Goal: Task Accomplishment & Management: Manage account settings

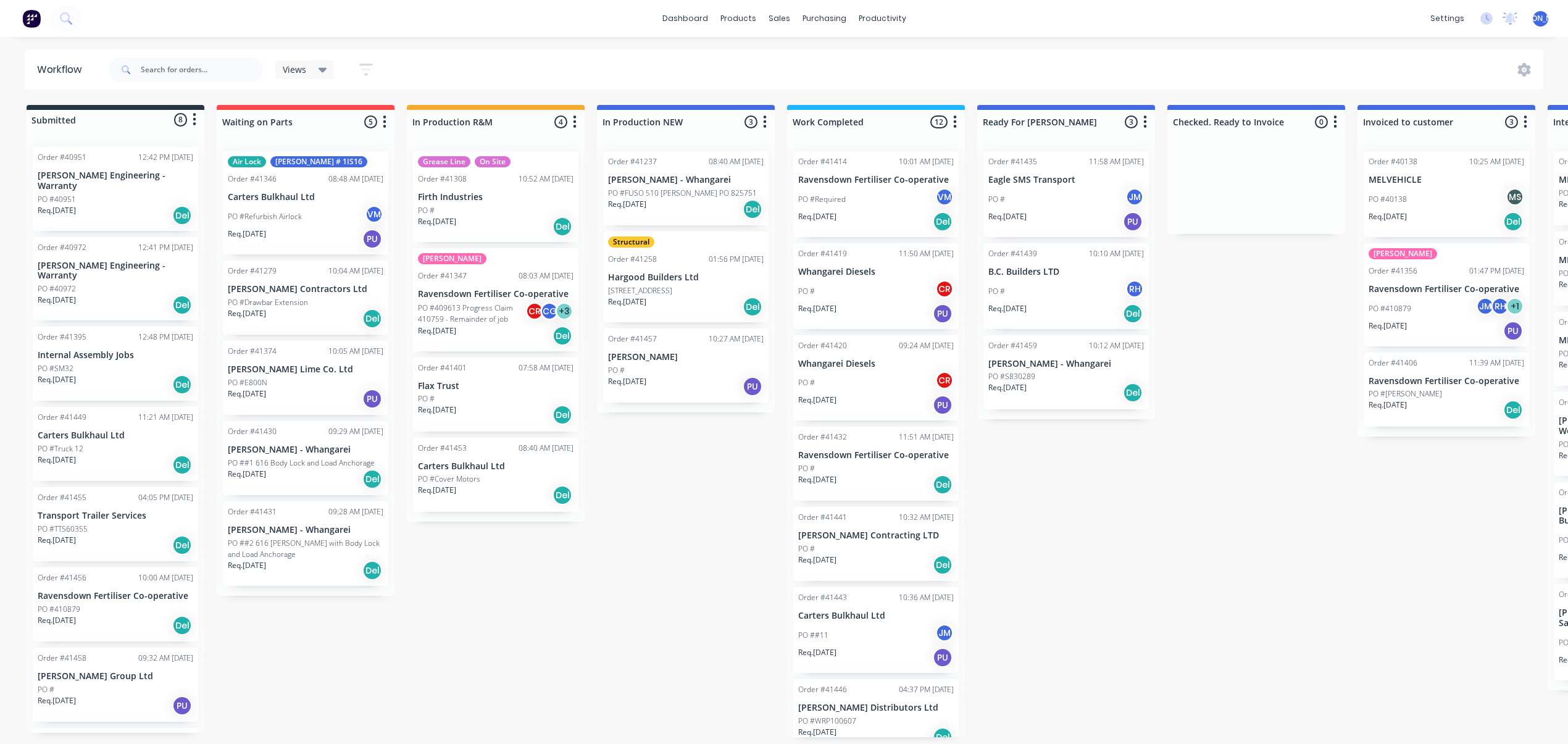
click at [863, 561] on div "Req. 19/08/25 Del" at bounding box center [876, 566] width 155 height 21
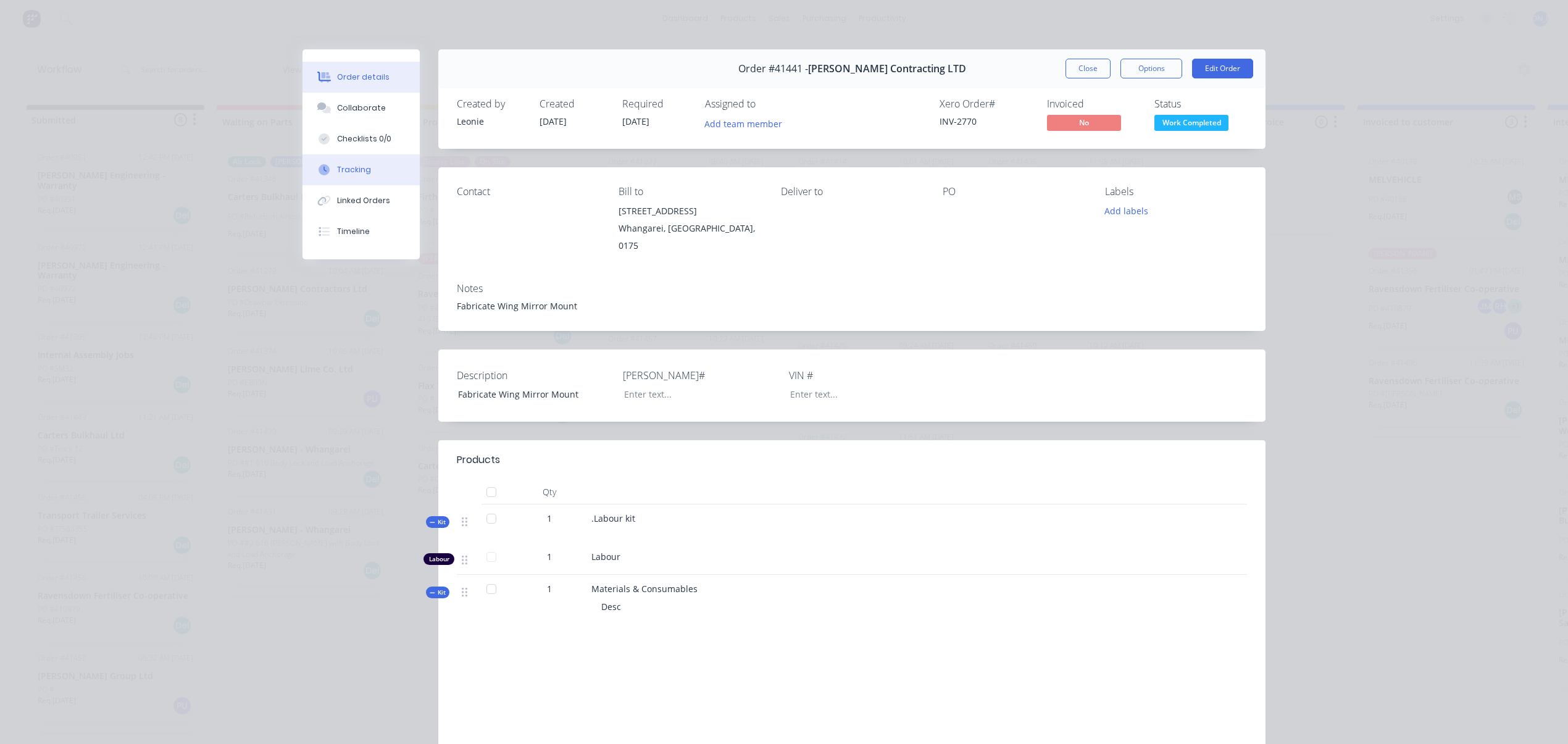
click at [364, 157] on button "Tracking" at bounding box center [361, 170] width 117 height 31
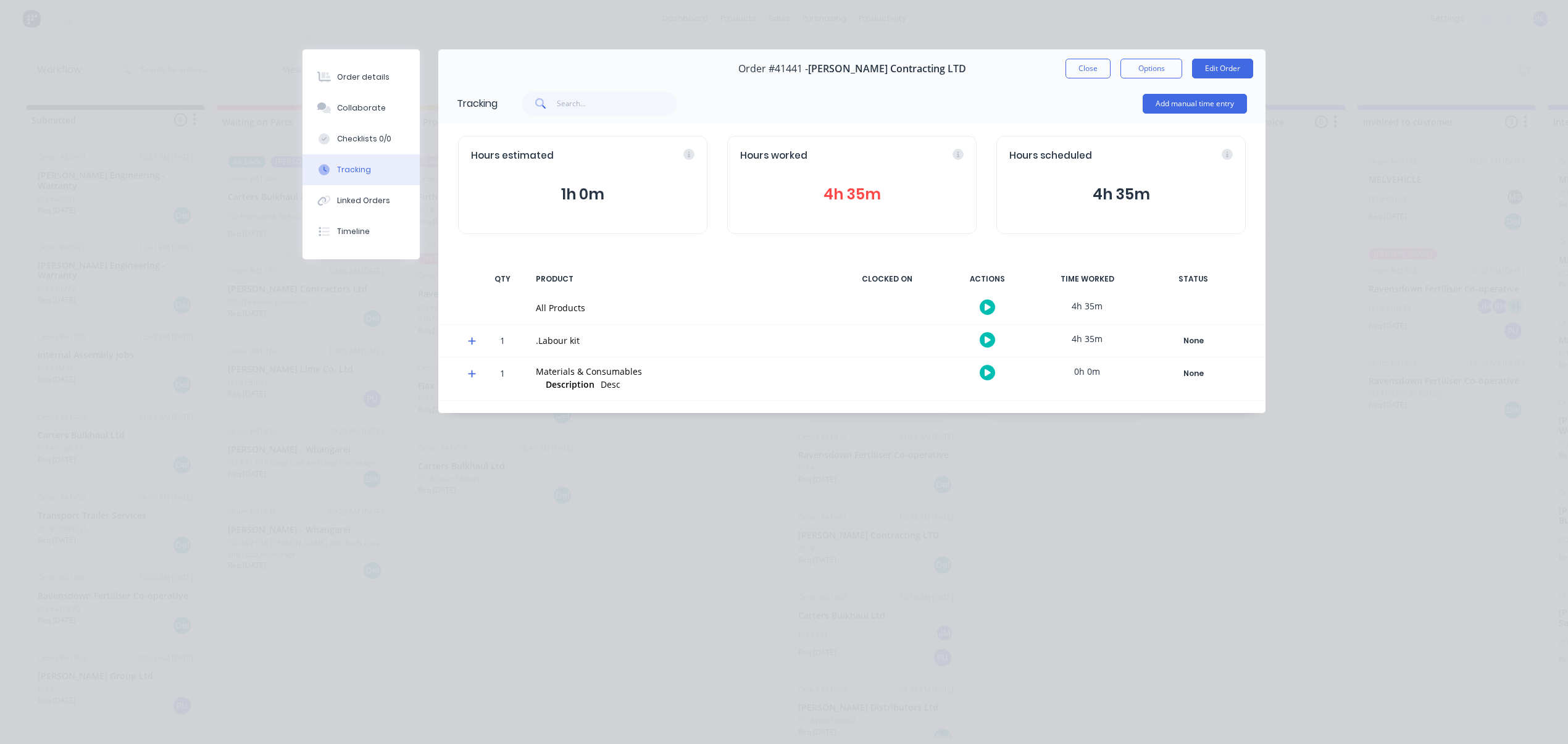
click at [799, 183] on button "4h 35m" at bounding box center [851, 194] width 223 height 24
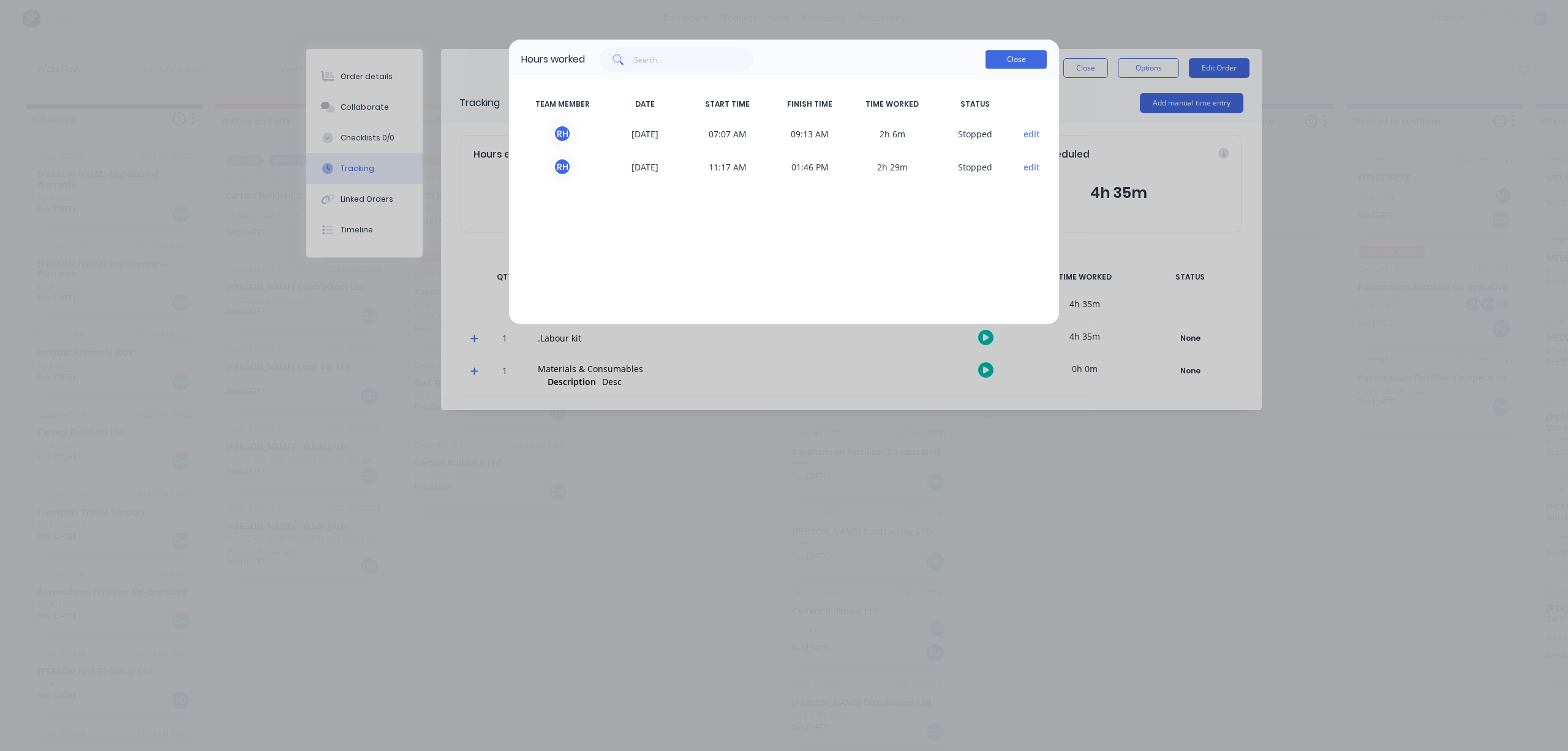
click at [998, 61] on button "Close" at bounding box center [1015, 59] width 61 height 19
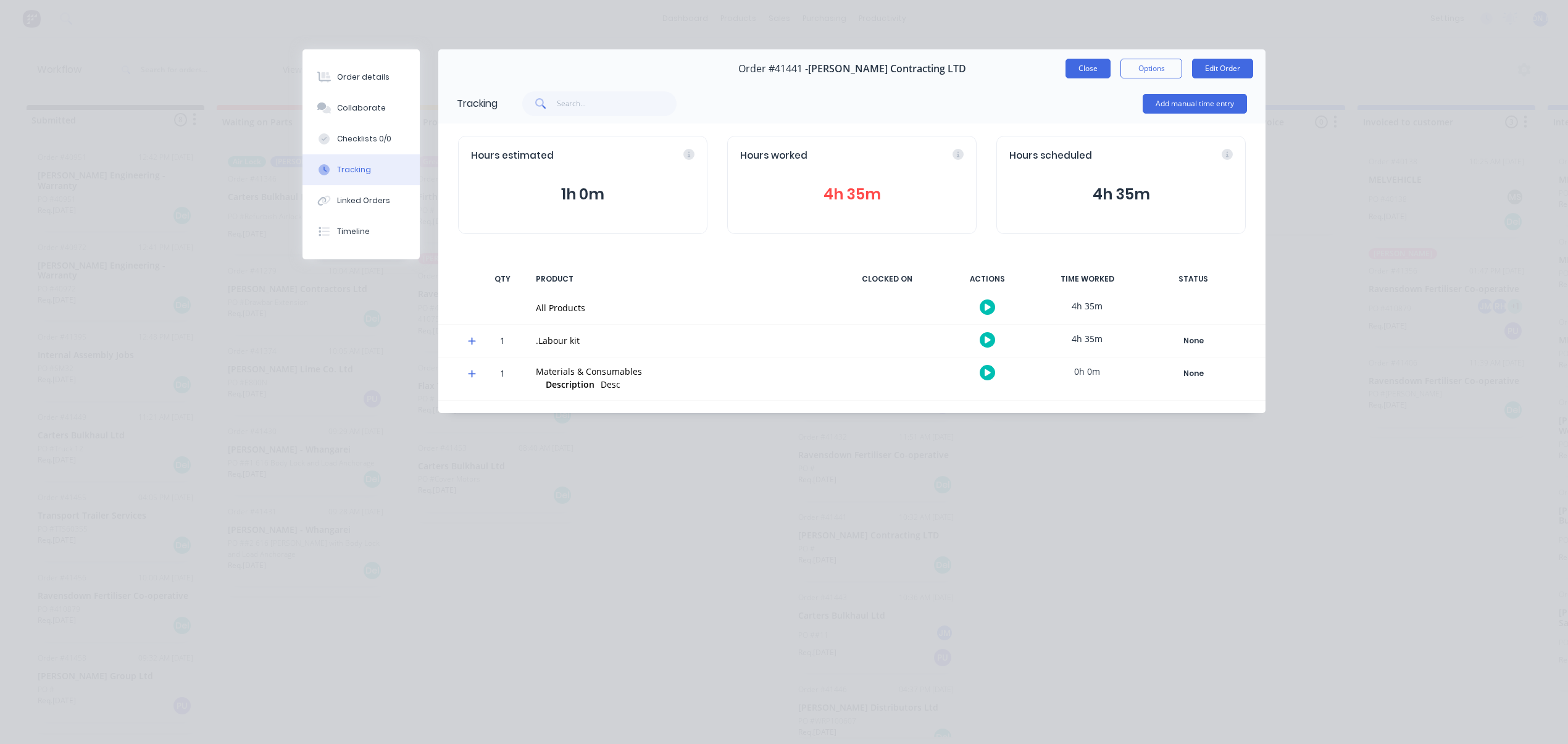
click at [1081, 63] on button "Close" at bounding box center [1088, 69] width 45 height 20
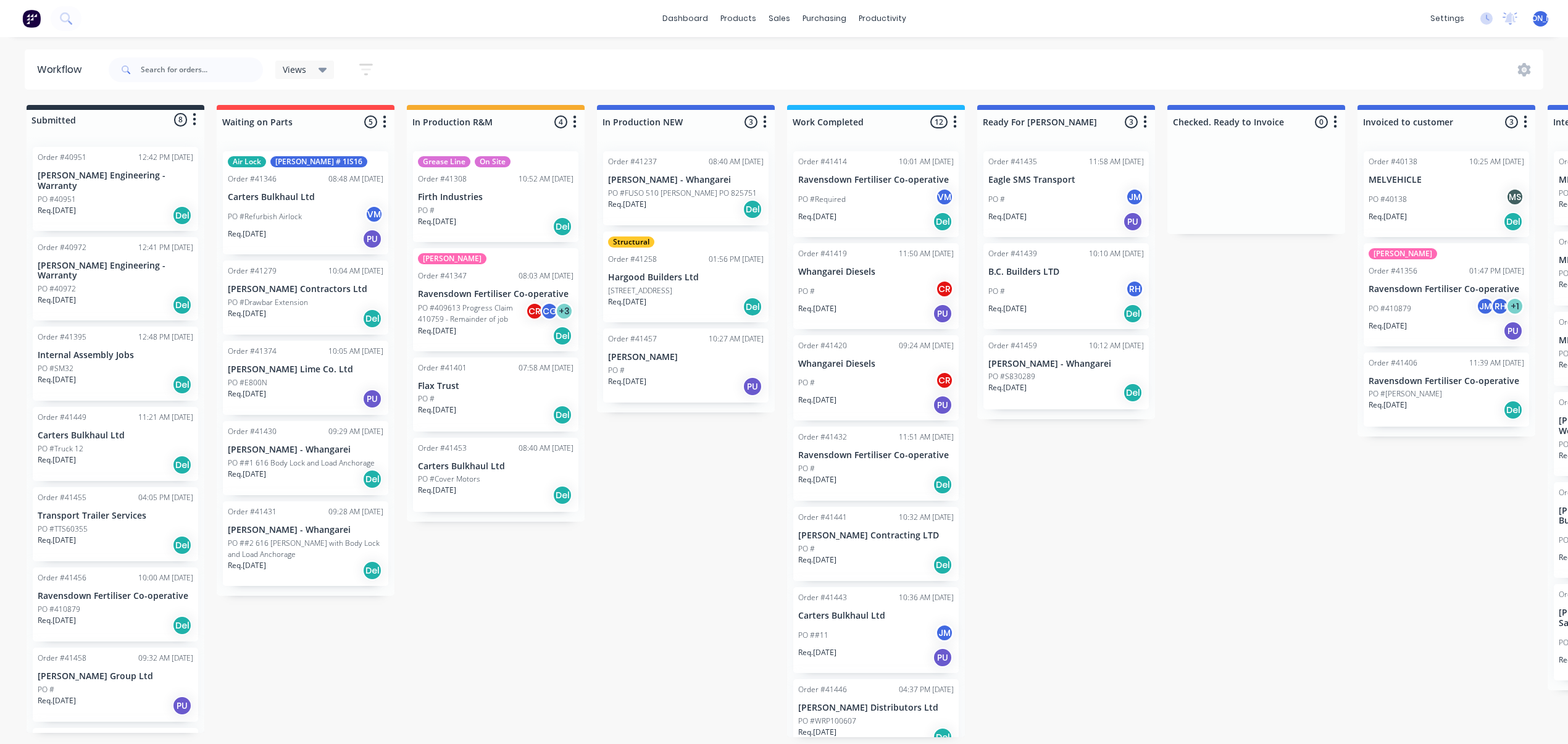
click at [867, 560] on div "Req. 19/08/25 Del" at bounding box center [876, 566] width 155 height 21
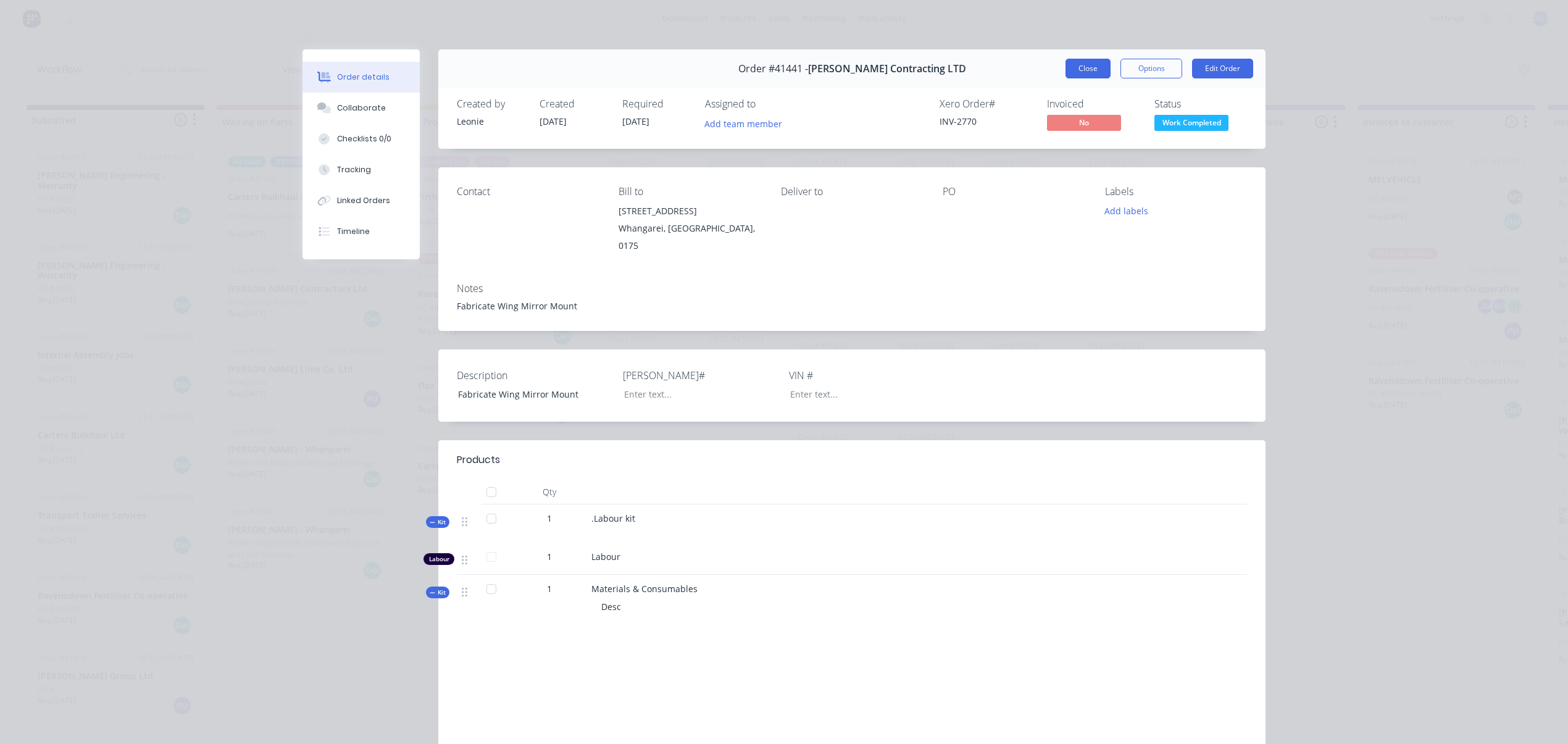
drag, startPoint x: 1088, startPoint y: 70, endPoint x: 1072, endPoint y: 70, distance: 16.0
click at [1087, 70] on button "Close" at bounding box center [1088, 69] width 45 height 20
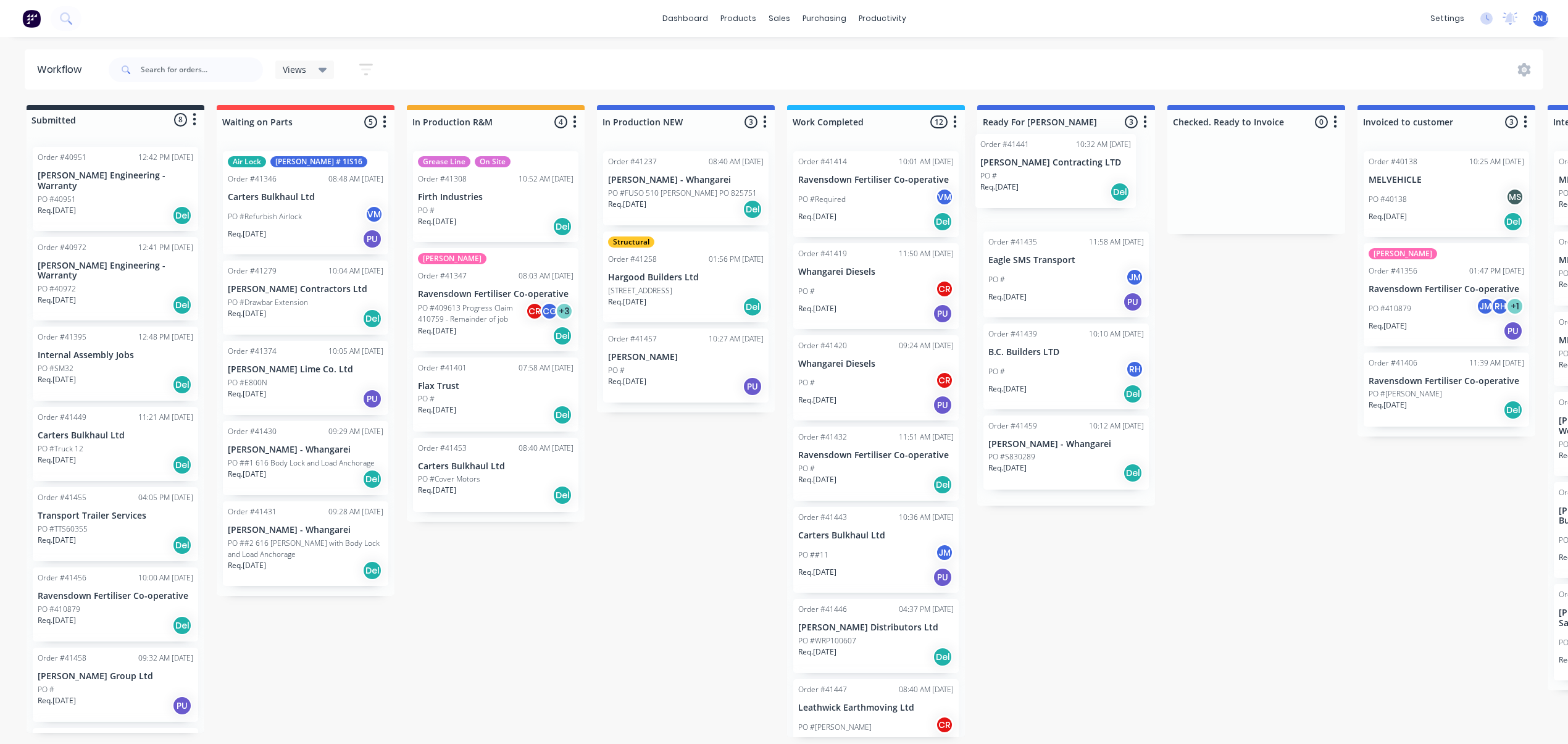
drag, startPoint x: 832, startPoint y: 552, endPoint x: 1020, endPoint y: 178, distance: 418.6
click at [1020, 178] on div "Submitted 8 Status colour #273444 hex #273444 Save Cancel Summaries Total order…" at bounding box center [1020, 421] width 2059 height 633
click at [870, 470] on div "PO #" at bounding box center [876, 469] width 155 height 11
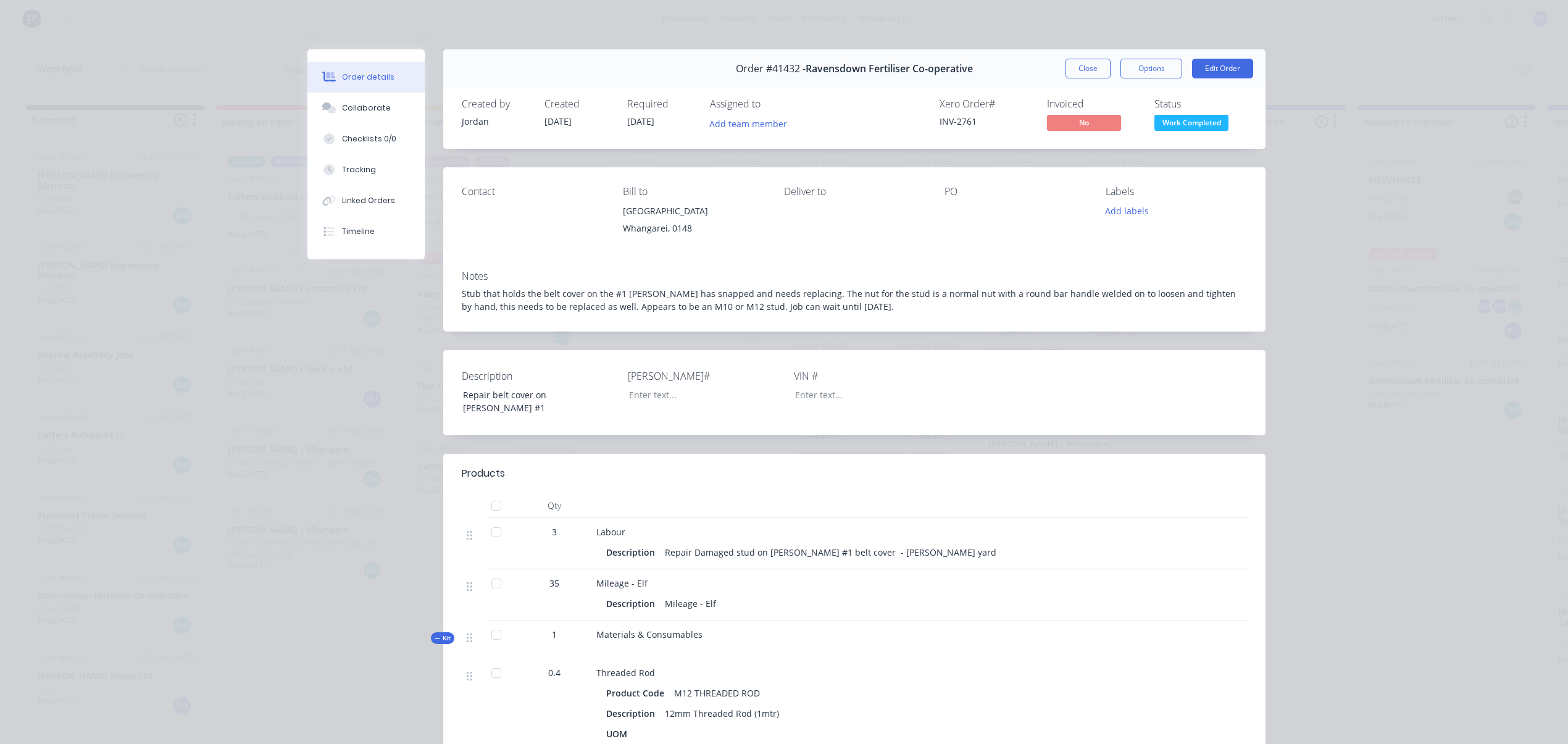
drag, startPoint x: 1079, startPoint y: 64, endPoint x: 1028, endPoint y: 85, distance: 55.2
click at [1028, 85] on div "Order #41432 - Ravensdown Fertiliser Co-operative Close Options Edit Order" at bounding box center [854, 69] width 822 height 39
click at [1090, 70] on button "Close" at bounding box center [1088, 69] width 45 height 20
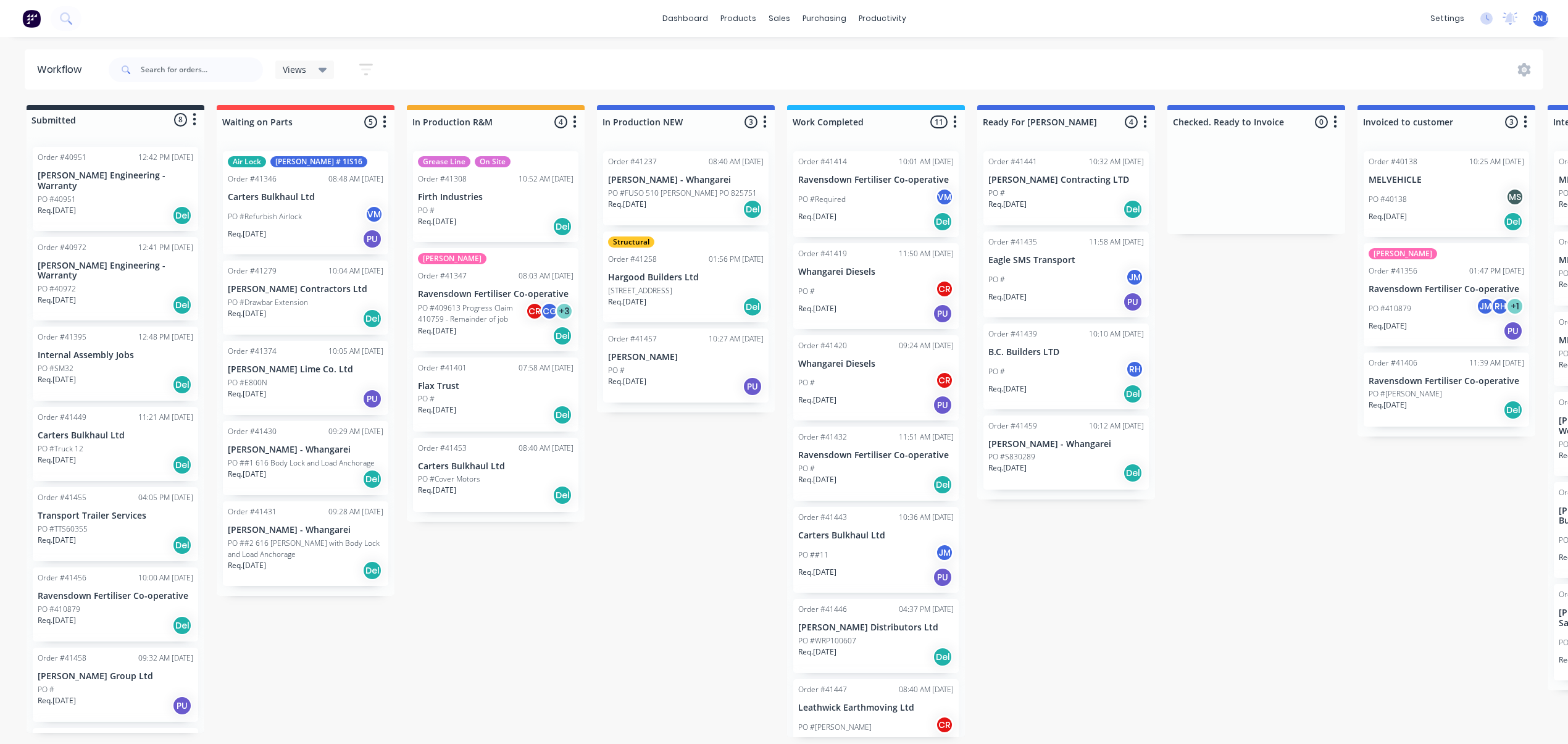
click at [875, 555] on div "PO ##11 JM" at bounding box center [876, 555] width 155 height 24
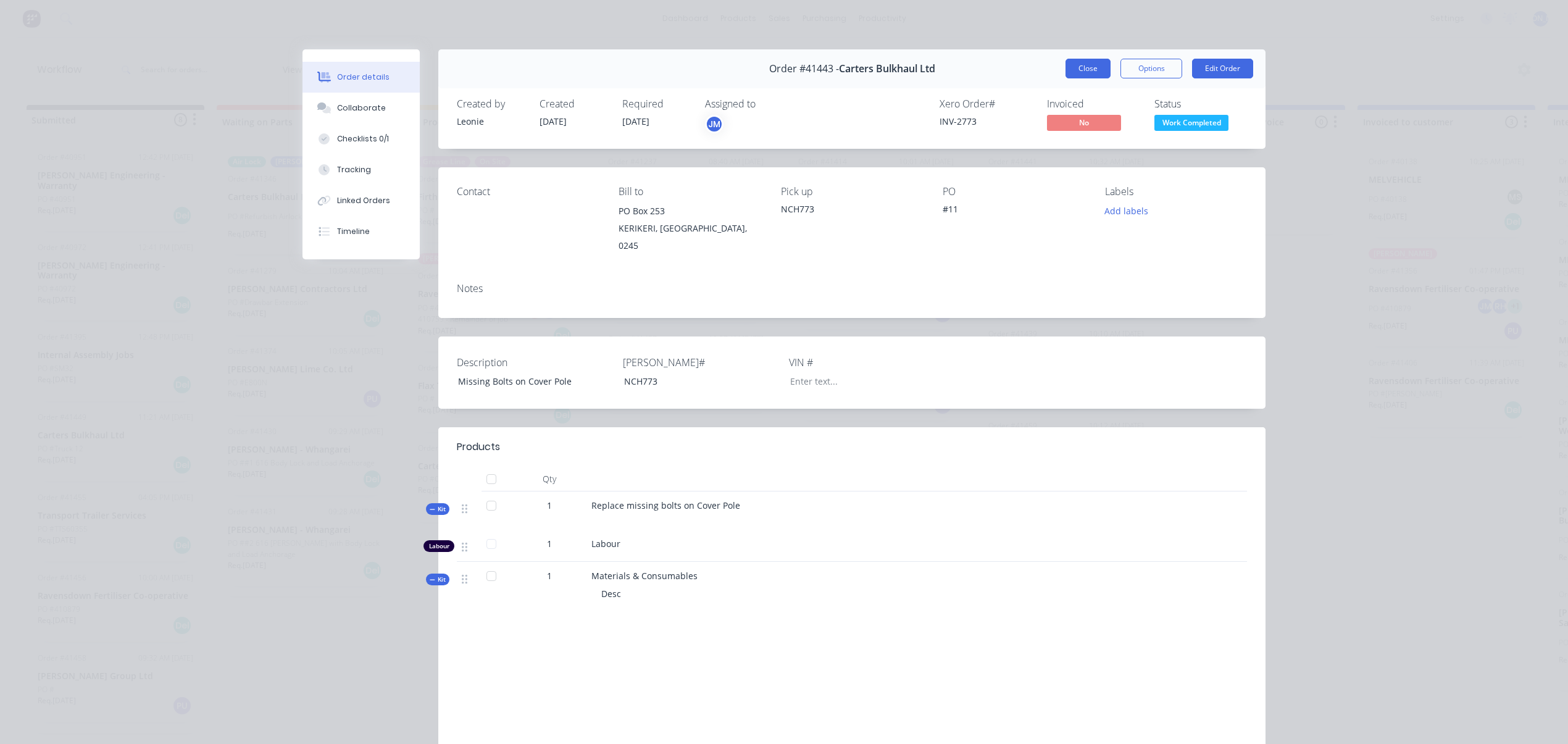
drag, startPoint x: 1087, startPoint y: 68, endPoint x: 1044, endPoint y: 70, distance: 43.0
click at [1086, 68] on button "Close" at bounding box center [1088, 69] width 45 height 20
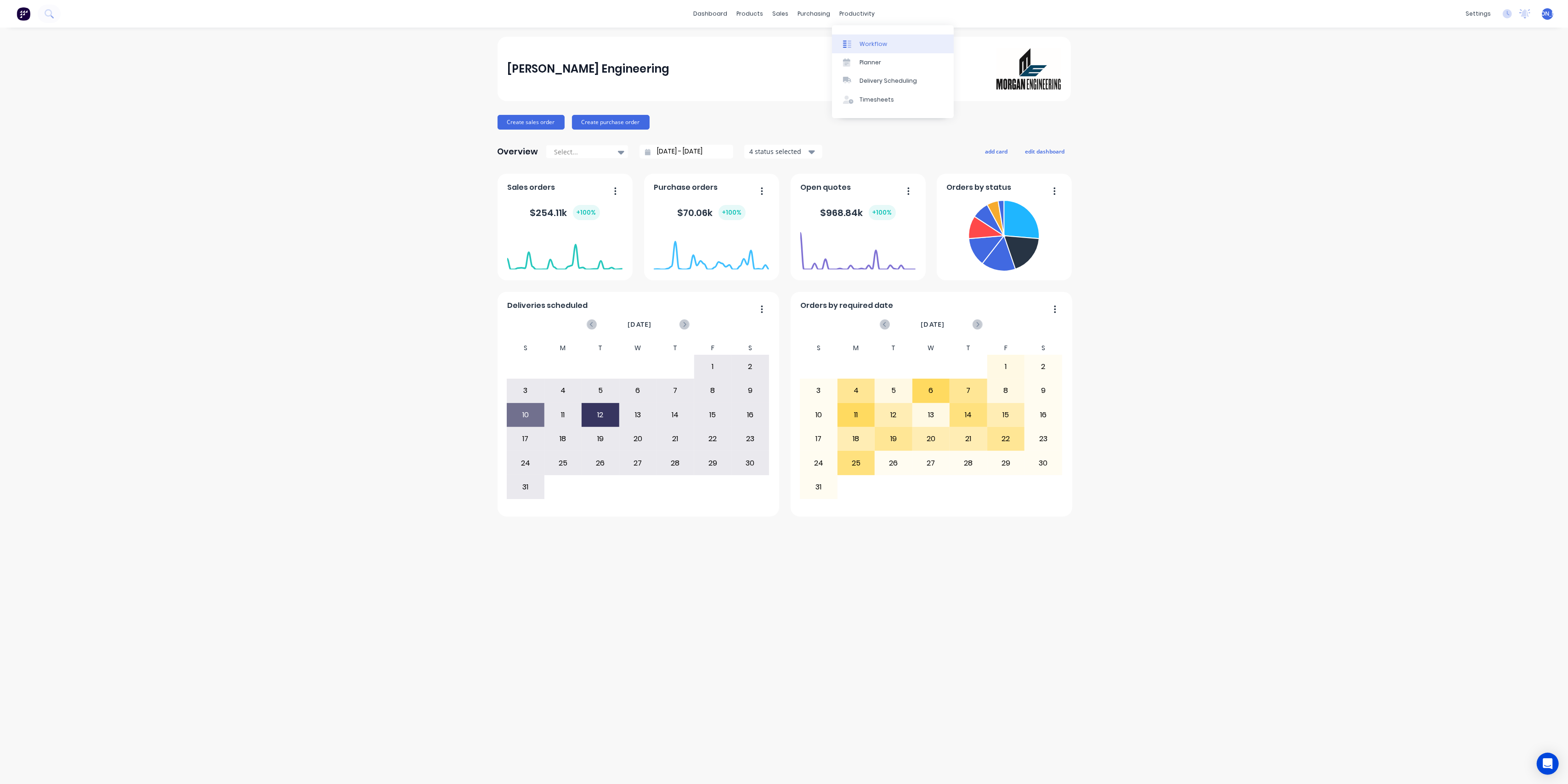
click at [860, 41] on div "Workflow" at bounding box center [873, 44] width 27 height 9
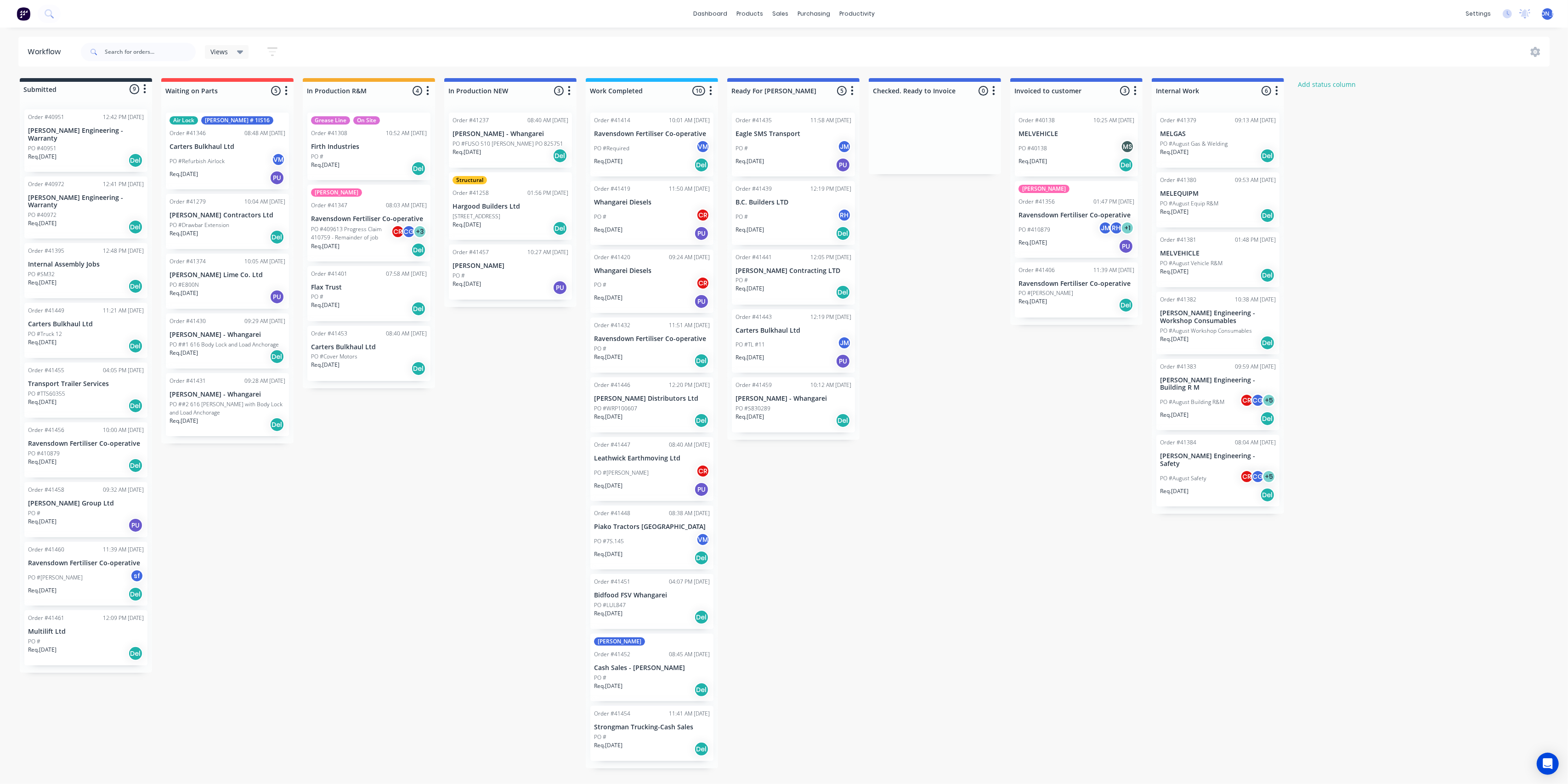
click at [632, 402] on p "[PERSON_NAME] Distributors Ltd" at bounding box center [652, 398] width 116 height 8
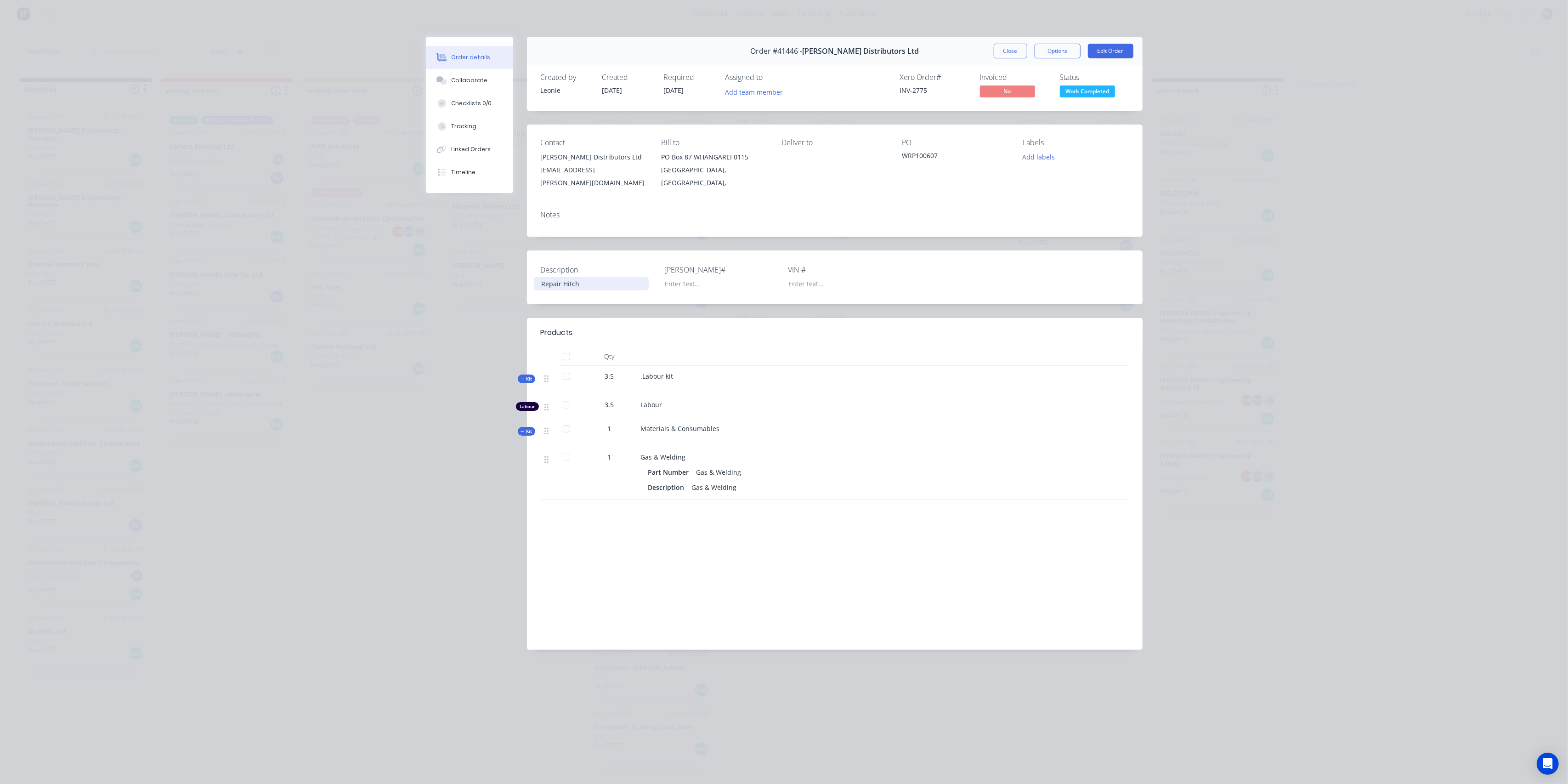
click at [578, 277] on div "Repair Hitch" at bounding box center [591, 284] width 115 height 13
click at [673, 348] on div at bounding box center [821, 357] width 368 height 18
click at [533, 374] on div "Kit" at bounding box center [527, 379] width 18 height 9
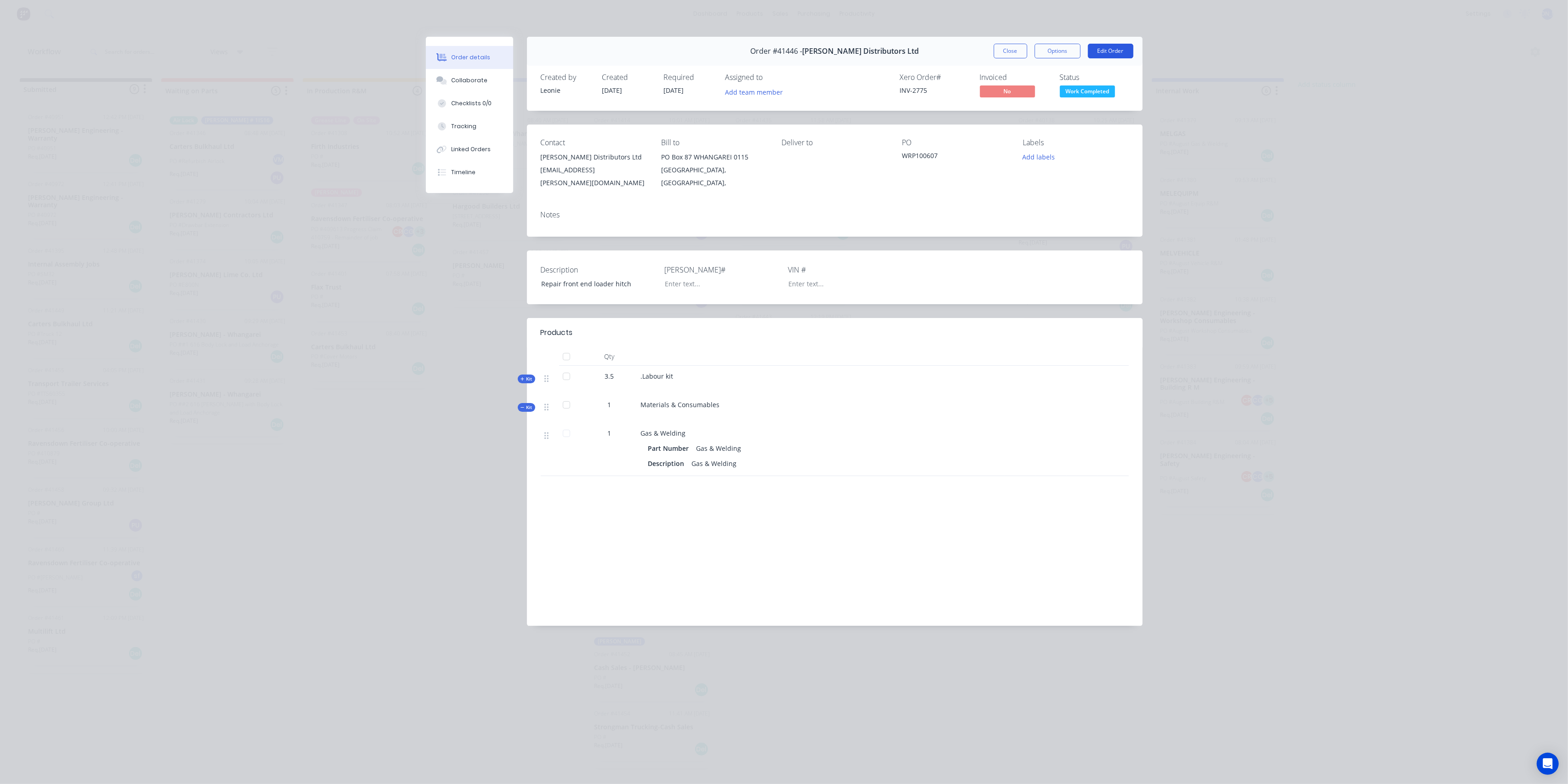
click at [1113, 46] on button "Edit Order" at bounding box center [1110, 51] width 46 height 15
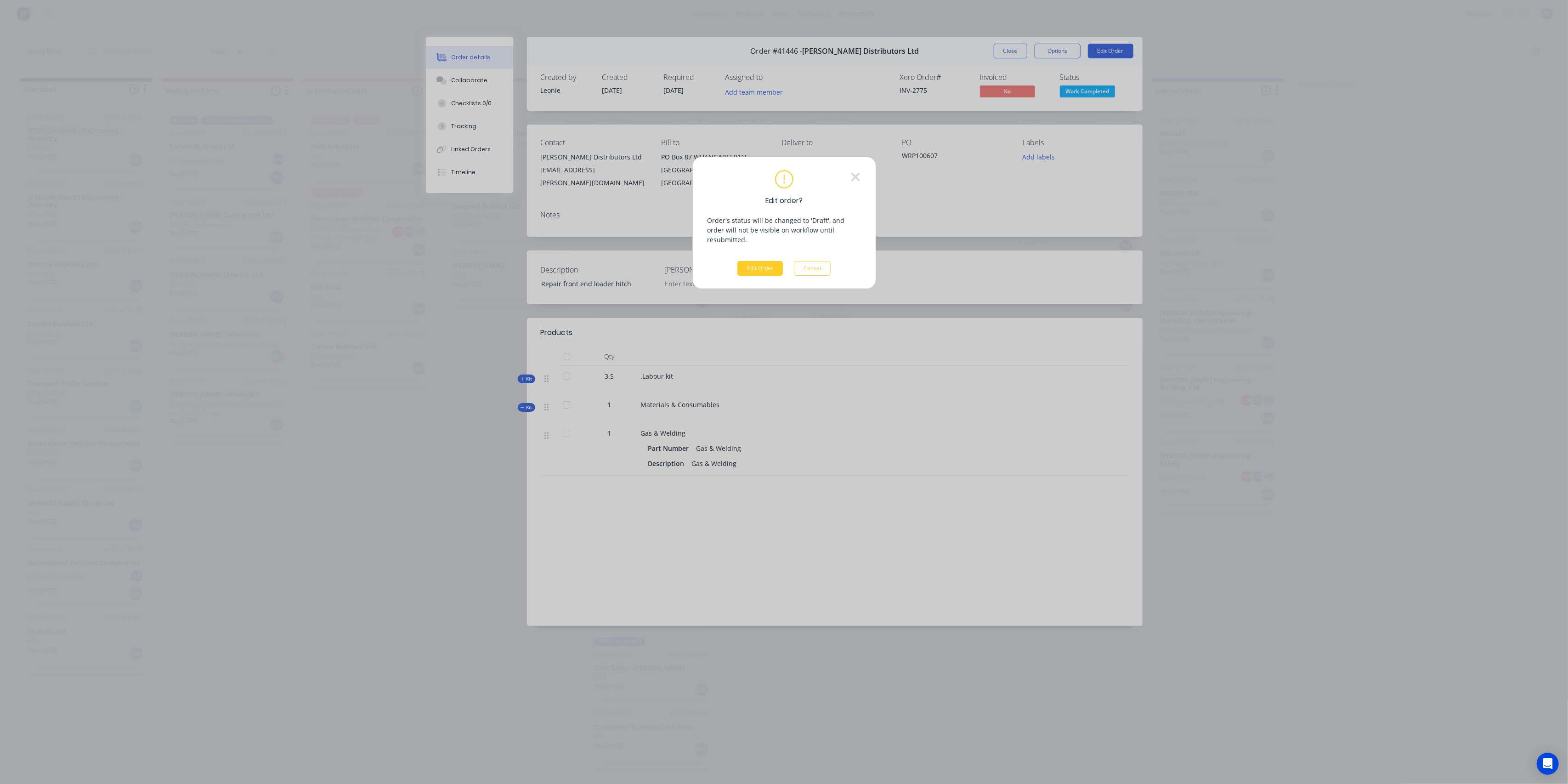
click at [750, 263] on button "Edit Order" at bounding box center [760, 268] width 46 height 15
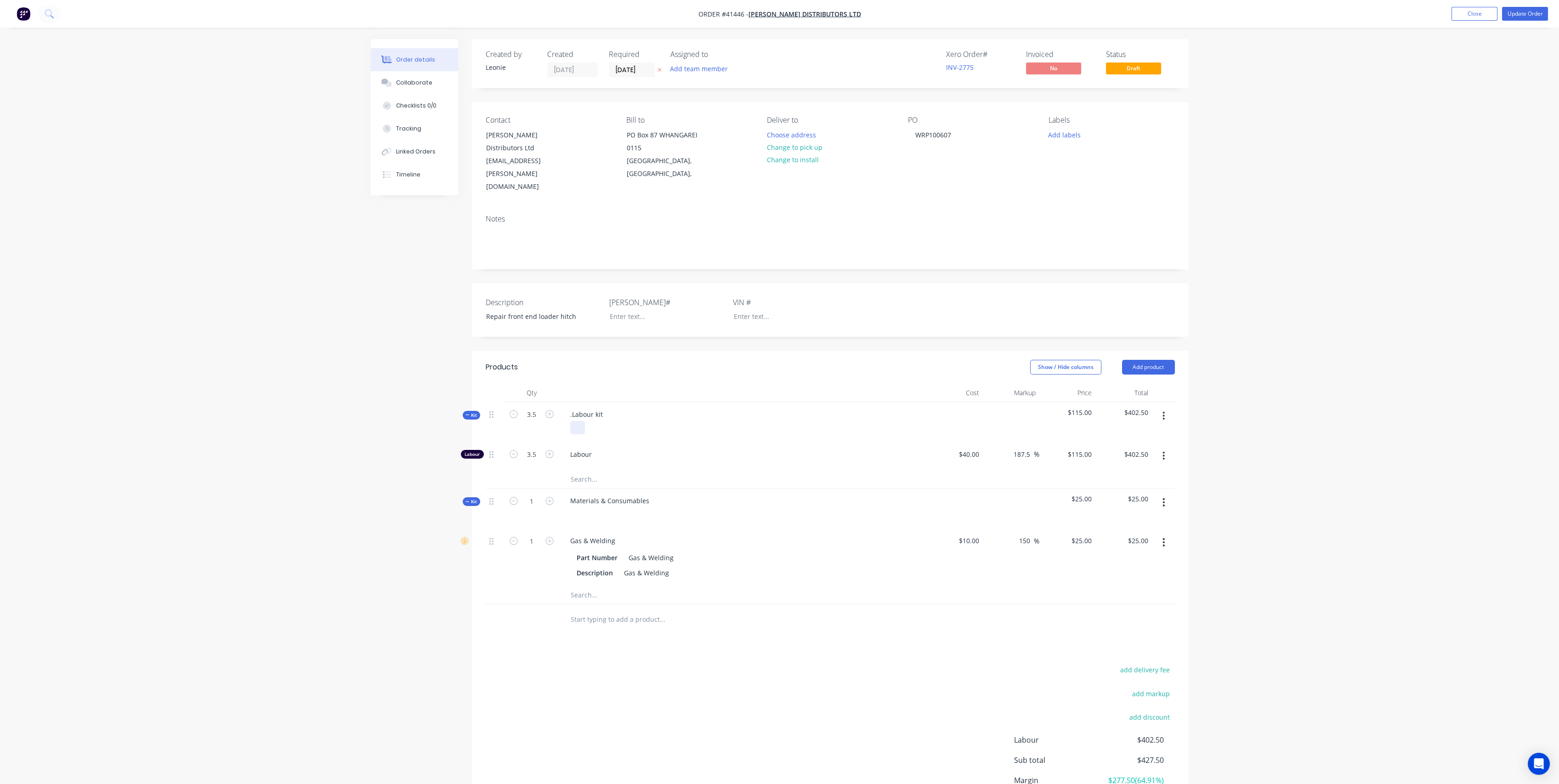
click at [581, 421] on div at bounding box center [578, 427] width 15 height 13
drag, startPoint x: 575, startPoint y: 387, endPoint x: 524, endPoint y: 380, distance: 51.5
click at [524, 402] on div "Kit 3.5 .Labour kit $115.00 $402.50" at bounding box center [830, 422] width 689 height 40
click at [569, 421] on div at bounding box center [743, 427] width 360 height 13
click at [577, 421] on div at bounding box center [578, 427] width 15 height 13
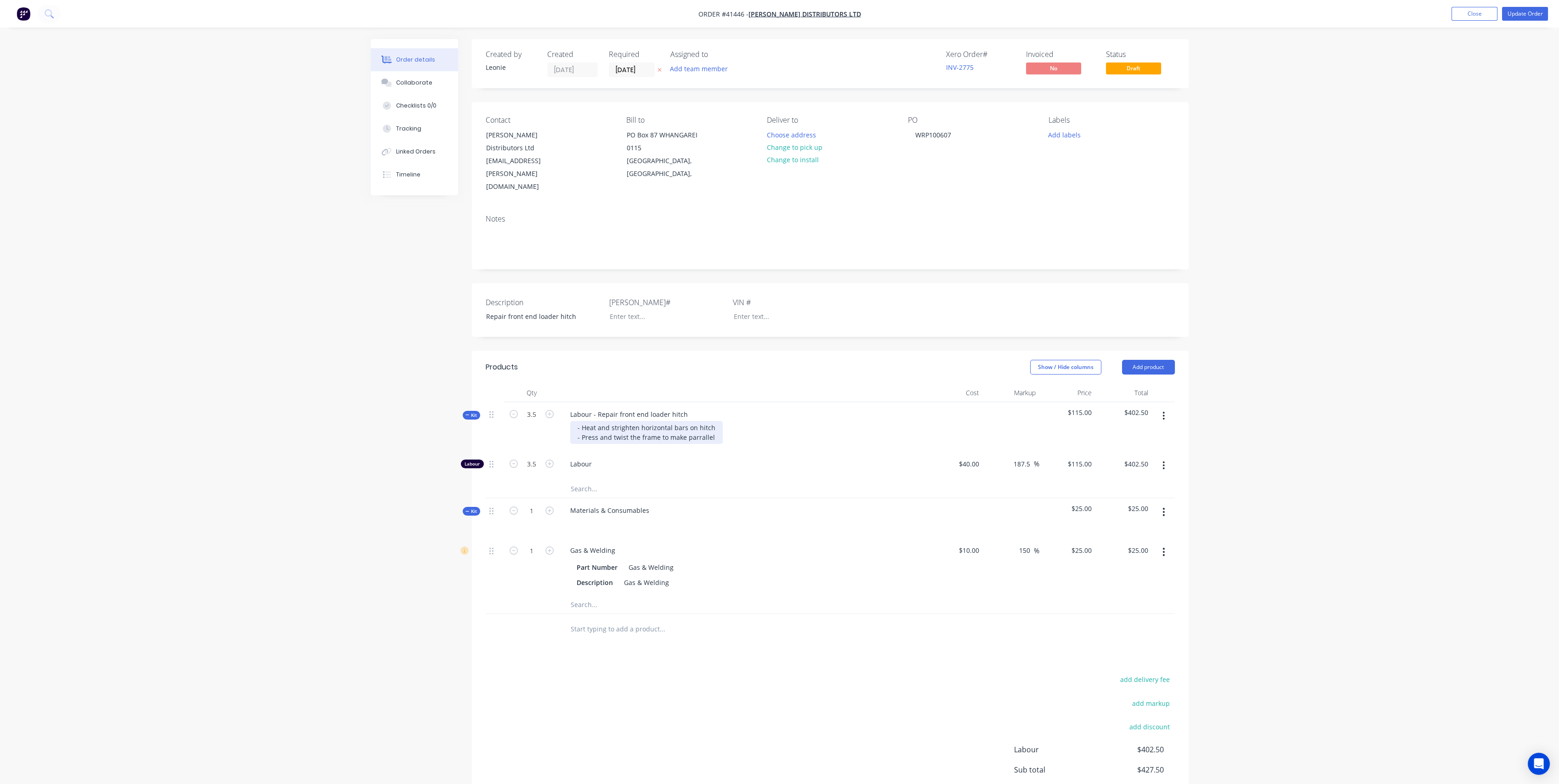
click at [698, 421] on div "- Heat and strighten horizontal bars on hitch - Press and twist the frame to ma…" at bounding box center [646, 432] width 153 height 23
click at [713, 421] on div "- Heat and strighten horizontal bars on hitch - Press and twist the frame to ma…" at bounding box center [646, 432] width 153 height 23
click at [622, 489] on input "text" at bounding box center [662, 498] width 184 height 18
click at [472, 517] on span "Kit" at bounding box center [472, 520] width 12 height 7
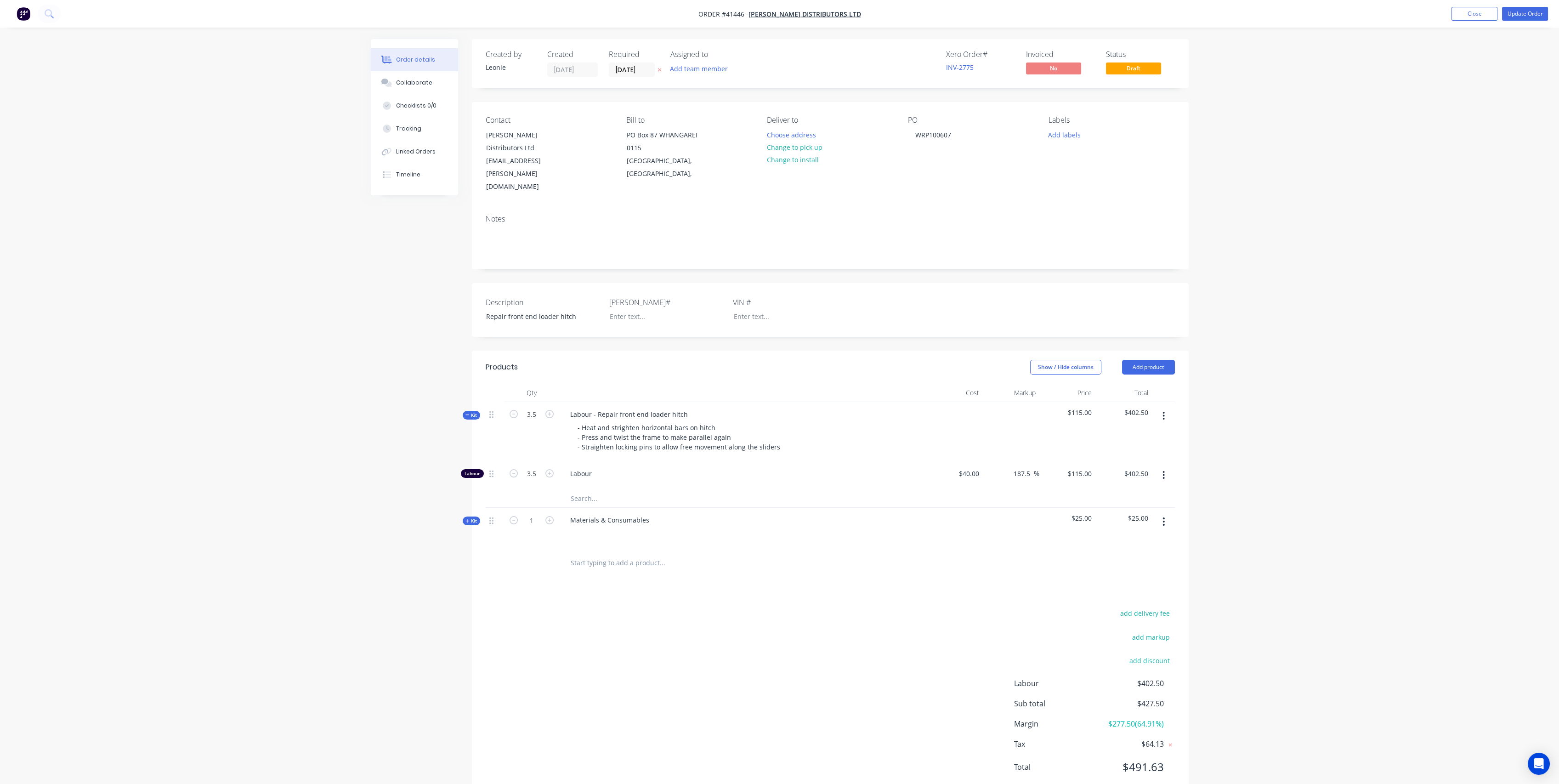
click at [471, 411] on span "Kit" at bounding box center [472, 415] width 12 height 7
click at [415, 83] on div "Collaborate" at bounding box center [419, 83] width 37 height 9
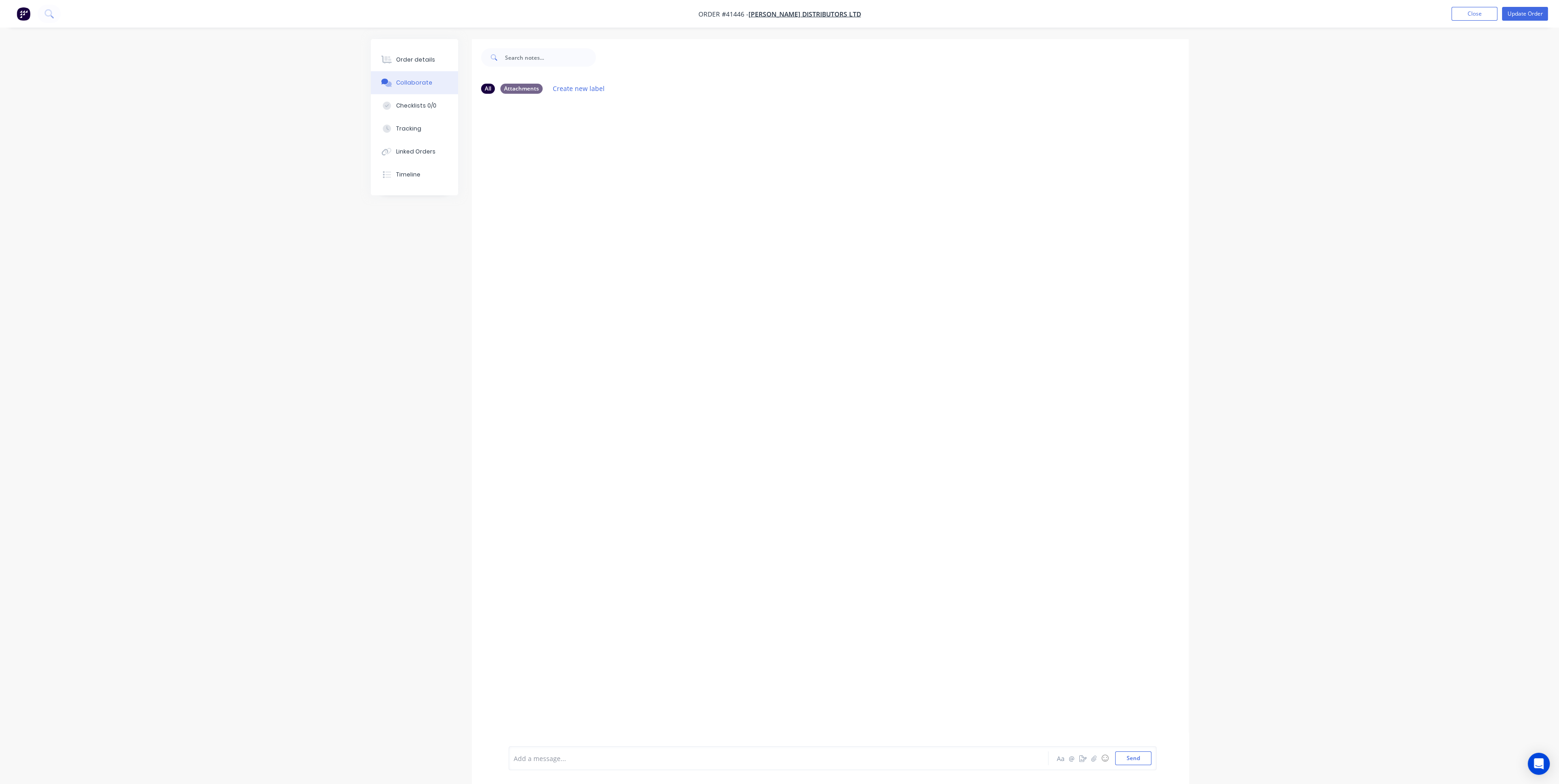
click at [565, 760] on div at bounding box center [753, 758] width 478 height 10
click at [424, 52] on button "Order details" at bounding box center [414, 60] width 87 height 23
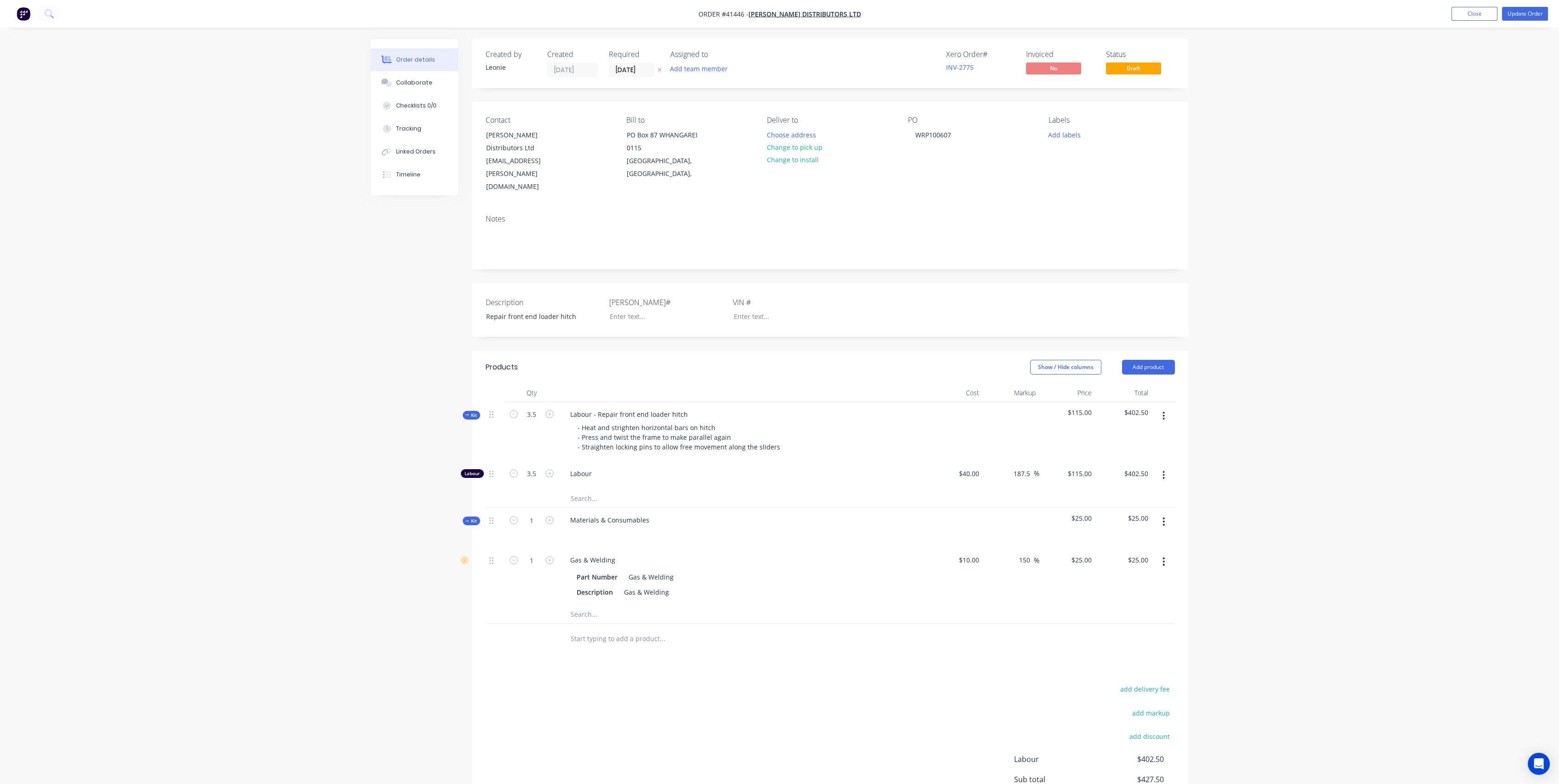
click at [475, 411] on span "Kit" at bounding box center [472, 415] width 12 height 7
click at [470, 471] on span "Kit" at bounding box center [472, 474] width 12 height 7
click at [1540, 10] on button "Update Order" at bounding box center [1533, 13] width 46 height 14
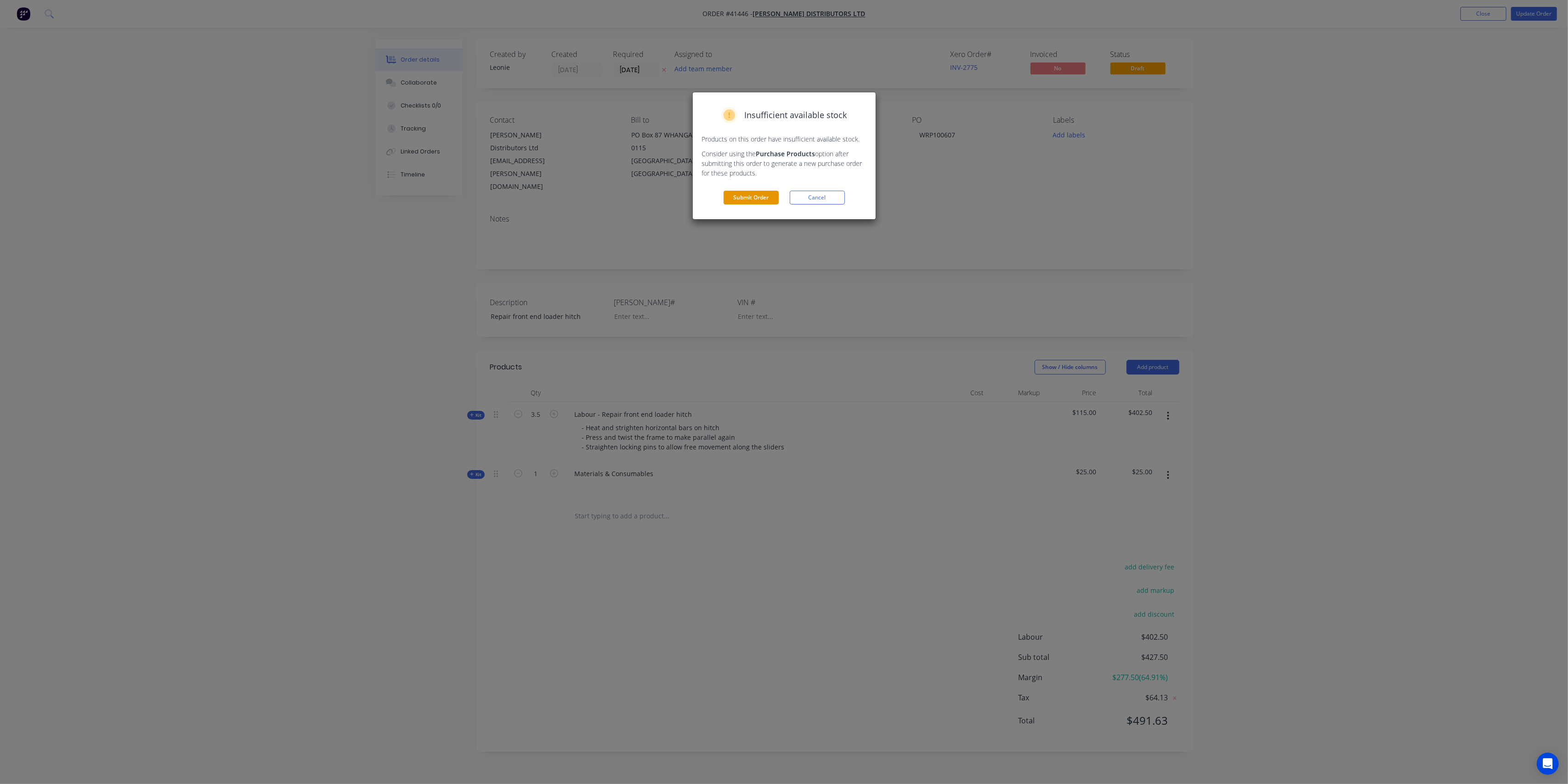
click at [743, 201] on button "Submit Order" at bounding box center [751, 197] width 55 height 14
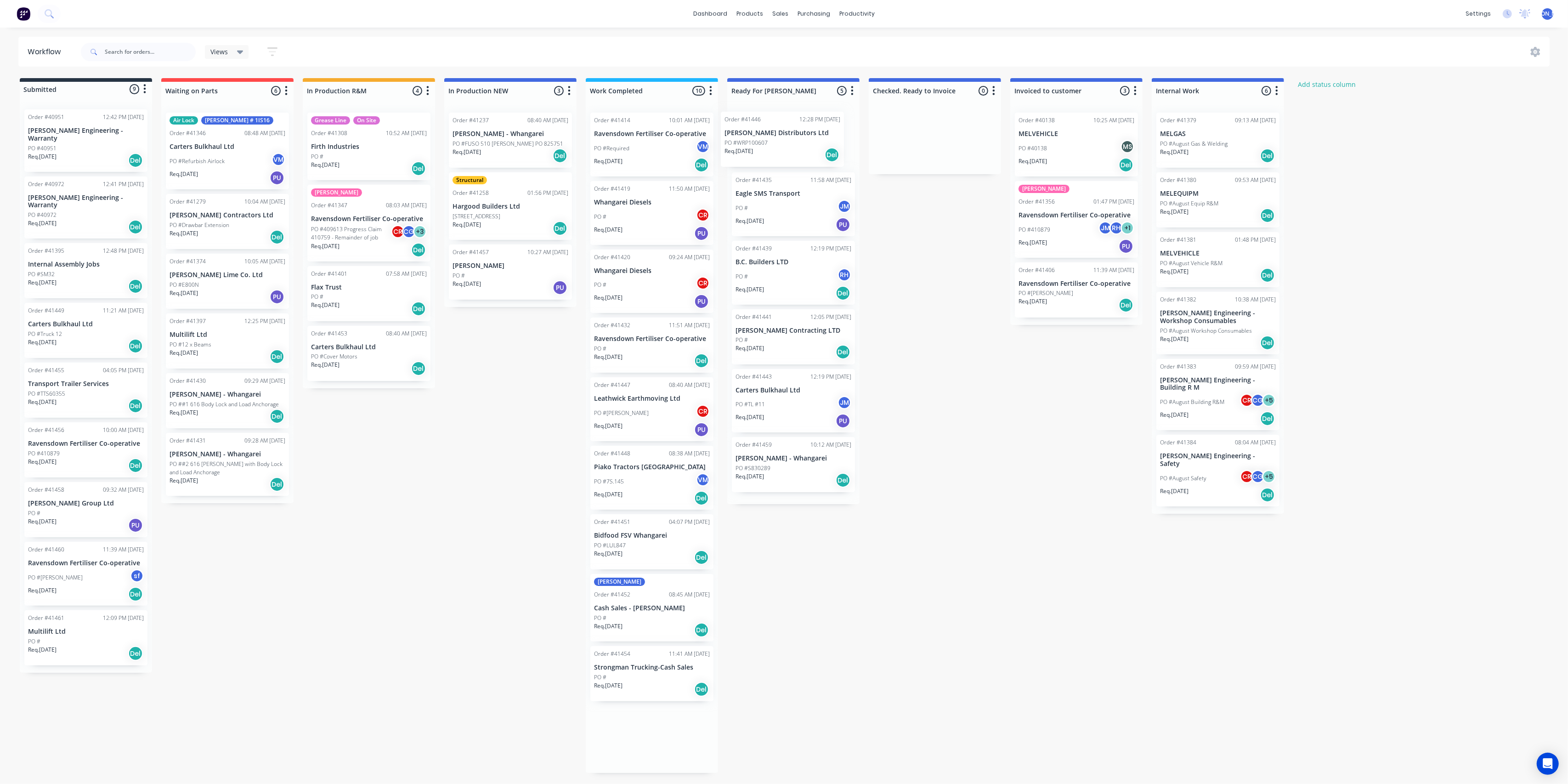
drag, startPoint x: 639, startPoint y: 407, endPoint x: 797, endPoint y: 150, distance: 301.7
click at [797, 150] on div "Submitted 9 Status colour #273444 hex #273444 Save Cancel Summaries Total order…" at bounding box center [759, 425] width 1532 height 695
click at [777, 139] on p "PO #WRP100607" at bounding box center [757, 144] width 43 height 9
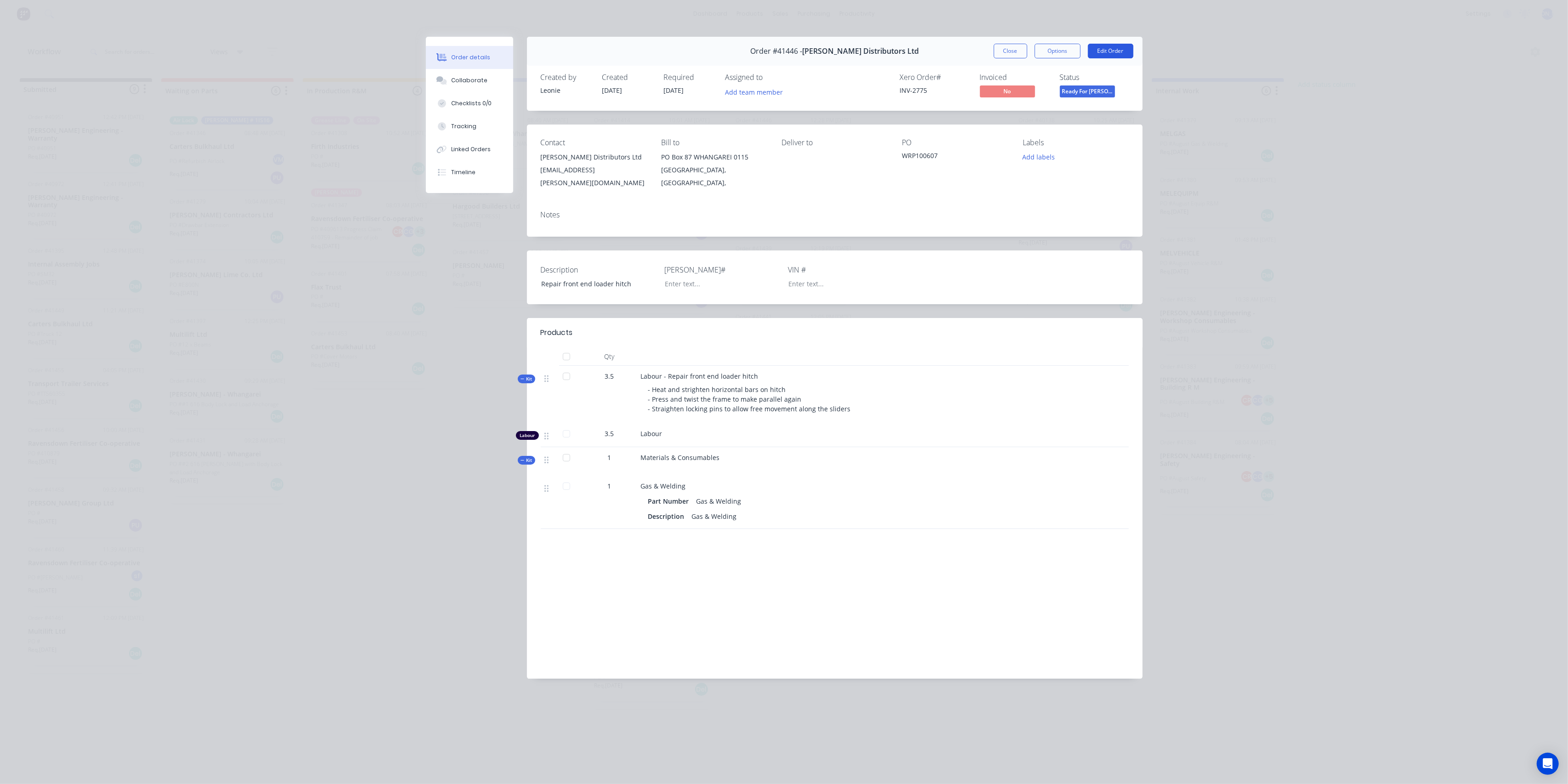
click at [1117, 55] on button "Edit Order" at bounding box center [1110, 51] width 46 height 15
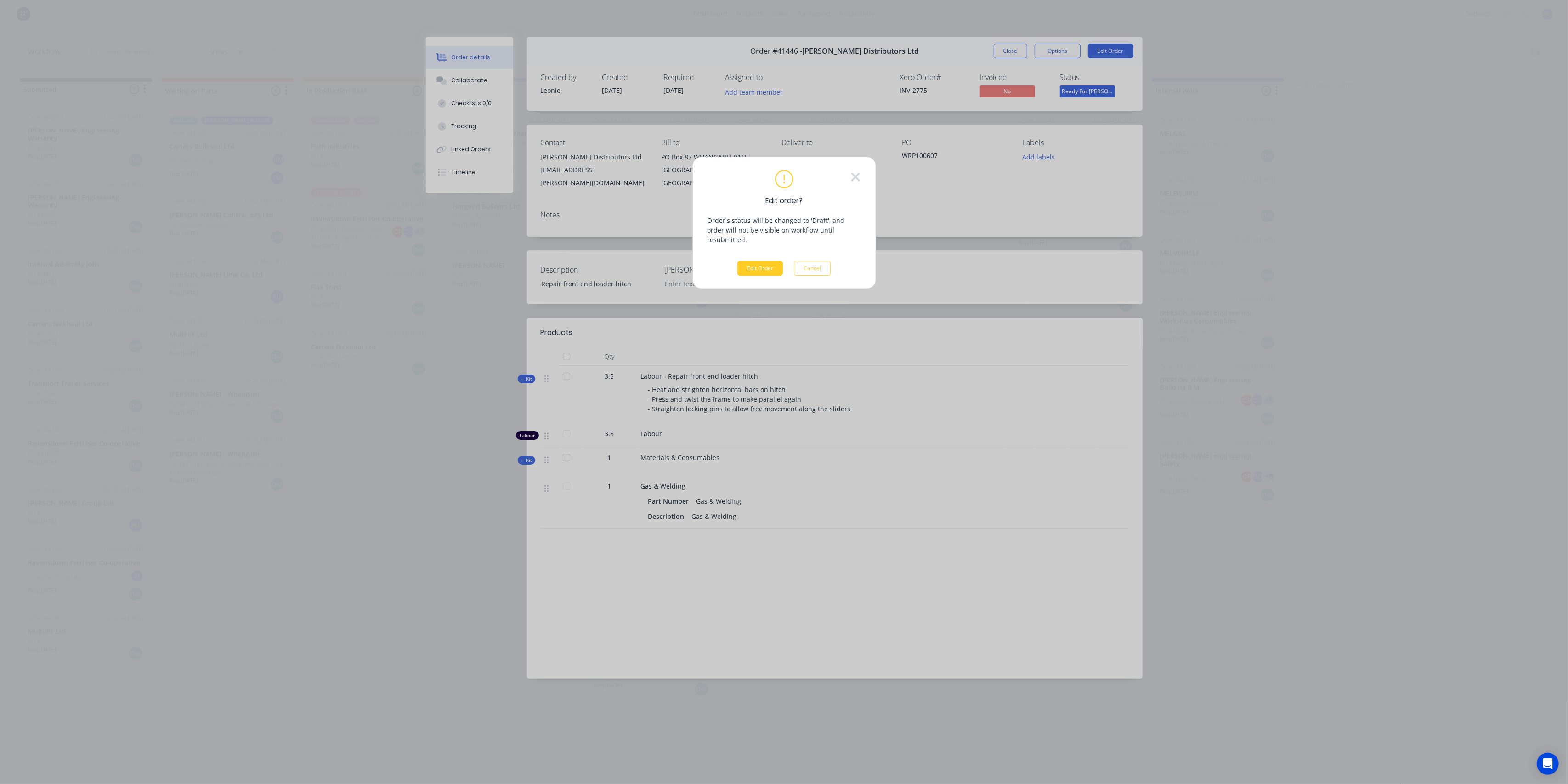
click at [757, 261] on button "Edit Order" at bounding box center [760, 268] width 46 height 15
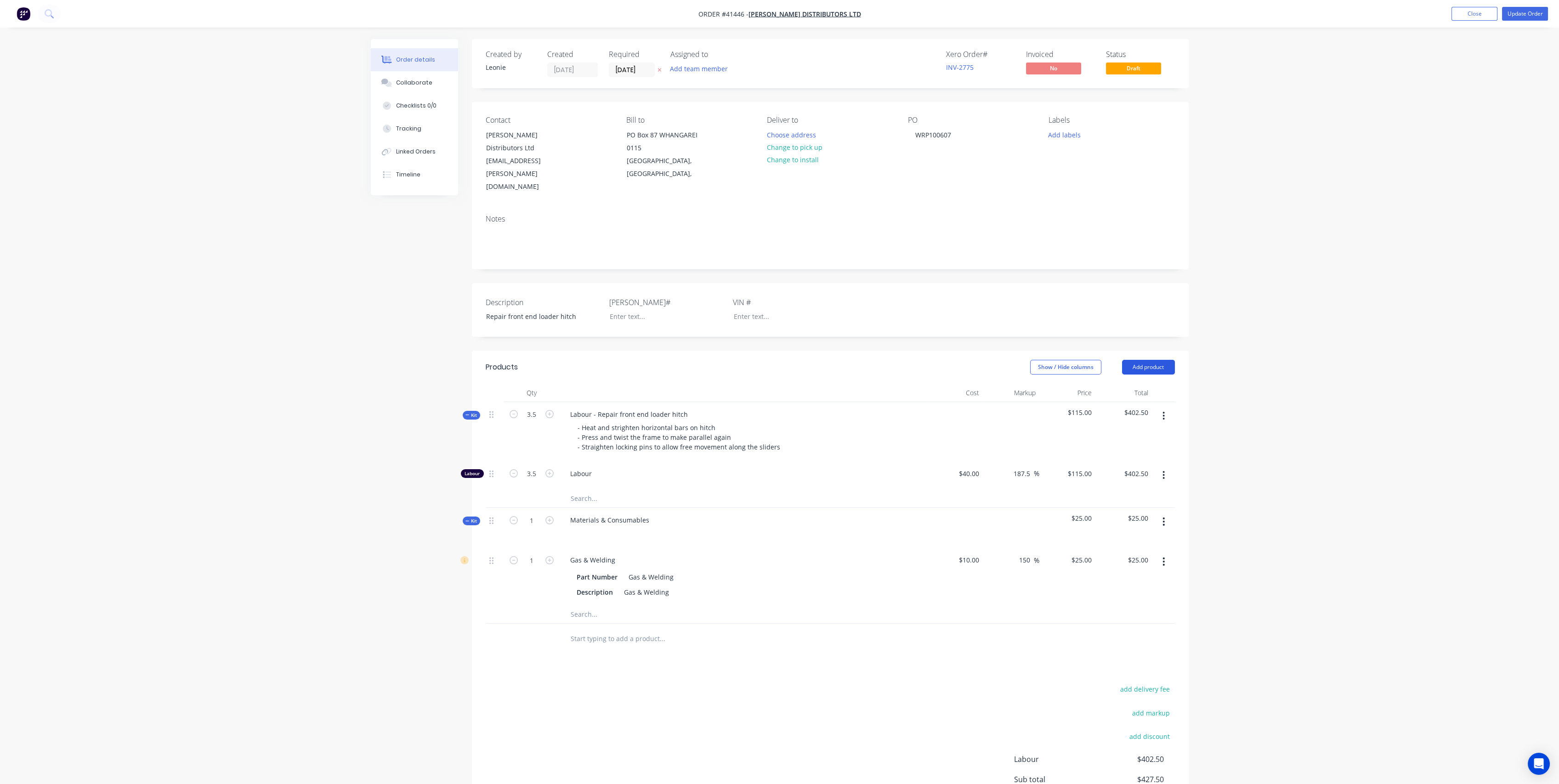
click at [1129, 360] on button "Add product" at bounding box center [1148, 367] width 53 height 15
click at [1130, 494] on div "Notes (Internal)" at bounding box center [1131, 500] width 71 height 13
click at [617, 629] on div at bounding box center [596, 635] width 66 height 13
click at [911, 679] on div "Products Show / Hide columns Add product Qty Cost Markup Price Total Kit 3.5 La…" at bounding box center [830, 626] width 716 height 552
click at [1522, 12] on button "Update Order" at bounding box center [1524, 13] width 46 height 14
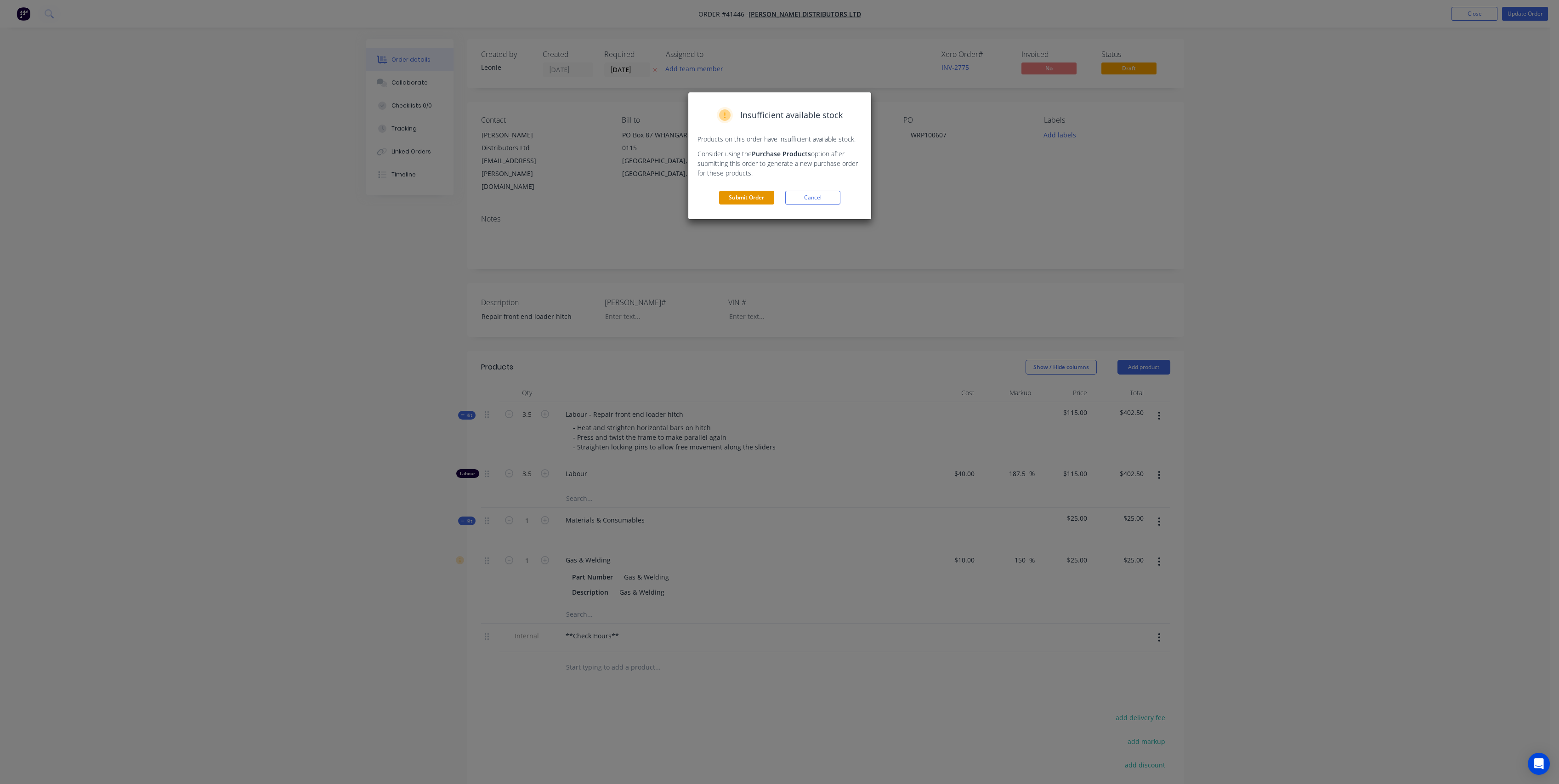
click at [738, 200] on button "Submit Order" at bounding box center [746, 197] width 55 height 14
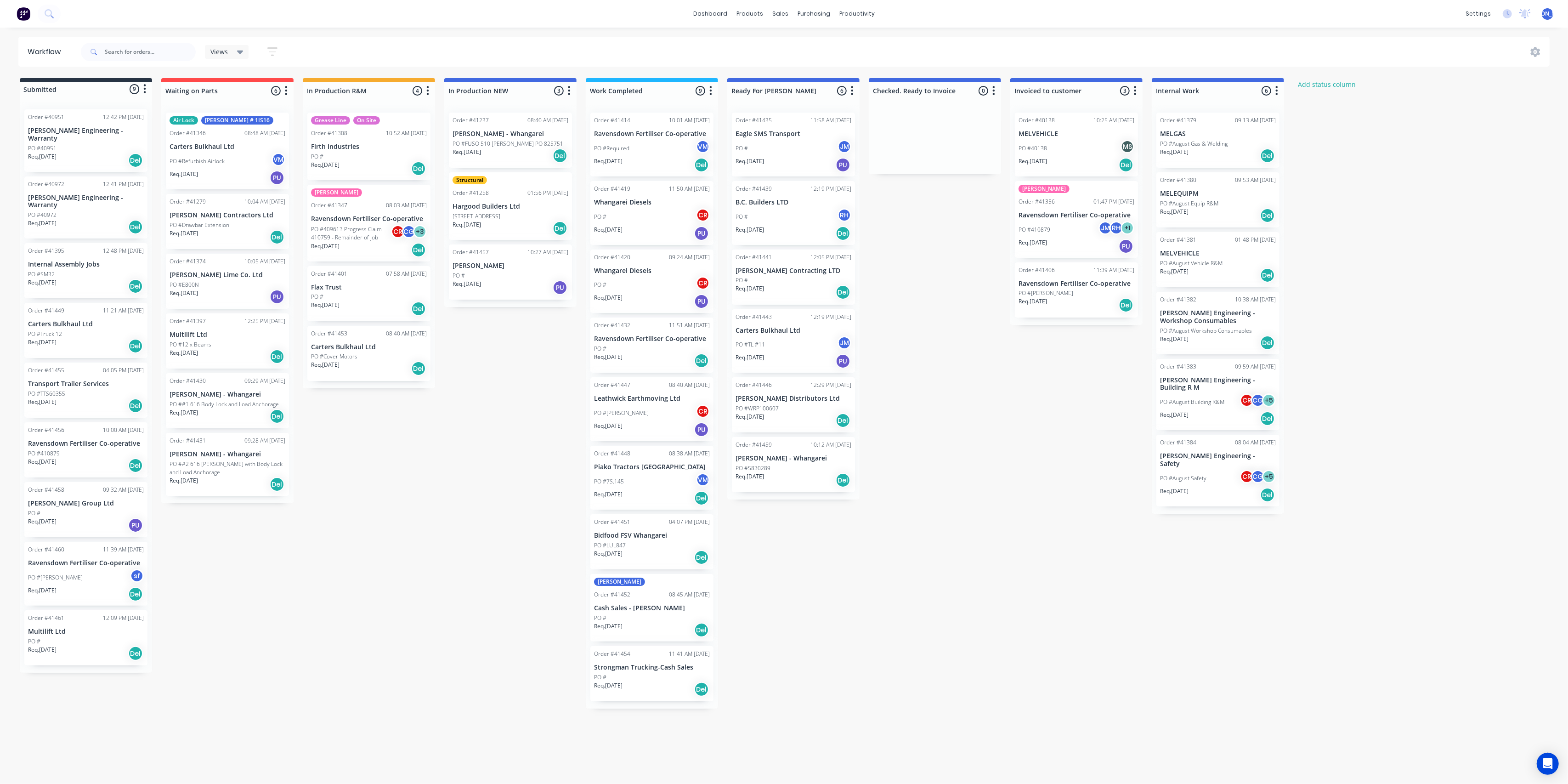
click at [647, 409] on div "PO #[PERSON_NAME]" at bounding box center [652, 413] width 116 height 18
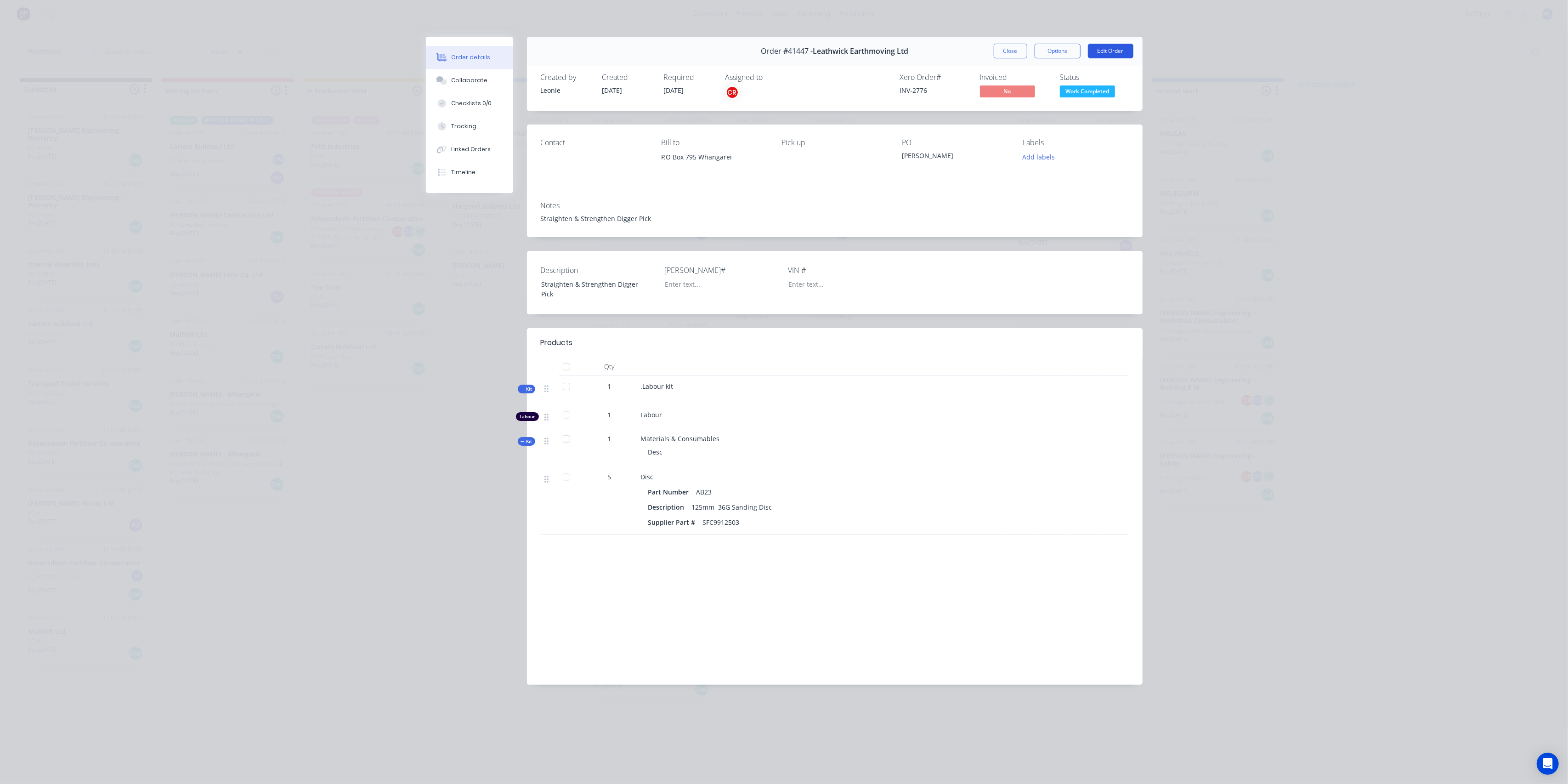
click at [1112, 54] on button "Edit Order" at bounding box center [1110, 51] width 46 height 15
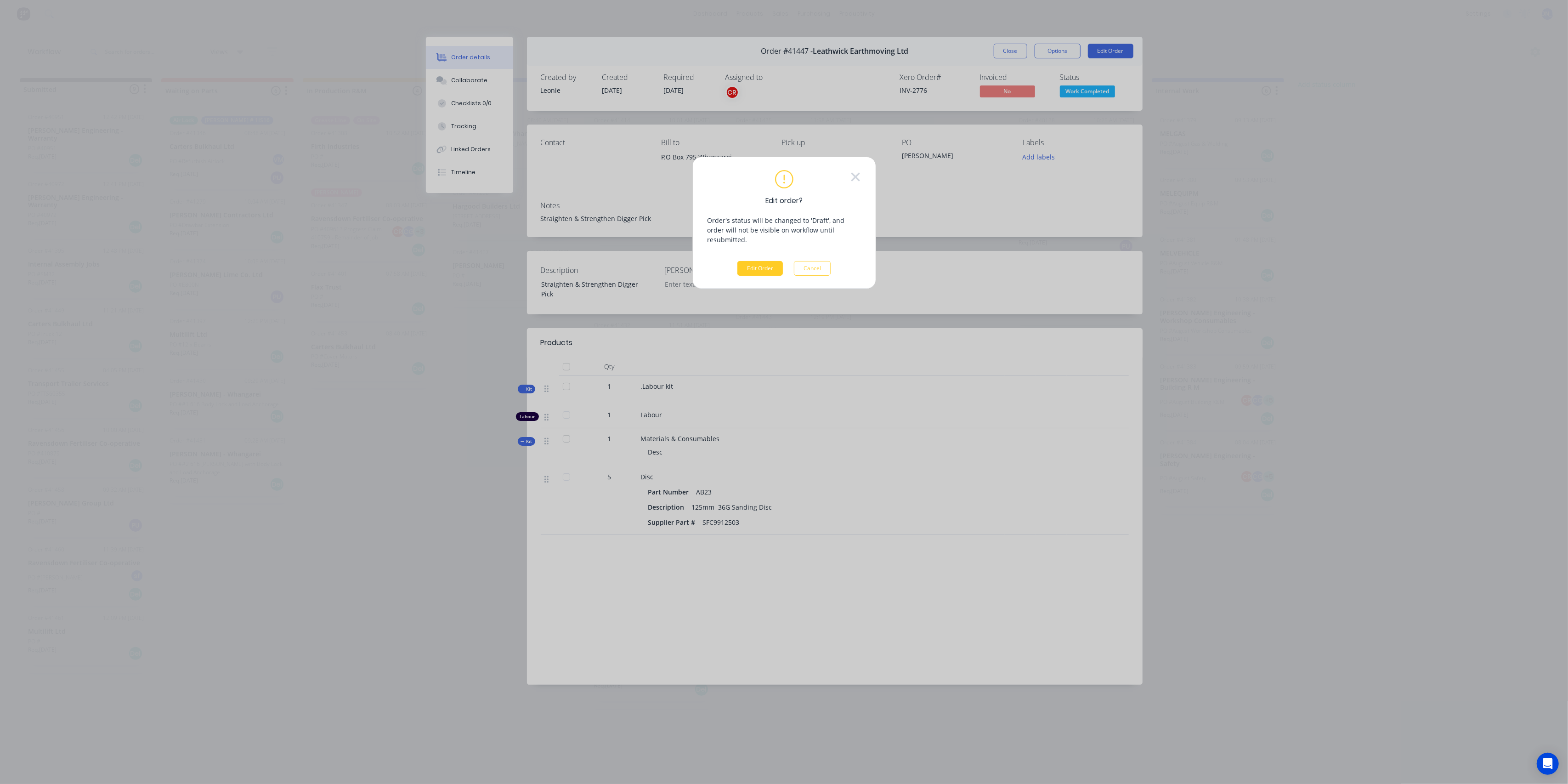
click at [763, 264] on button "Edit Order" at bounding box center [760, 268] width 46 height 15
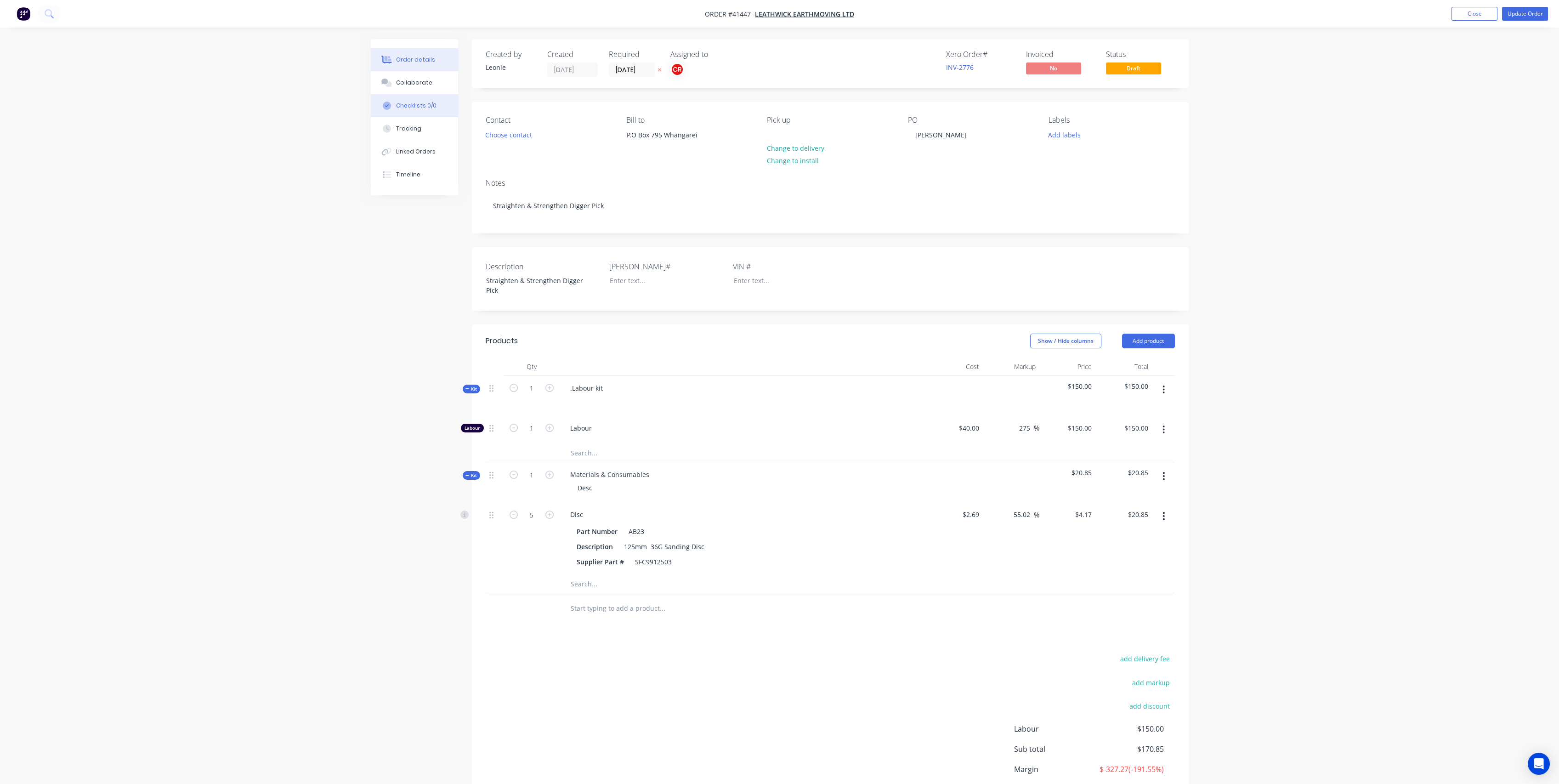
click at [413, 108] on div "Checklists 0/0" at bounding box center [416, 106] width 40 height 9
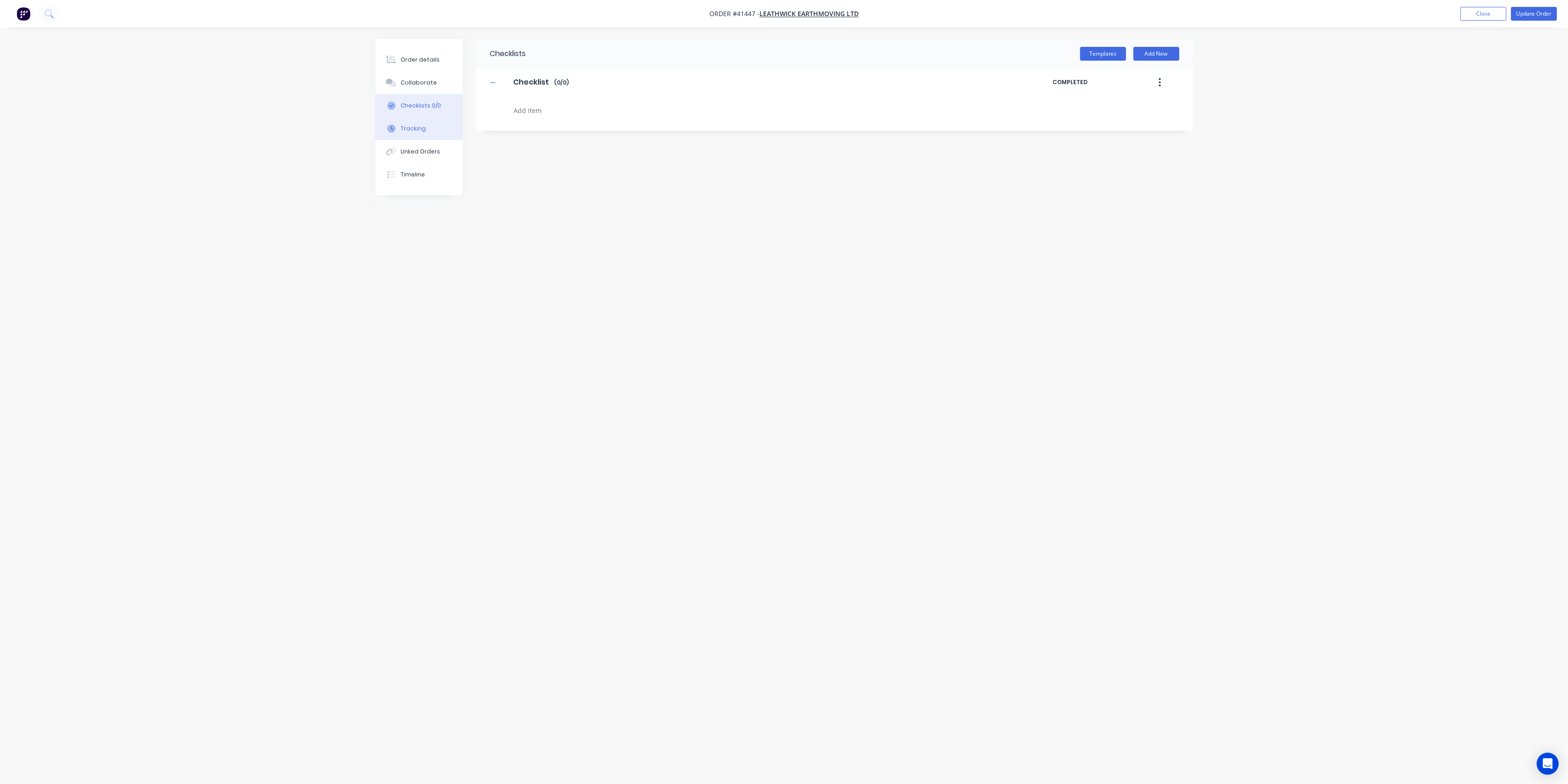
click at [411, 130] on div "Tracking" at bounding box center [413, 129] width 26 height 9
click at [844, 121] on button "14h 48m" at bounding box center [835, 122] width 200 height 18
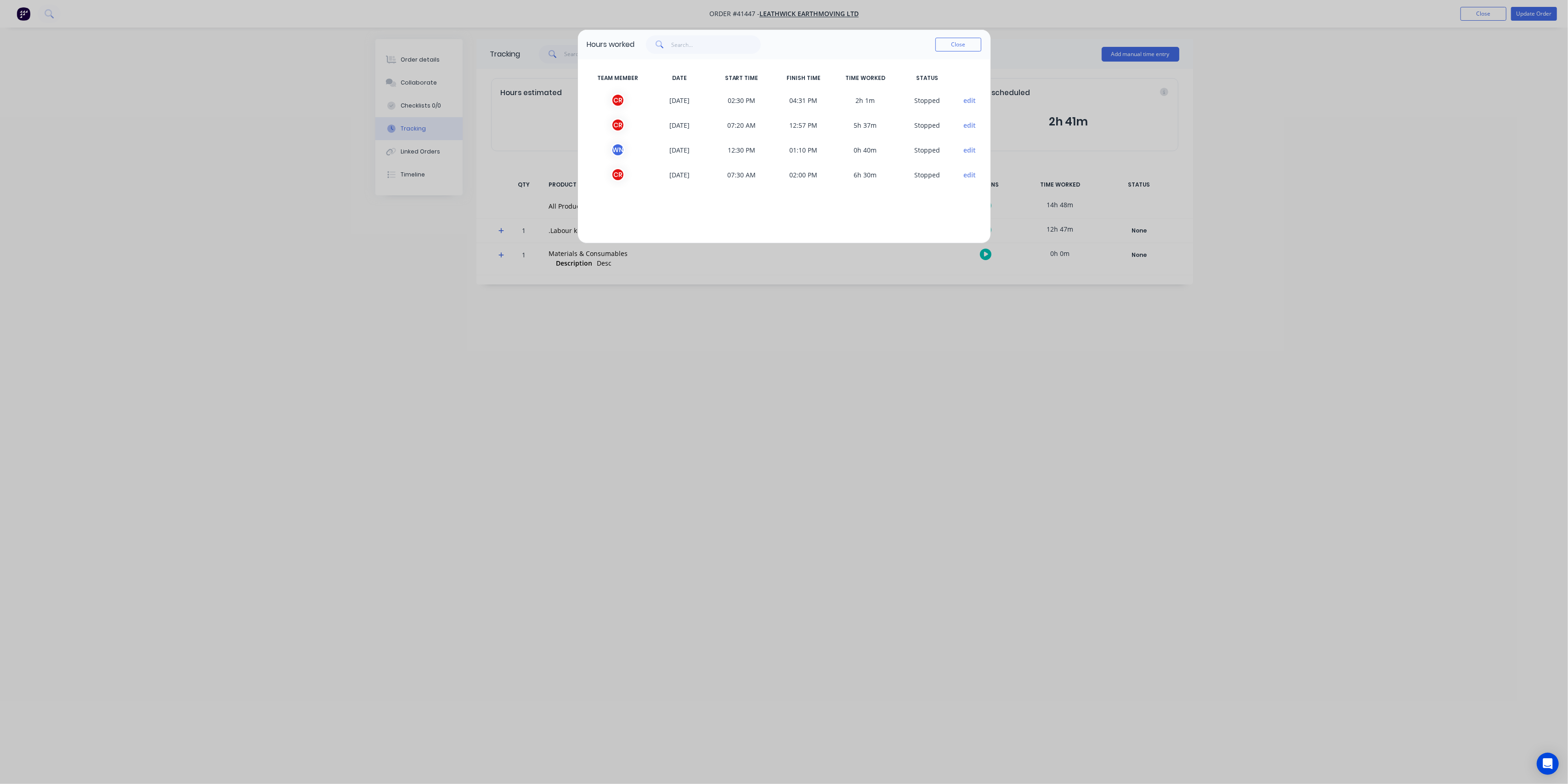
click at [846, 123] on span "5h 37m" at bounding box center [866, 125] width 62 height 14
click at [954, 45] on button "Close" at bounding box center [958, 44] width 46 height 14
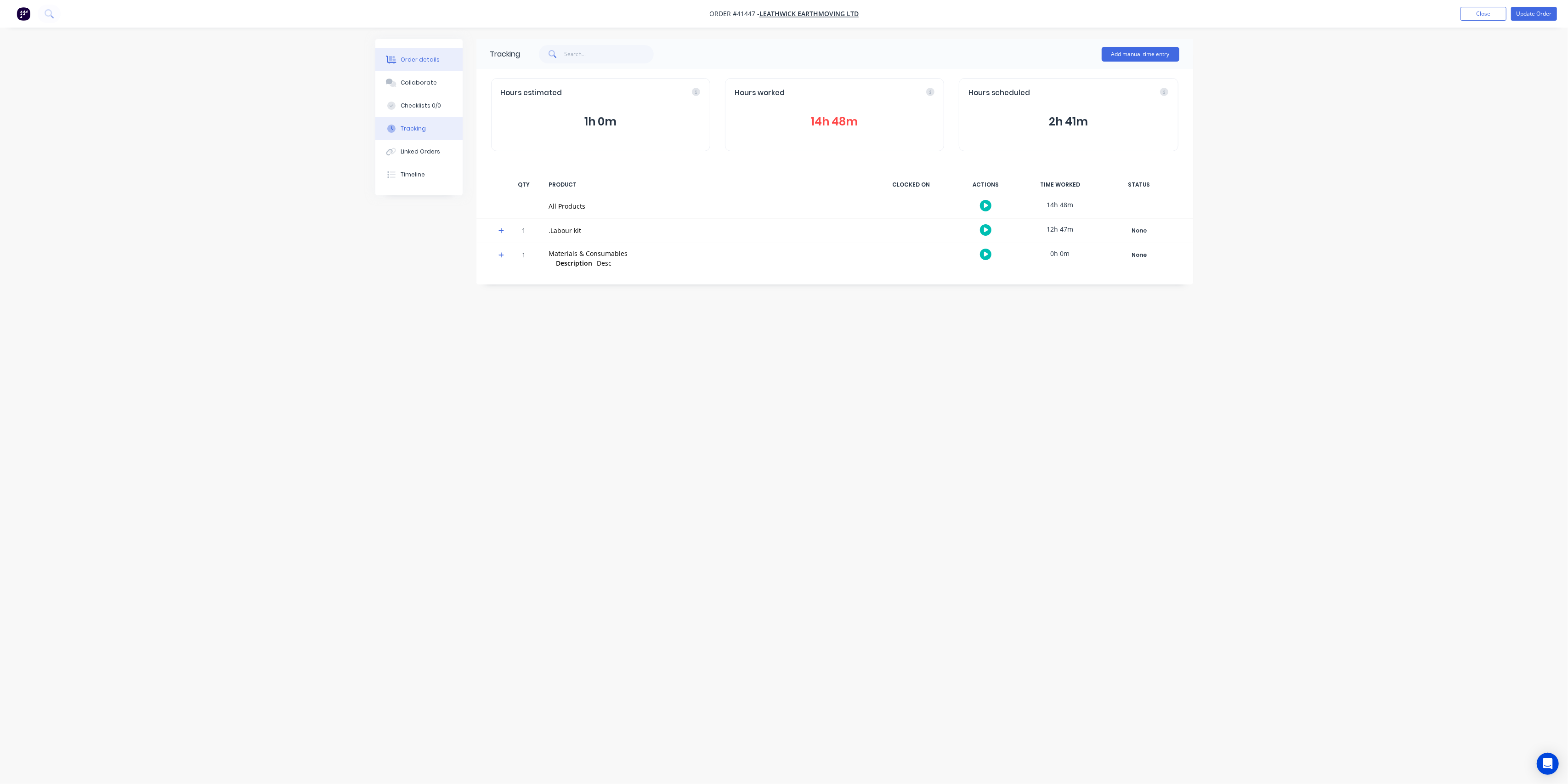
click at [418, 57] on div "Order details" at bounding box center [420, 60] width 39 height 9
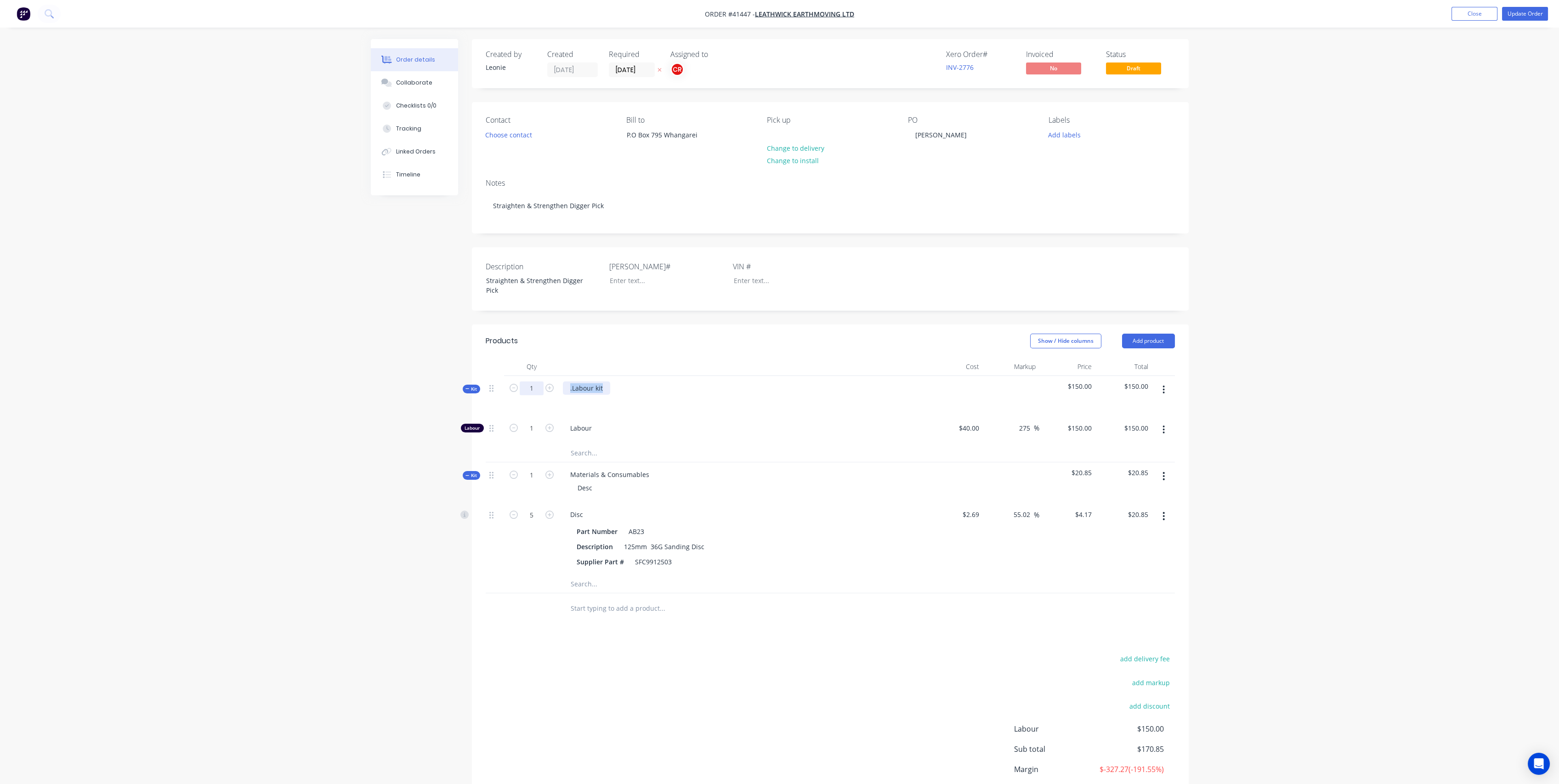
drag, startPoint x: 606, startPoint y: 387, endPoint x: 524, endPoint y: 387, distance: 82.0
click at [525, 385] on div "Kit 1 .Labour kit $150.00 $150.00" at bounding box center [830, 396] width 689 height 40
drag, startPoint x: 584, startPoint y: 410, endPoint x: 578, endPoint y: 400, distance: 11.7
click at [584, 409] on div "Labour - Straighten and reinforce bulldozer ripper blade" at bounding box center [743, 396] width 368 height 40
click at [576, 396] on div at bounding box center [578, 401] width 15 height 13
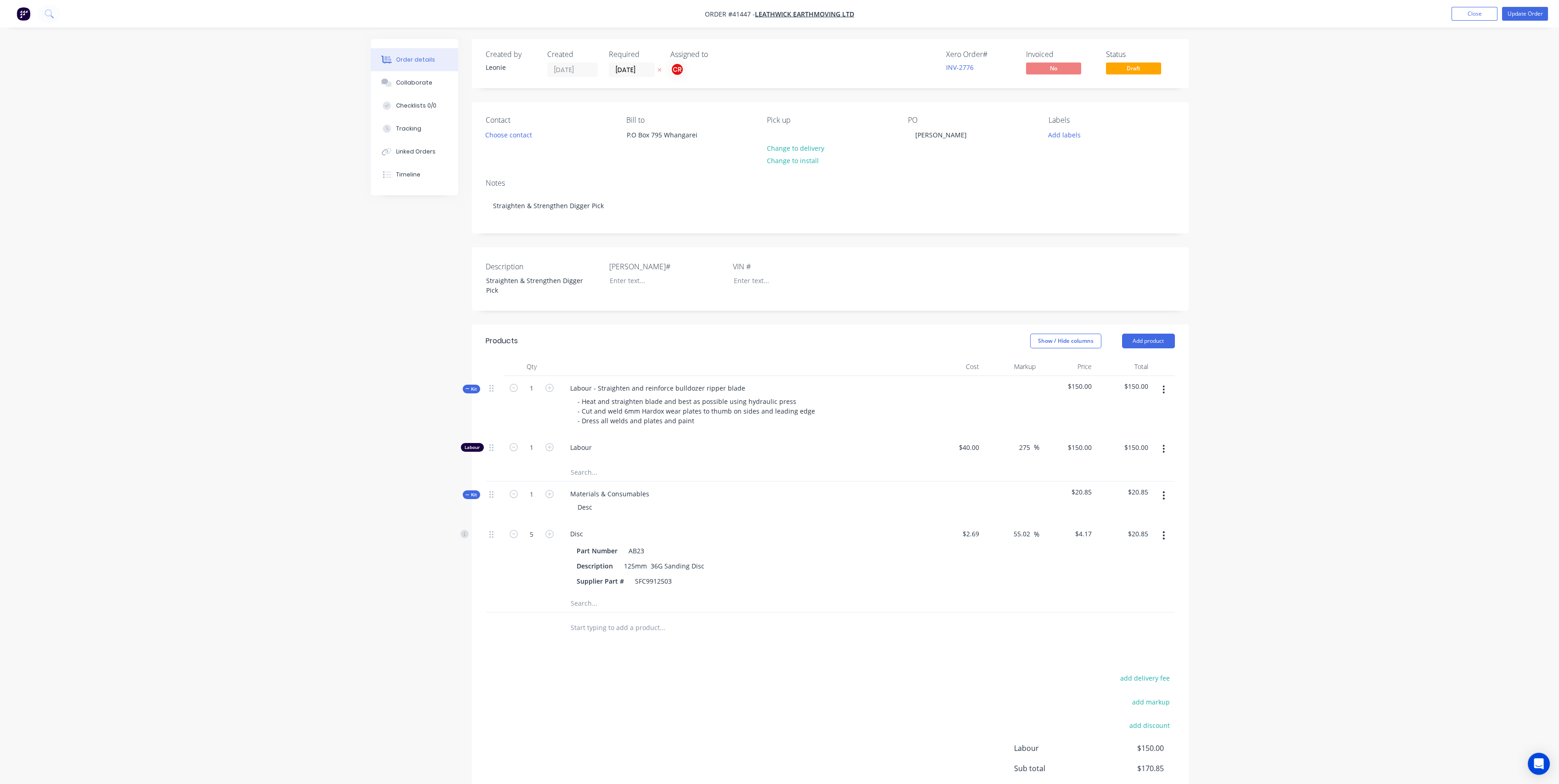
click at [476, 492] on span "Kit" at bounding box center [472, 494] width 12 height 7
drag, startPoint x: 595, startPoint y: 506, endPoint x: 532, endPoint y: 505, distance: 63.0
click at [533, 505] on div "Kit 1 Materials & Consumables Desc $20.85 $20.85" at bounding box center [830, 502] width 689 height 40
click at [394, 560] on div "Created by [PERSON_NAME] Created [DATE] Required [DATE] Assigned to CR Xero Ord…" at bounding box center [779, 458] width 818 height 838
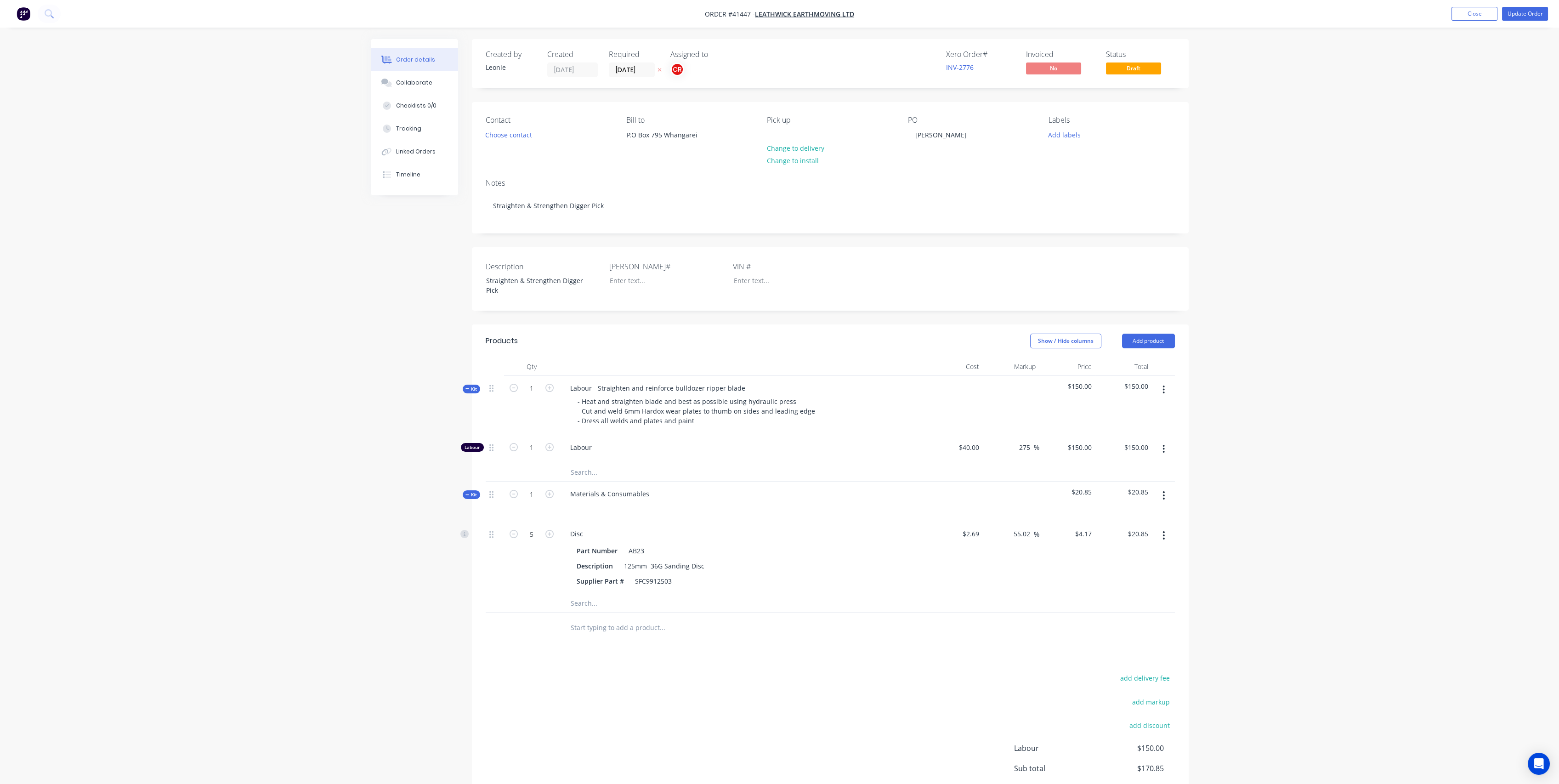
click at [586, 601] on input "text" at bounding box center [662, 603] width 184 height 18
type input "6"
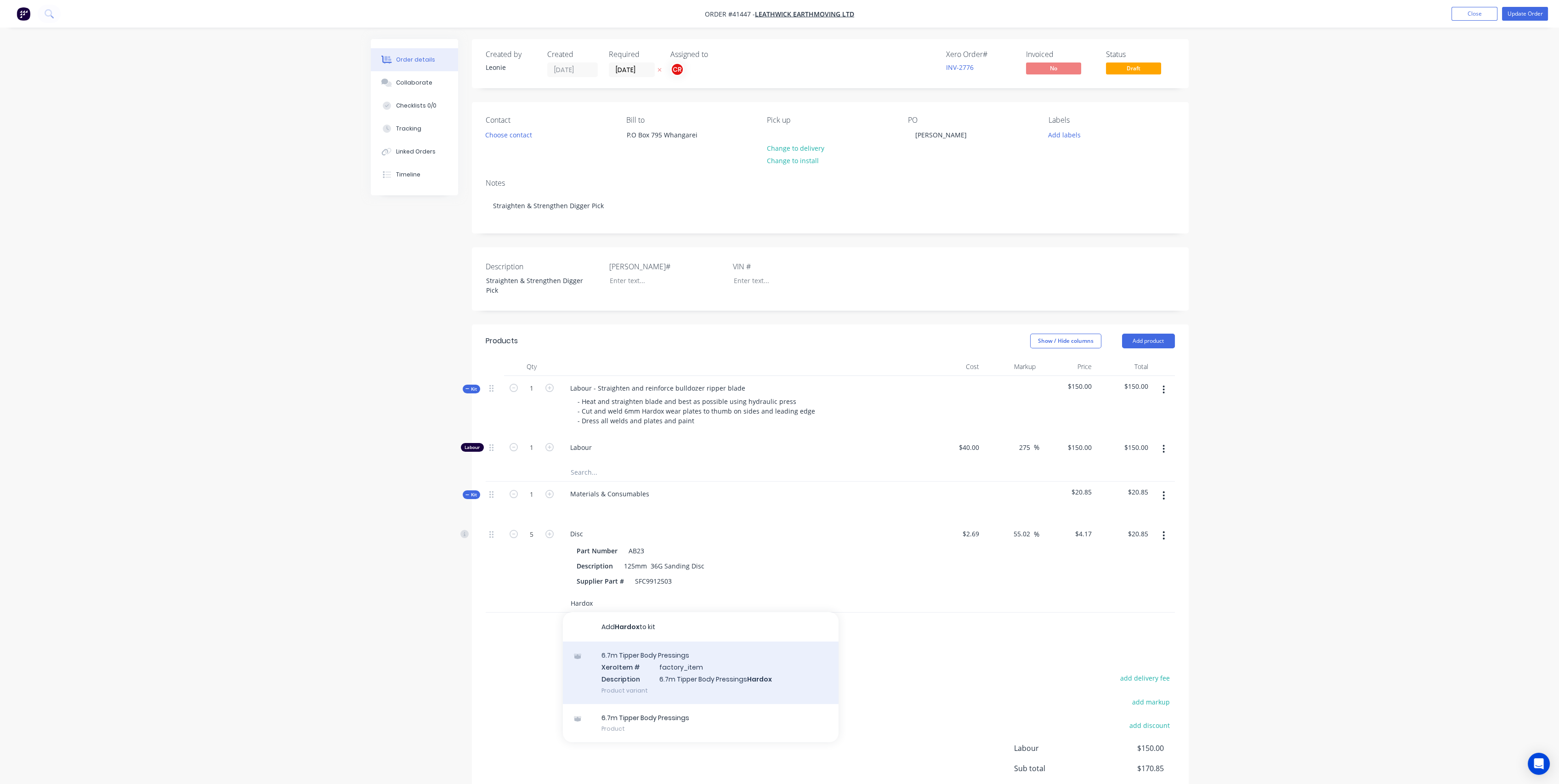
type input "Hardox"
click at [657, 681] on div "6.7m Tipper Body Pressings Xero Item # factory_item Description 6.7m Tipper Bod…" at bounding box center [701, 673] width 276 height 62
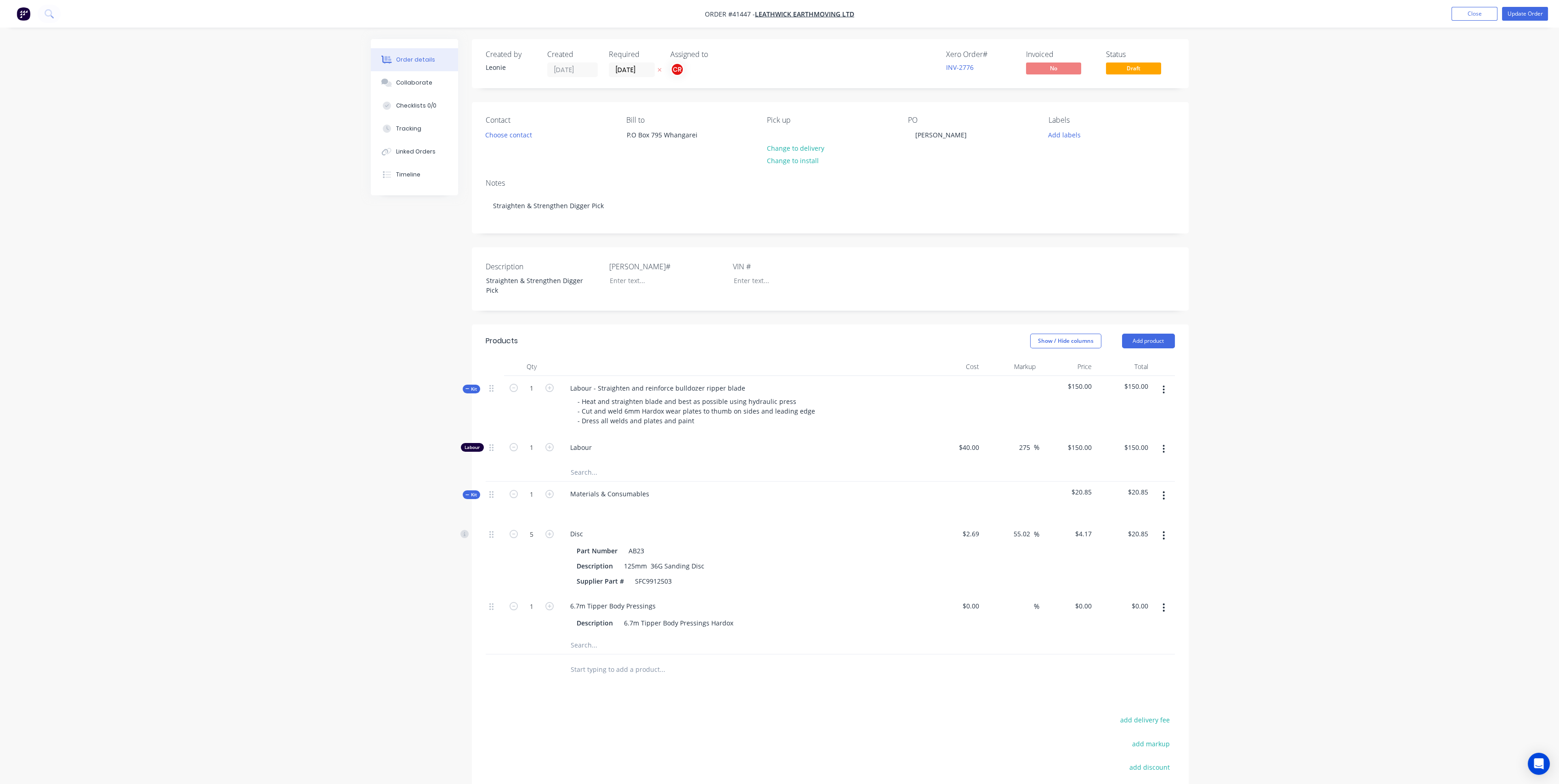
click at [1166, 606] on button "button" at bounding box center [1163, 607] width 21 height 16
click at [1113, 662] on div "Delete" at bounding box center [1131, 668] width 71 height 13
click at [575, 600] on input "text" at bounding box center [662, 603] width 184 height 18
type input "6mm Hardox"
click at [684, 630] on button "Add 6mm Hardox to kit" at bounding box center [701, 626] width 276 height 29
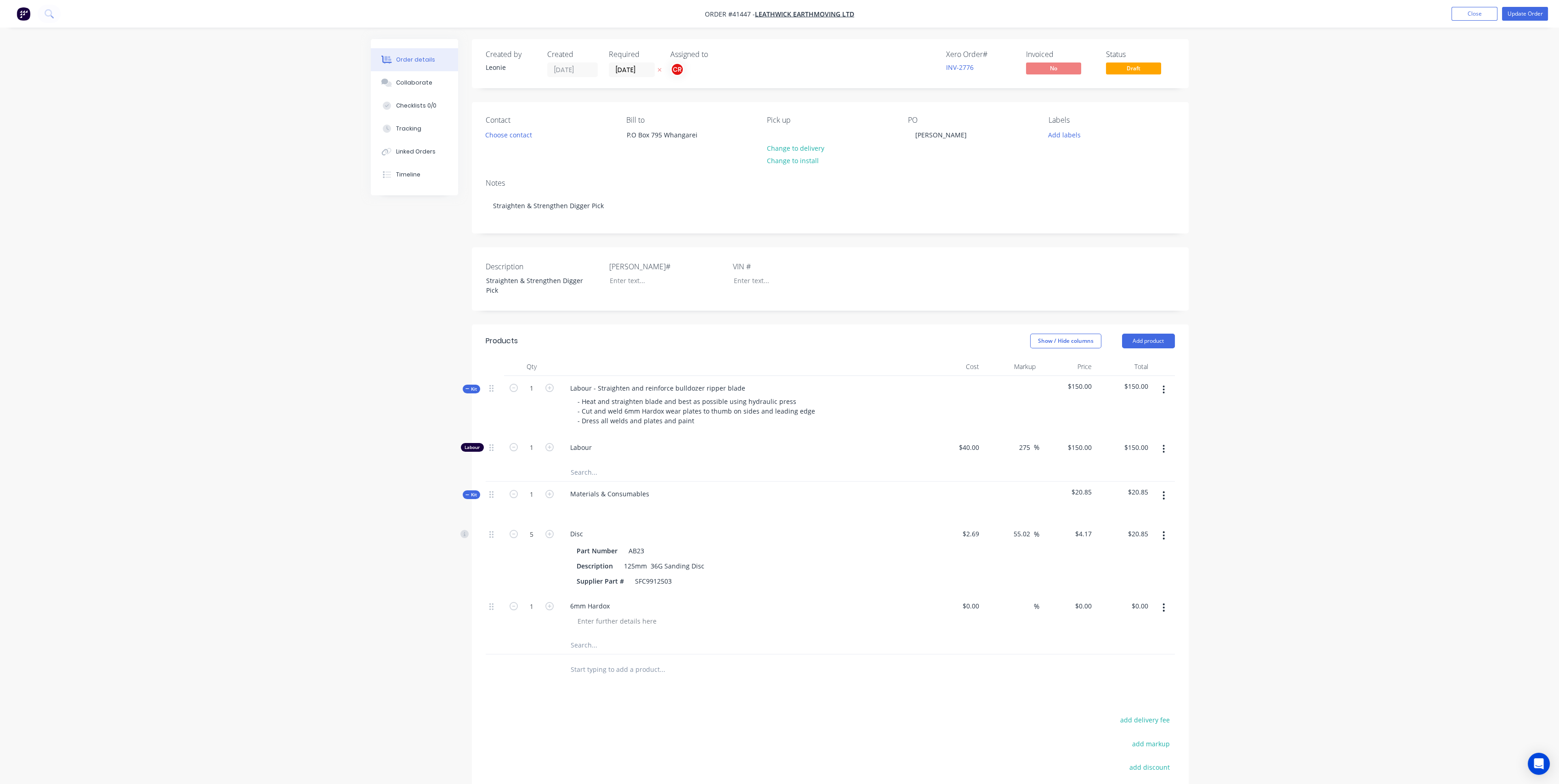
click at [587, 647] on input "text" at bounding box center [662, 645] width 184 height 18
type input "Gas"
click at [682, 730] on div "Gas & Welding Product" at bounding box center [701, 741] width 276 height 38
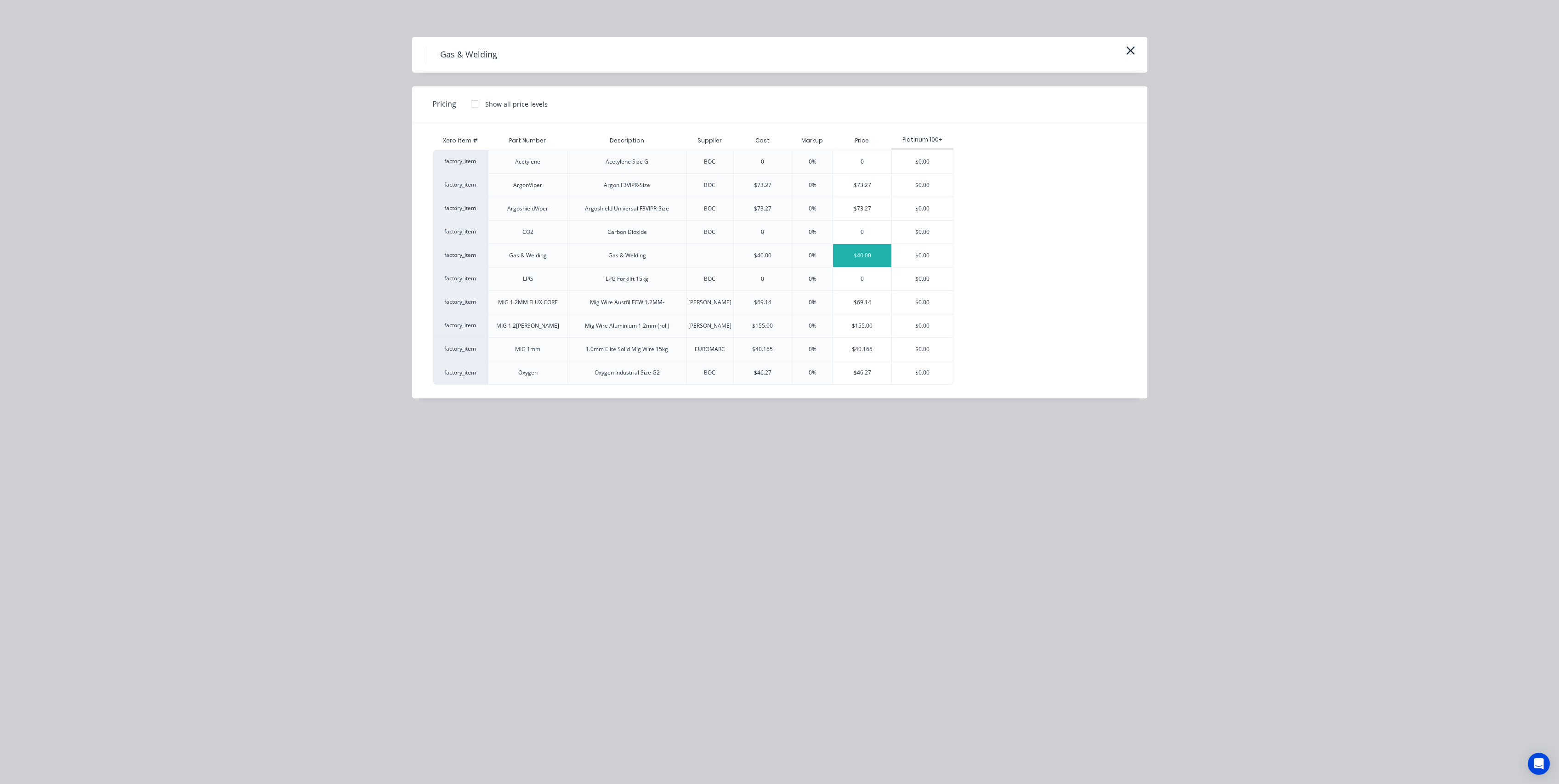
click at [869, 255] on div "$40.00" at bounding box center [862, 256] width 58 height 23
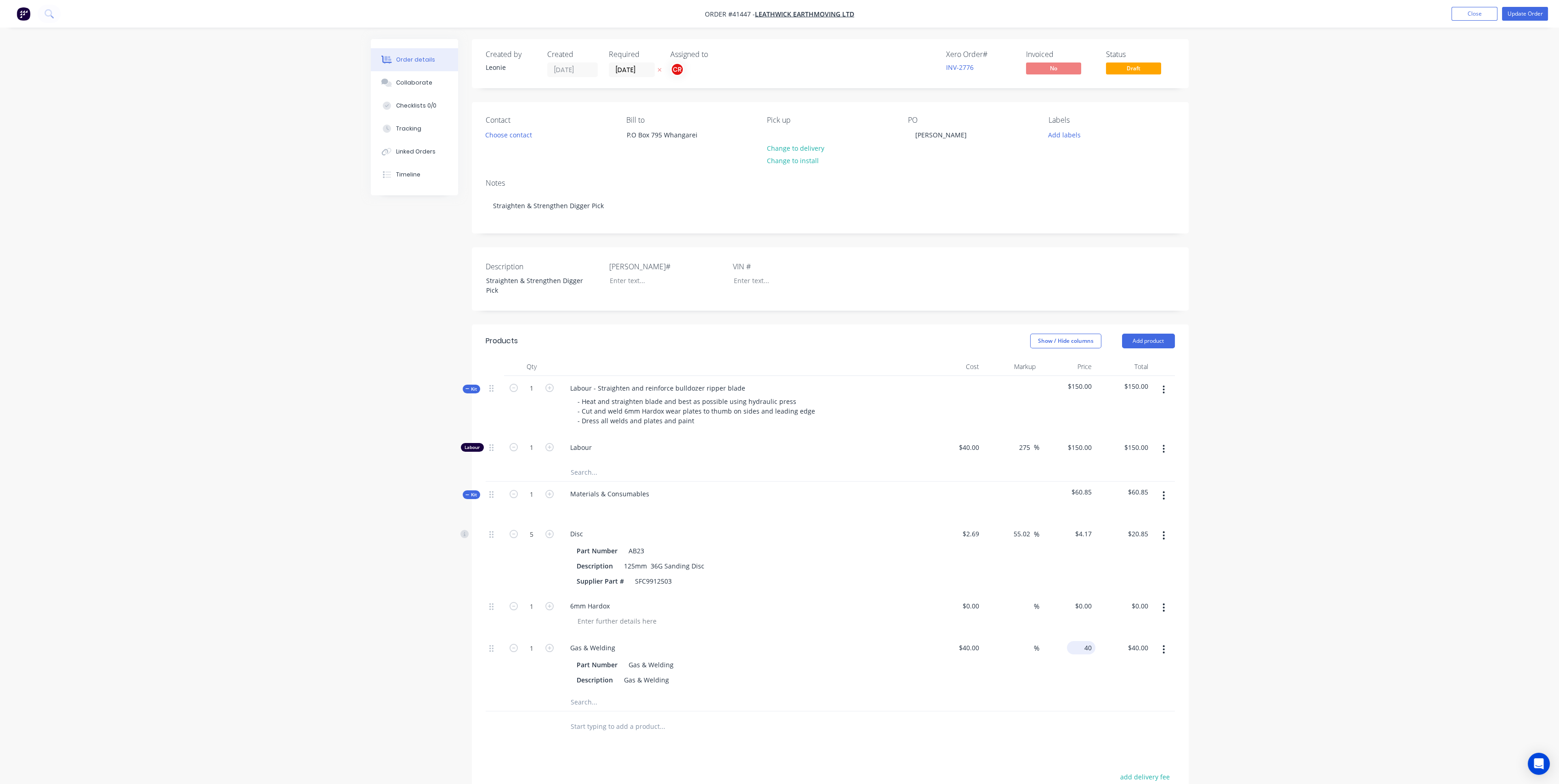
click at [1078, 645] on div "40 $40.00" at bounding box center [1067, 664] width 57 height 57
type input "100"
type input "150"
type input "$100.00"
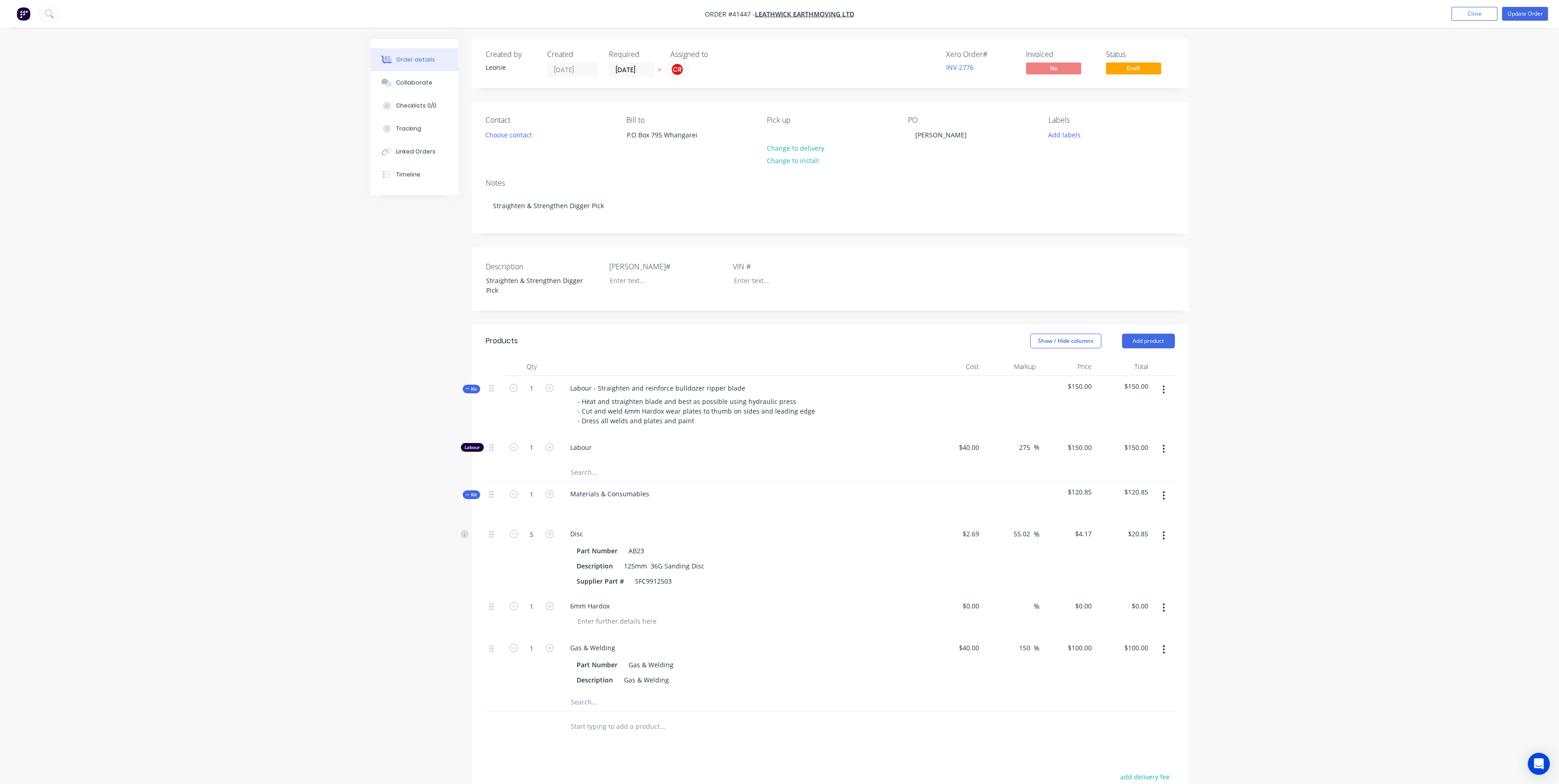
click at [1033, 693] on div at bounding box center [830, 701] width 689 height 19
click at [385, 570] on div "Created by [PERSON_NAME] Created [DATE] Required [DATE] Assigned to CR Xero Ord…" at bounding box center [779, 507] width 818 height 936
click at [469, 493] on span "Kit" at bounding box center [472, 494] width 12 height 7
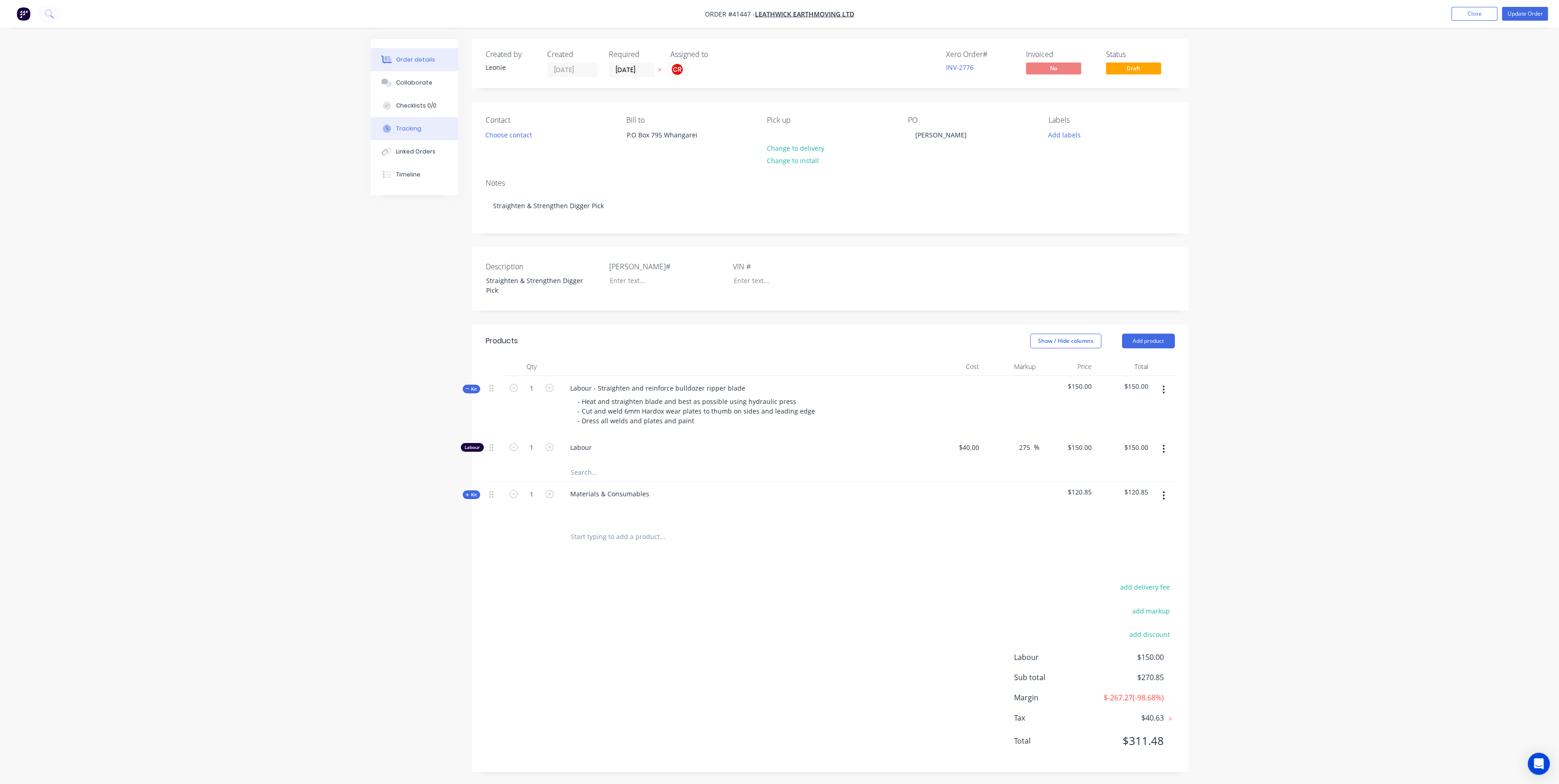
click at [421, 127] on button "Tracking" at bounding box center [414, 128] width 87 height 23
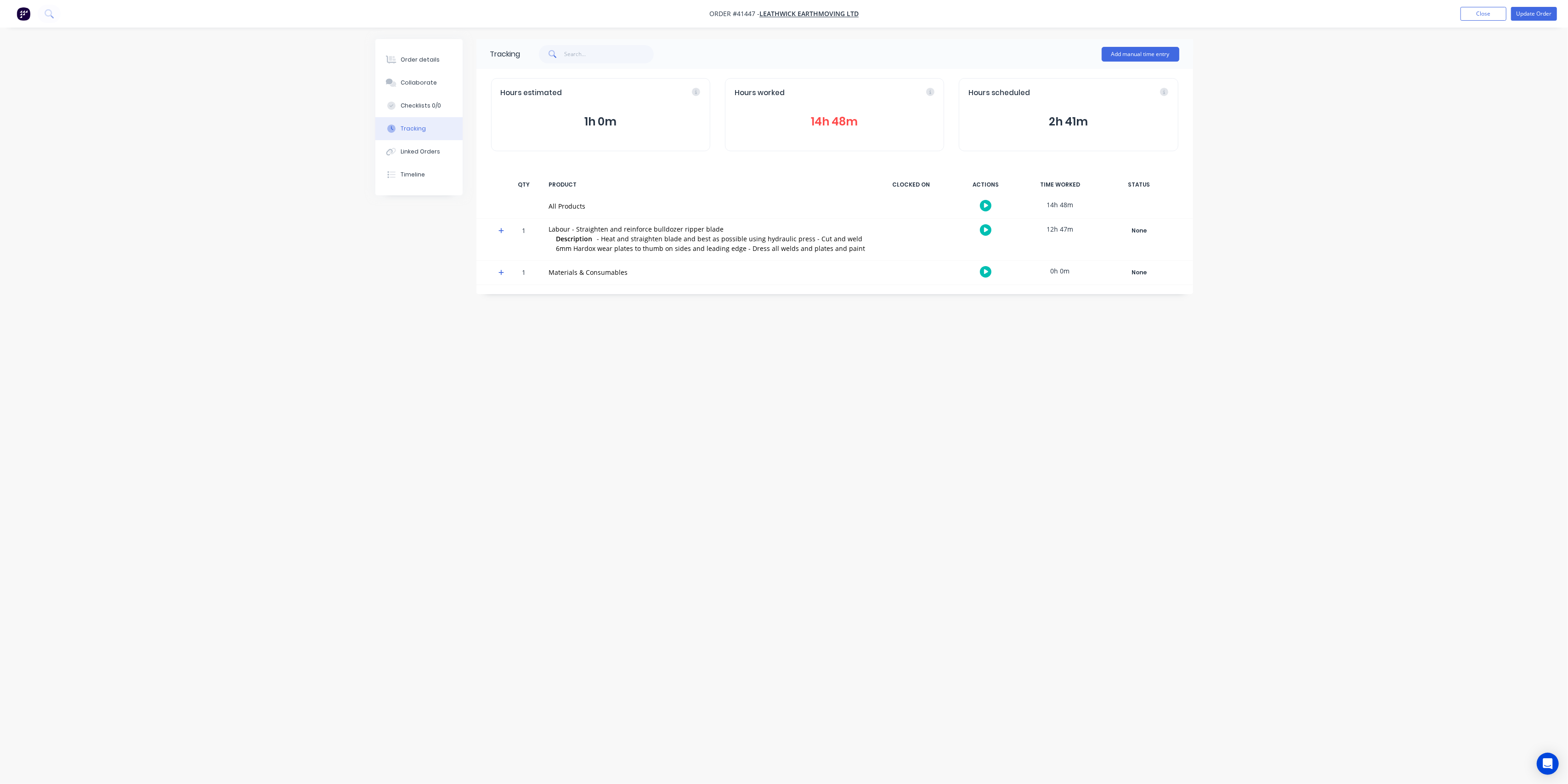
click at [833, 114] on button "14h 48m" at bounding box center [835, 122] width 200 height 18
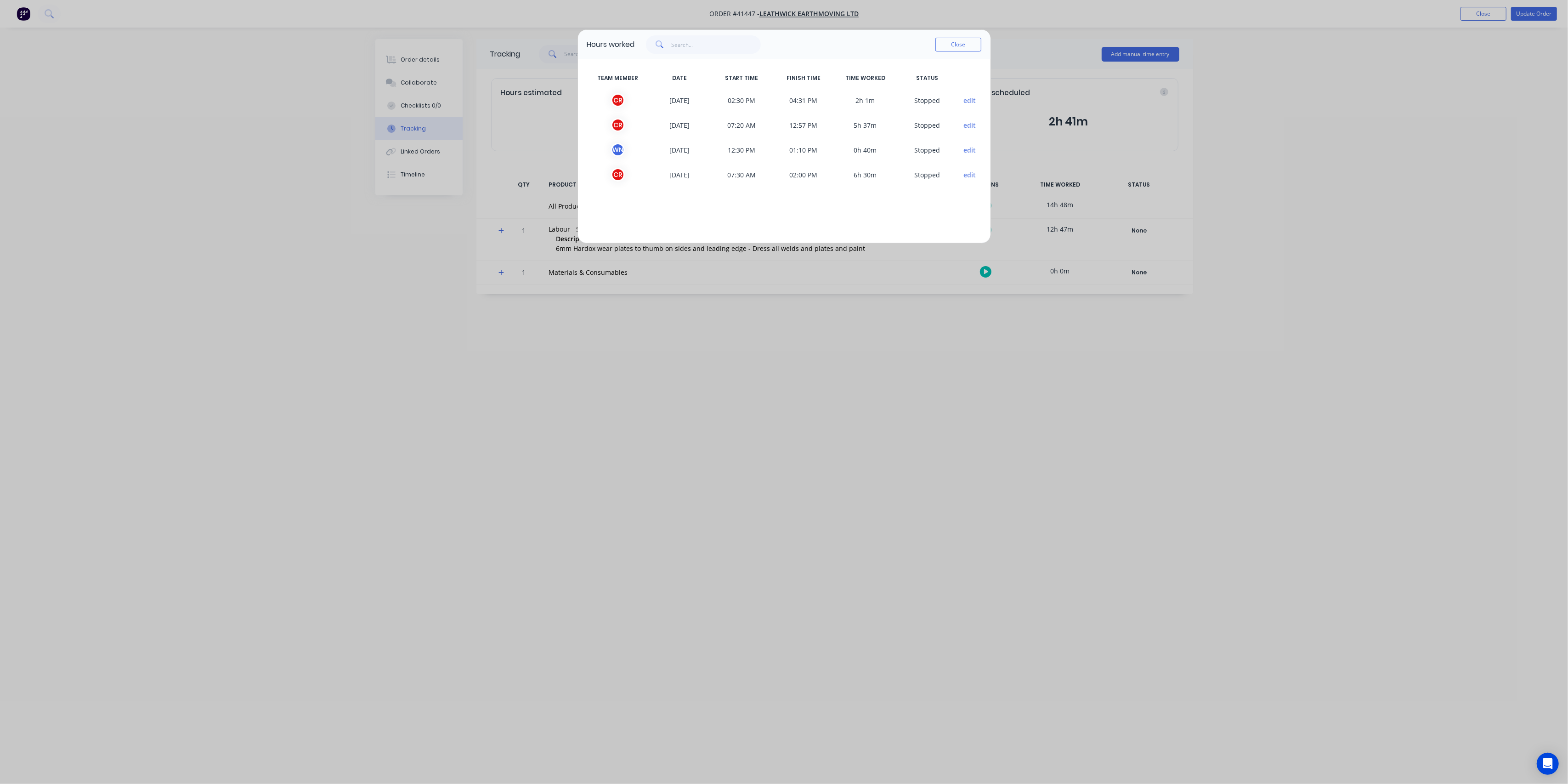
click at [1104, 423] on div "Hours worked Close TEAM MEMBER DATE START TIME FINISH TIME TIME WORKED STATUS C…" at bounding box center [784, 392] width 1568 height 784
click at [960, 44] on button "Close" at bounding box center [958, 44] width 46 height 14
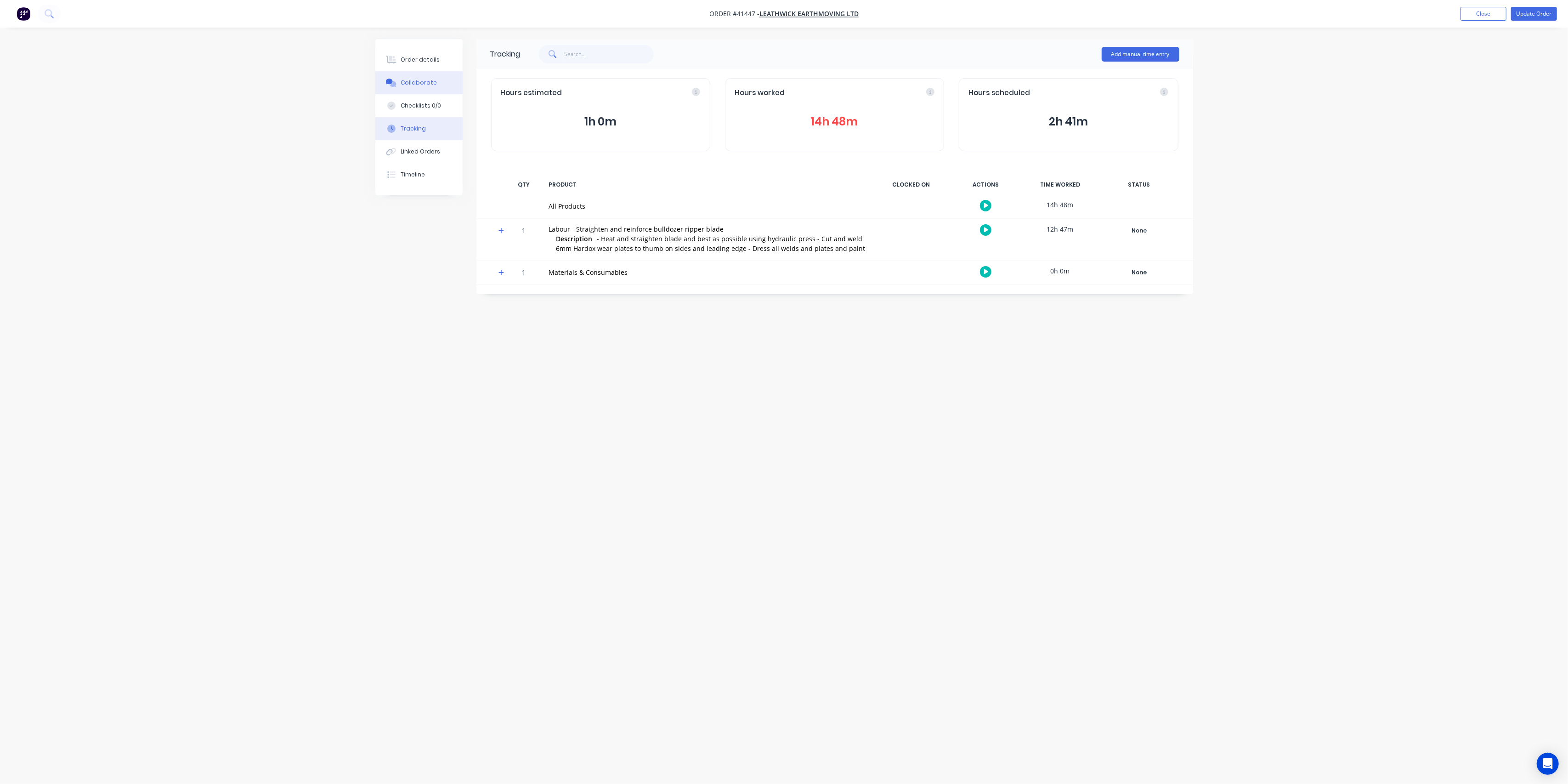
click at [425, 79] on div "Collaborate" at bounding box center [419, 83] width 37 height 9
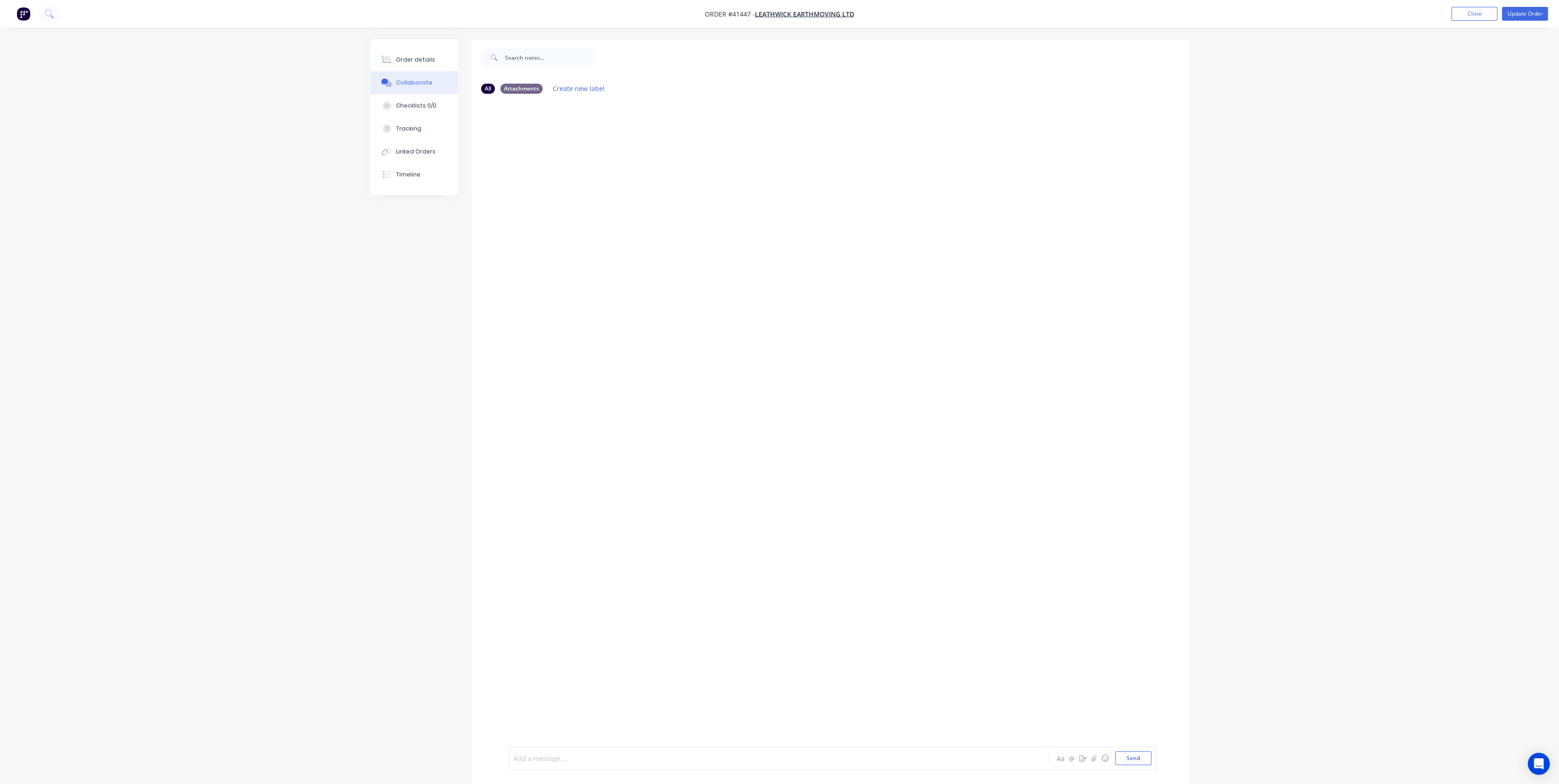
drag, startPoint x: 640, startPoint y: 754, endPoint x: 643, endPoint y: 741, distance: 13.3
click at [640, 754] on div at bounding box center [753, 758] width 478 height 10
click at [1135, 759] on button "Send" at bounding box center [1133, 758] width 37 height 14
click at [843, 758] on div at bounding box center [753, 758] width 478 height 10
click at [791, 143] on icon "button" at bounding box center [791, 147] width 2 height 9
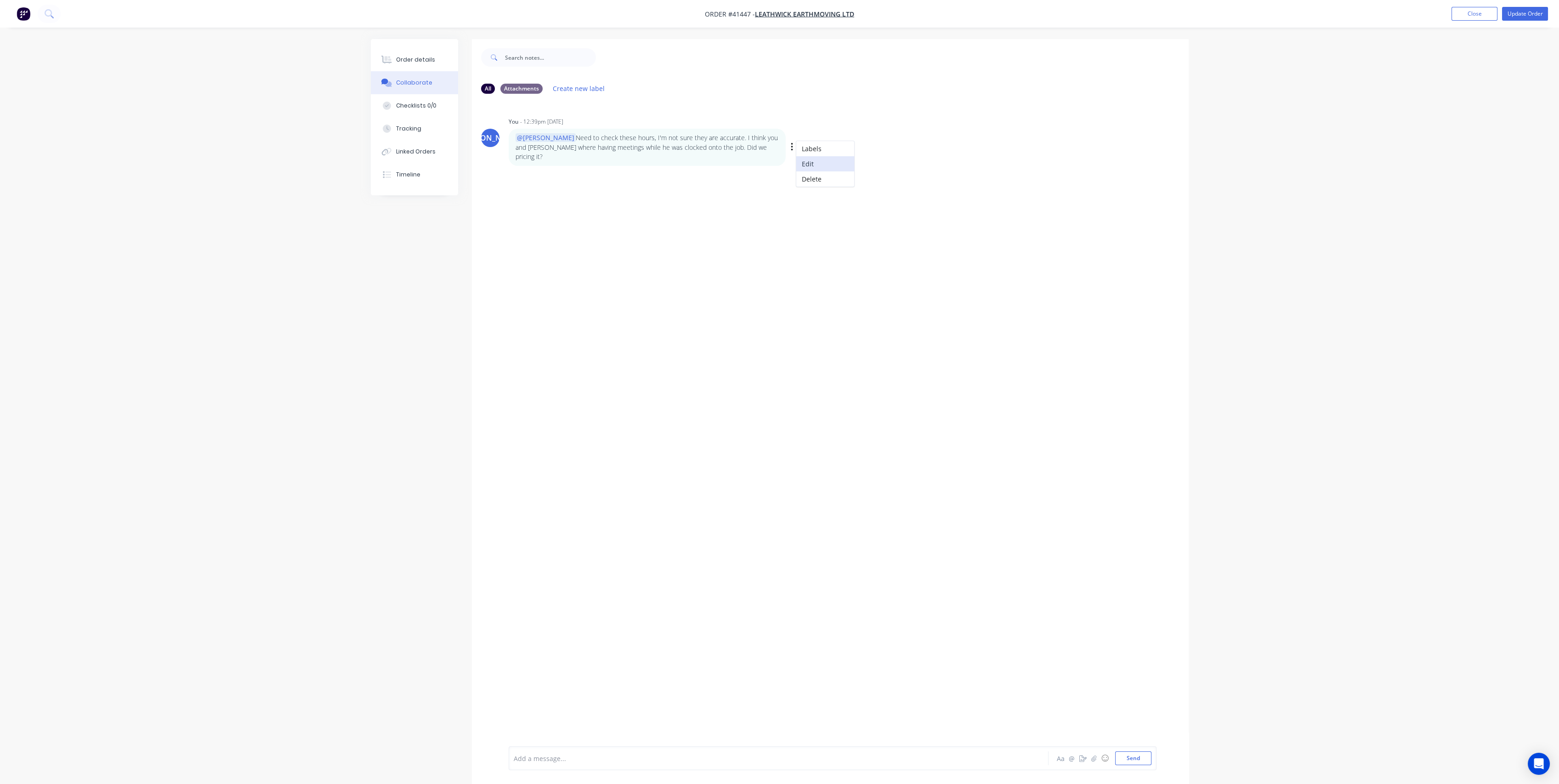
click at [813, 160] on button "Edit" at bounding box center [825, 164] width 58 height 15
click at [737, 148] on p "@[PERSON_NAME] Need to check these hours, I'm not sure they are accurate. I thi…" at bounding box center [647, 147] width 263 height 28
drag, startPoint x: 533, startPoint y: 761, endPoint x: 539, endPoint y: 756, distance: 7.8
click at [533, 760] on div "@[PERSON_NAME] Need to check these hours, I'm not sure they are accurate. I thi…" at bounding box center [753, 755] width 478 height 19
click at [1147, 758] on button "Send" at bounding box center [1133, 758] width 37 height 14
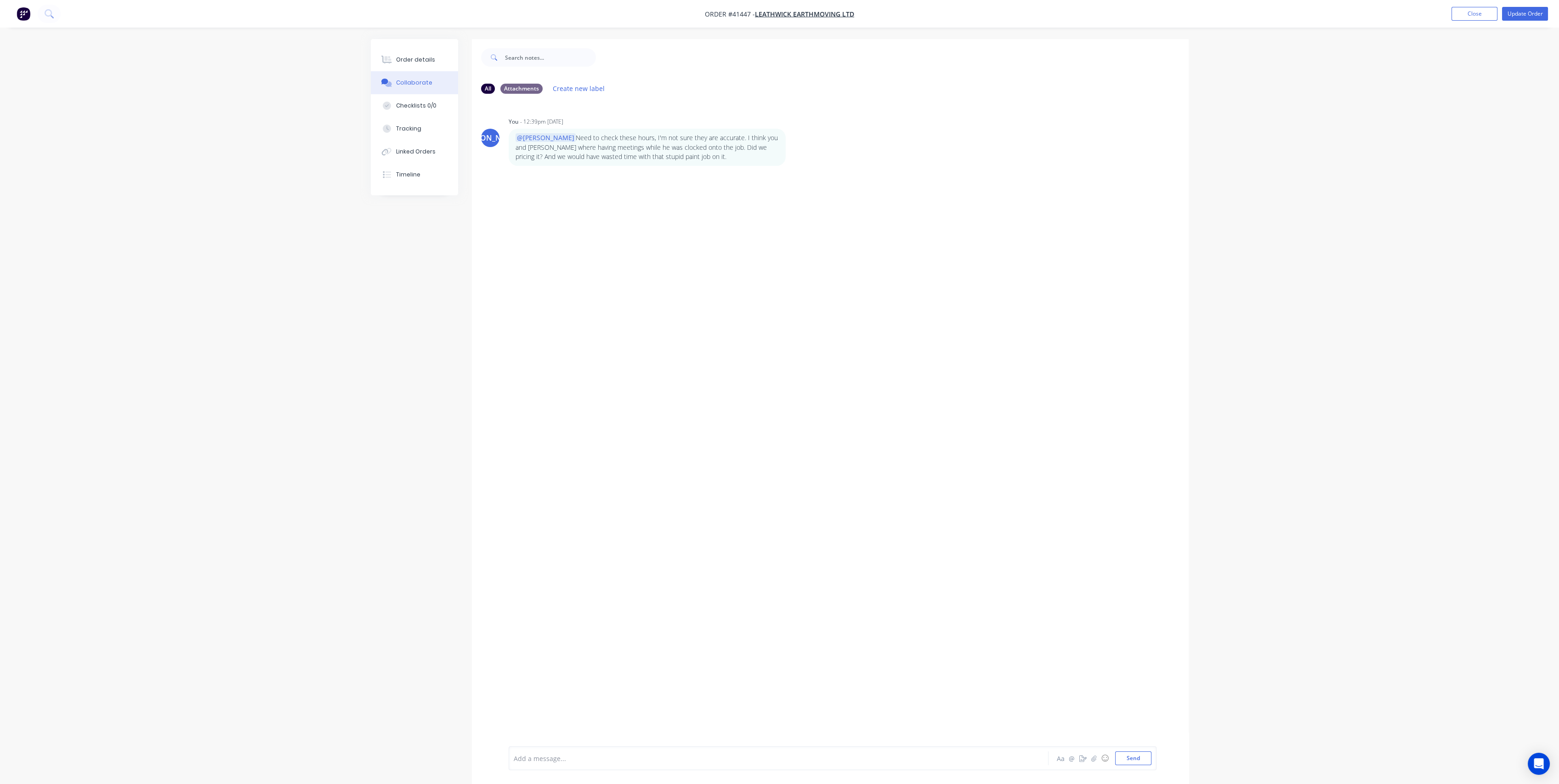
click at [692, 323] on div "JO You - 12:39pm [DATE] @[PERSON_NAME] Need to check these hours, I'm not sure …" at bounding box center [830, 424] width 716 height 645
click at [389, 57] on icon at bounding box center [388, 60] width 7 height 8
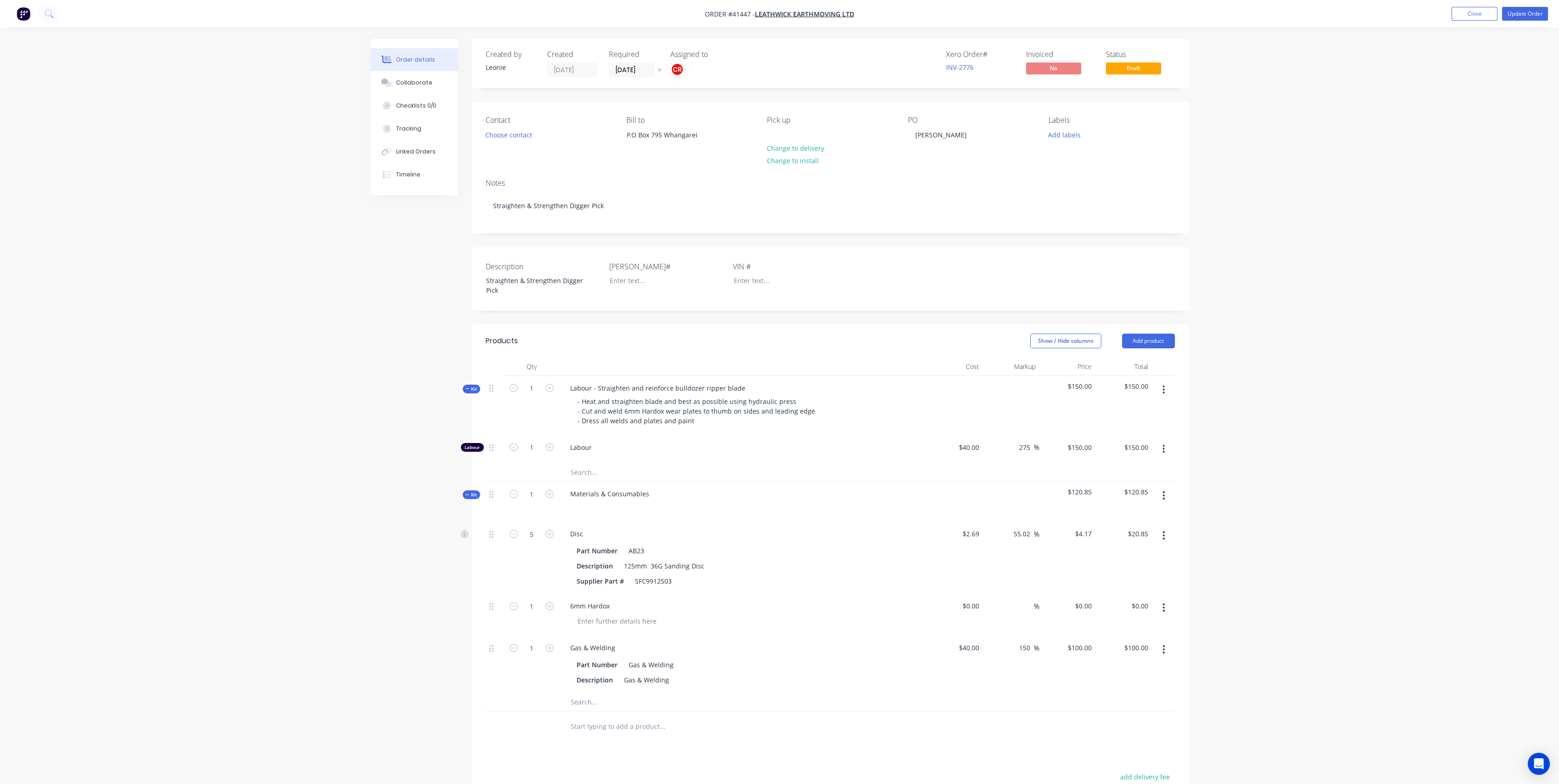
click at [411, 61] on div "Order details" at bounding box center [416, 60] width 39 height 9
click at [408, 88] on button "Collaborate" at bounding box center [414, 83] width 87 height 23
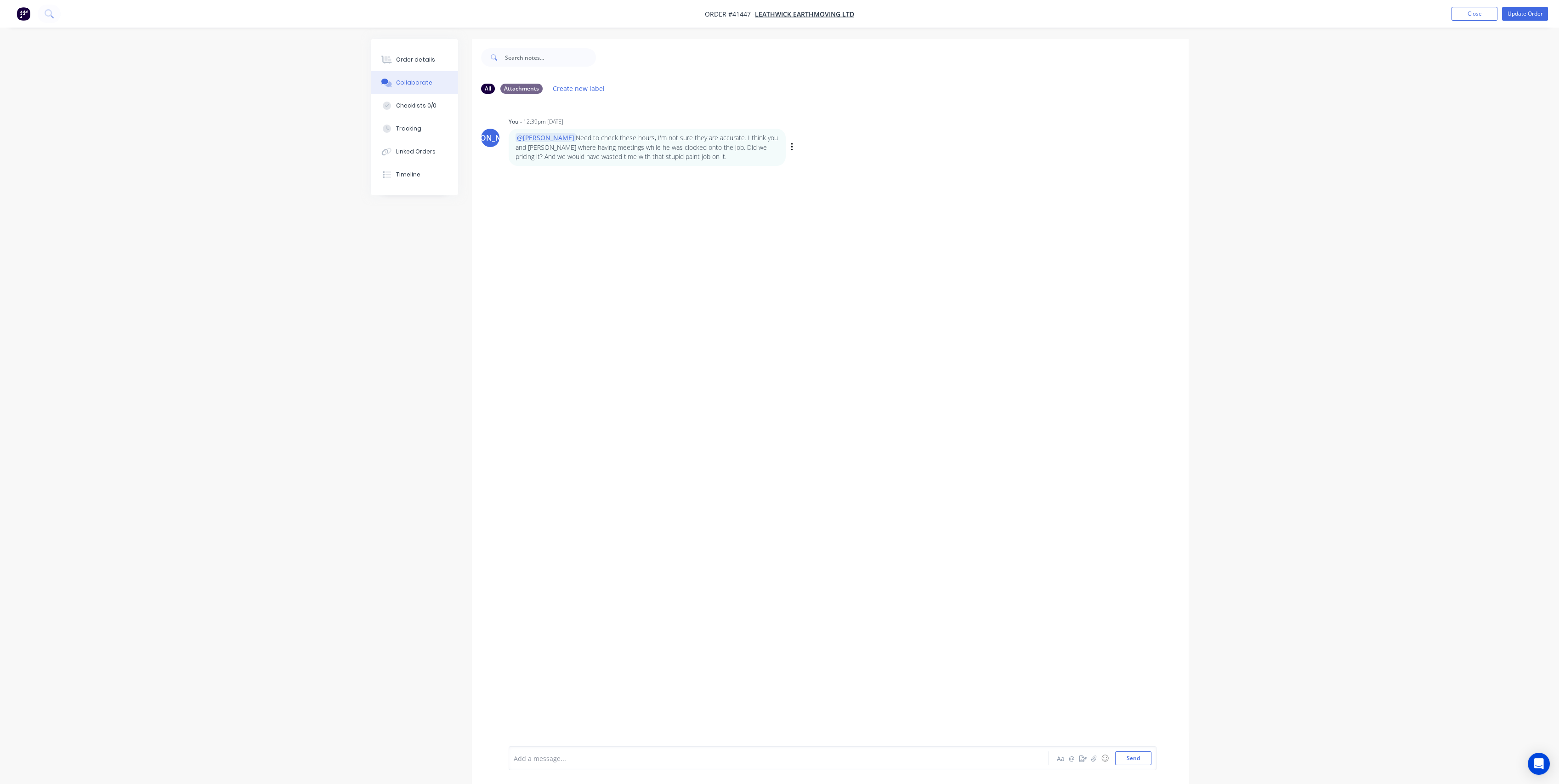
click at [603, 155] on p "@[PERSON_NAME] Need to check these hours, I'm not sure they are accurate. I thi…" at bounding box center [647, 147] width 263 height 28
click at [791, 148] on icon "button" at bounding box center [791, 147] width 2 height 9
click at [827, 164] on button "Edit" at bounding box center [825, 164] width 58 height 15
drag, startPoint x: 667, startPoint y: 757, endPoint x: 648, endPoint y: 757, distance: 19.0
click at [648, 757] on span "Need to check these hours, I'm not sure they are accurate. I think you and [PER…" at bounding box center [742, 755] width 456 height 18
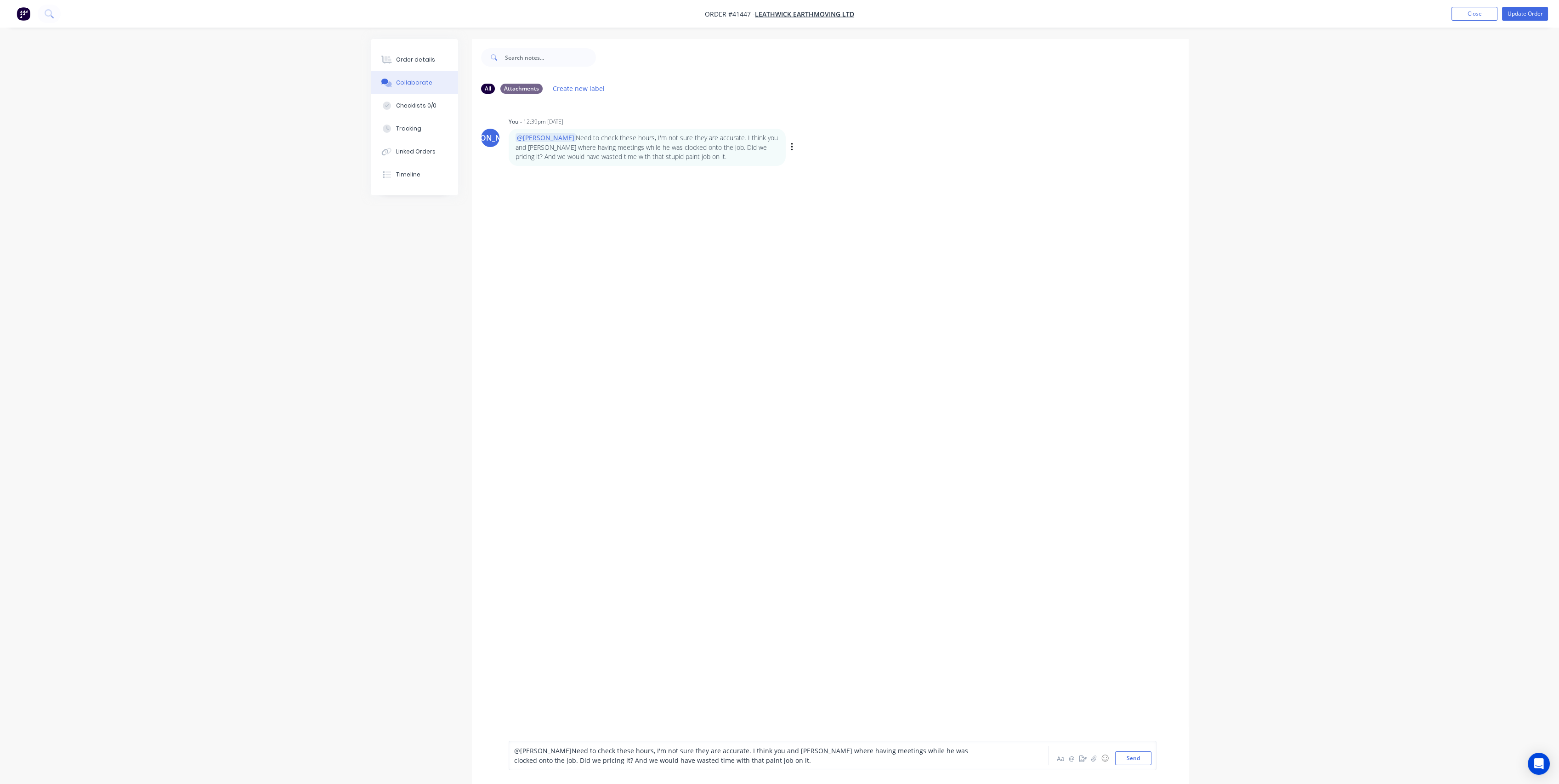
drag, startPoint x: 1065, startPoint y: 535, endPoint x: 1115, endPoint y: 605, distance: 86.0
click at [1066, 535] on div "JO You - 12:39pm [DATE] @[PERSON_NAME] Need to check these hours, I'm not sure …" at bounding box center [830, 424] width 716 height 645
drag, startPoint x: 1143, startPoint y: 760, endPoint x: 1143, endPoint y: 736, distance: 24.0
click at [1143, 760] on button "Send" at bounding box center [1133, 758] width 37 height 14
click at [1000, 430] on div "JO You - 12:39pm [DATE] @[PERSON_NAME] Need to check these hours, I'm not sure …" at bounding box center [830, 424] width 716 height 645
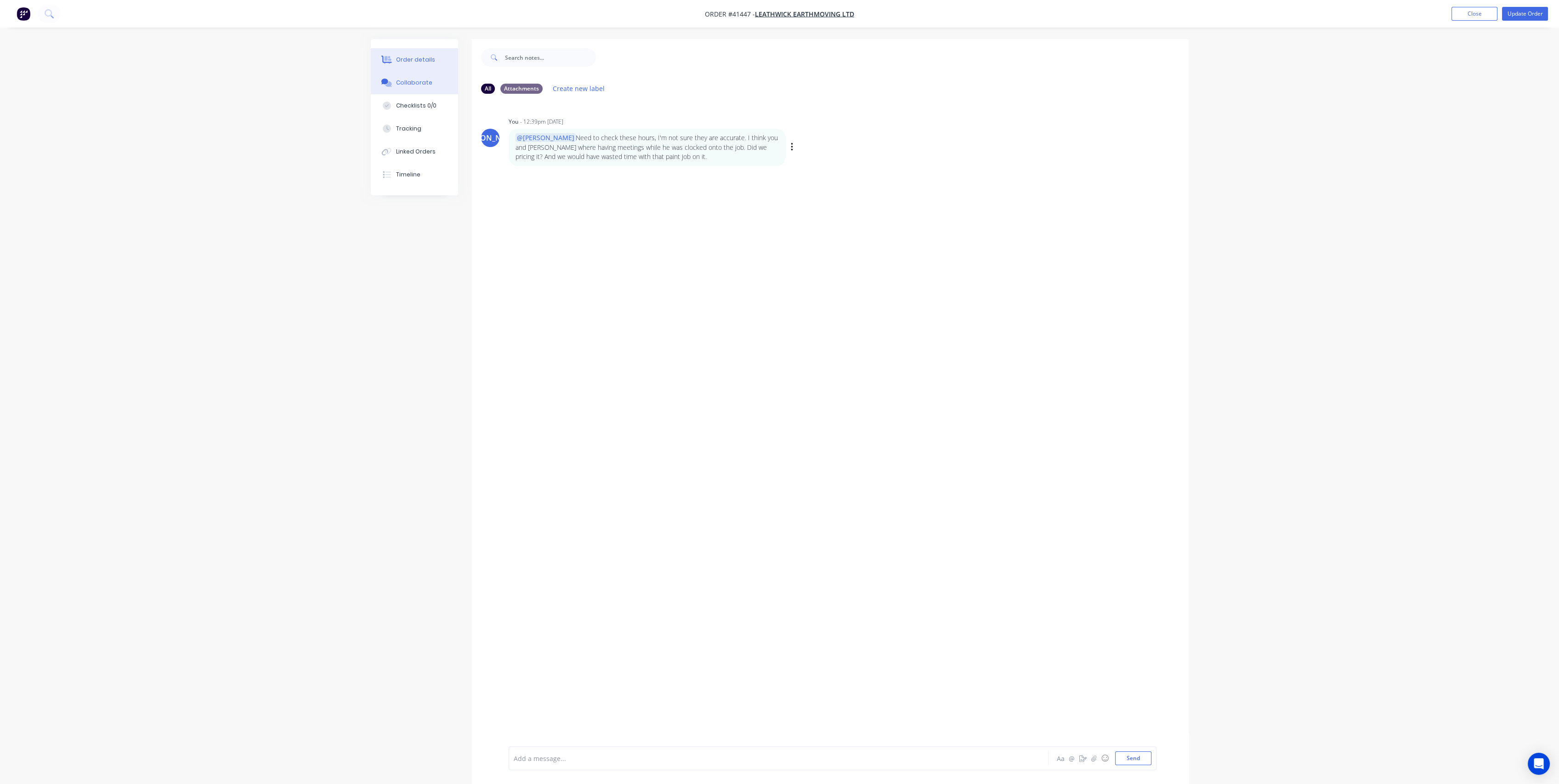
click at [404, 61] on div "Order details" at bounding box center [416, 60] width 39 height 9
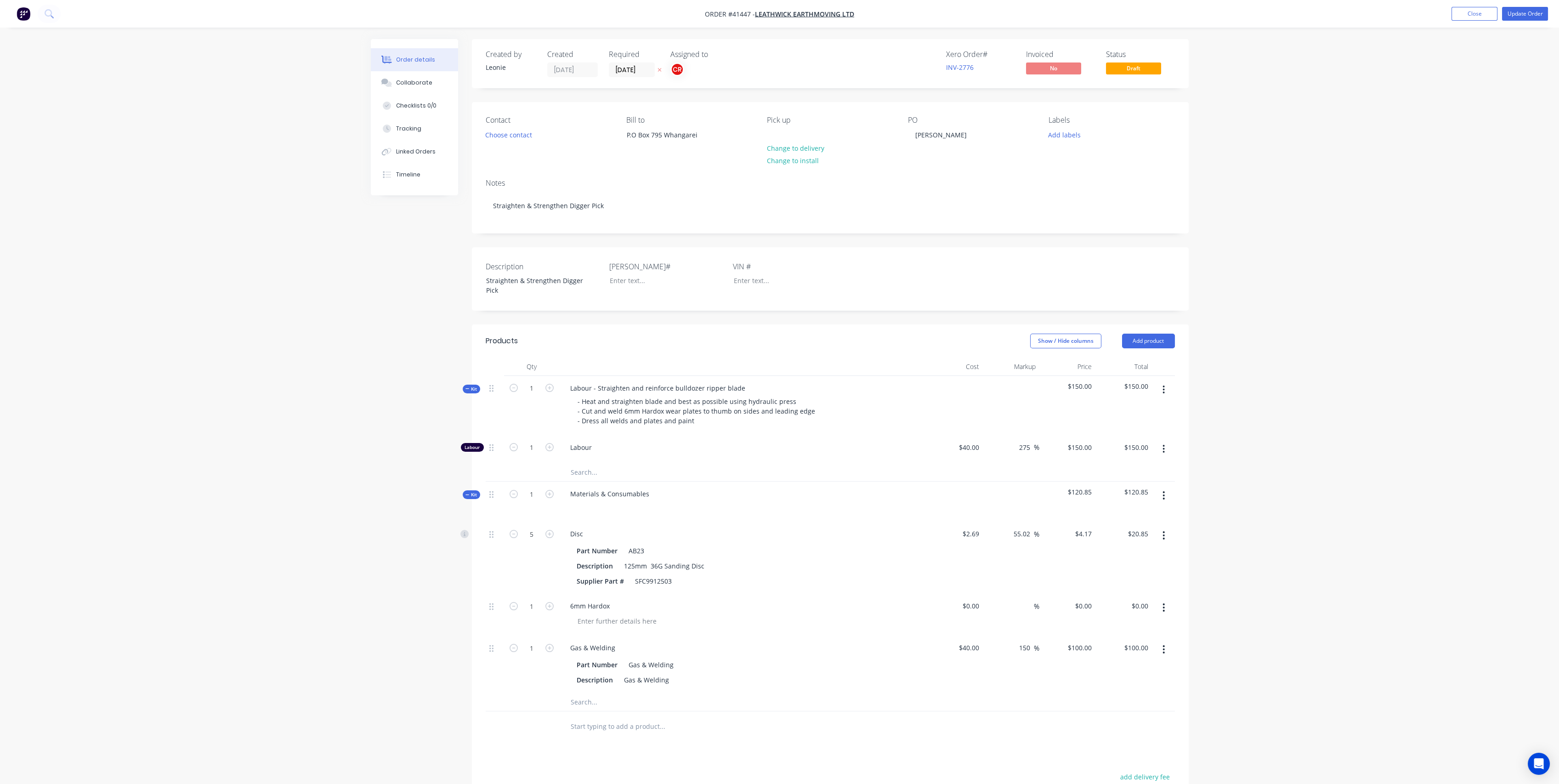
click at [456, 387] on div "Created by [PERSON_NAME] Created [DATE] Required [DATE] Assigned to CR Xero Ord…" at bounding box center [779, 507] width 818 height 936
click at [470, 389] on span "Kit" at bounding box center [472, 388] width 12 height 7
click at [471, 447] on span "Kit" at bounding box center [472, 448] width 12 height 7
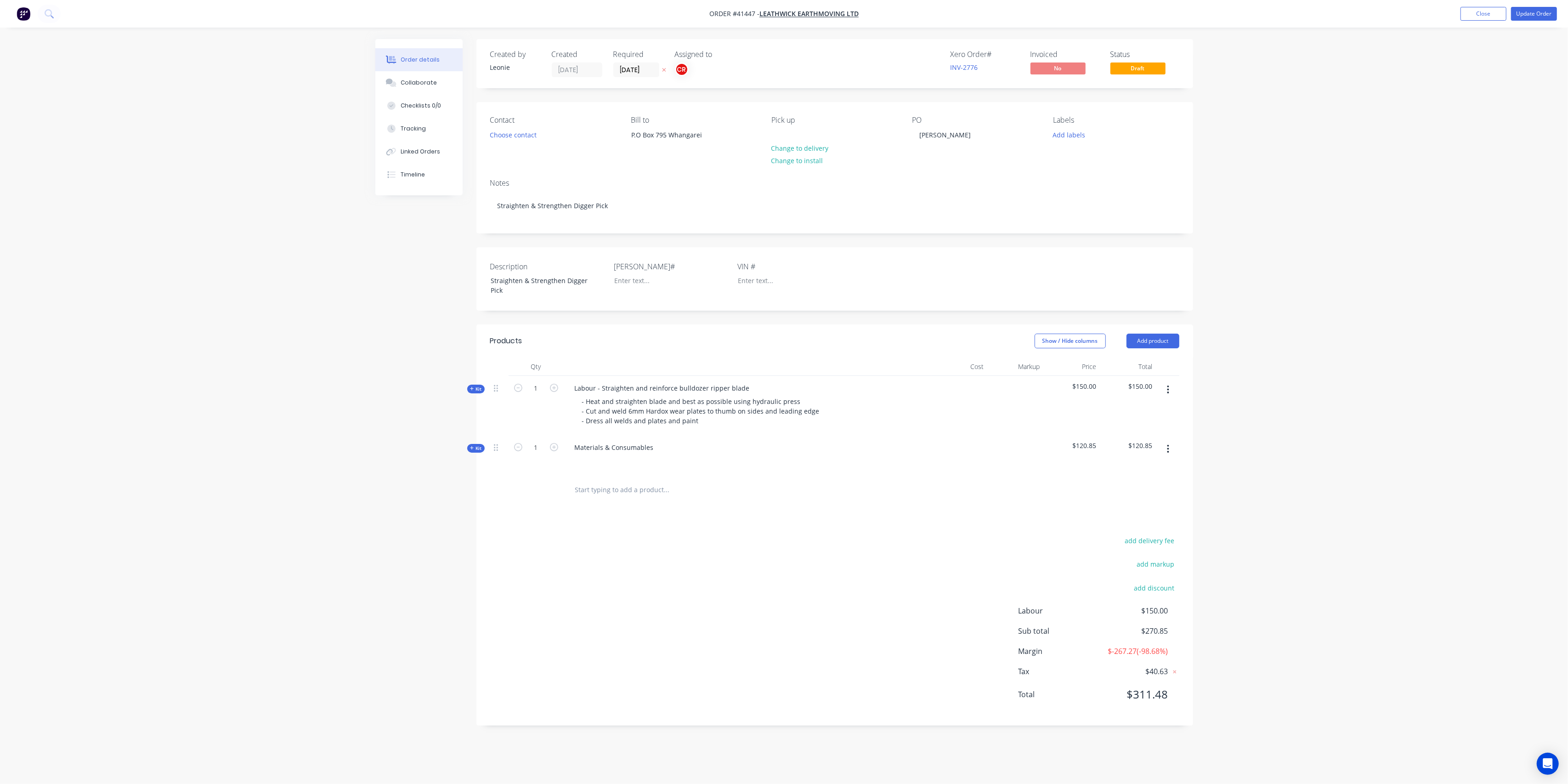
click at [477, 391] on span "Kit" at bounding box center [476, 388] width 12 height 7
click at [422, 114] on button "Checklists 0/0" at bounding box center [414, 106] width 87 height 23
type textarea "x"
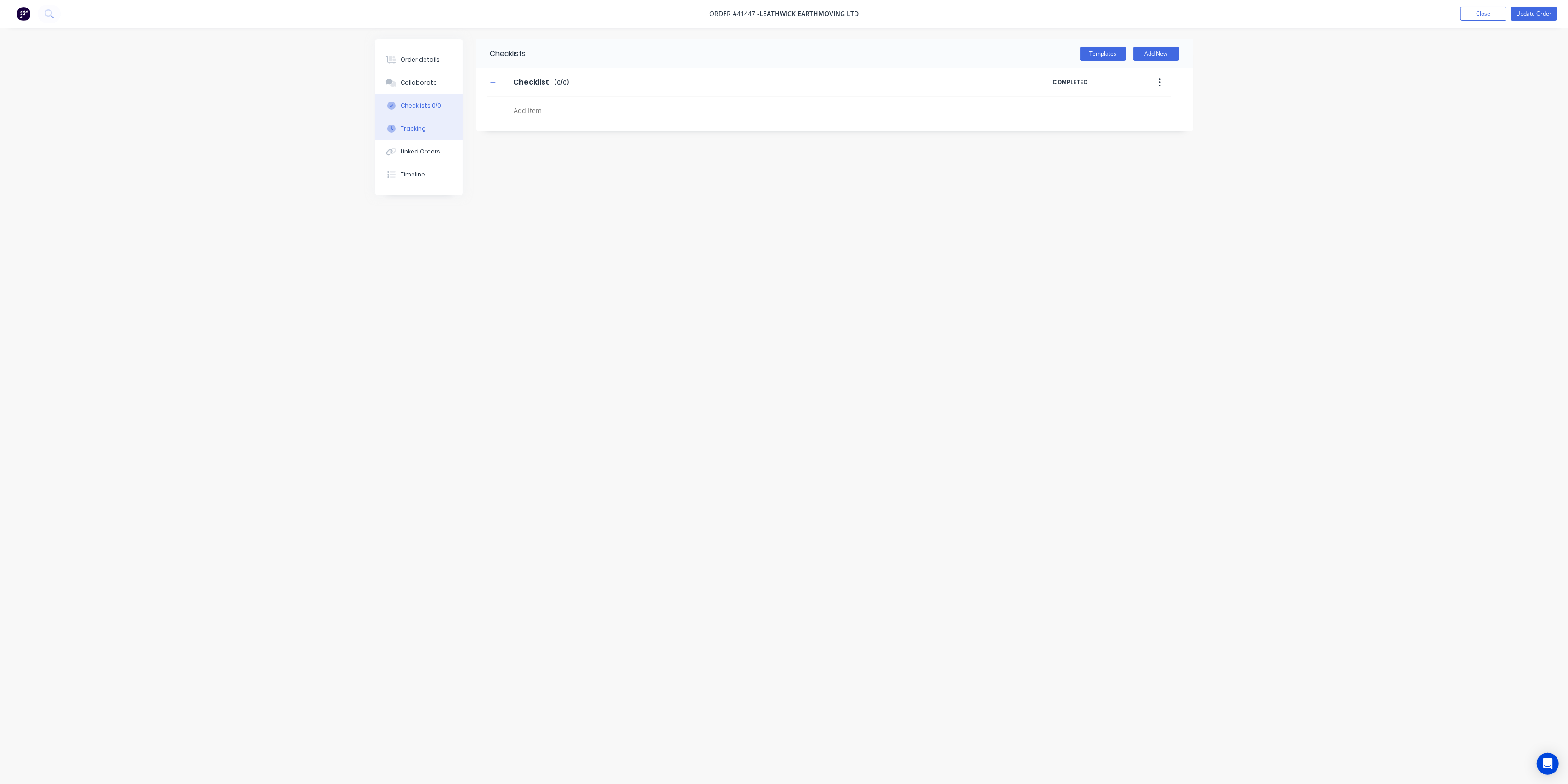
click at [424, 127] on div "Tracking" at bounding box center [413, 129] width 26 height 9
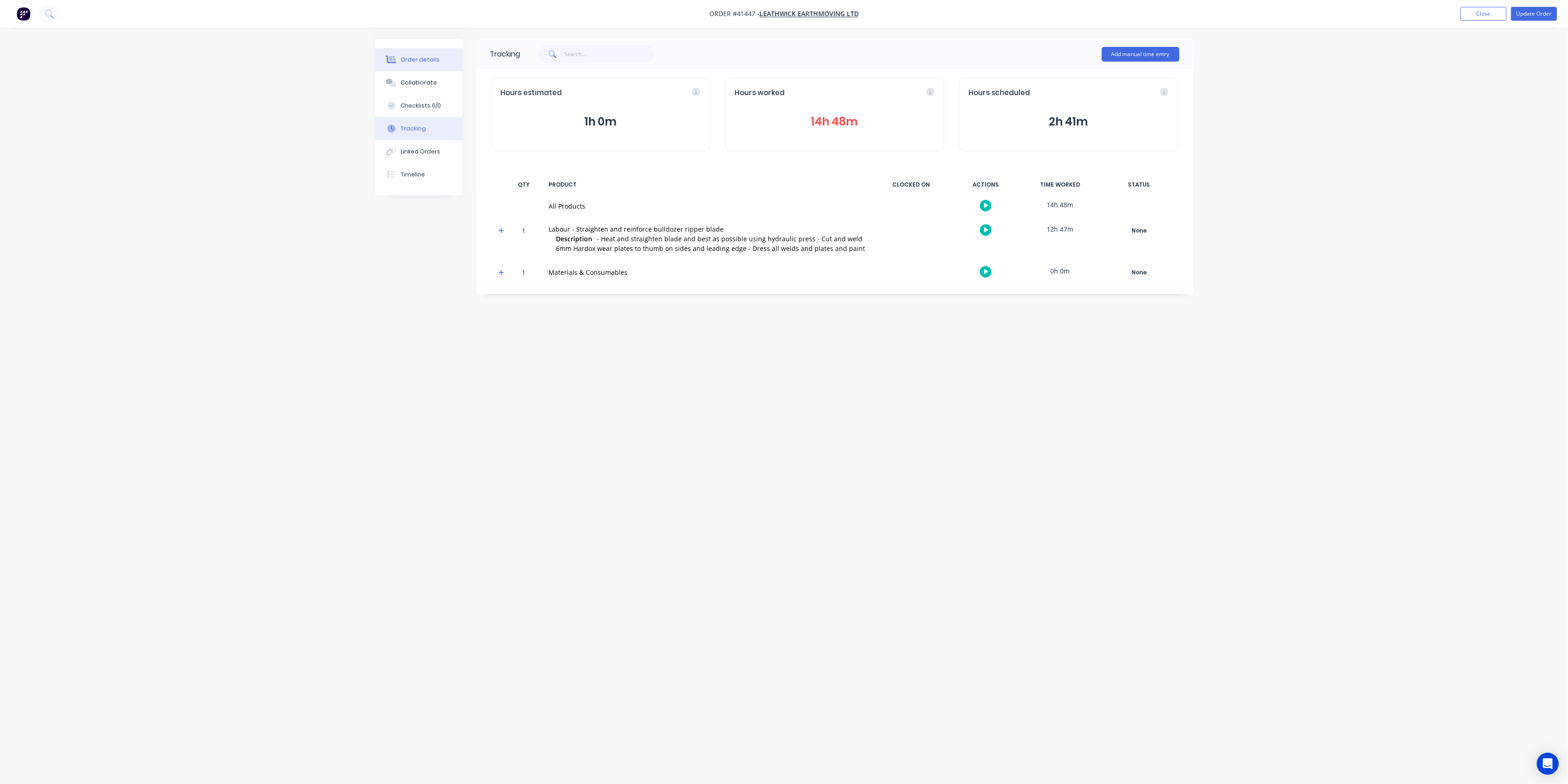
drag, startPoint x: 397, startPoint y: 55, endPoint x: 445, endPoint y: 83, distance: 55.6
click at [397, 54] on button "Order details" at bounding box center [419, 60] width 87 height 23
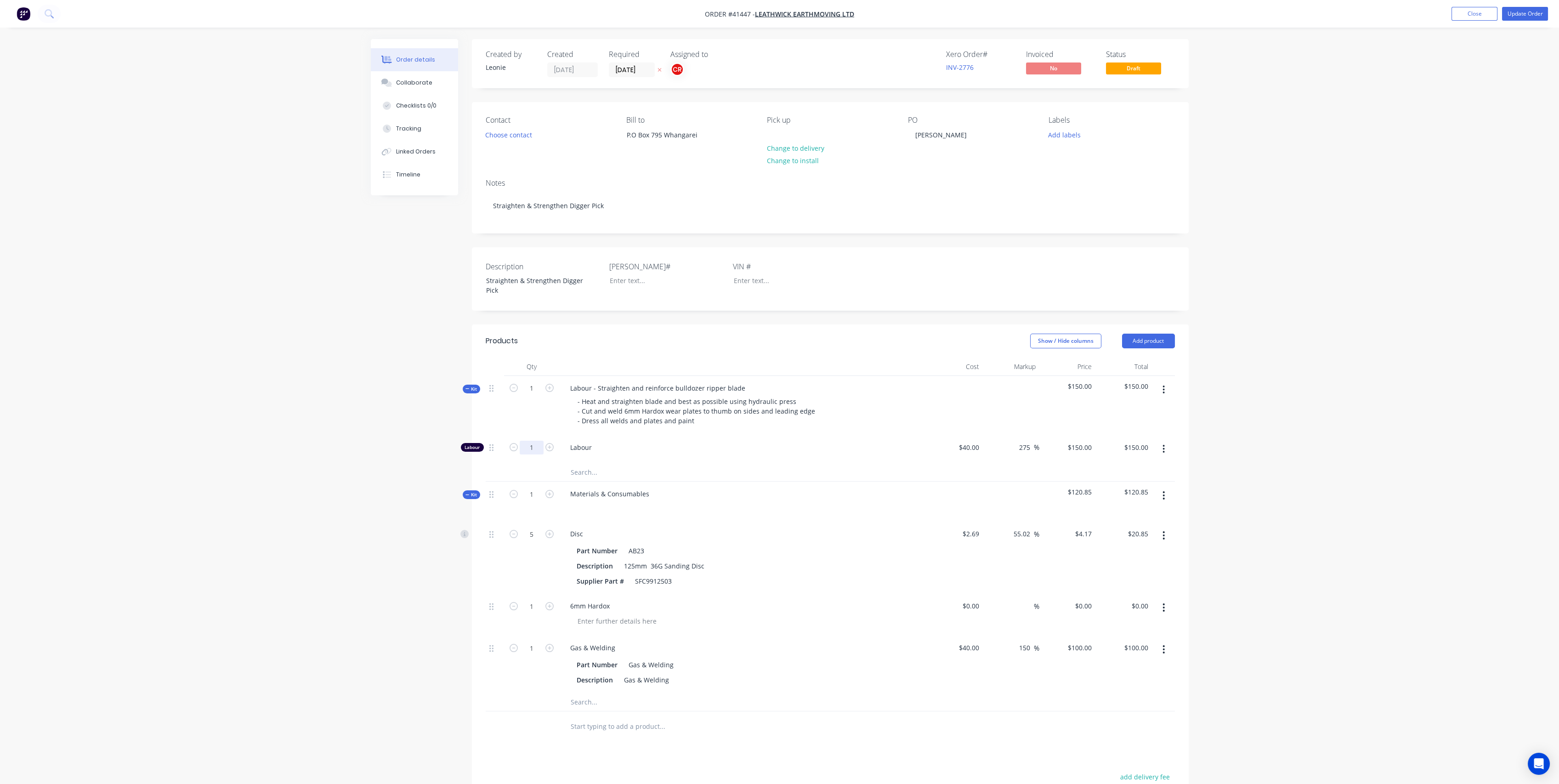
click at [535, 450] on input "1" at bounding box center [531, 447] width 24 height 14
drag, startPoint x: 533, startPoint y: 387, endPoint x: 543, endPoint y: 381, distance: 11.7
click at [533, 387] on input "1" at bounding box center [531, 388] width 24 height 14
type input "14"
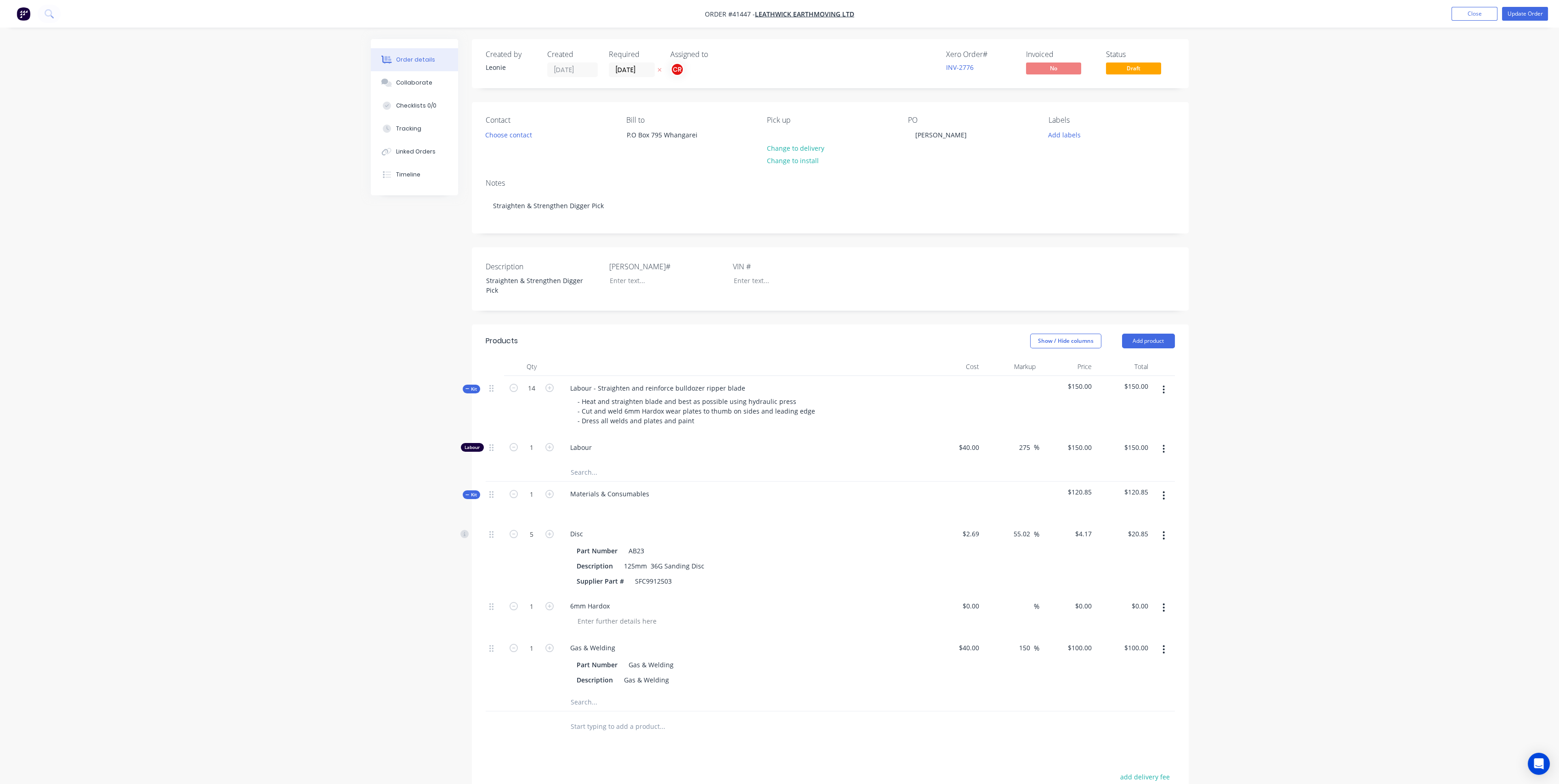
type input "150"
type input "$2,100.00"
click at [1075, 451] on div "150 $150.00" at bounding box center [1067, 449] width 57 height 28
type input "0"
type input "115"
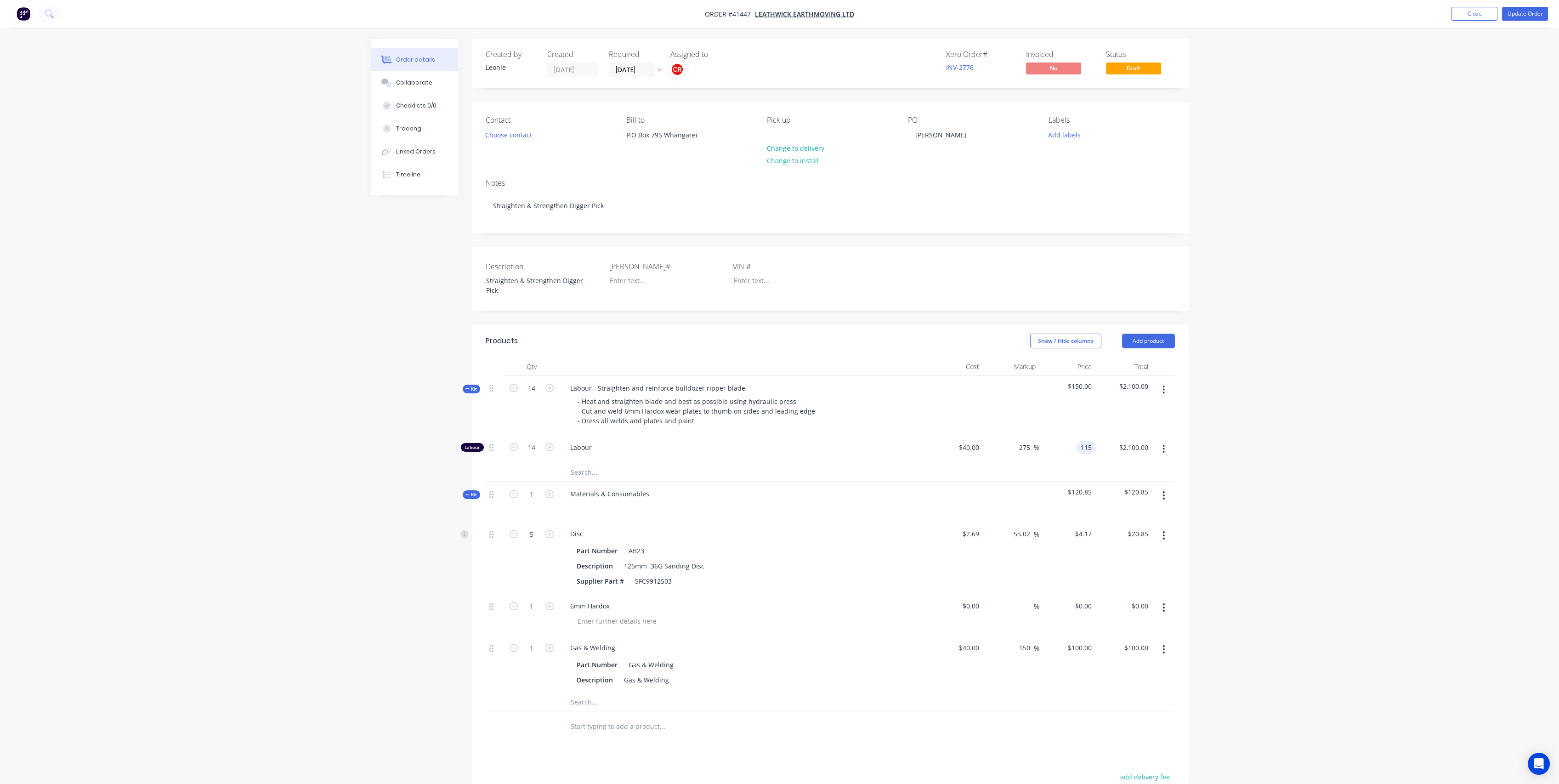
type input "187.5"
type input "$115.00"
type input "$1,610.00"
click at [967, 407] on div at bounding box center [955, 405] width 57 height 59
click at [471, 386] on span "Kit" at bounding box center [472, 388] width 12 height 7
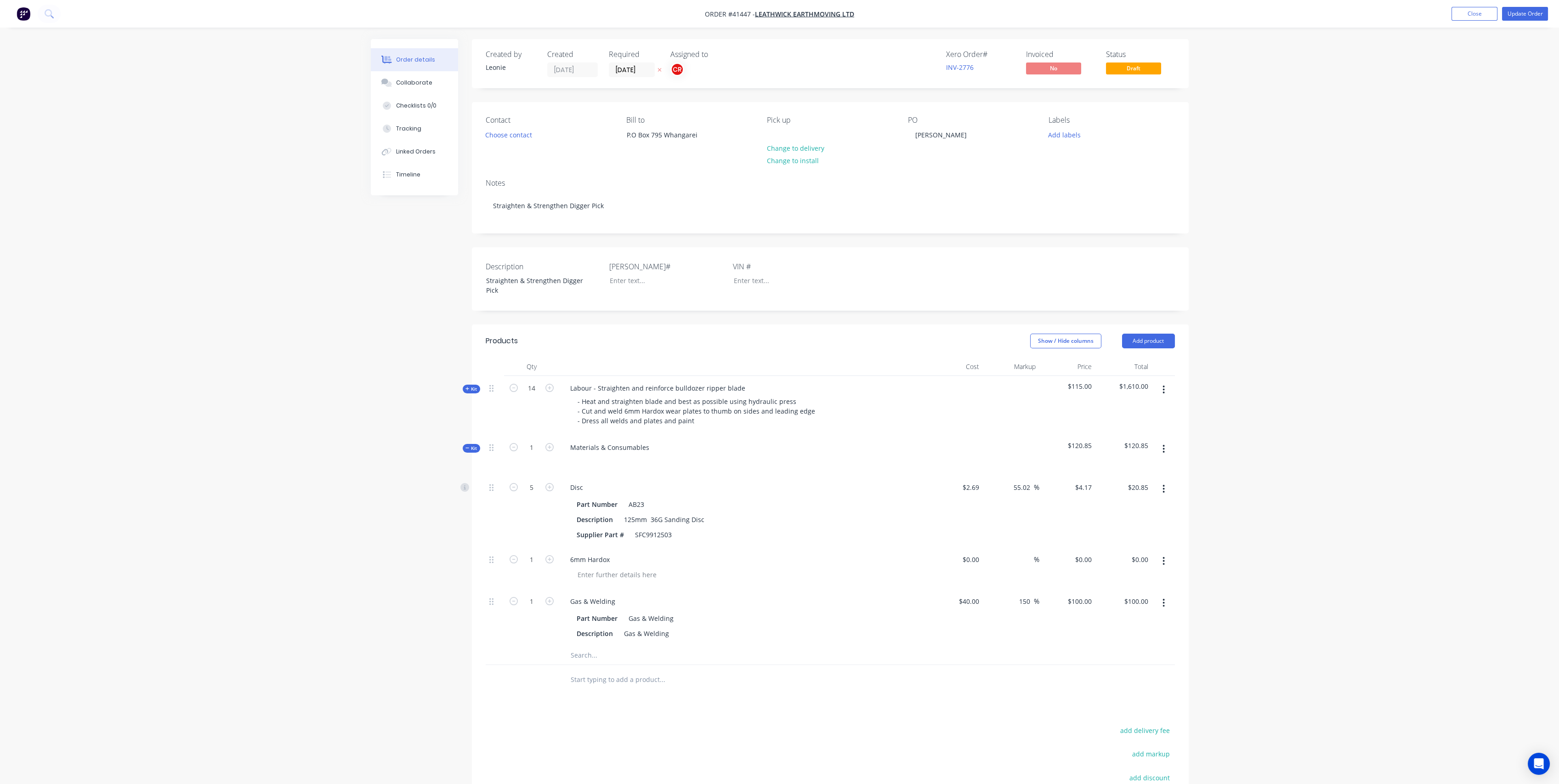
click at [464, 444] on div "Kit" at bounding box center [471, 448] width 18 height 9
click at [478, 447] on span "Kit" at bounding box center [476, 448] width 12 height 7
click at [418, 82] on div "Collaborate" at bounding box center [415, 83] width 37 height 9
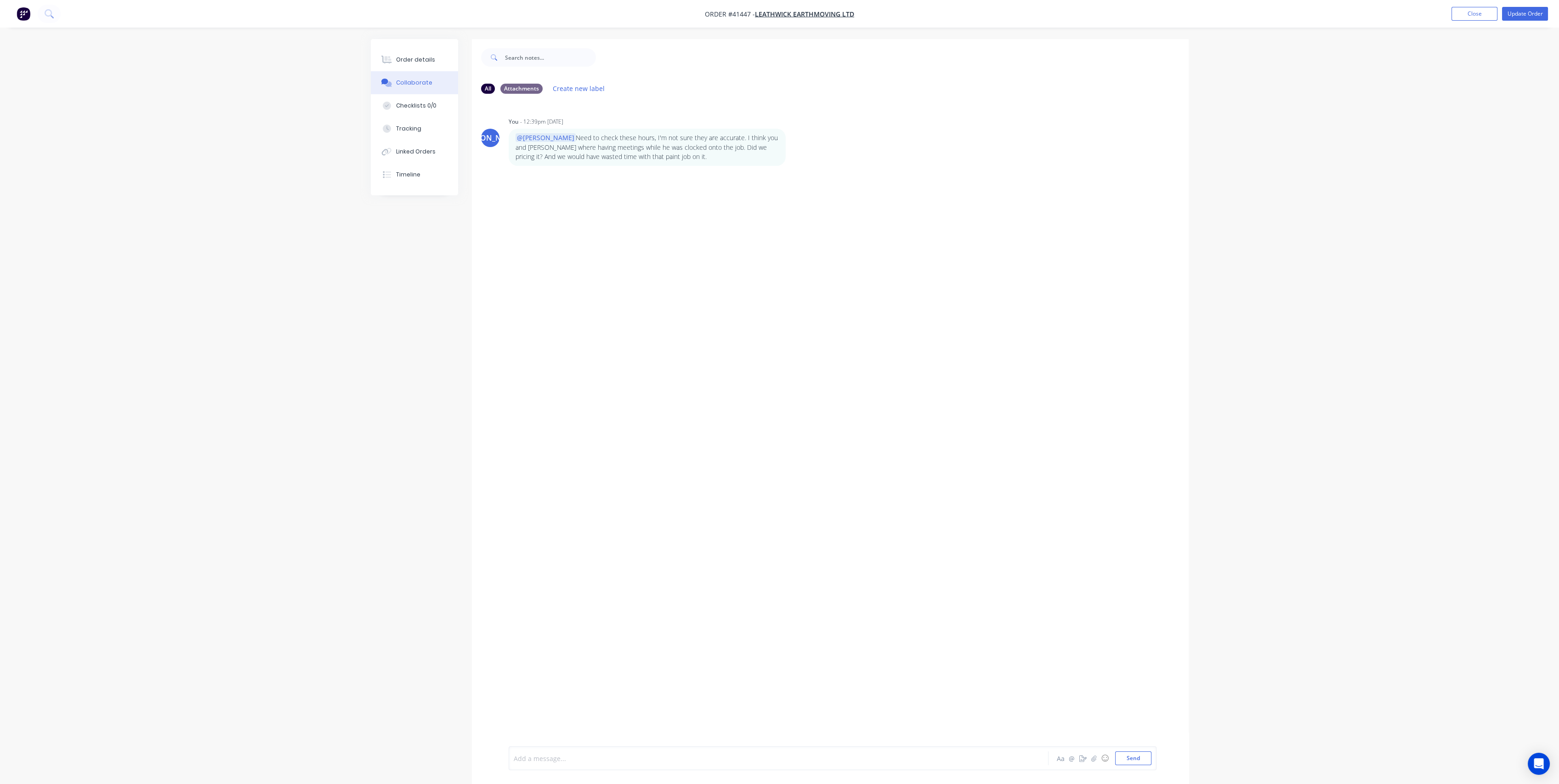
drag, startPoint x: 602, startPoint y: 758, endPoint x: 608, endPoint y: 737, distance: 21.8
click at [602, 757] on div at bounding box center [753, 758] width 478 height 10
click at [1509, 15] on button "Update Order" at bounding box center [1524, 13] width 46 height 14
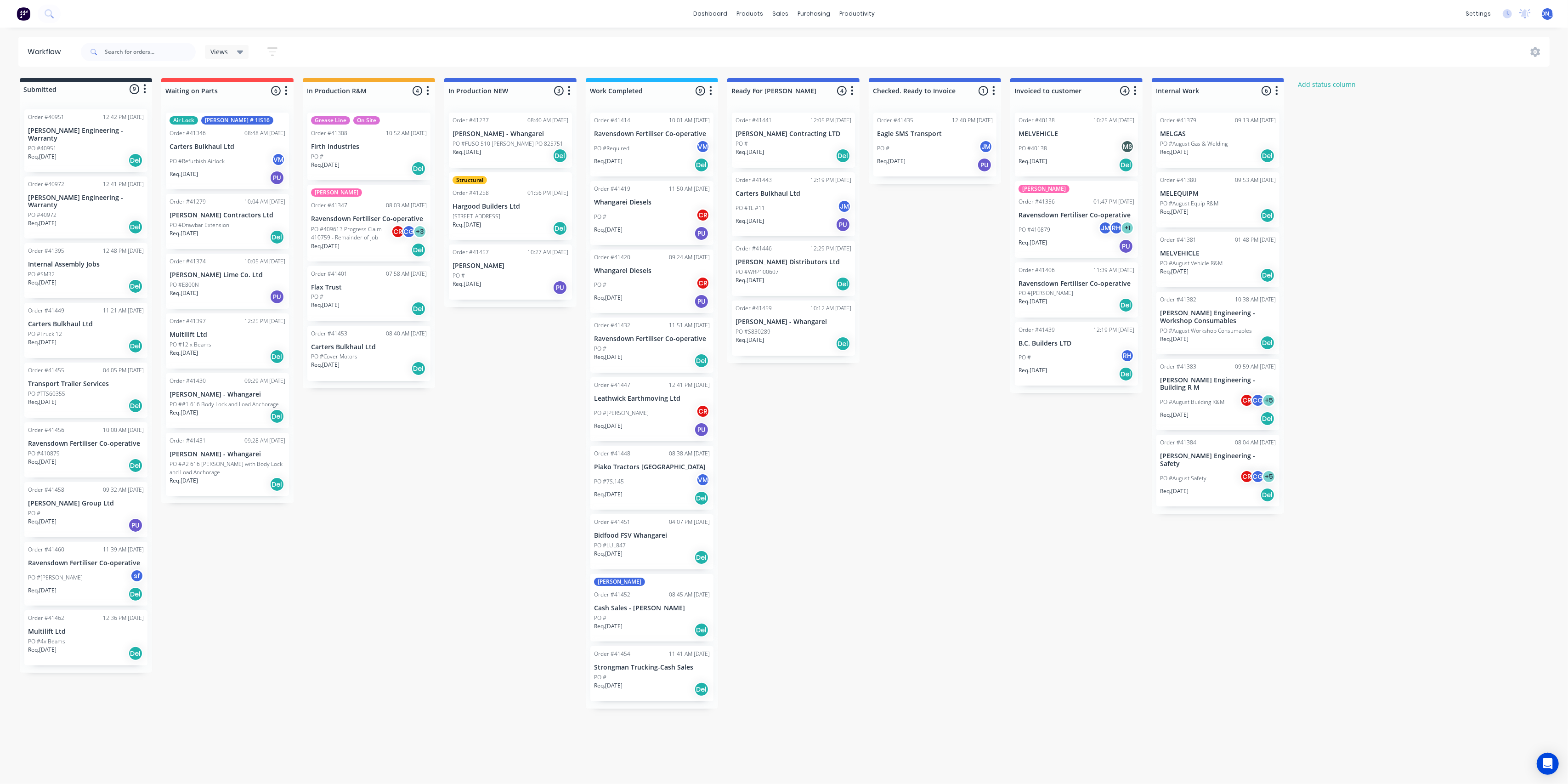
click at [650, 480] on div "PO #7S.145 VM" at bounding box center [652, 481] width 116 height 18
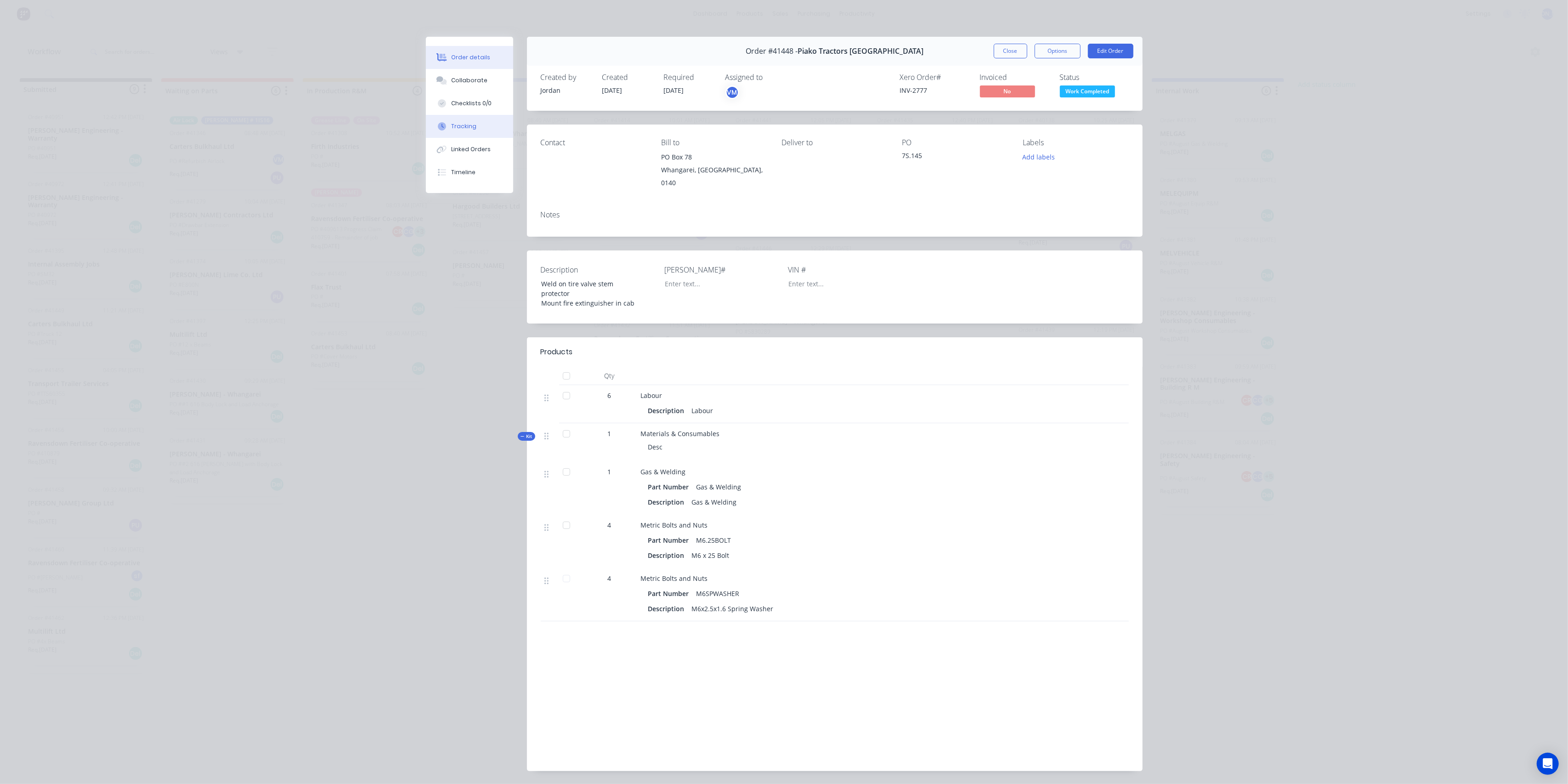
click at [461, 127] on div "Tracking" at bounding box center [464, 127] width 26 height 9
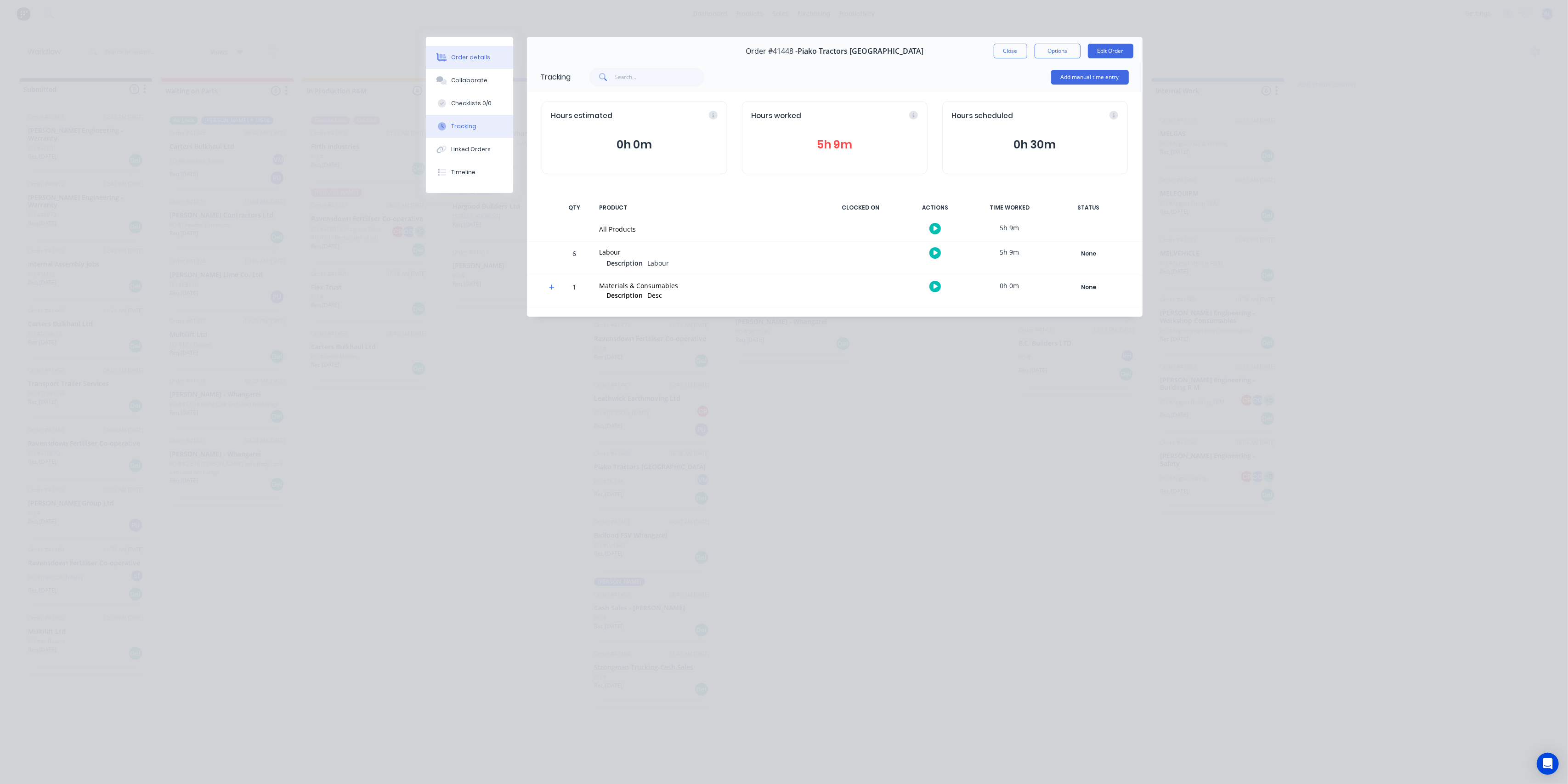
click at [458, 61] on div "Order details" at bounding box center [471, 58] width 39 height 9
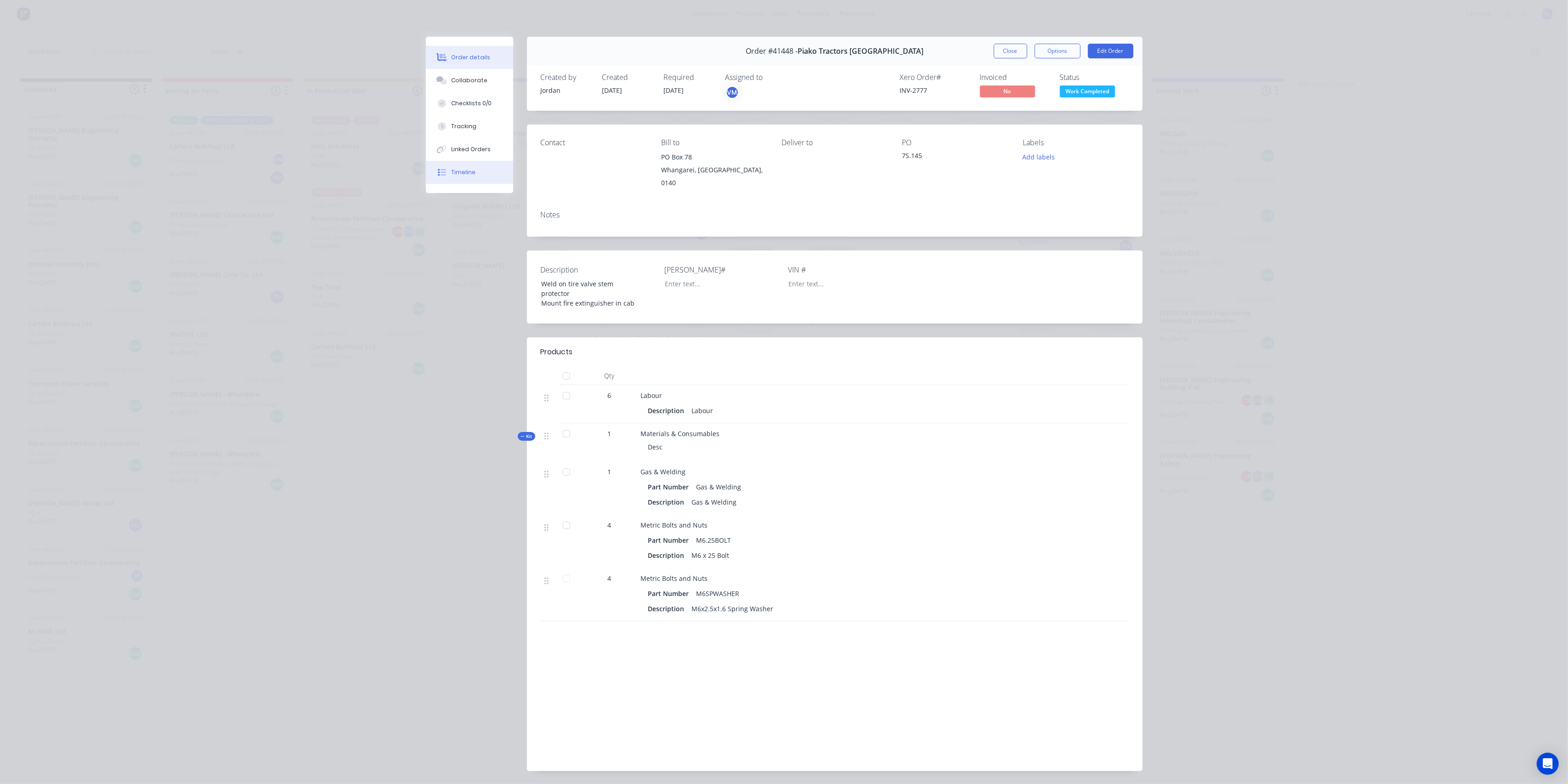
click at [438, 173] on icon at bounding box center [442, 172] width 9 height 9
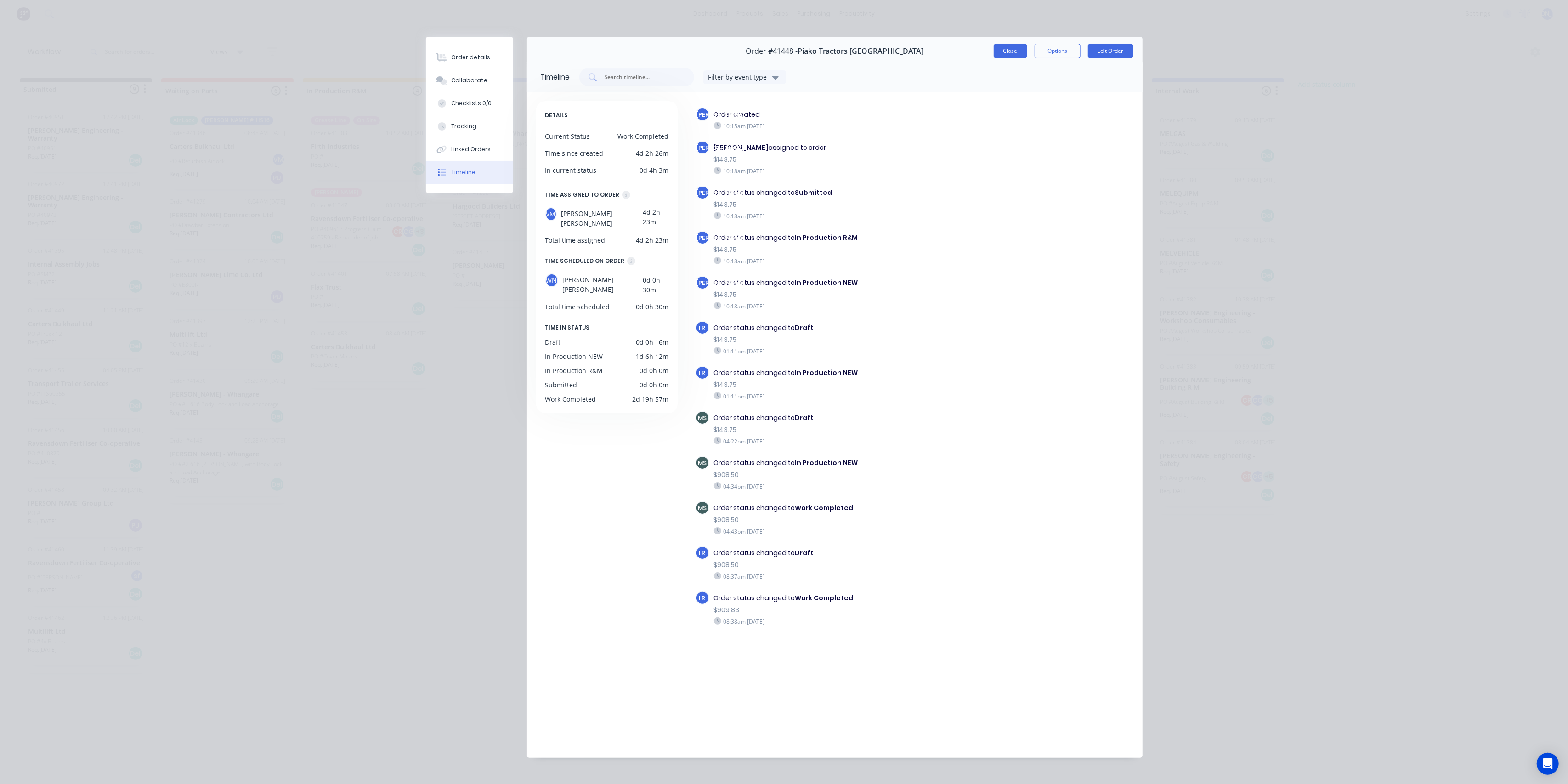
click at [999, 50] on button "Close" at bounding box center [1010, 51] width 33 height 15
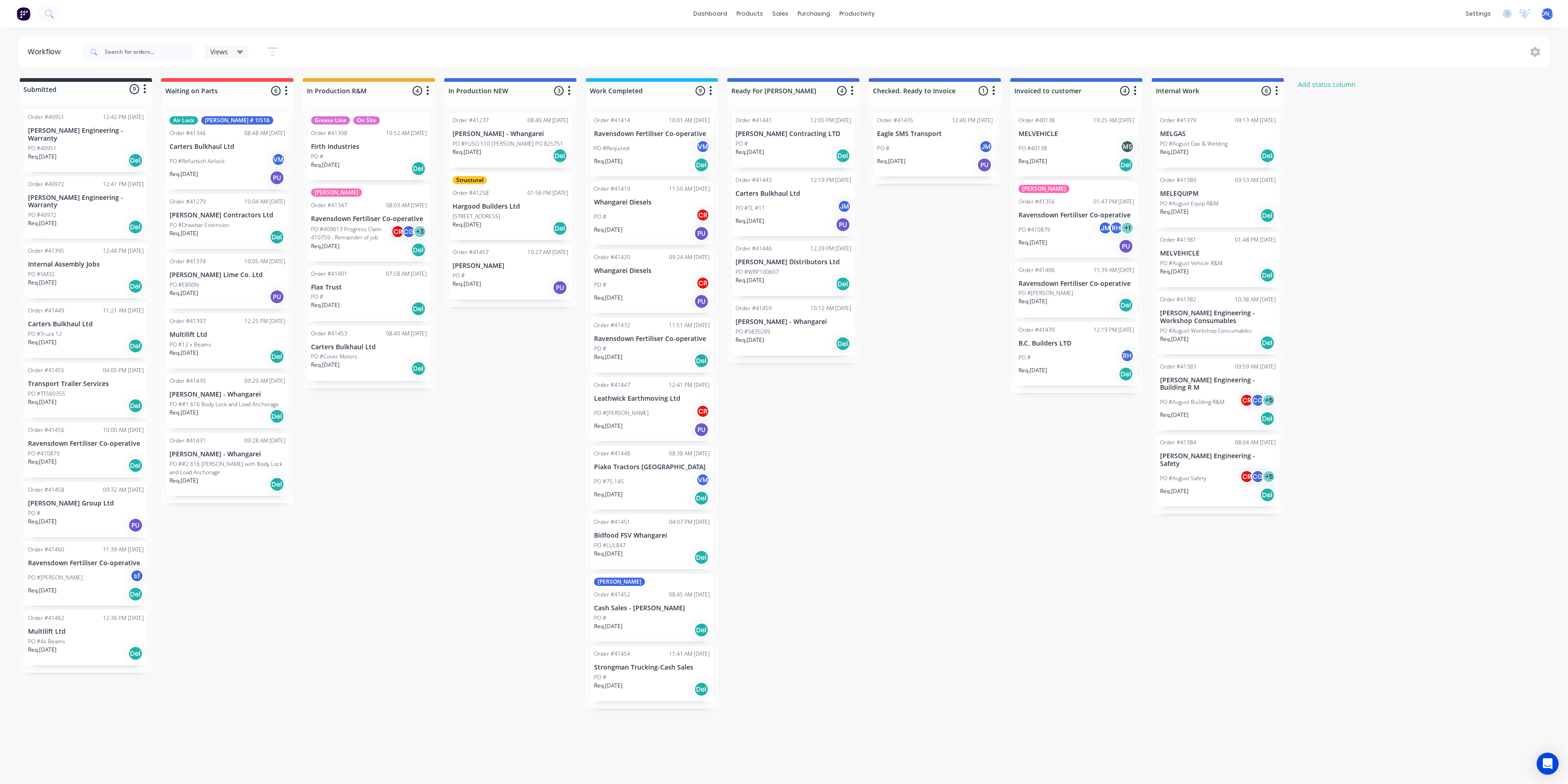
click at [640, 472] on div "Order #41448 08:38 AM [DATE] Piako Tractors [GEOGRAPHIC_DATA] #7S.145 VM Req. […" at bounding box center [652, 477] width 123 height 64
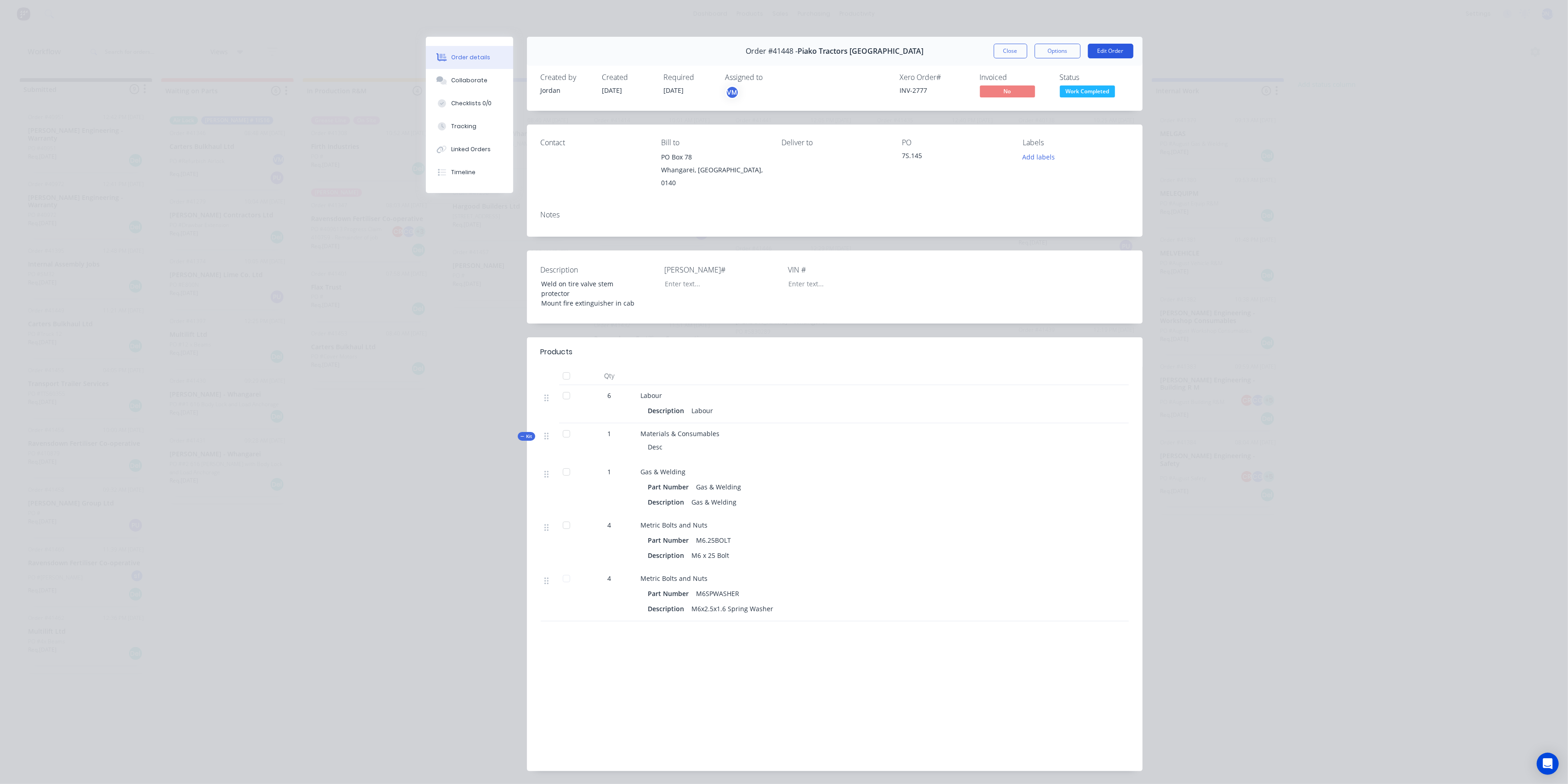
click at [1117, 49] on button "Edit Order" at bounding box center [1110, 51] width 46 height 15
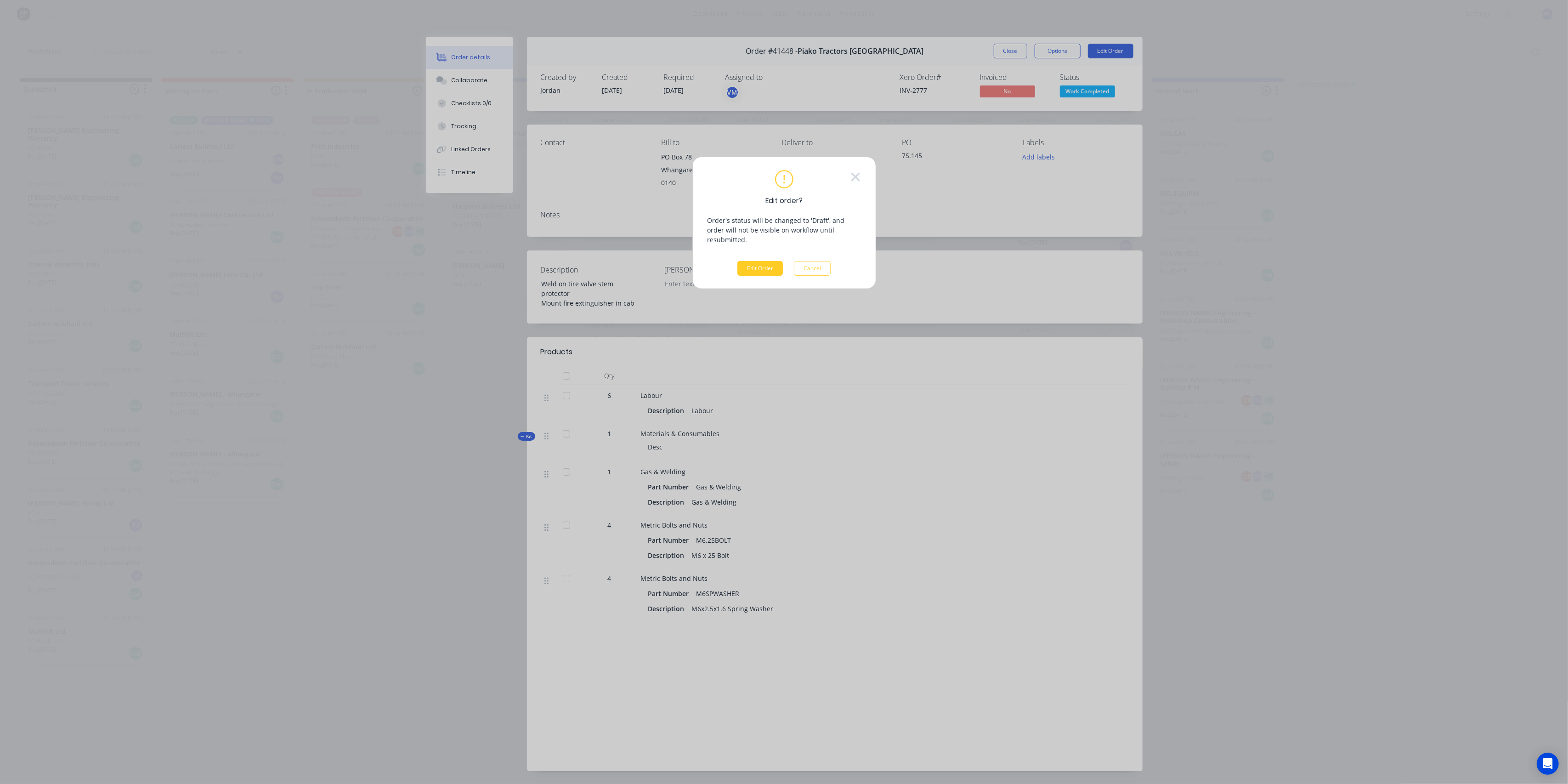
click at [766, 262] on button "Edit Order" at bounding box center [760, 268] width 46 height 15
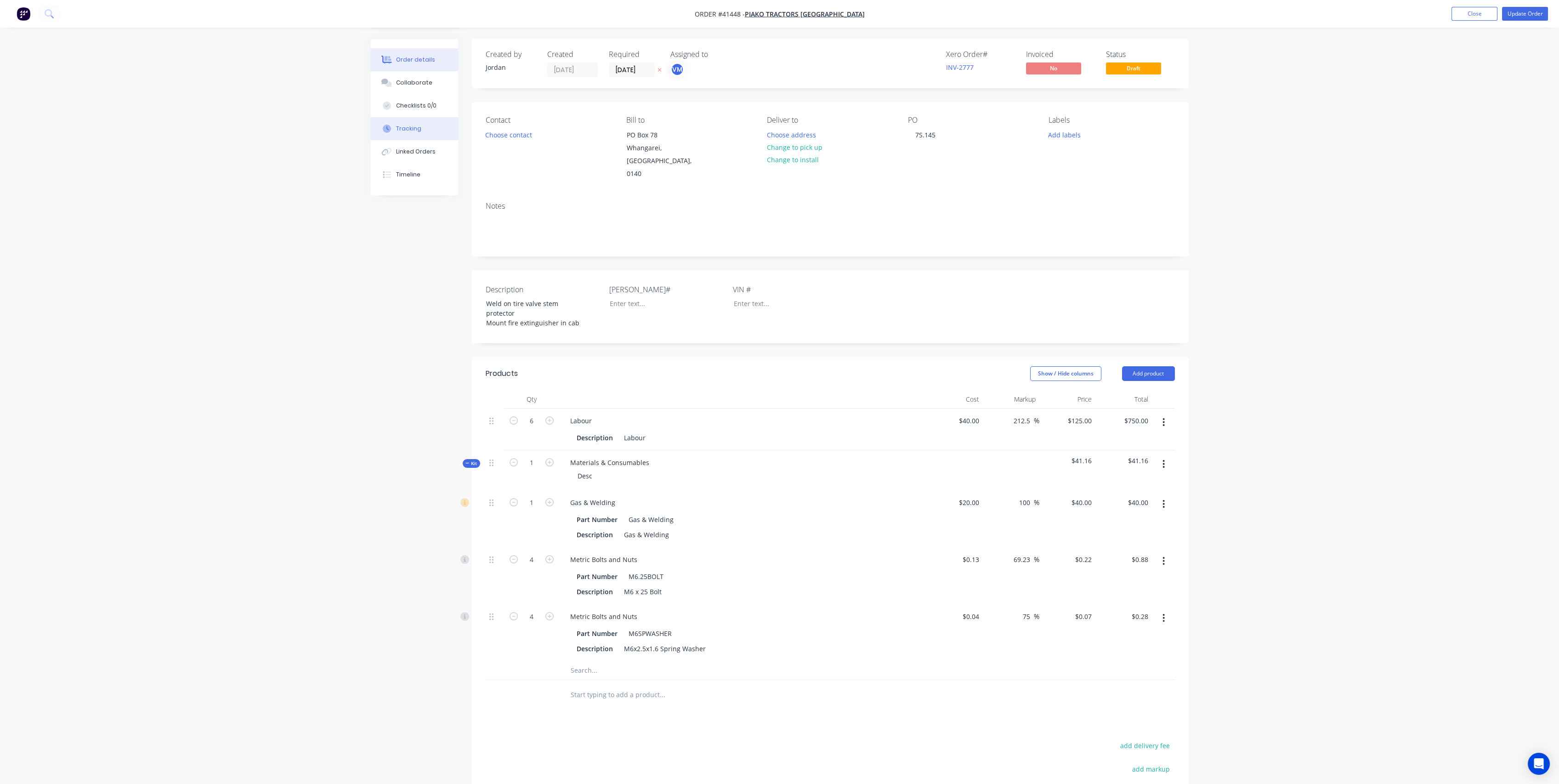
click at [408, 125] on div "Tracking" at bounding box center [409, 129] width 26 height 9
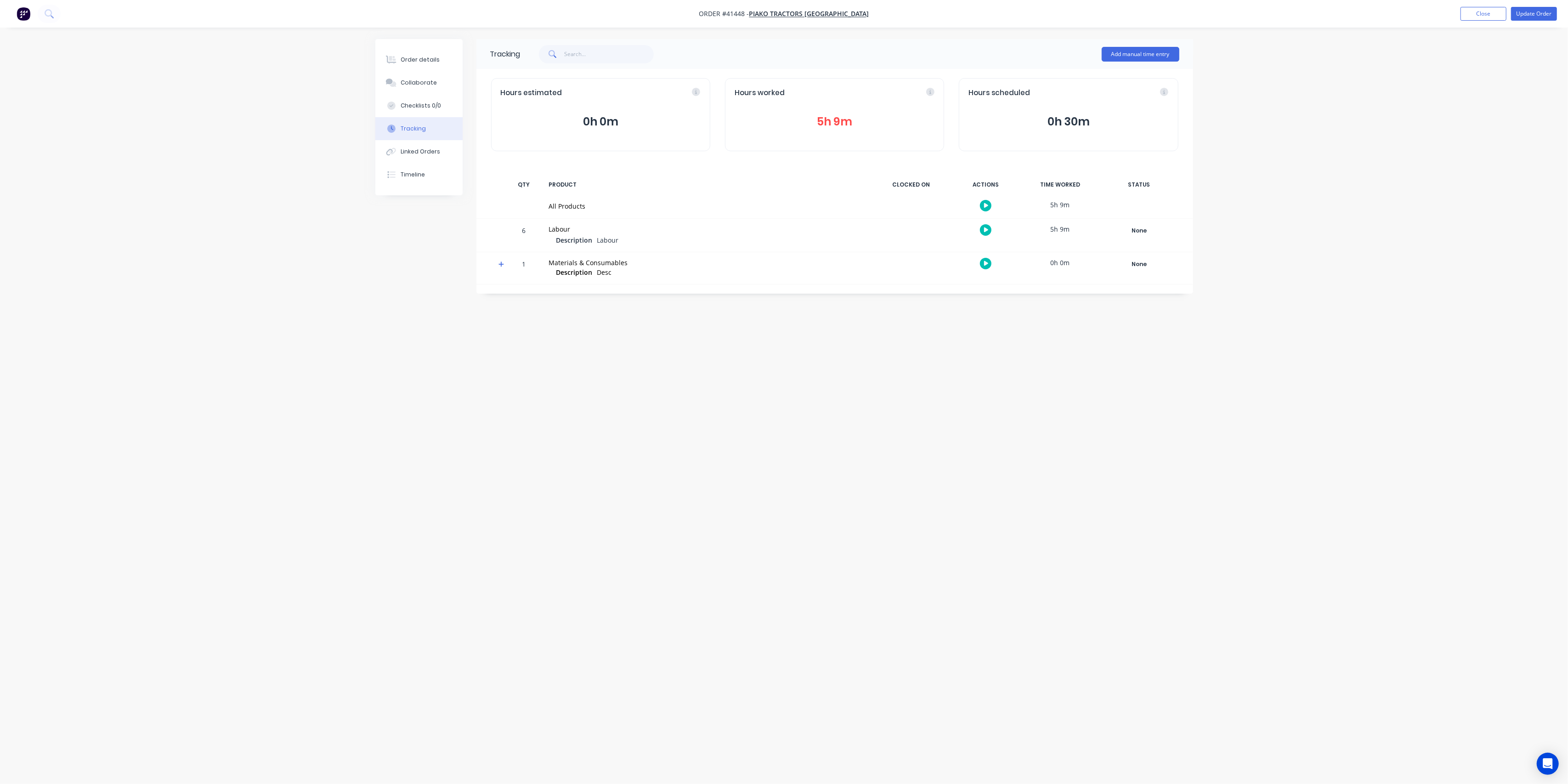
click at [408, 125] on div "Tracking" at bounding box center [413, 129] width 26 height 9
click at [405, 44] on div "Order details Collaborate Checklists 0/0 Tracking Linked Orders Timeline" at bounding box center [419, 117] width 87 height 156
click at [408, 57] on div "Order details" at bounding box center [420, 60] width 39 height 9
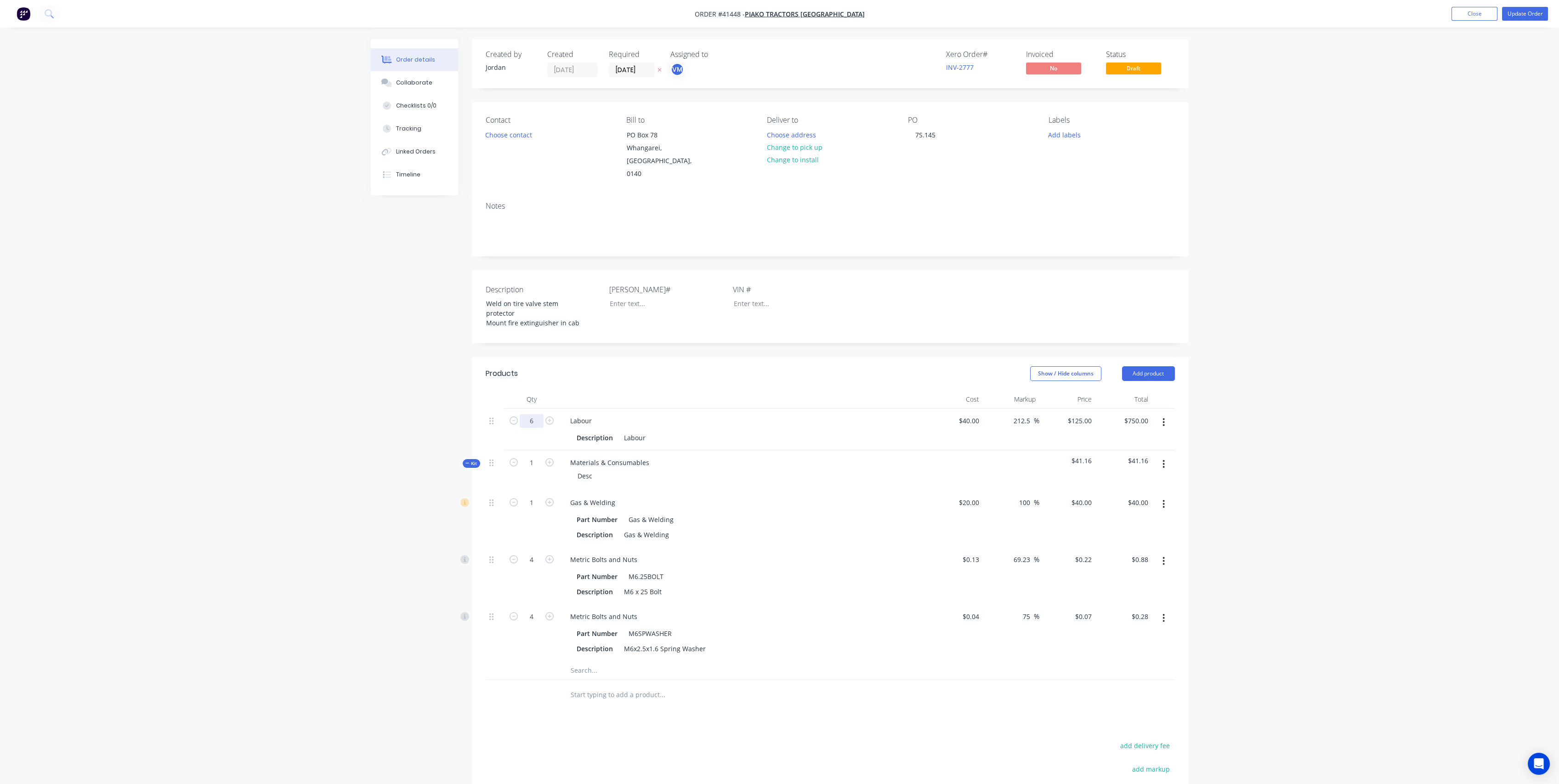
drag, startPoint x: 535, startPoint y: 402, endPoint x: 553, endPoint y: 374, distance: 33.3
click at [535, 414] on input "6" at bounding box center [531, 421] width 24 height 14
type input "5.25"
type input "$656.25"
click at [827, 429] on div "Description Labour" at bounding box center [743, 436] width 360 height 15
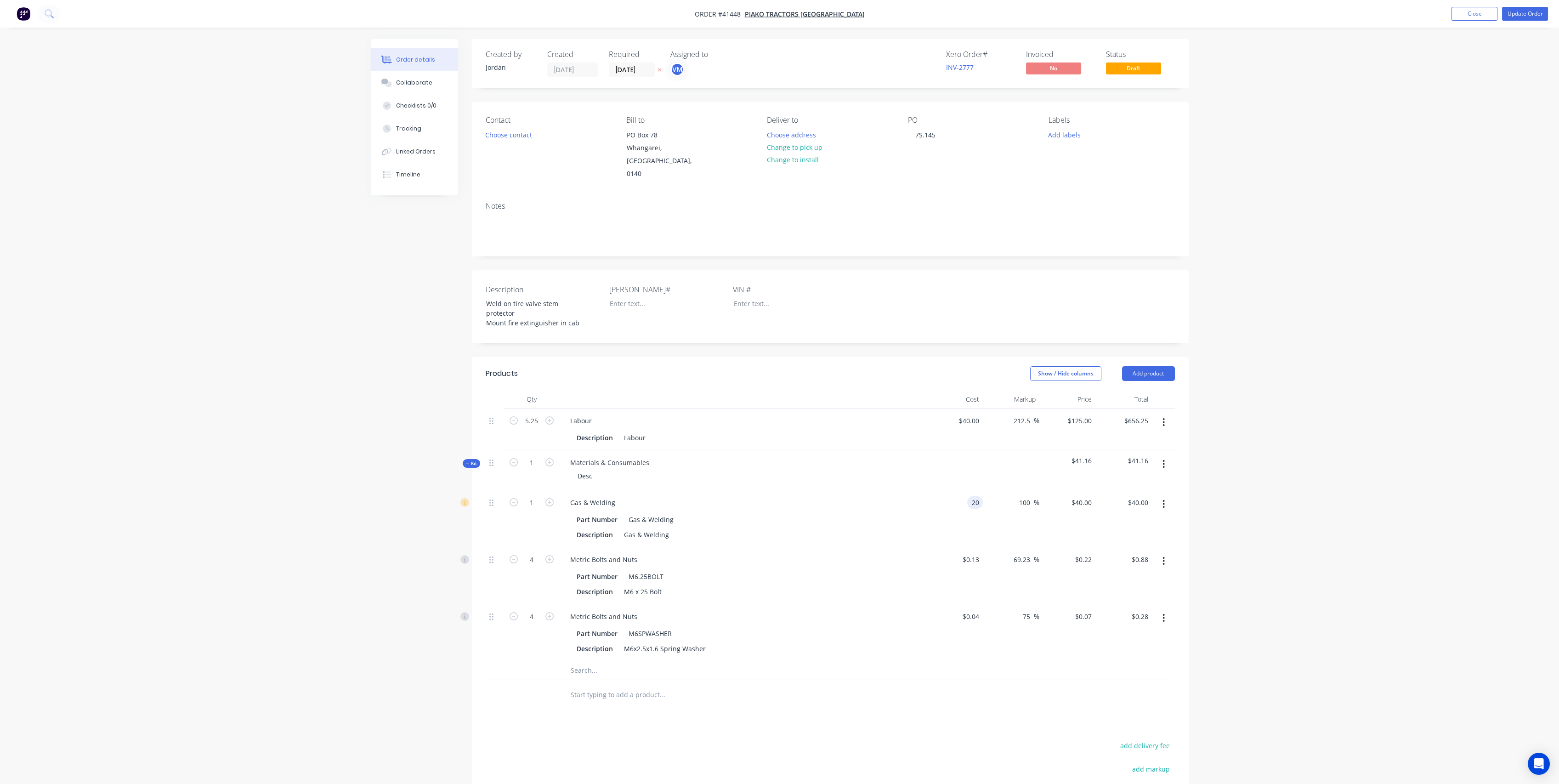
click at [973, 495] on input "20" at bounding box center [977, 502] width 12 height 13
type input "$15.00"
type input "$30.00"
click at [772, 469] on div "Desc" at bounding box center [743, 476] width 360 height 13
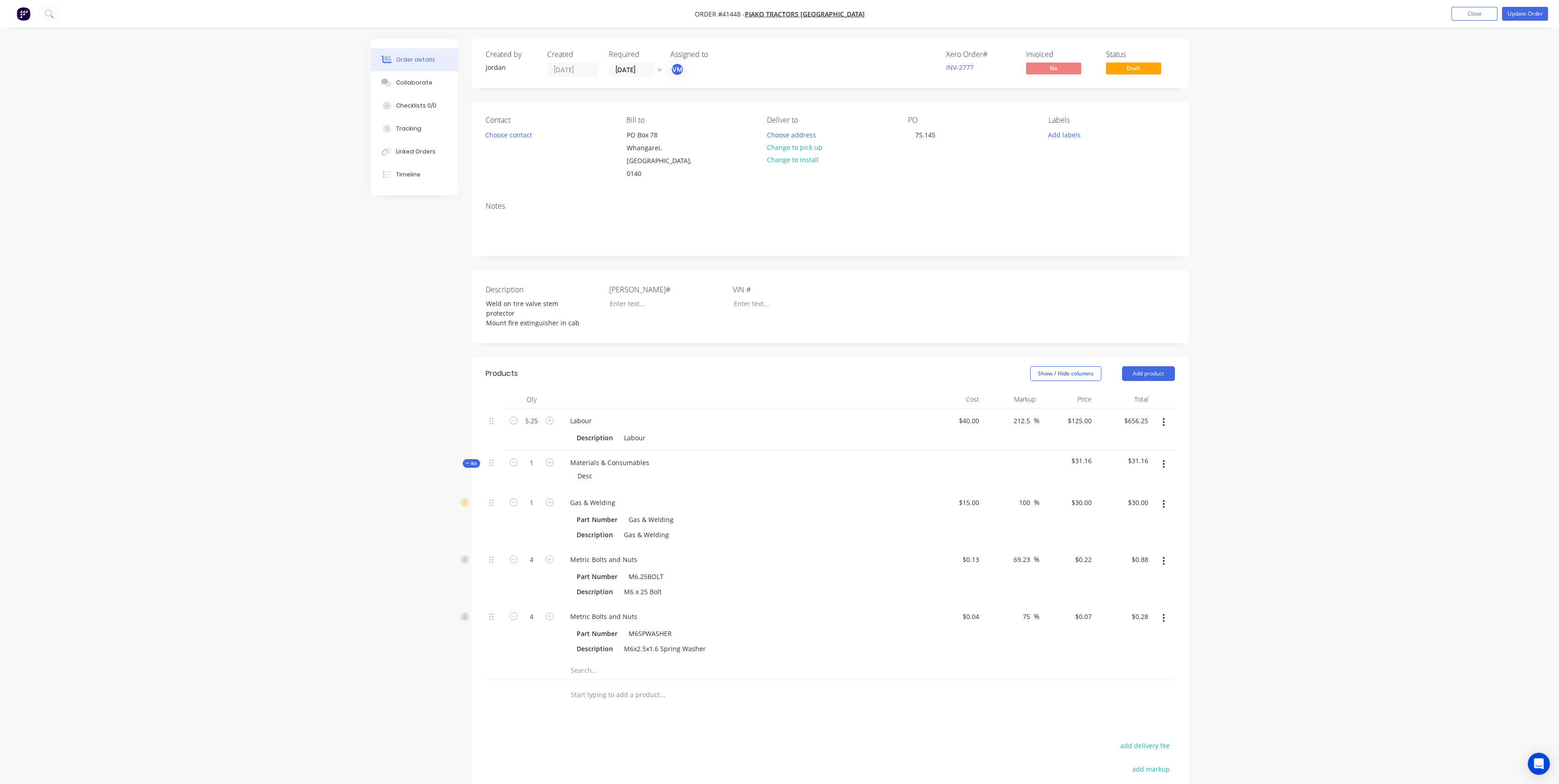
click at [597, 661] on input "text" at bounding box center [662, 670] width 184 height 18
type input "Paint"
click at [644, 679] on button "Add Paint to kit" at bounding box center [701, 694] width 276 height 29
click at [986, 661] on div "%" at bounding box center [1011, 682] width 57 height 42
drag, startPoint x: 978, startPoint y: 654, endPoint x: 988, endPoint y: 649, distance: 11.2
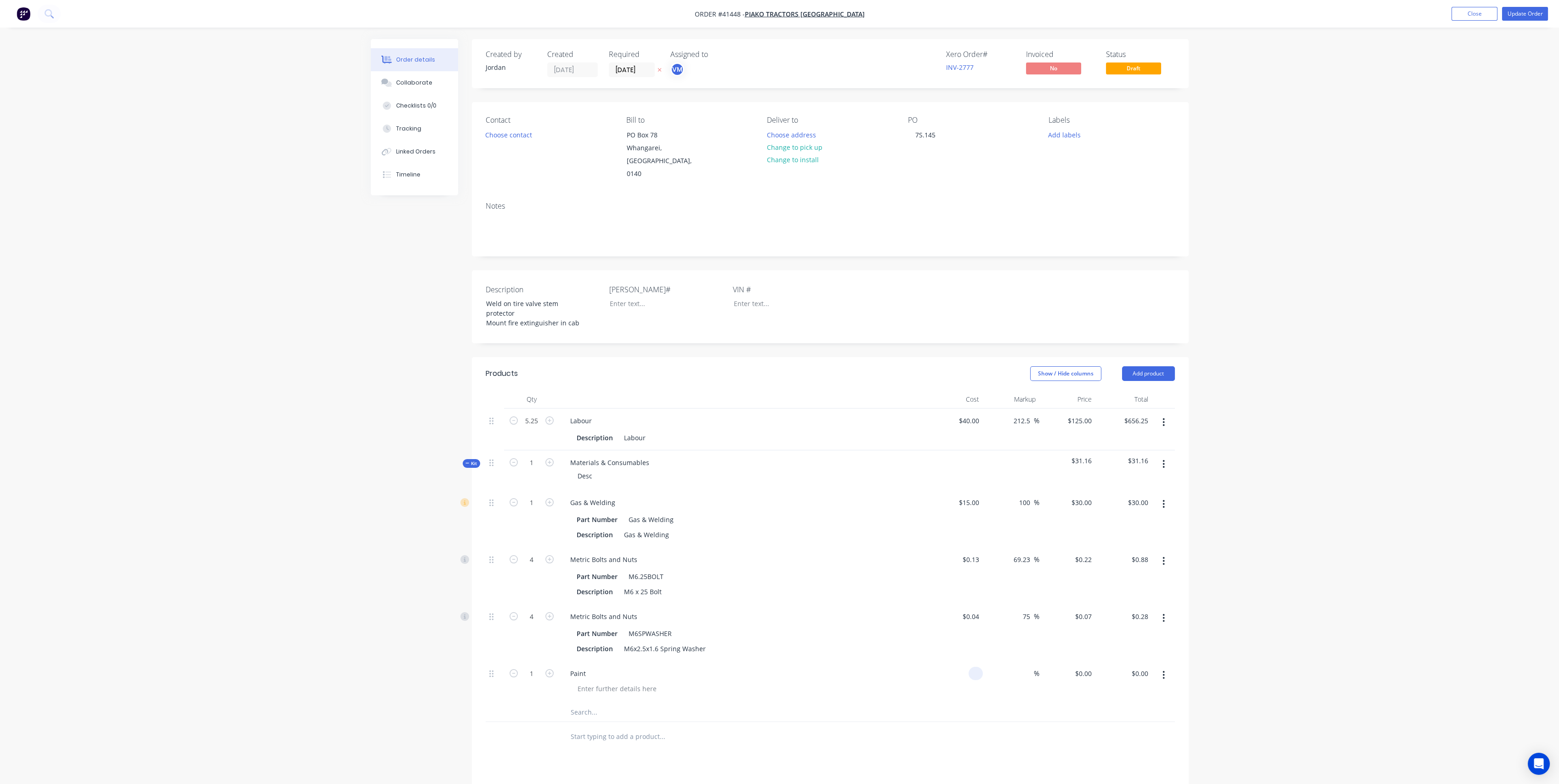
click at [978, 667] on input at bounding box center [977, 673] width 10 height 13
type input "$10.00"
type input "100"
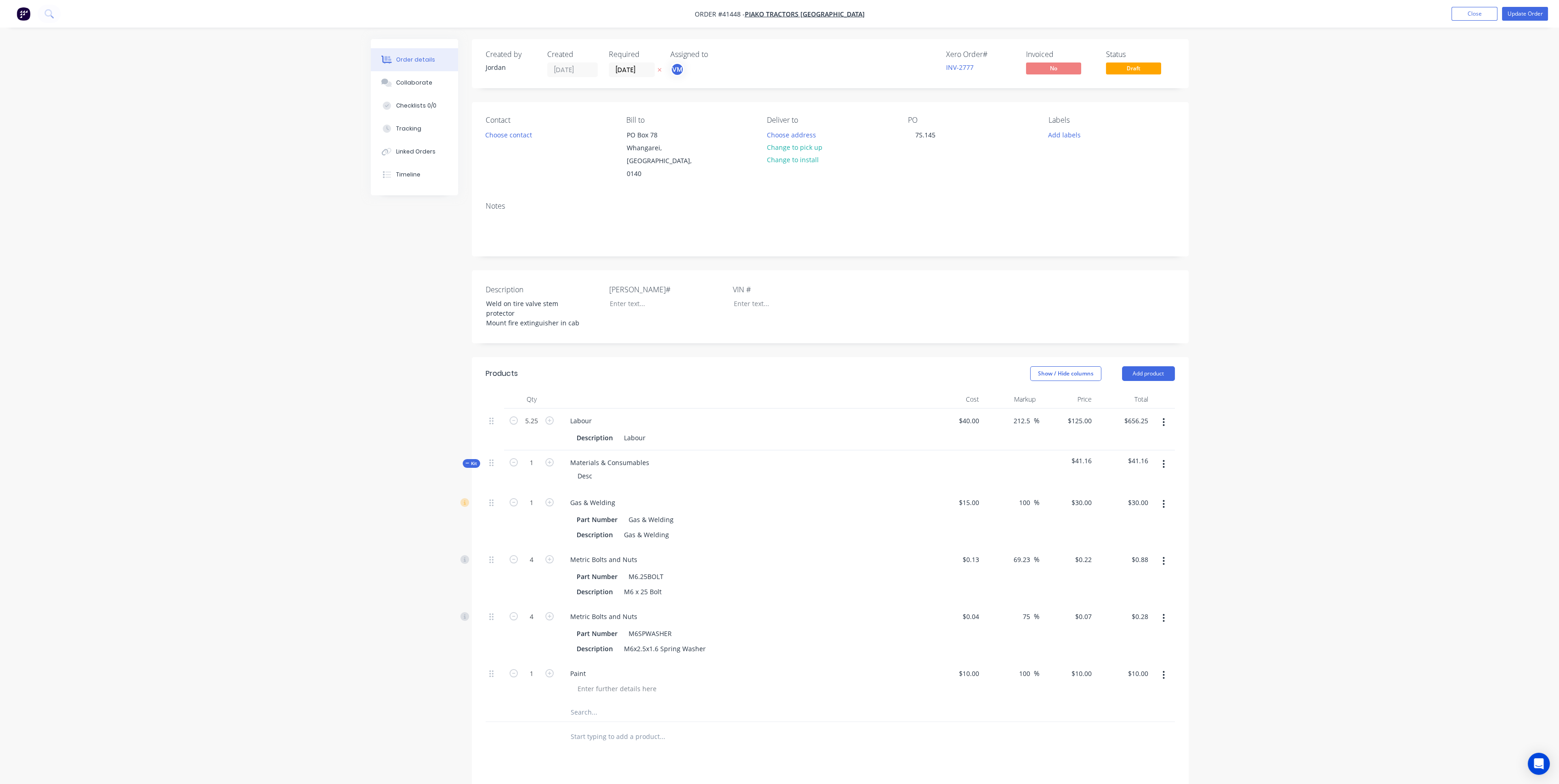
type input "20"
type input "$20.00"
click at [842, 553] on div "Metric Bolts and Nuts" at bounding box center [743, 559] width 360 height 13
click at [636, 431] on div "Labour" at bounding box center [635, 438] width 29 height 13
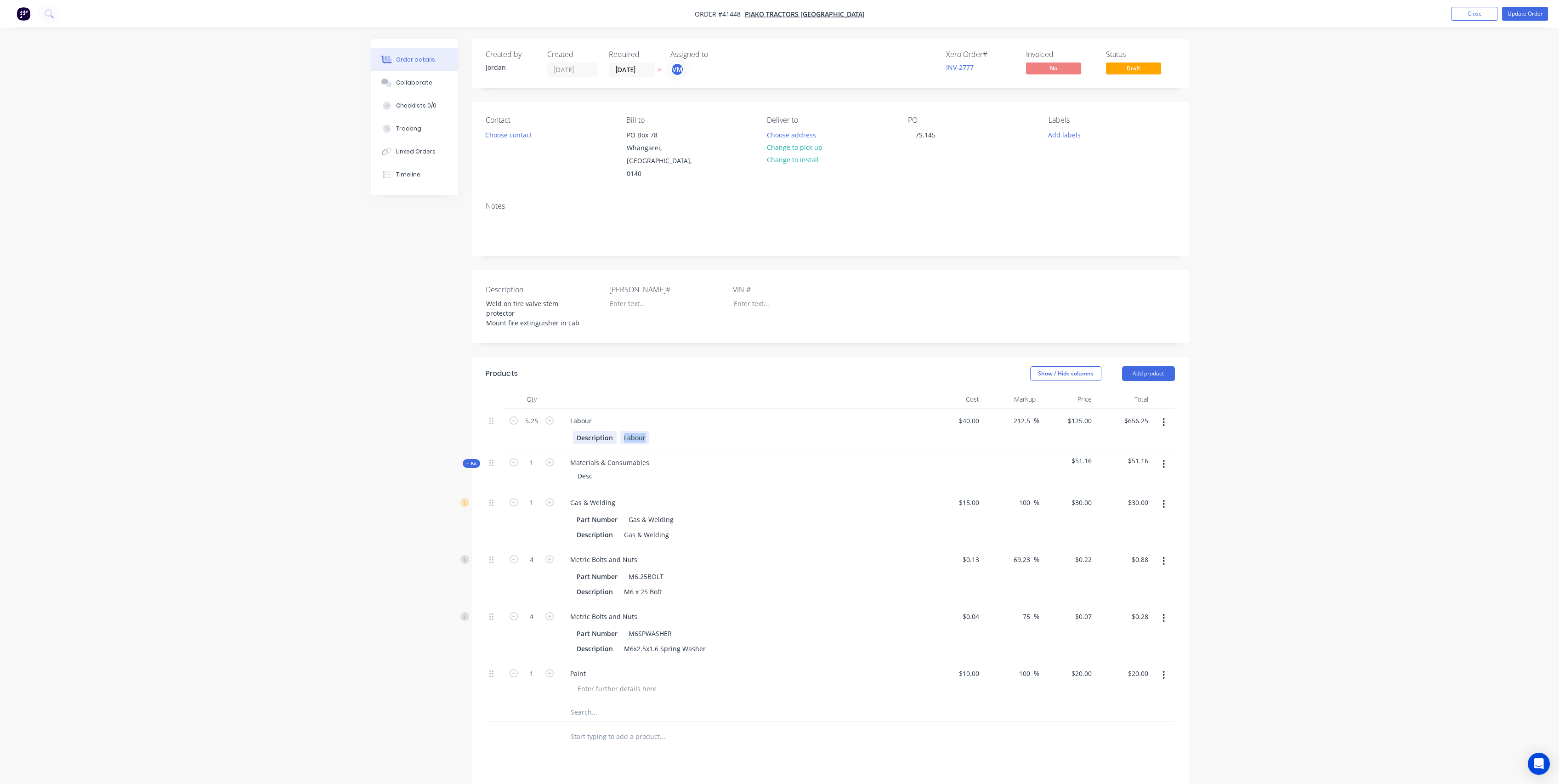
drag, startPoint x: 645, startPoint y: 414, endPoint x: 604, endPoint y: 413, distance: 41.0
click at [604, 431] on div "Description Labour" at bounding box center [741, 438] width 336 height 13
click at [718, 390] on div at bounding box center [743, 399] width 368 height 18
click at [634, 431] on div "- Fit fire extingusher to RHS cab pillar - Fit tyre valve stem protectors to bo…" at bounding box center [701, 443] width 163 height 23
click at [683, 431] on div "- Fit fire extingusher to RHS cab pillar - Fit tyre valve stem protectors to bo…" at bounding box center [701, 443] width 163 height 23
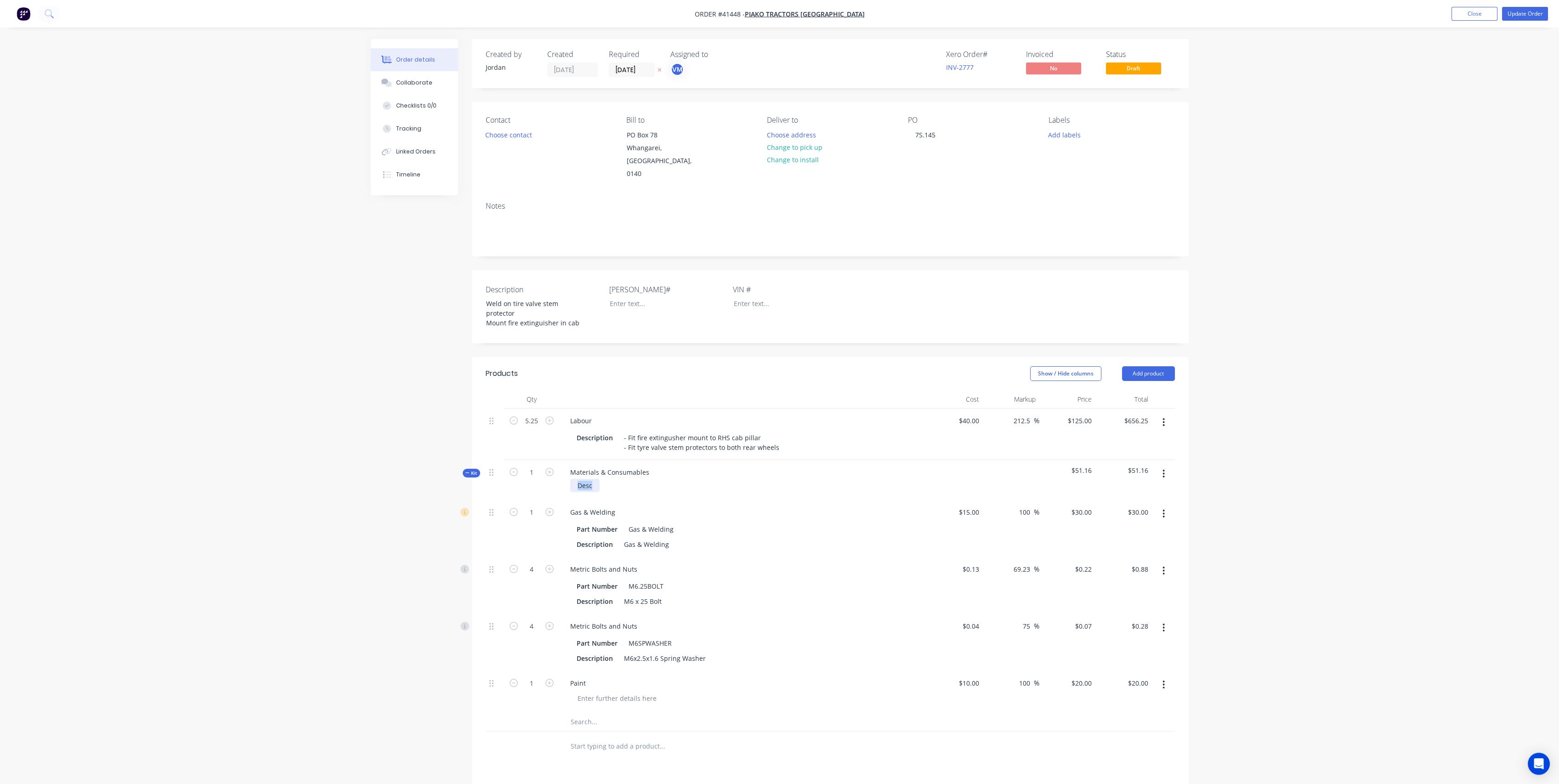
drag, startPoint x: 595, startPoint y: 460, endPoint x: 559, endPoint y: 464, distance: 36.2
click at [559, 464] on div "Materials & Consumables Desc" at bounding box center [743, 480] width 368 height 40
click at [730, 478] on div at bounding box center [743, 485] width 360 height 13
click at [427, 128] on button "Tracking" at bounding box center [414, 128] width 87 height 23
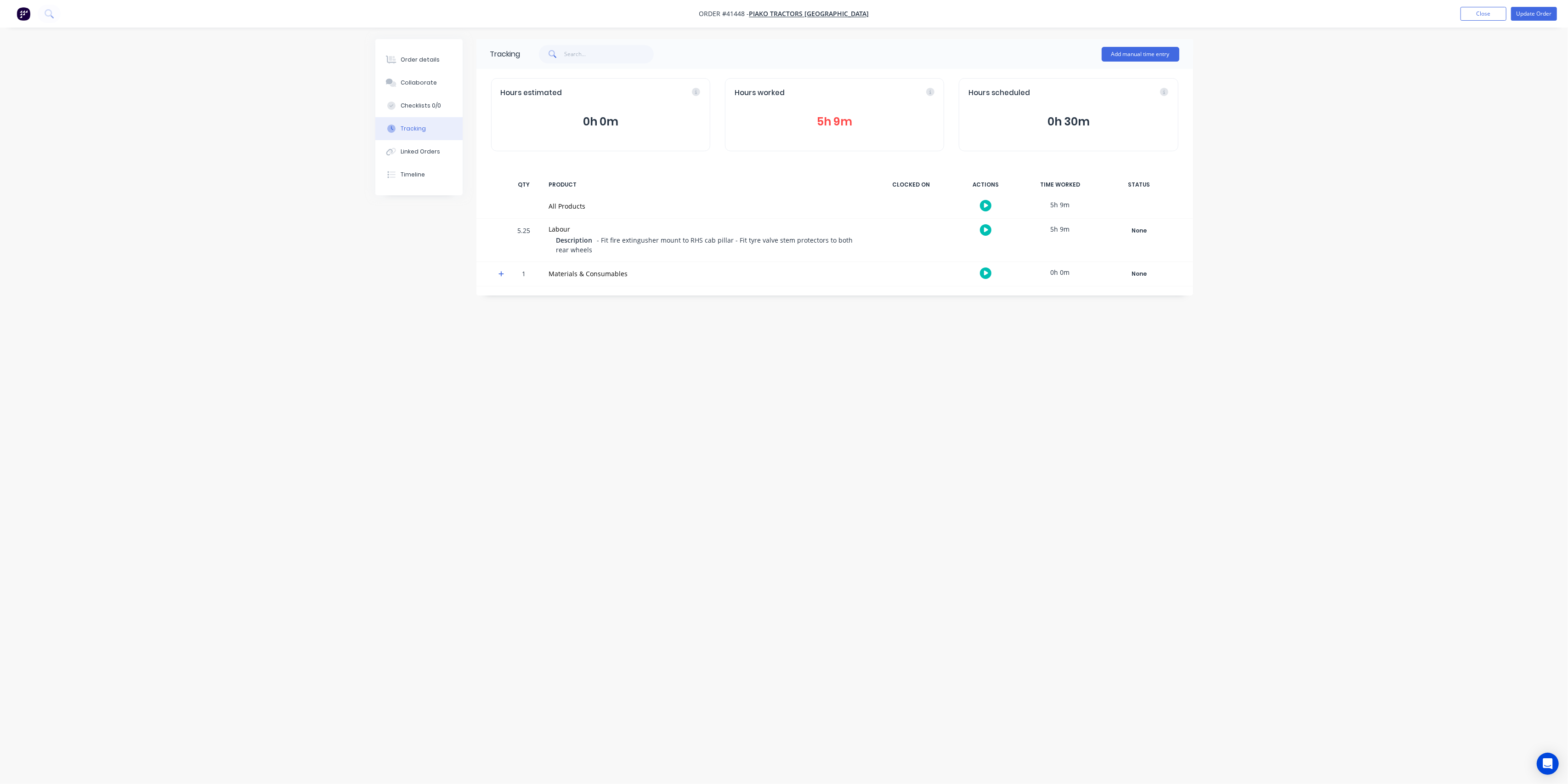
click at [831, 123] on button "5h 9m" at bounding box center [835, 122] width 200 height 18
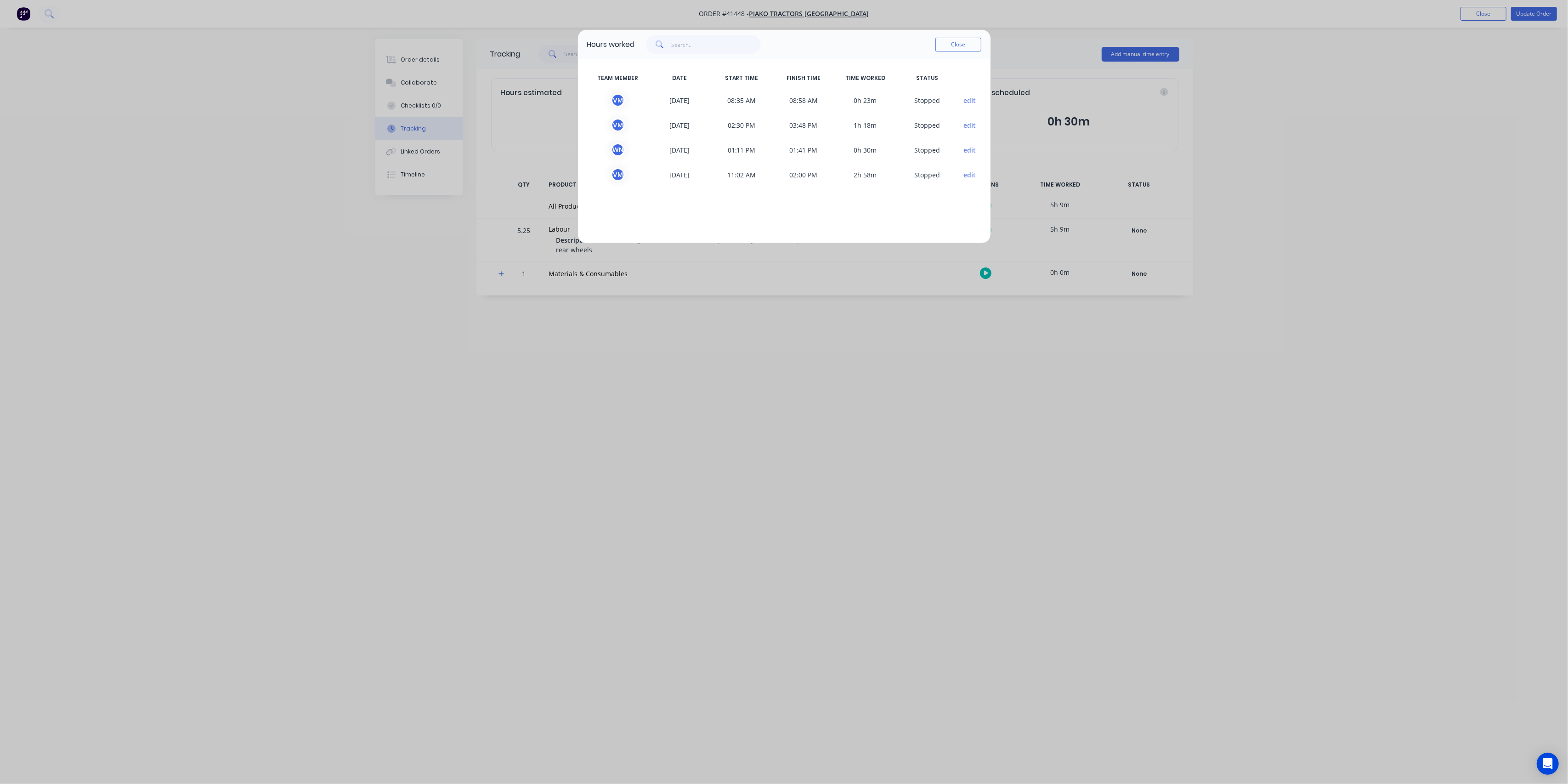
click at [968, 97] on button "edit" at bounding box center [970, 100] width 12 height 10
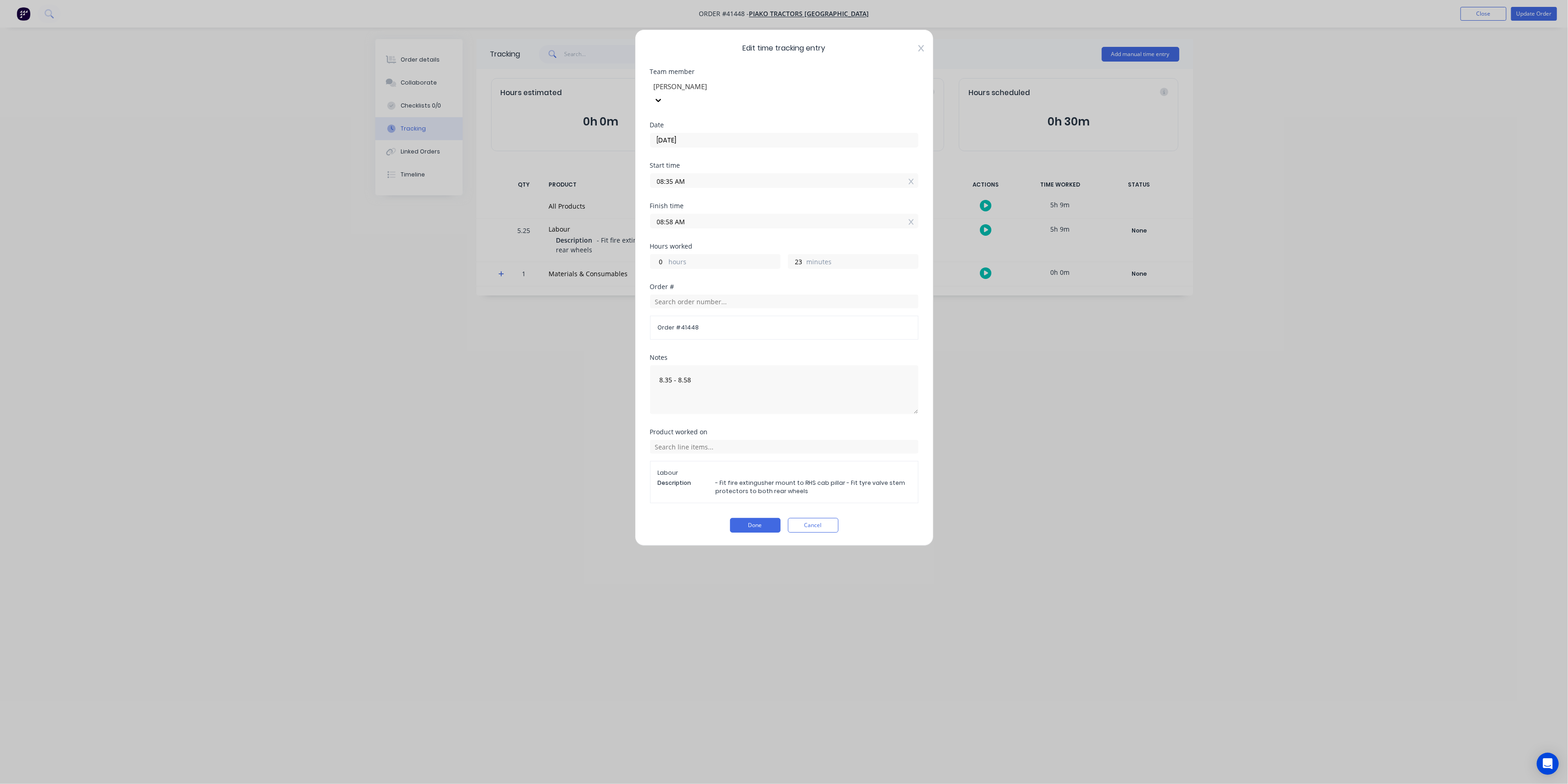
click at [919, 50] on icon at bounding box center [921, 48] width 5 height 7
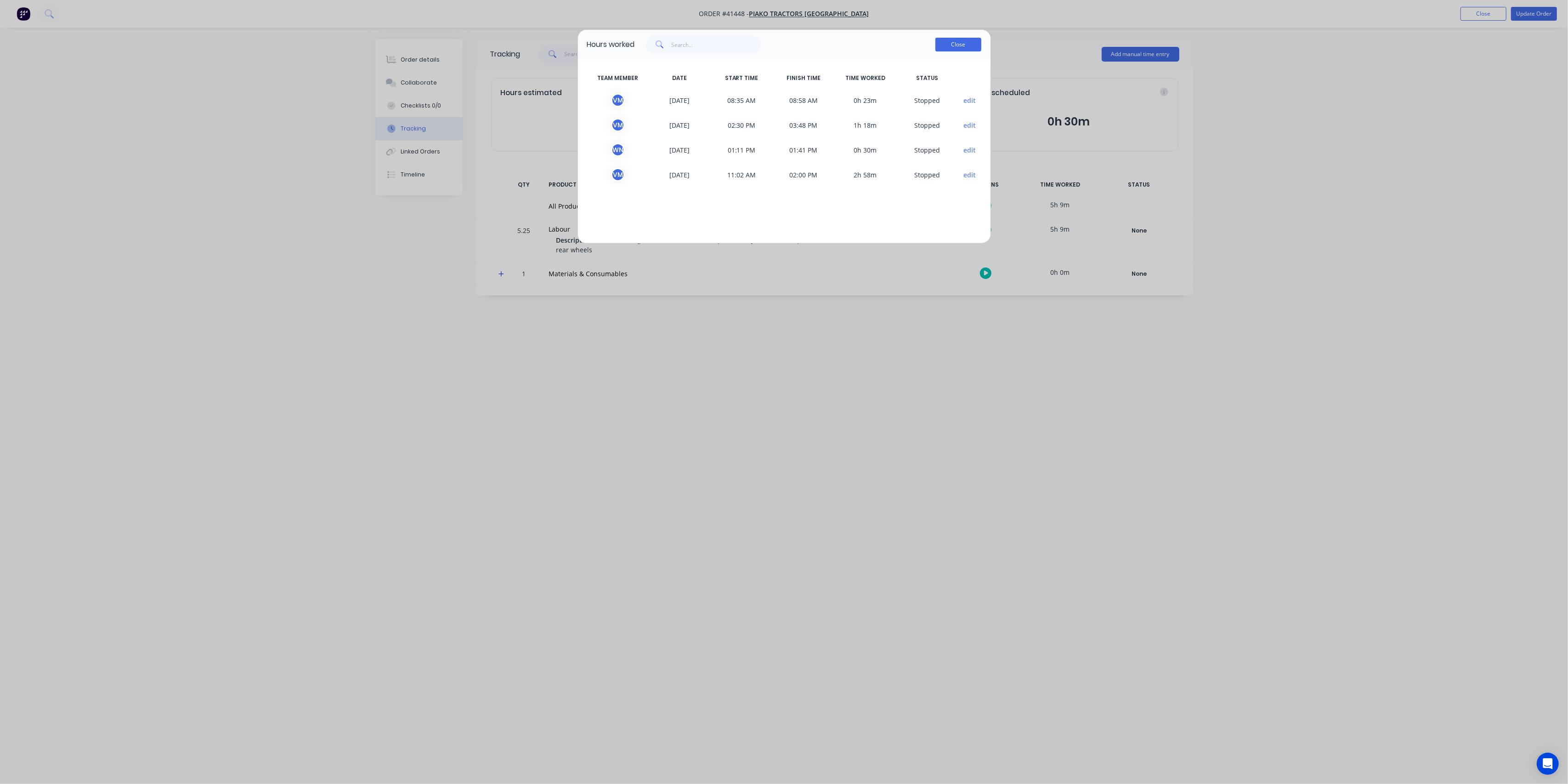
click at [962, 41] on button "Close" at bounding box center [958, 44] width 46 height 14
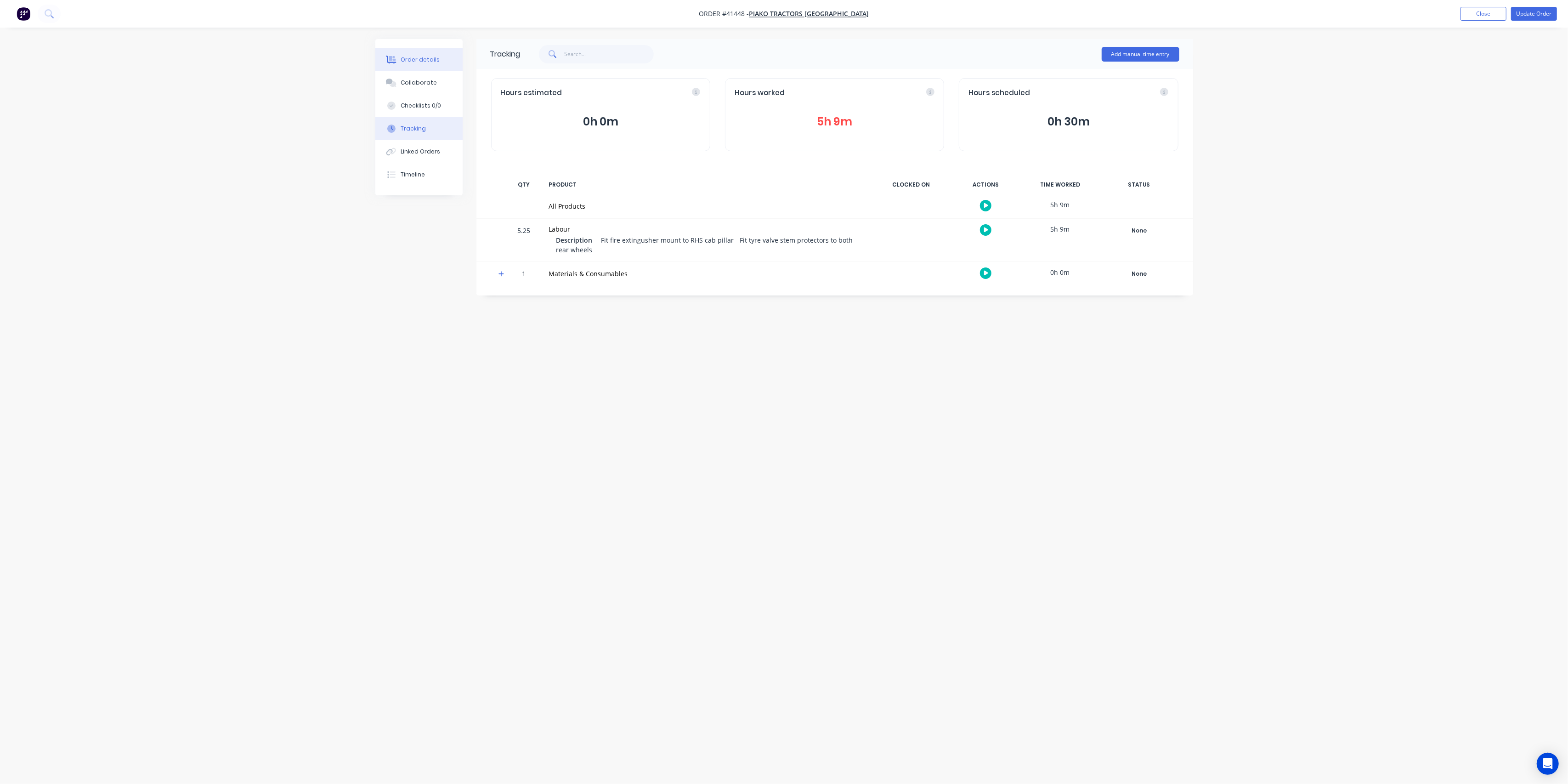
click at [411, 52] on button "Order details" at bounding box center [419, 60] width 87 height 23
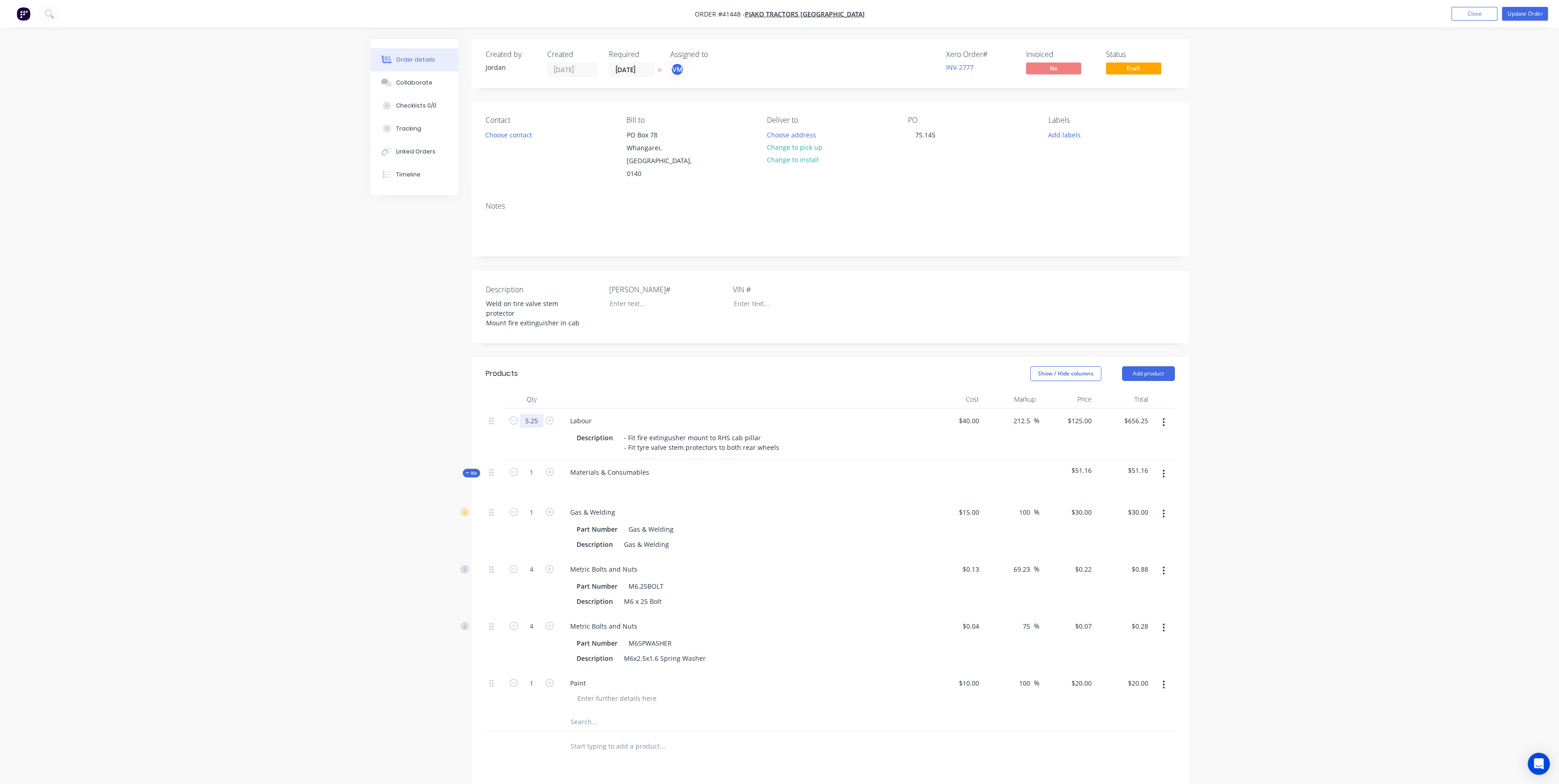
drag, startPoint x: 533, startPoint y: 399, endPoint x: 610, endPoint y: 364, distance: 84.6
click at [533, 414] on input "5.25" at bounding box center [531, 421] width 24 height 14
type input "5"
type input "$625.00"
click at [226, 396] on div "Order details Collaborate Checklists 0/0 Tracking Linked Orders Timeline Order …" at bounding box center [779, 498] width 1559 height 996
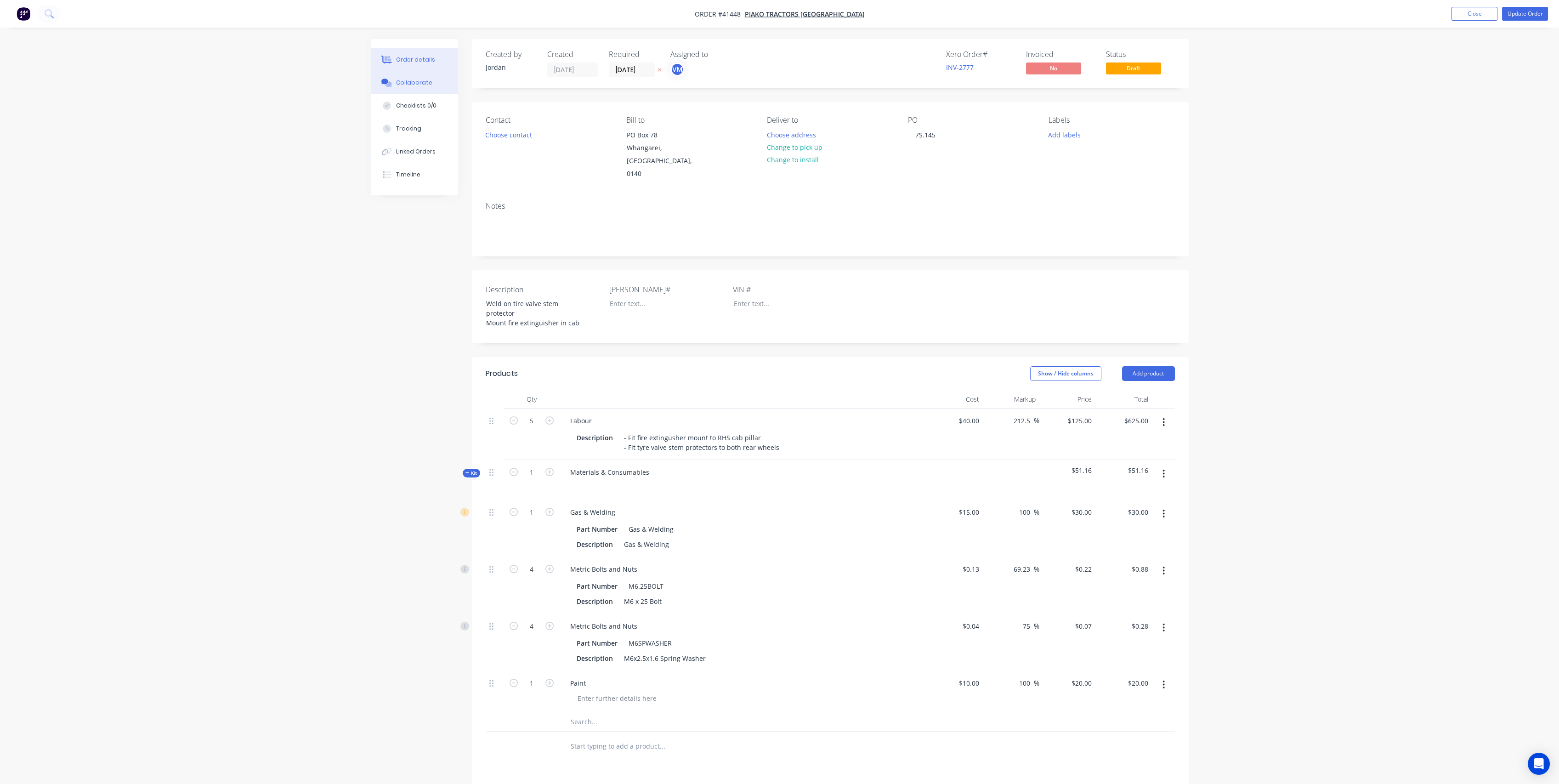
click at [411, 83] on div "Collaborate" at bounding box center [415, 83] width 37 height 9
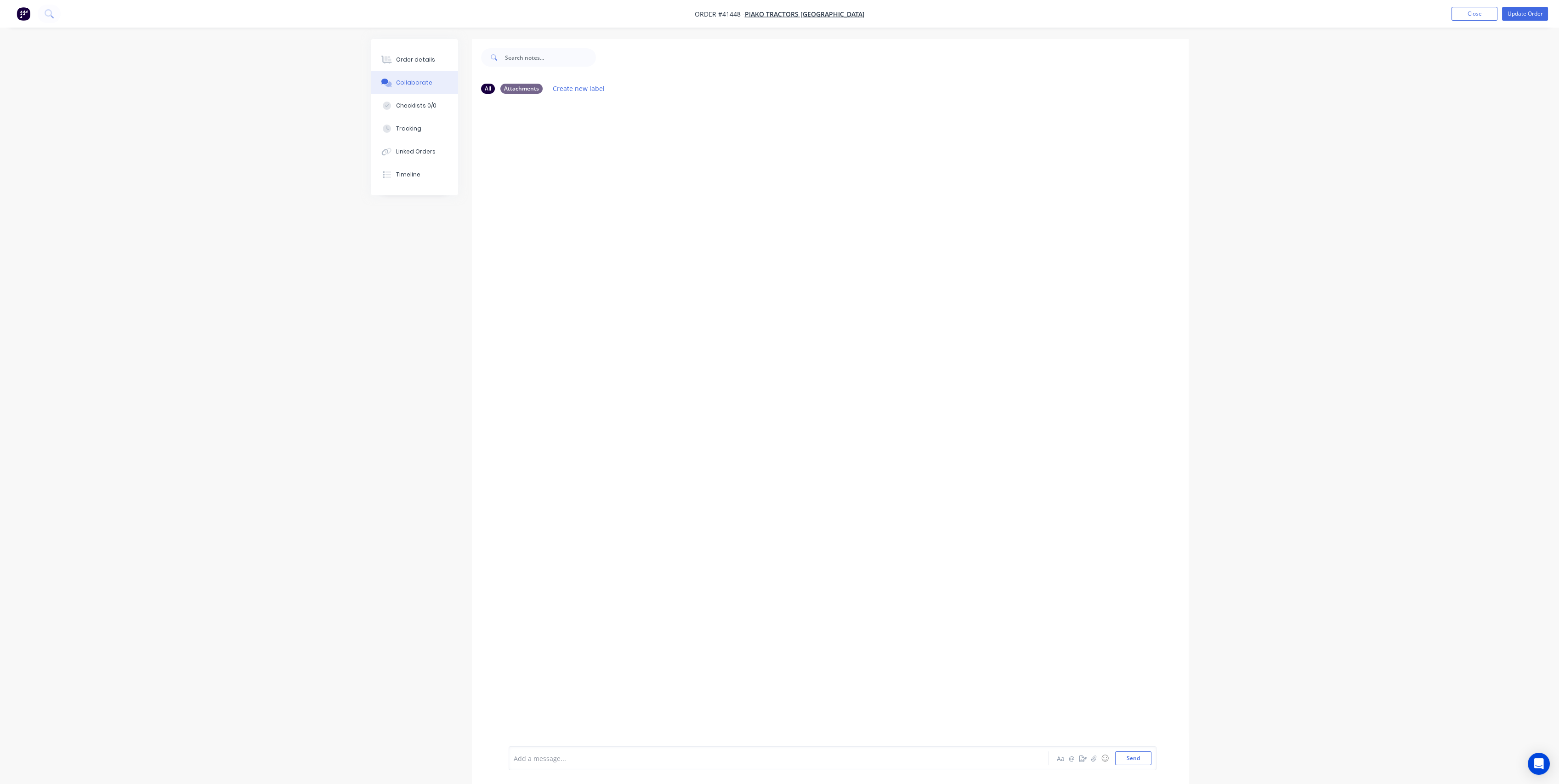
click at [580, 765] on div "Add a message..." at bounding box center [753, 758] width 478 height 14
click at [1512, 12] on button "Update Order" at bounding box center [1524, 13] width 46 height 14
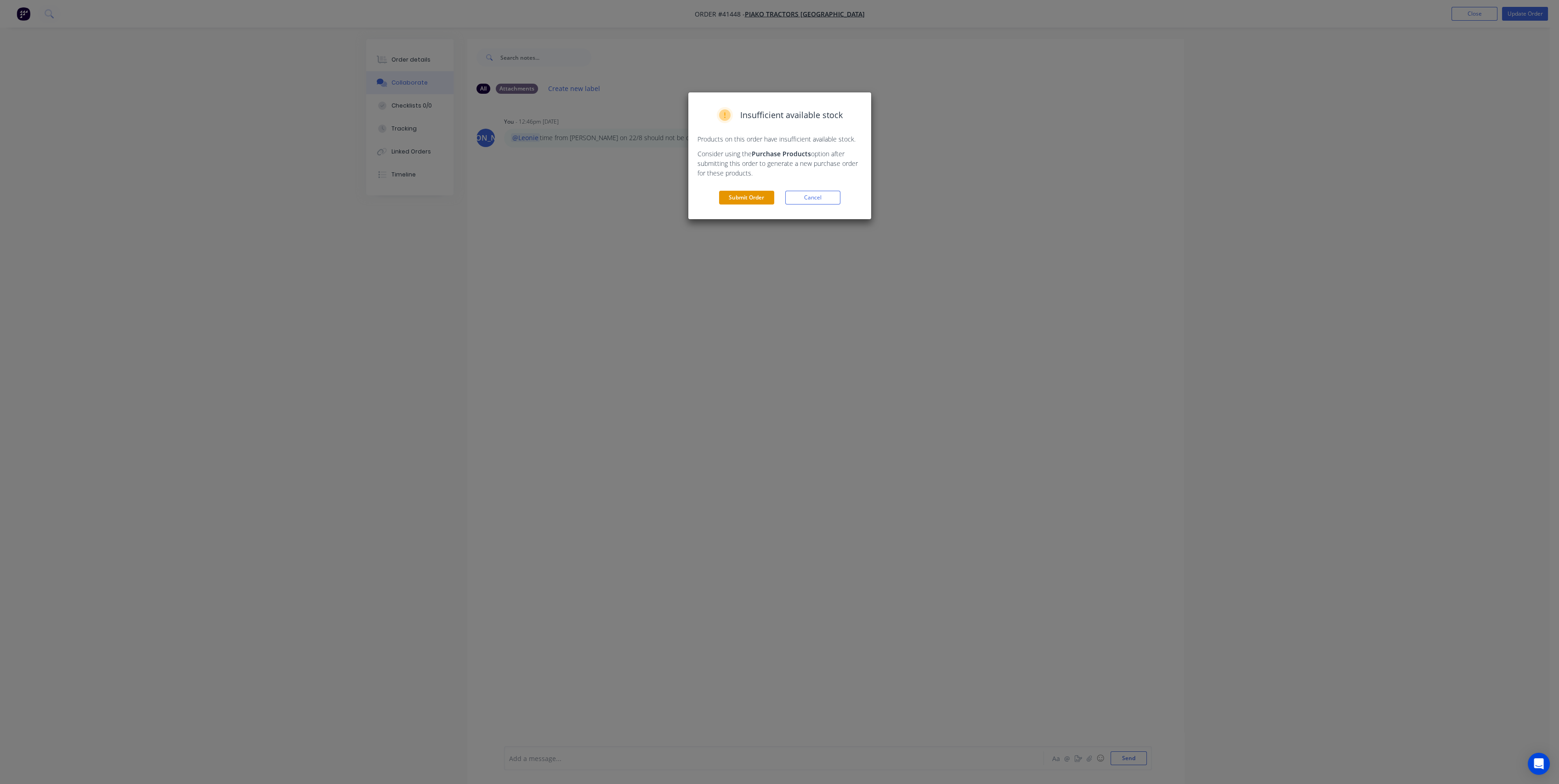
click at [736, 201] on button "Submit Order" at bounding box center [746, 197] width 55 height 14
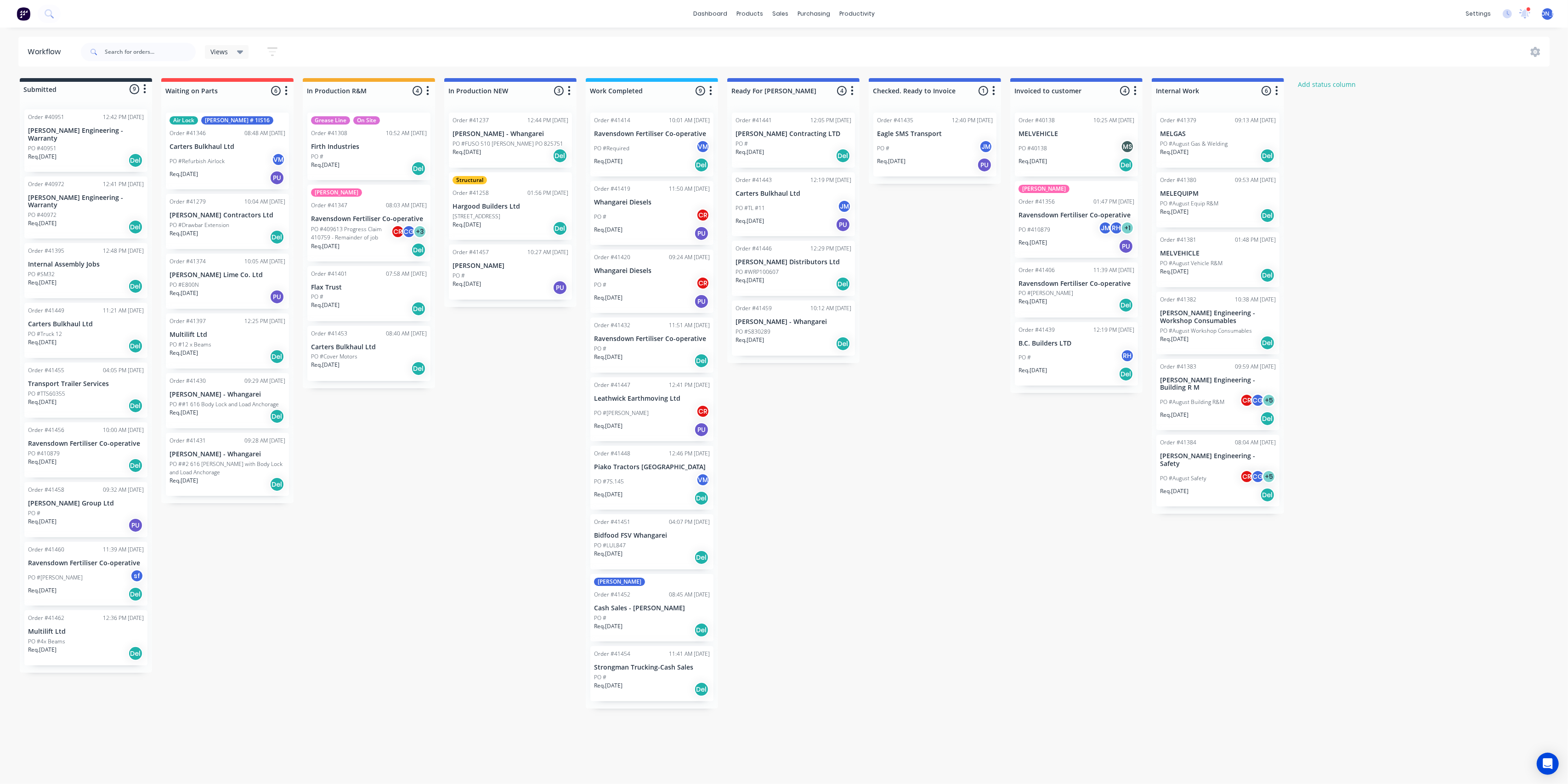
click at [544, 394] on div "Submitted 9 Status colour #273444 hex #273444 Save Cancel Summaries Total order…" at bounding box center [759, 393] width 1532 height 631
drag, startPoint x: 651, startPoint y: 359, endPoint x: 797, endPoint y: 343, distance: 146.9
click at [797, 343] on div "Submitted 9 Status colour #273444 hex #273444 Save Cancel Summaries Total order…" at bounding box center [759, 395] width 1532 height 635
click at [1522, 10] on icon at bounding box center [1525, 13] width 12 height 10
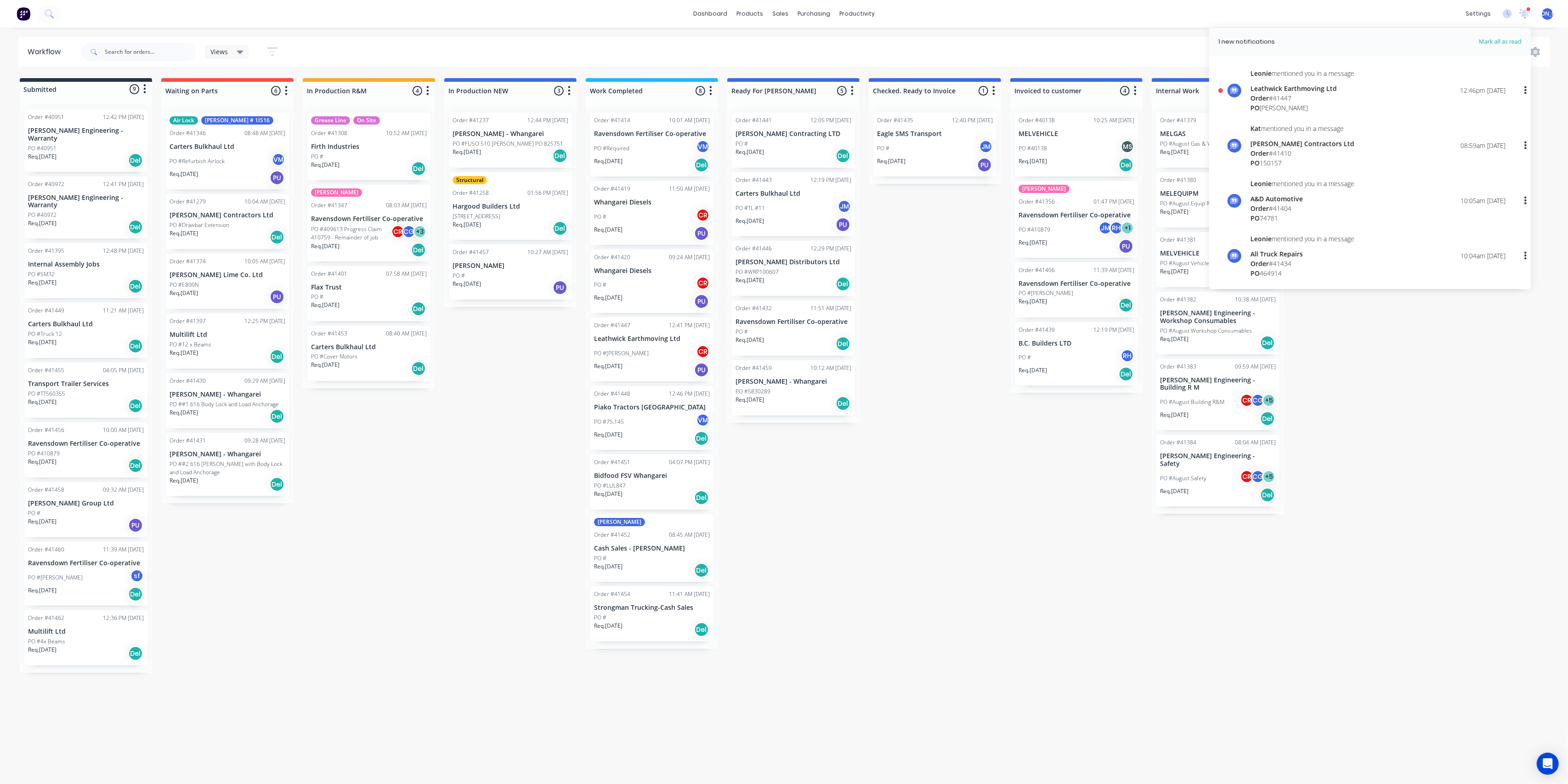
click at [1304, 100] on div "Order # 41447" at bounding box center [1302, 98] width 104 height 10
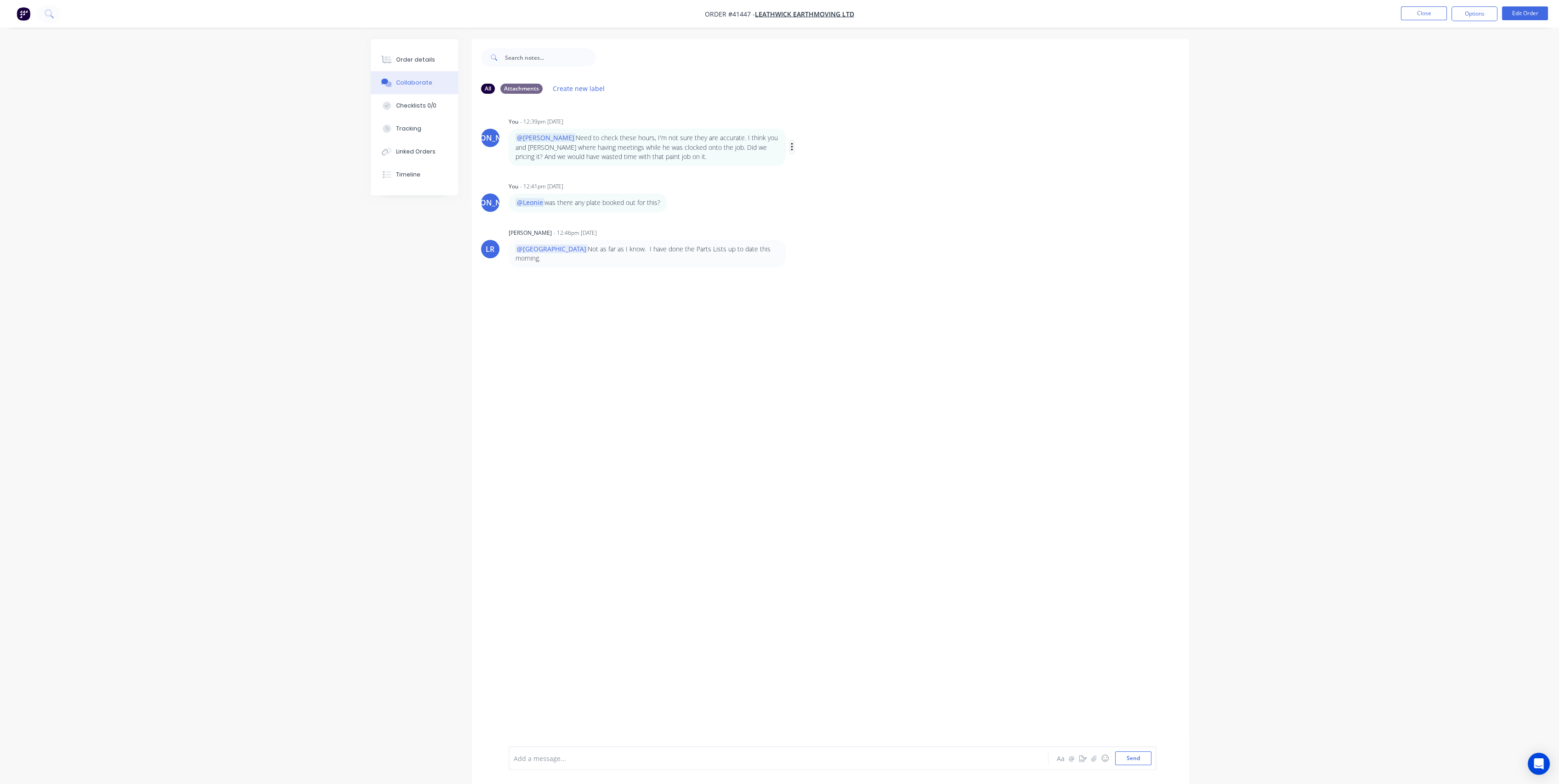
click at [791, 149] on icon "button" at bounding box center [792, 147] width 3 height 10
click at [804, 160] on button "Edit" at bounding box center [825, 164] width 58 height 15
click at [681, 146] on p "@[PERSON_NAME] Need to check these hours, I'm not sure they are accurate. I thi…" at bounding box center [647, 147] width 263 height 28
drag, startPoint x: 944, startPoint y: 752, endPoint x: 962, endPoint y: 745, distance: 19.3
click at [944, 751] on span "Need to check these hours, I'm not sure they are accurate. I think you and [PER…" at bounding box center [742, 755] width 456 height 18
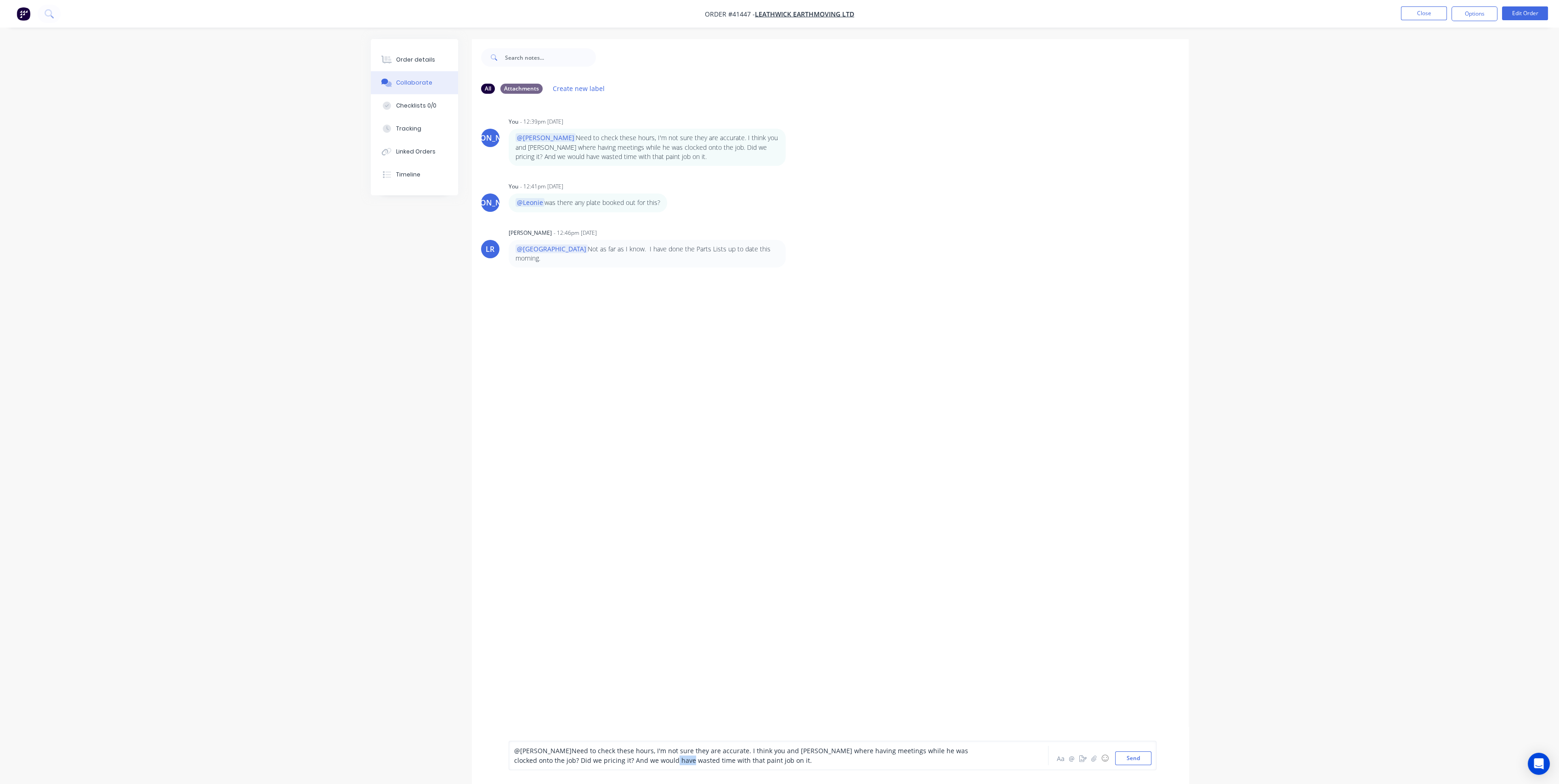
click at [591, 757] on span "Need to check these hours, I'm not sure they are accurate. I think you and [PER…" at bounding box center [742, 755] width 456 height 18
drag, startPoint x: 695, startPoint y: 759, endPoint x: 522, endPoint y: 763, distance: 173.0
click at [522, 763] on div "@[PERSON_NAME] Need to check these hours, I'm not sure they are accurate. I thi…" at bounding box center [753, 755] width 478 height 19
click at [626, 645] on div "JO You - 12:39pm [DATE] @[PERSON_NAME] Need to check these hours, I'm not sure …" at bounding box center [830, 424] width 716 height 645
click at [1125, 760] on button "Send" at bounding box center [1133, 758] width 37 height 14
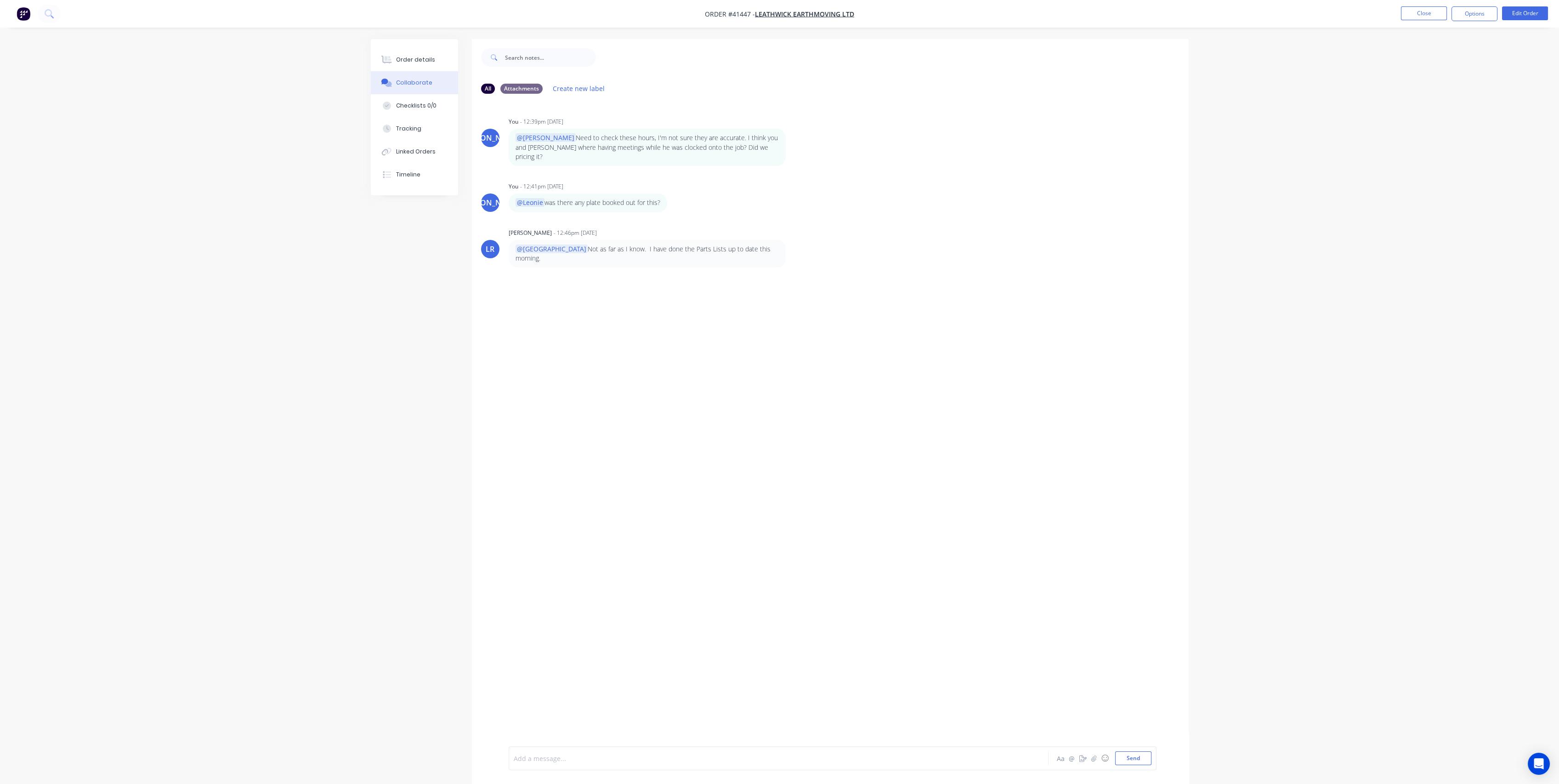
click at [564, 758] on div at bounding box center [753, 758] width 478 height 10
click at [1414, 9] on button "Close" at bounding box center [1423, 13] width 46 height 14
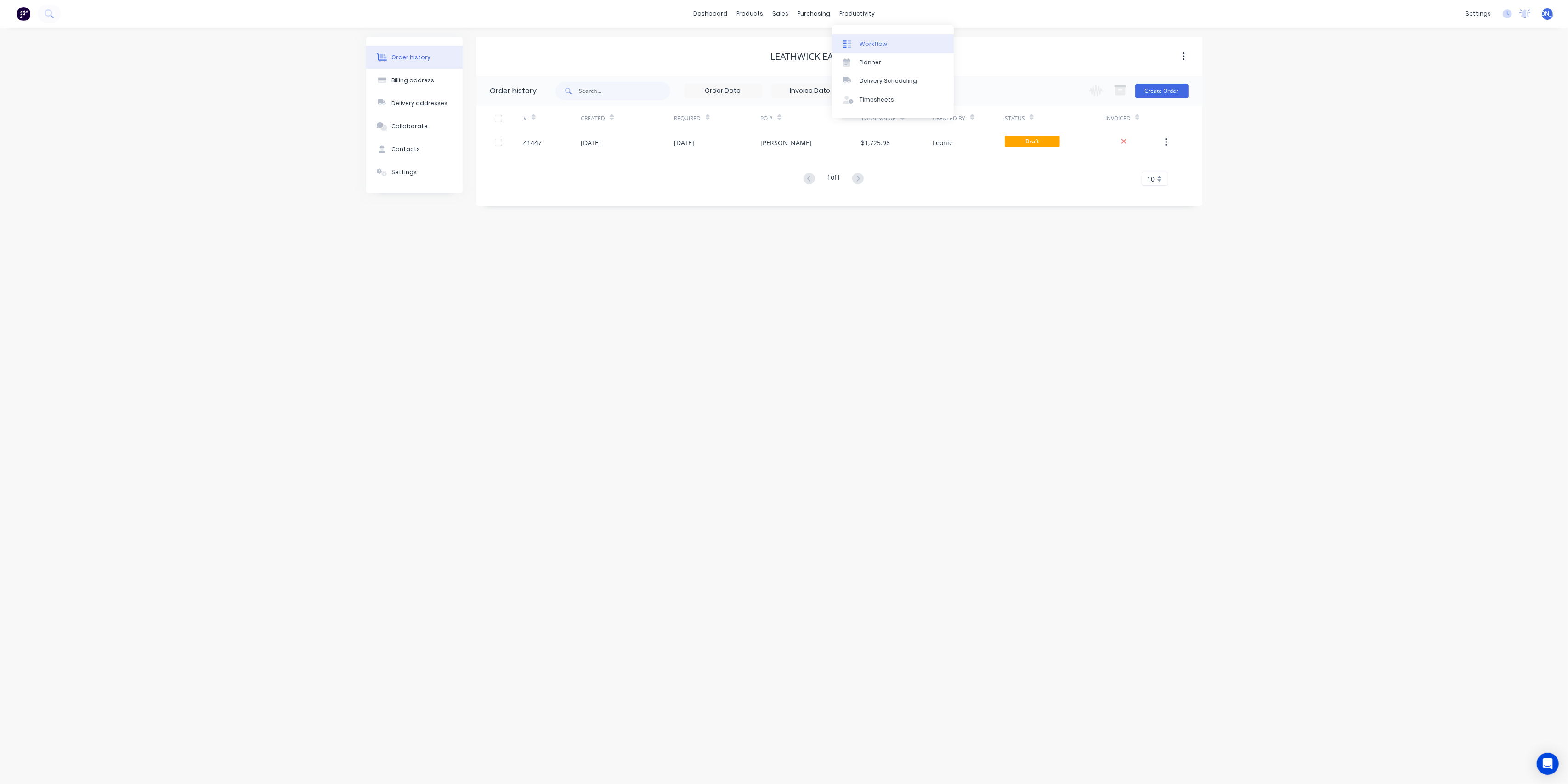
click at [866, 46] on div "Workflow" at bounding box center [873, 44] width 27 height 9
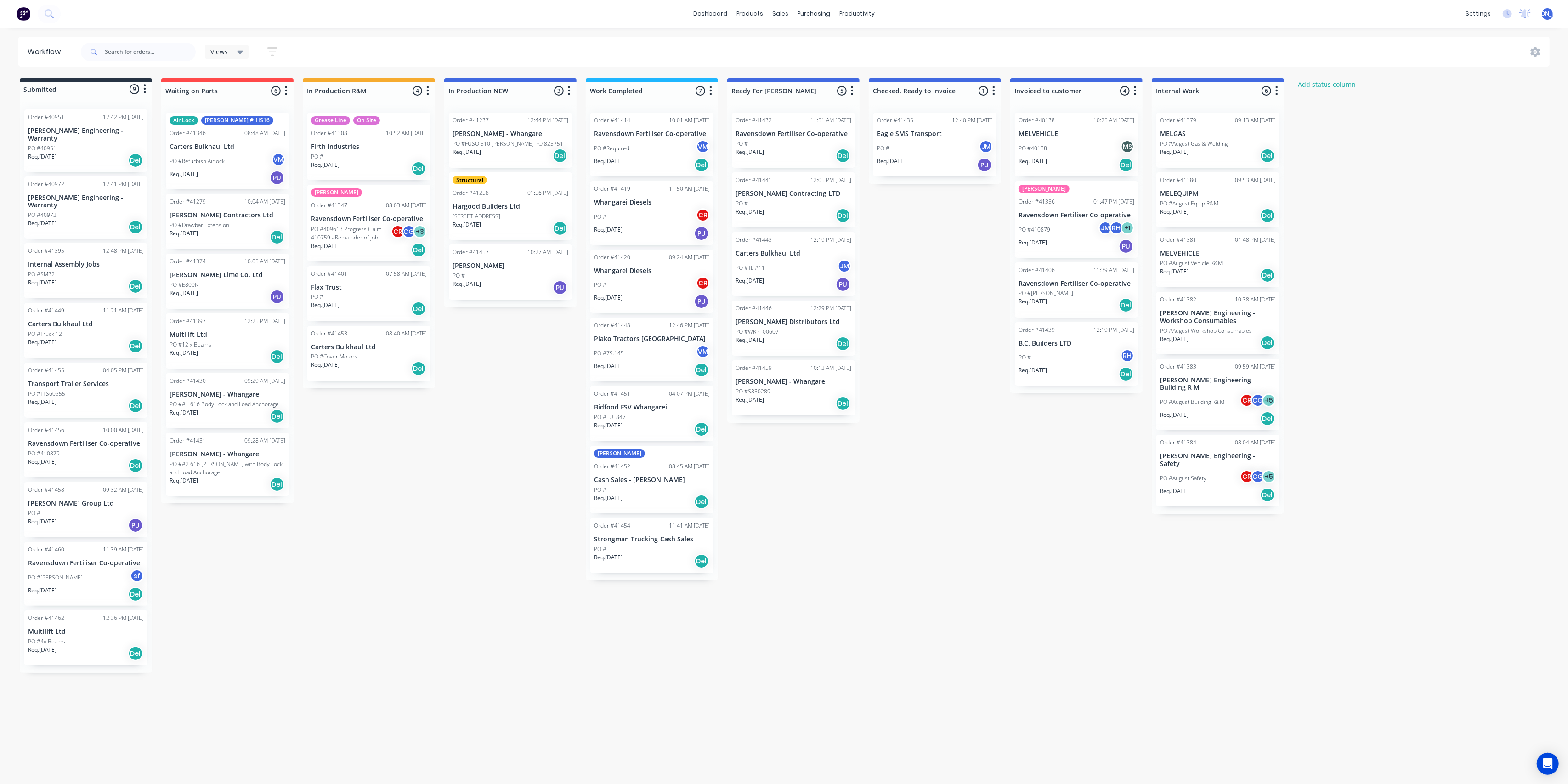
click at [647, 368] on div "Req. [DATE] Del" at bounding box center [652, 370] width 116 height 16
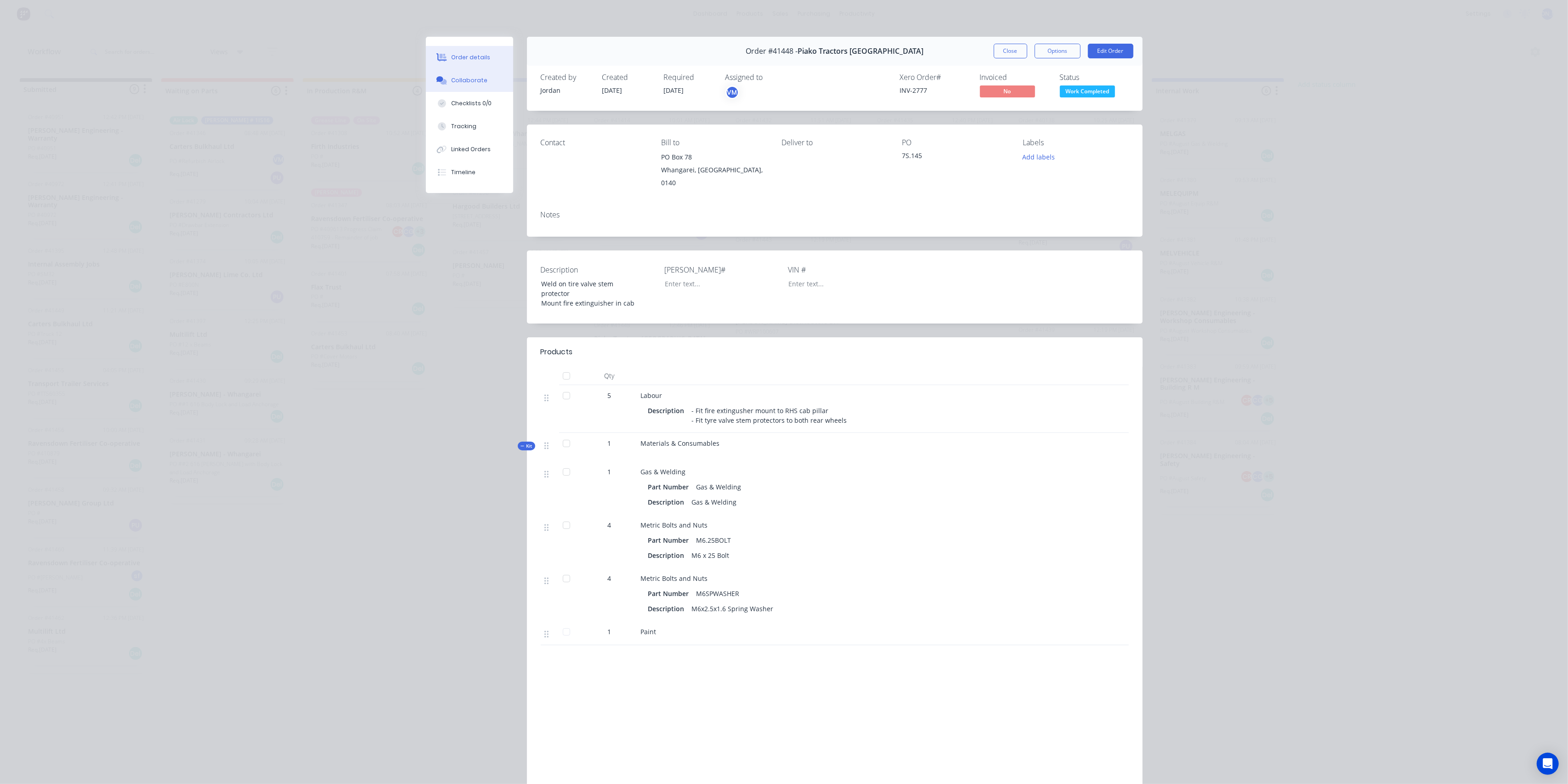
click at [458, 75] on button "Collaborate" at bounding box center [469, 80] width 87 height 23
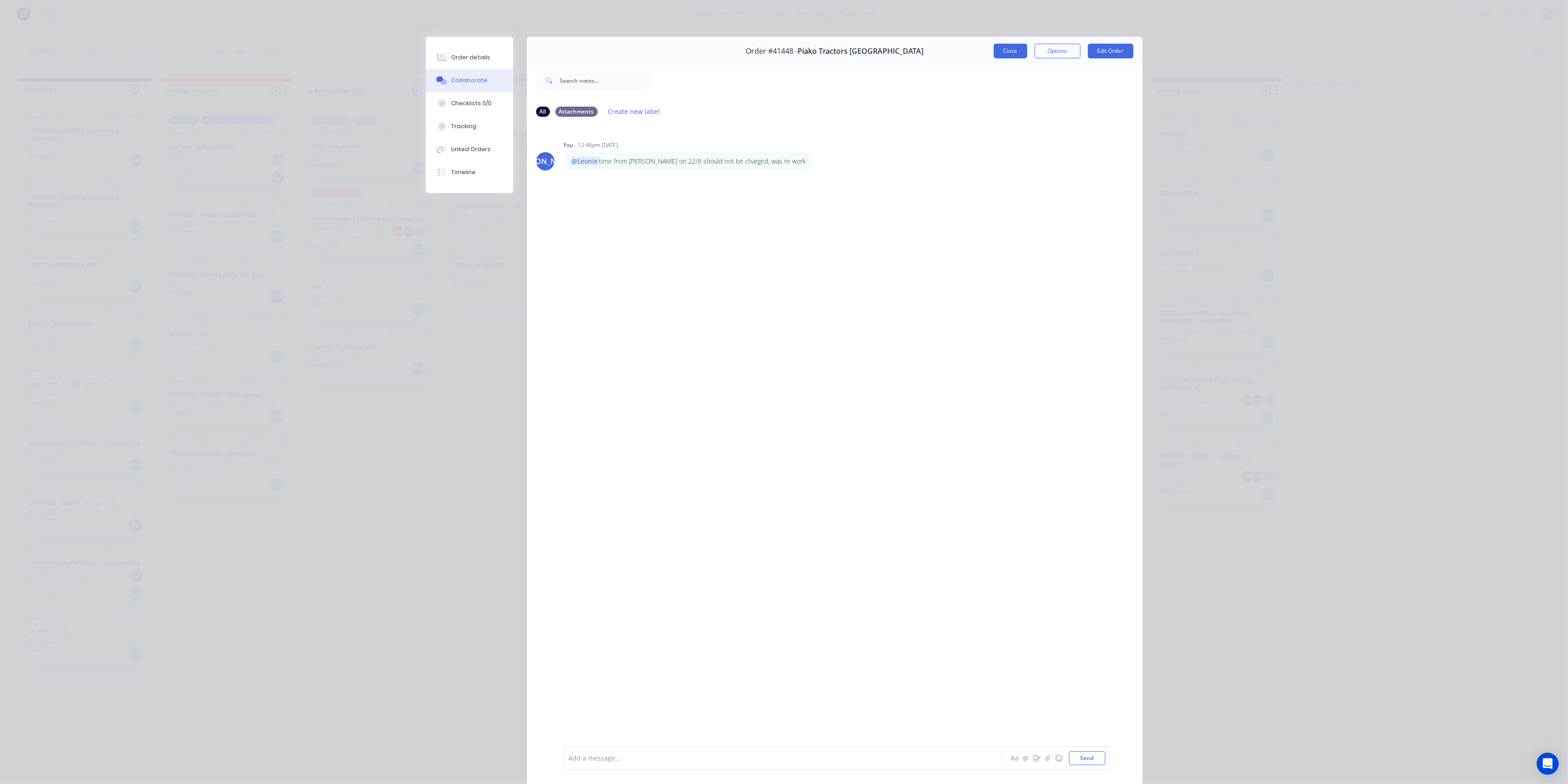
click at [998, 50] on button "Close" at bounding box center [1010, 51] width 33 height 15
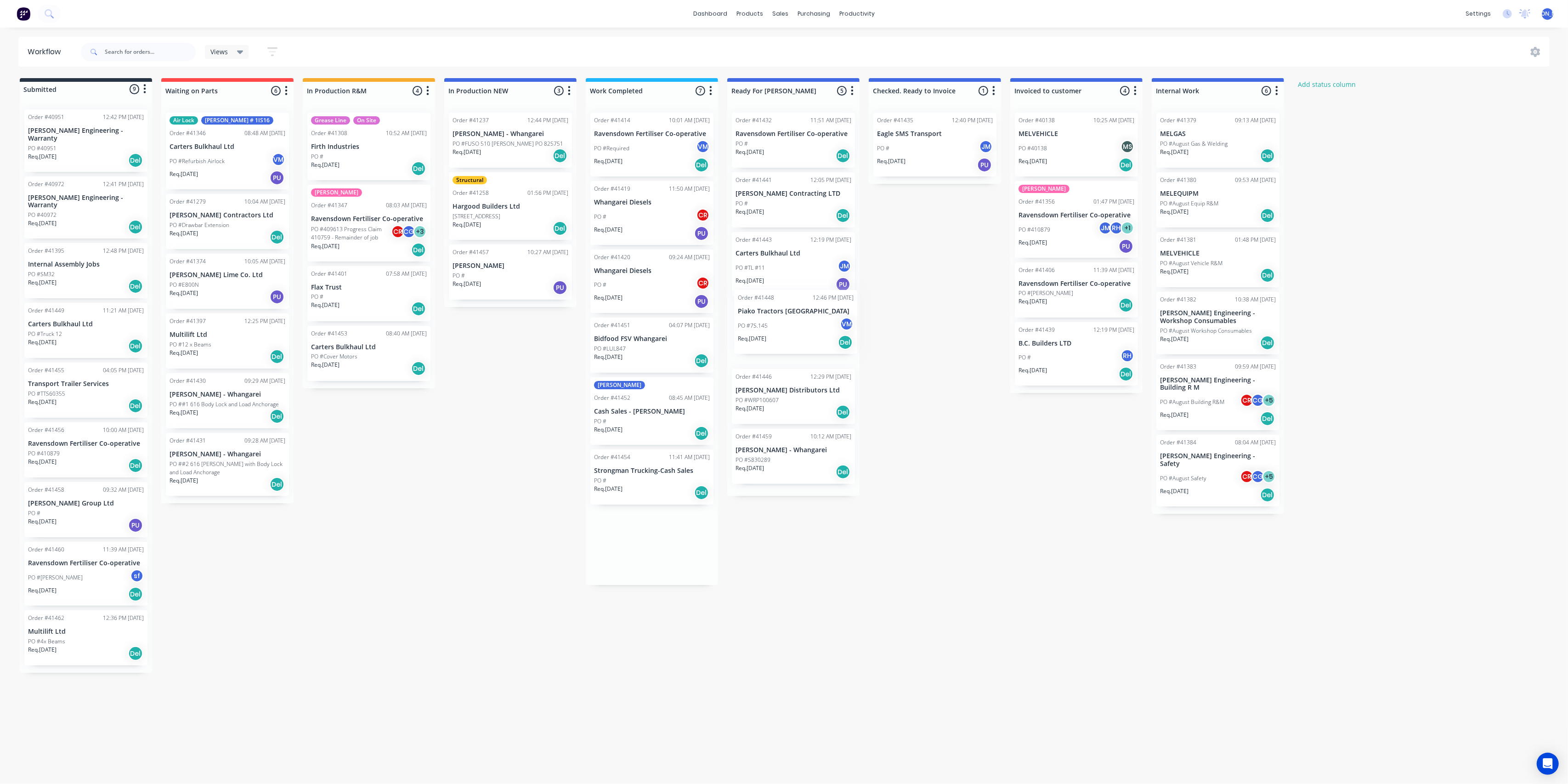
drag, startPoint x: 645, startPoint y: 355, endPoint x: 789, endPoint y: 337, distance: 145.1
click at [789, 337] on div "Submitted 9 Status colour #273444 hex #273444 Save Cancel Summaries Total order…" at bounding box center [759, 375] width 1532 height 595
click at [646, 353] on div "Req. [DATE] Del" at bounding box center [652, 361] width 116 height 16
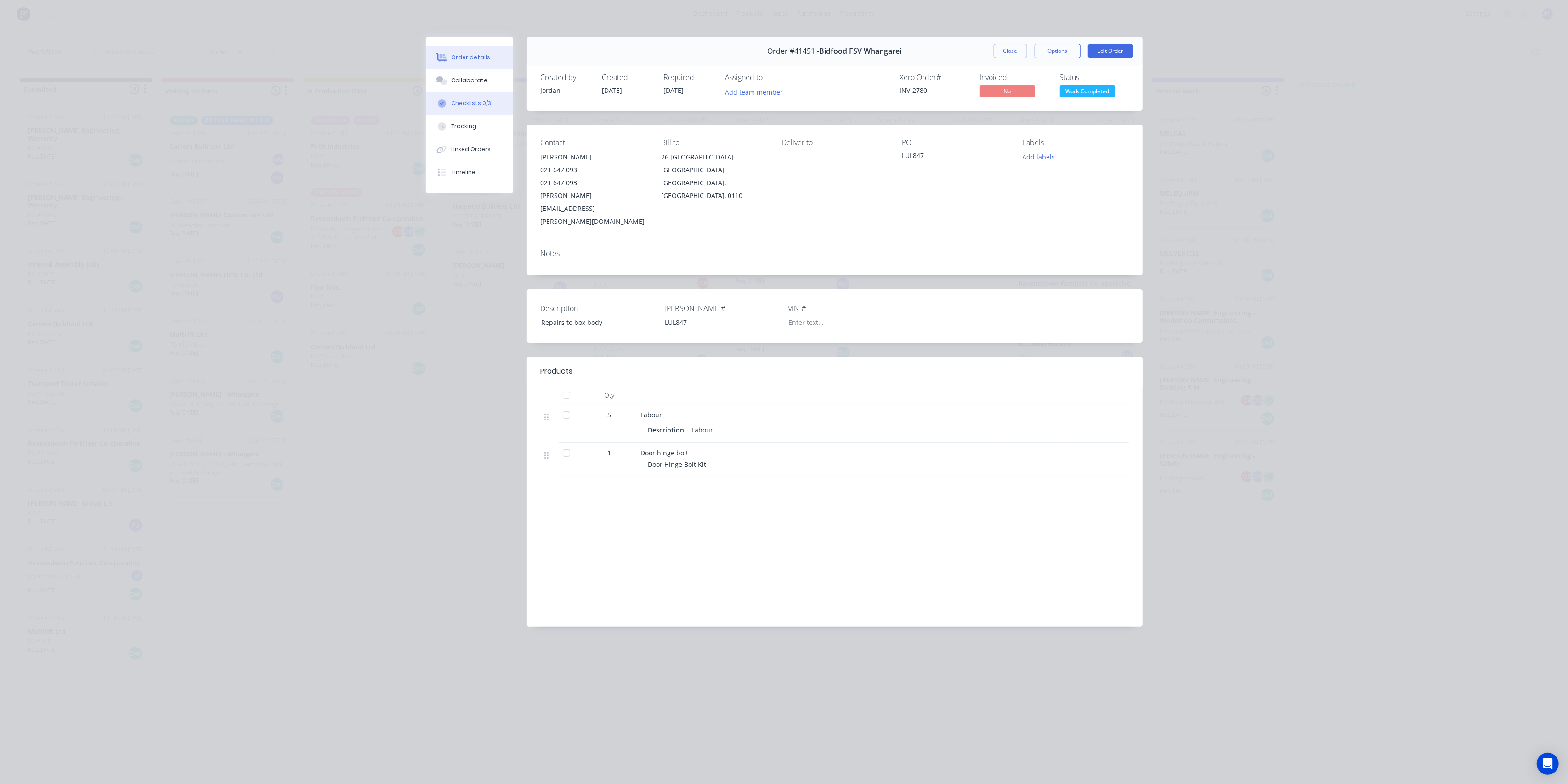
click at [479, 99] on div "Checklists 0/3" at bounding box center [471, 103] width 40 height 9
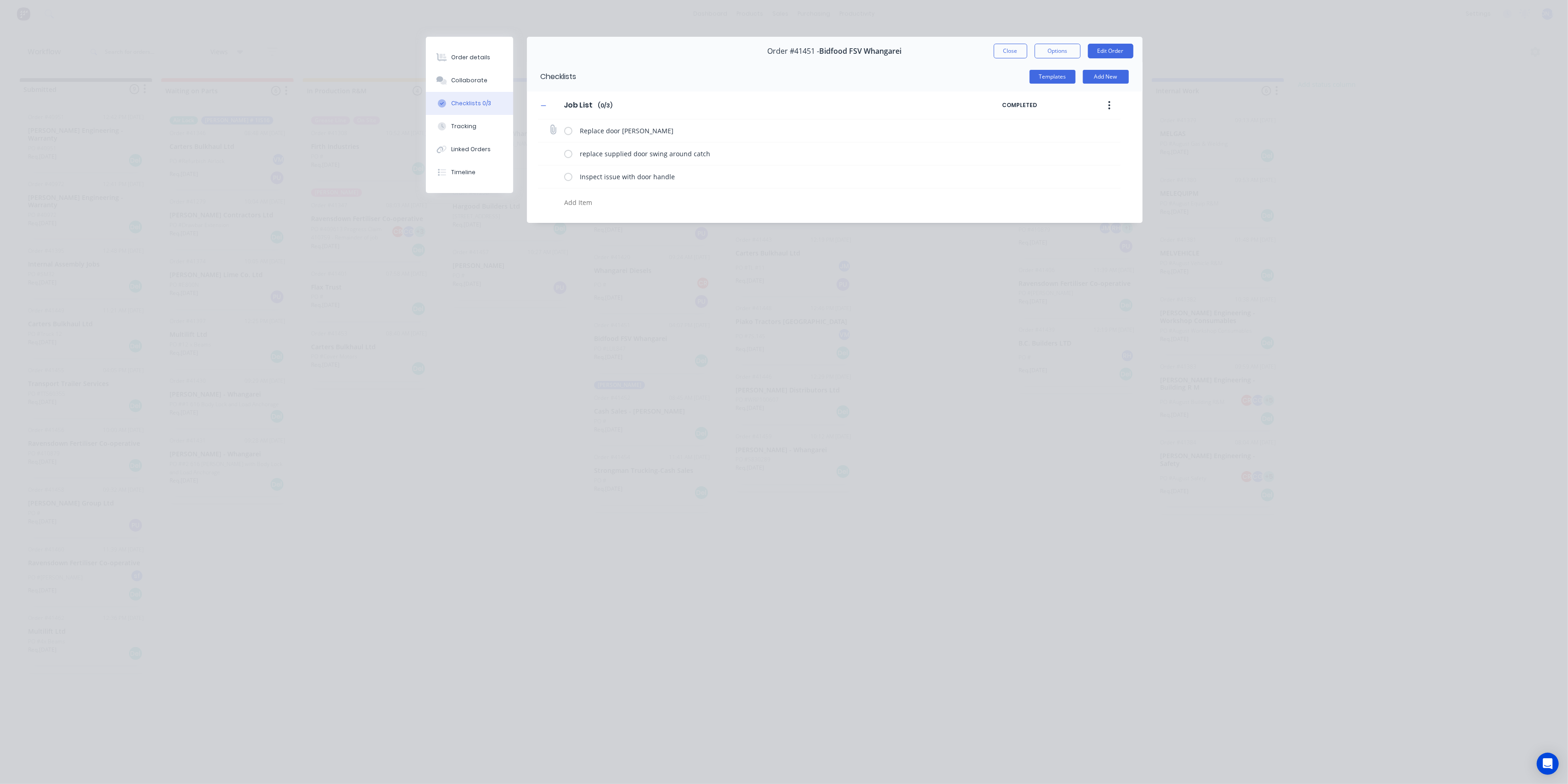
click at [572, 130] on label at bounding box center [569, 131] width 9 height 10
click at [0, 0] on input "checkbox" at bounding box center [0, 0] width 0 height 0
click at [570, 156] on label at bounding box center [569, 154] width 9 height 10
click at [0, 0] on input "checkbox" at bounding box center [0, 0] width 0 height 0
click at [567, 153] on label at bounding box center [569, 154] width 9 height 10
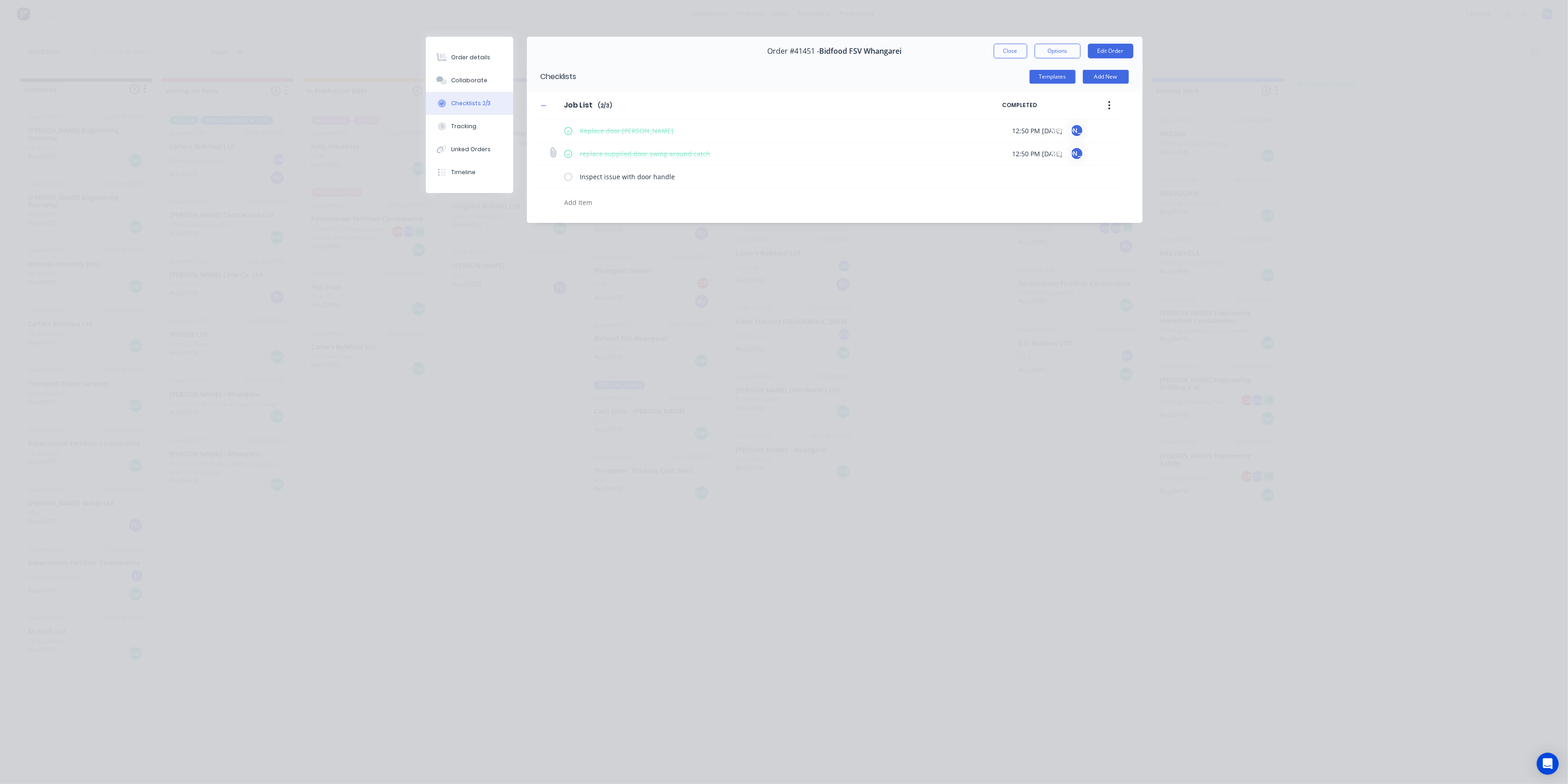
click at [0, 0] on input "checkbox" at bounding box center [0, 0] width 0 height 0
click at [570, 128] on label at bounding box center [569, 131] width 9 height 10
click at [0, 0] on input "checkbox" at bounding box center [0, 0] width 0 height 0
click at [555, 295] on div "Order details Collaborate Checklists 0/3 Tracking Linked Orders Timeline Order …" at bounding box center [784, 392] width 1568 height 784
click at [1010, 52] on button "Close" at bounding box center [1010, 51] width 33 height 15
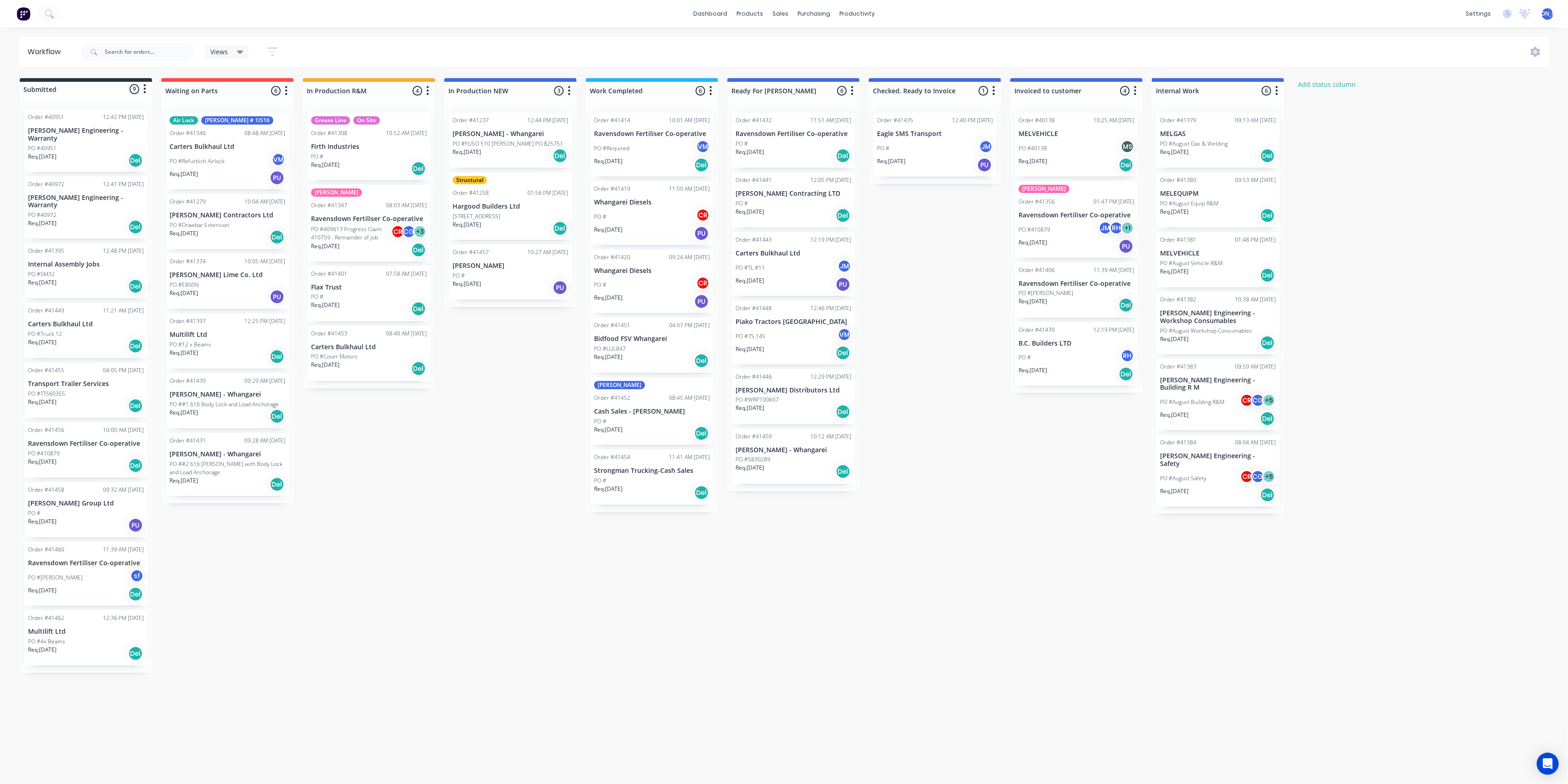
click at [659, 355] on div "Req. [DATE] Del" at bounding box center [652, 361] width 116 height 16
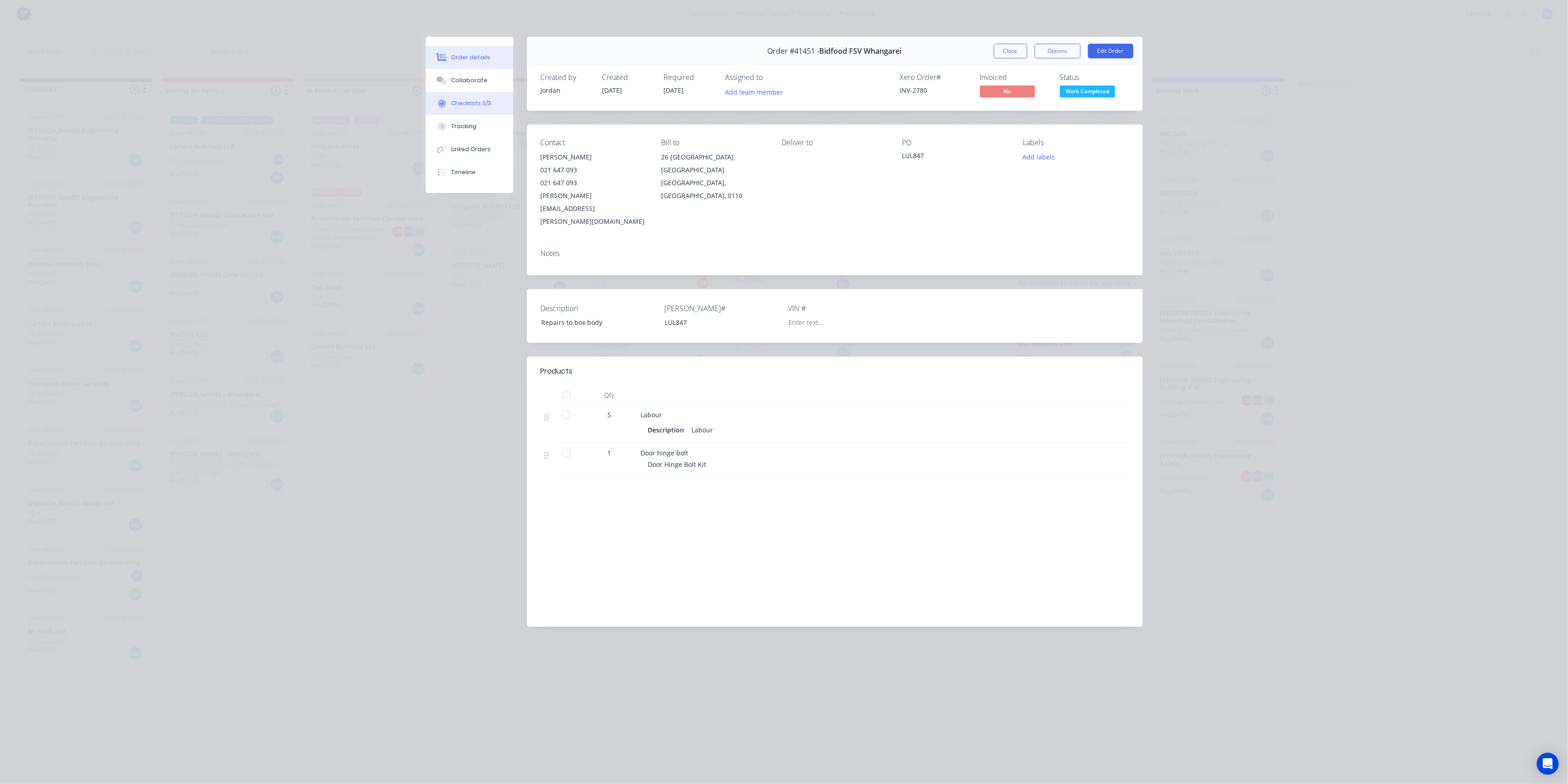
click at [478, 100] on div "Checklists 0/3" at bounding box center [471, 103] width 40 height 9
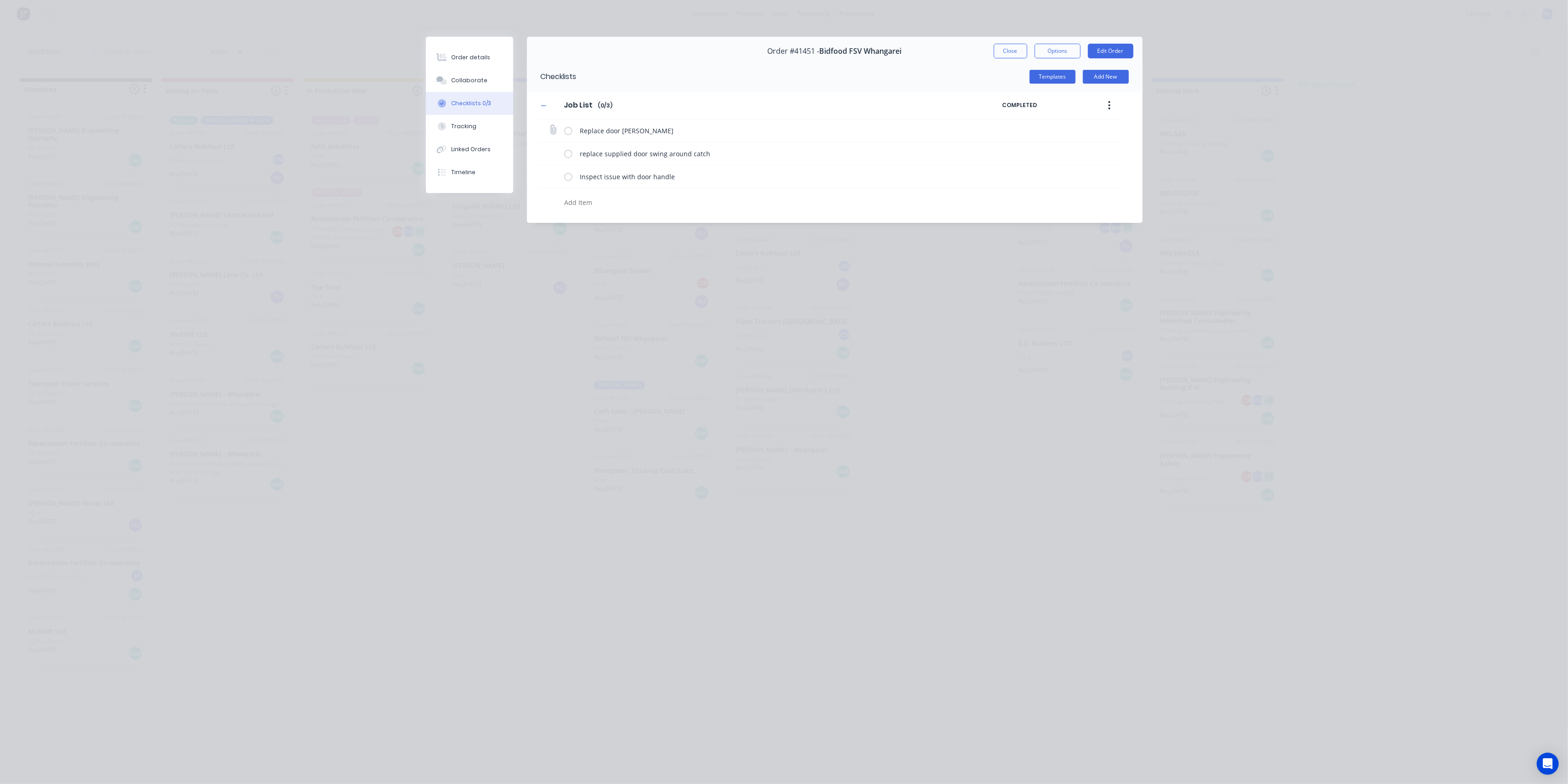
click at [570, 130] on label at bounding box center [569, 131] width 9 height 10
click at [0, 0] on input "checkbox" at bounding box center [0, 0] width 0 height 0
click at [568, 155] on label at bounding box center [569, 154] width 9 height 10
click at [0, 0] on input "checkbox" at bounding box center [0, 0] width 0 height 0
click at [568, 173] on label at bounding box center [569, 177] width 9 height 10
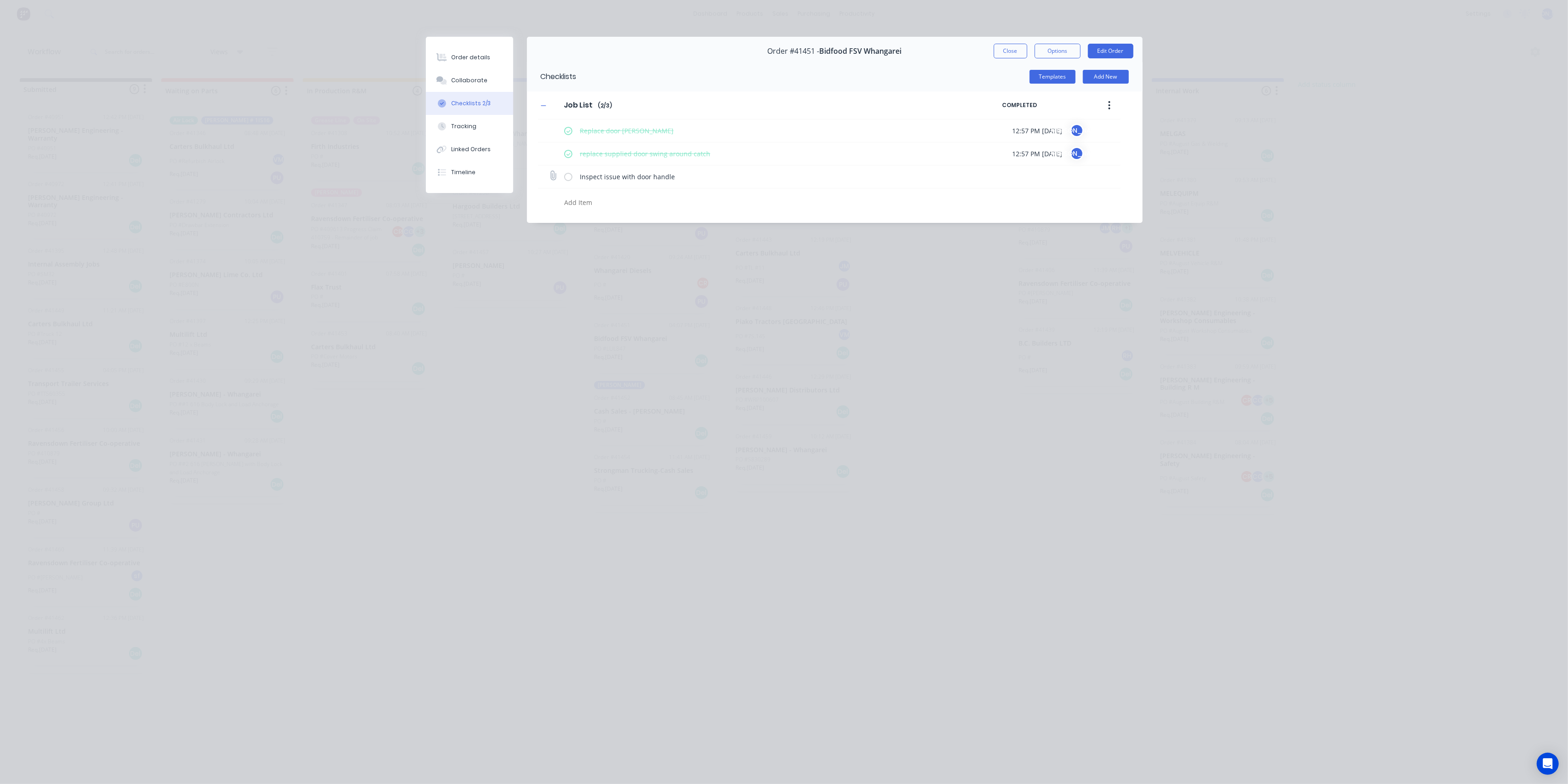
click at [0, 0] on input "checkbox" at bounding box center [0, 0] width 0 height 0
click at [467, 61] on button "Order details" at bounding box center [469, 57] width 87 height 23
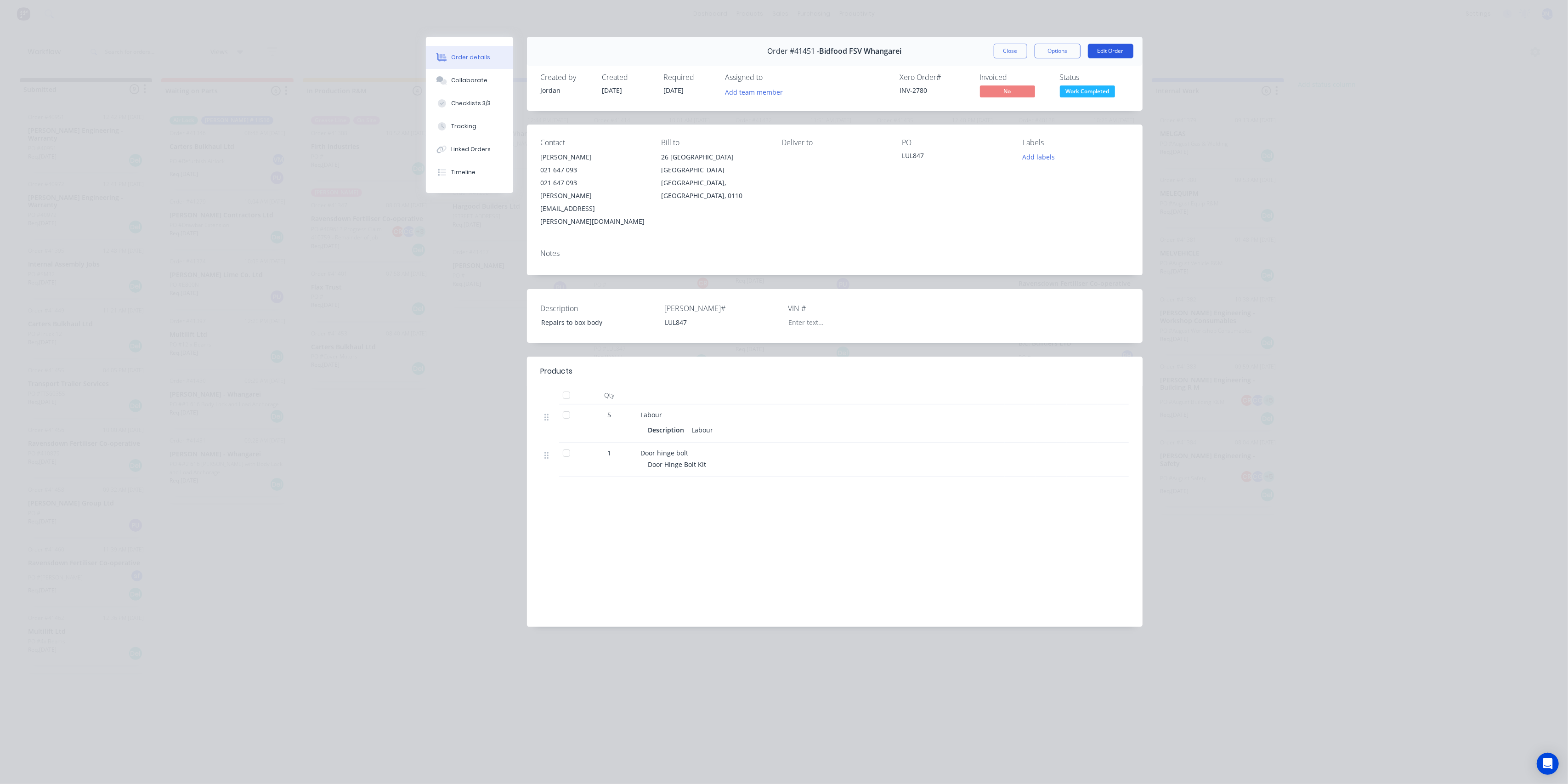
click at [1102, 49] on button "Edit Order" at bounding box center [1110, 51] width 46 height 15
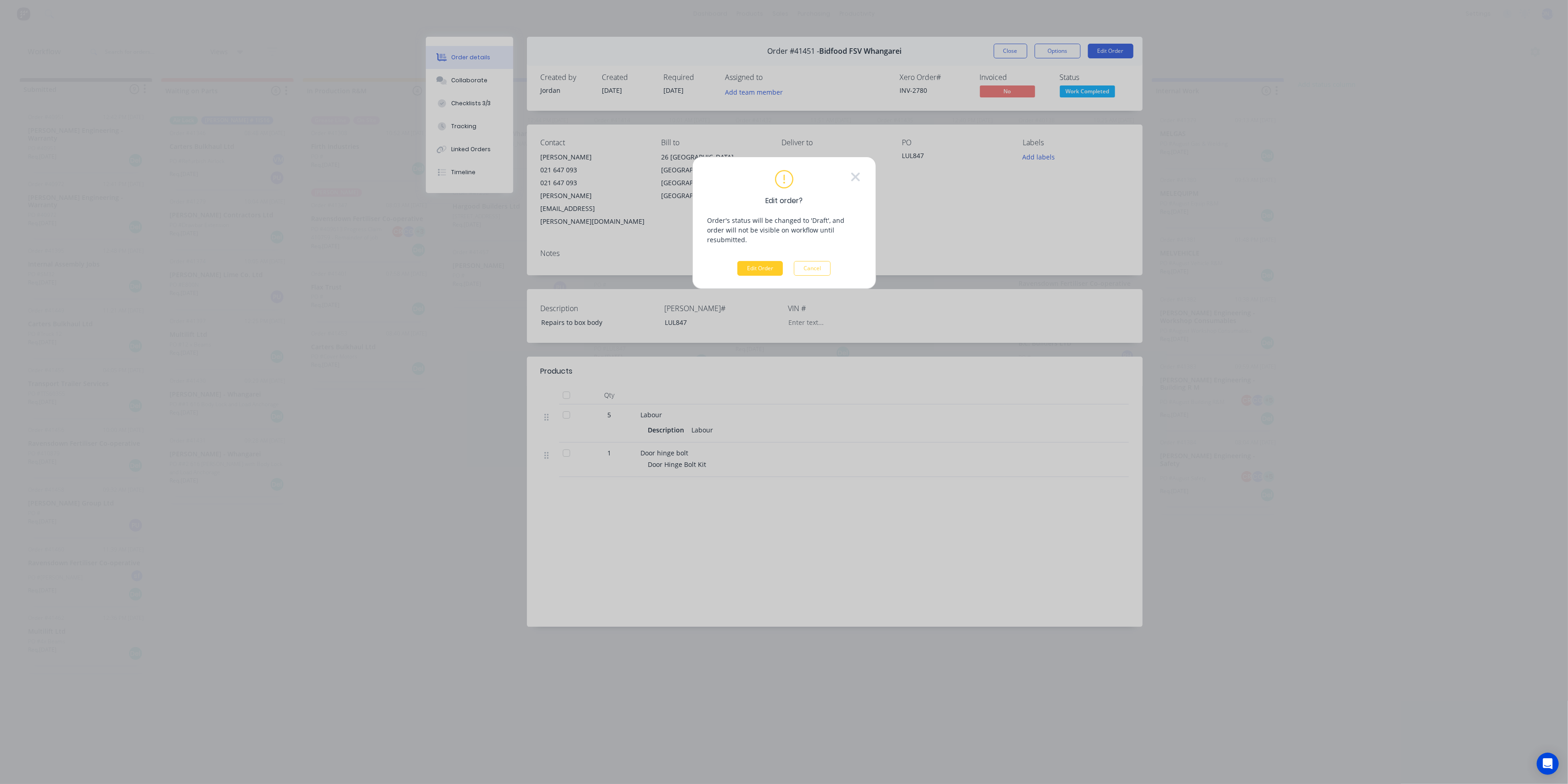
click at [763, 261] on button "Edit Order" at bounding box center [760, 268] width 46 height 15
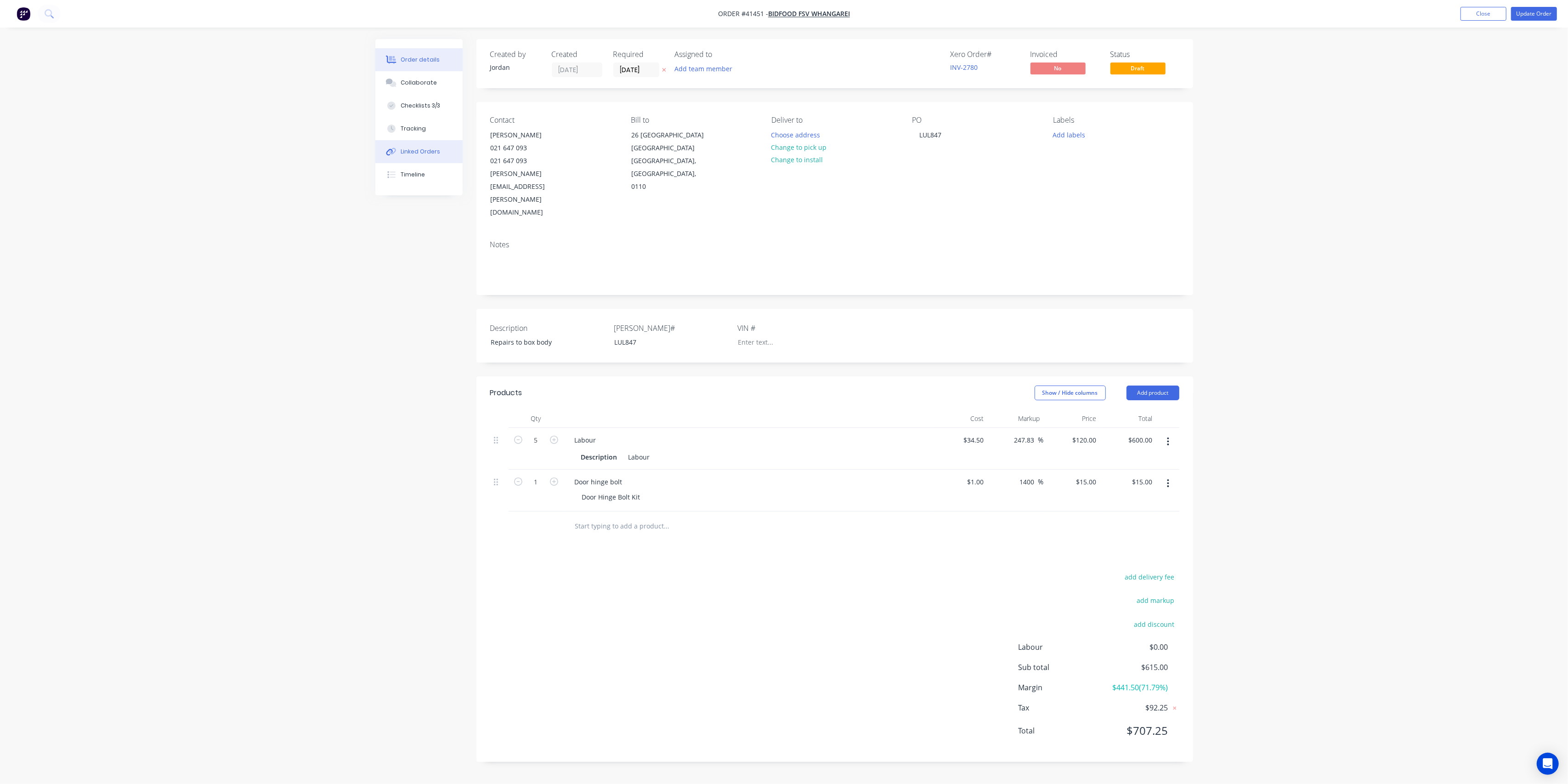
click at [419, 150] on div "Linked Orders" at bounding box center [420, 152] width 40 height 9
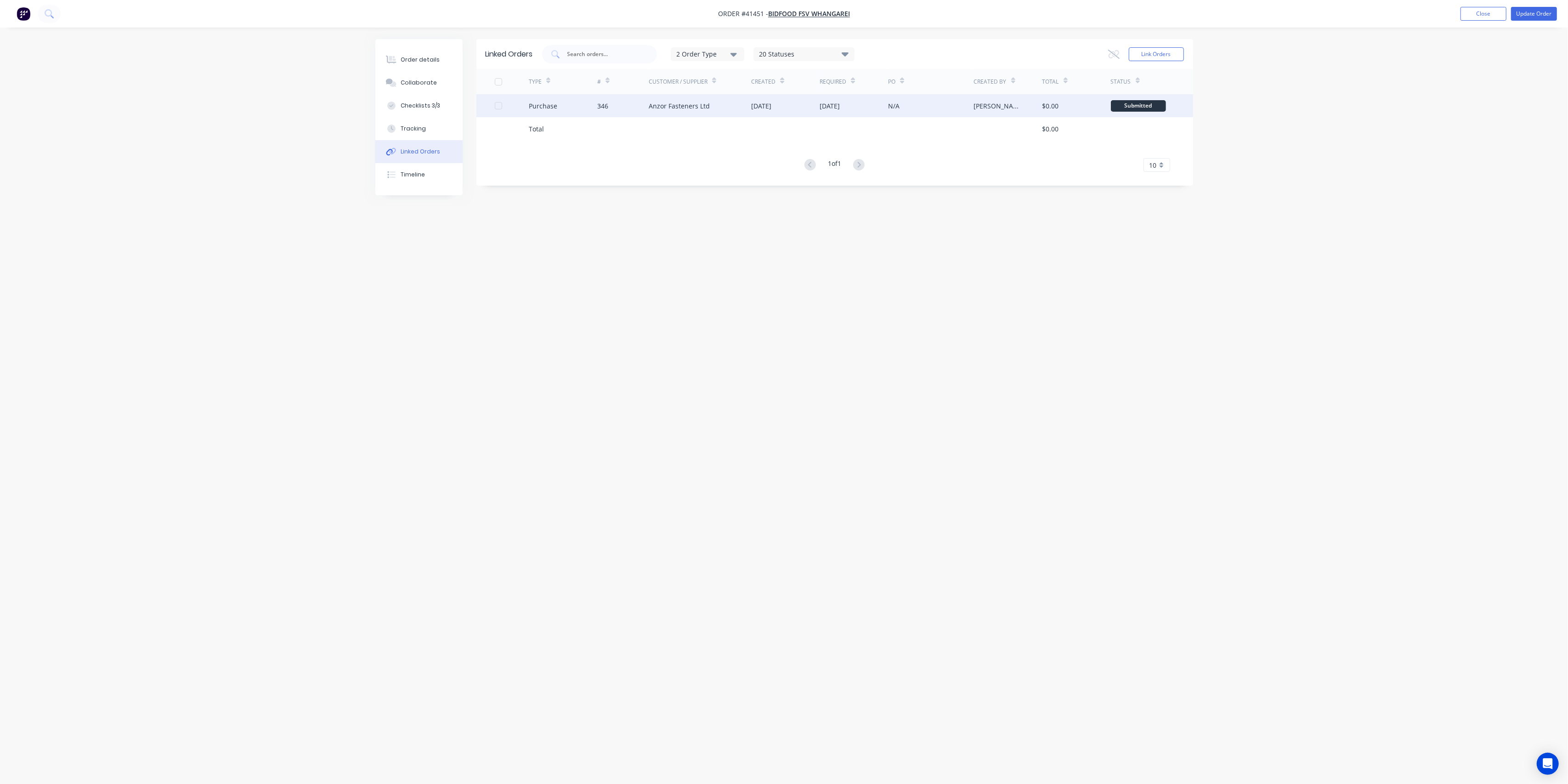
click at [627, 109] on div "346" at bounding box center [623, 106] width 52 height 23
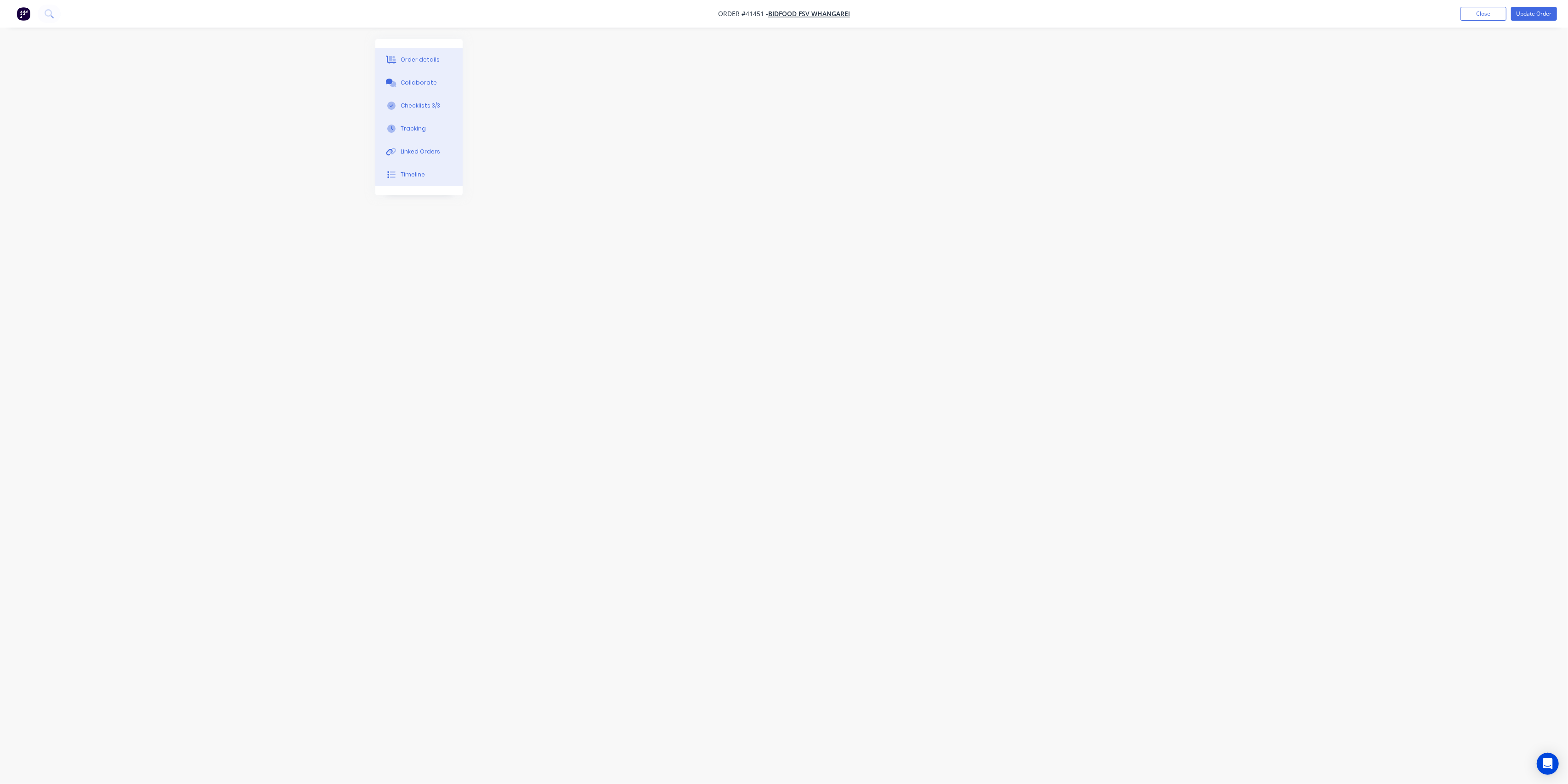
drag, startPoint x: 500, startPoint y: 265, endPoint x: 373, endPoint y: 159, distance: 165.4
click at [496, 264] on div at bounding box center [784, 374] width 817 height 671
click at [416, 59] on div "Order details" at bounding box center [420, 60] width 39 height 9
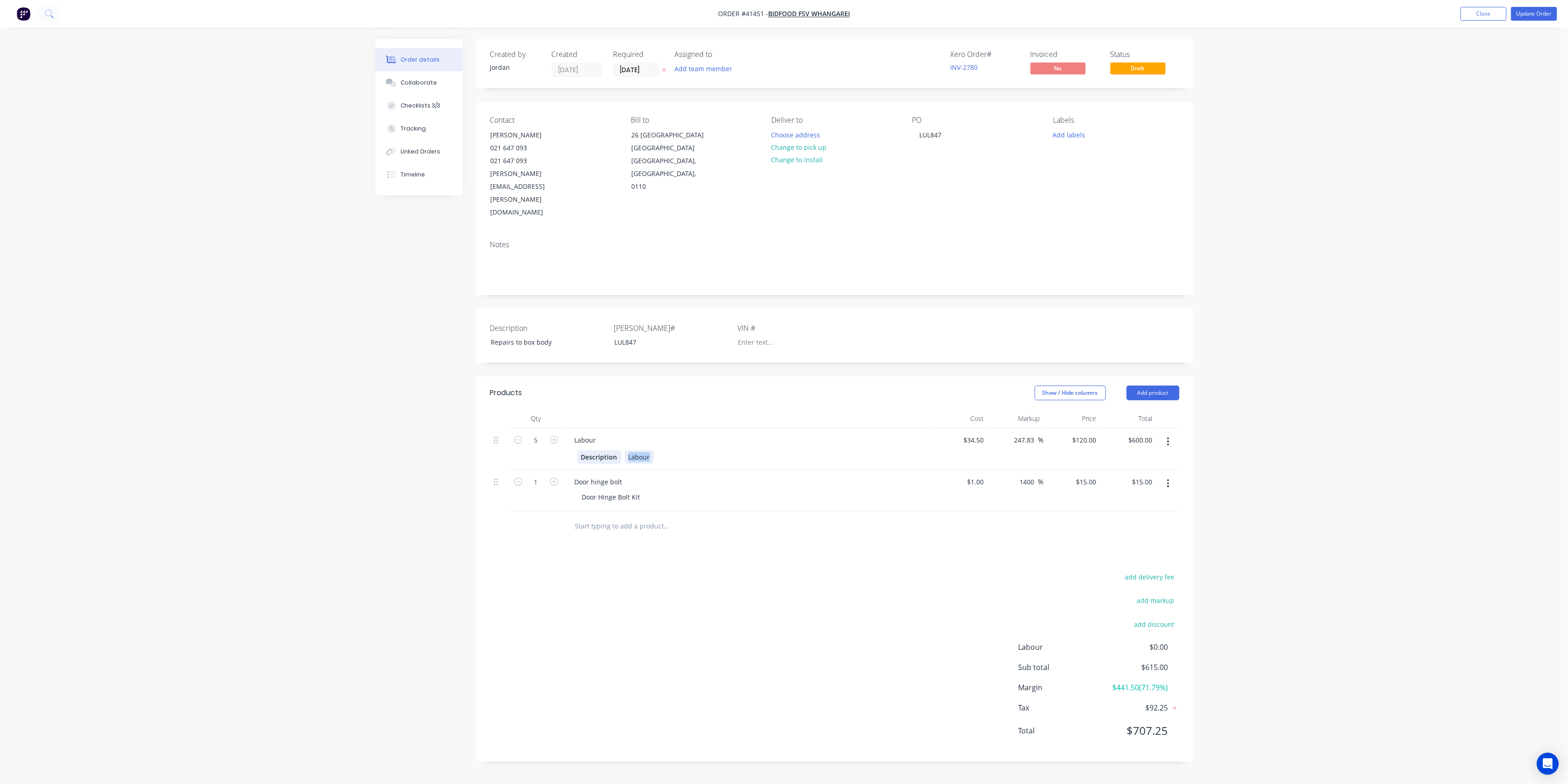
drag, startPoint x: 651, startPoint y: 417, endPoint x: 588, endPoint y: 412, distance: 63.2
click at [588, 450] on div "Description Labour" at bounding box center [746, 457] width 336 height 13
drag, startPoint x: 656, startPoint y: 417, endPoint x: 662, endPoint y: 415, distance: 6.3
click at [656, 450] on div "- Replace bolts on center door [PERSON_NAME], found that" at bounding box center [719, 457] width 189 height 13
click at [761, 450] on div "- Replace [PERSON_NAME] on center door [PERSON_NAME], found that" at bounding box center [737, 457] width 226 height 13
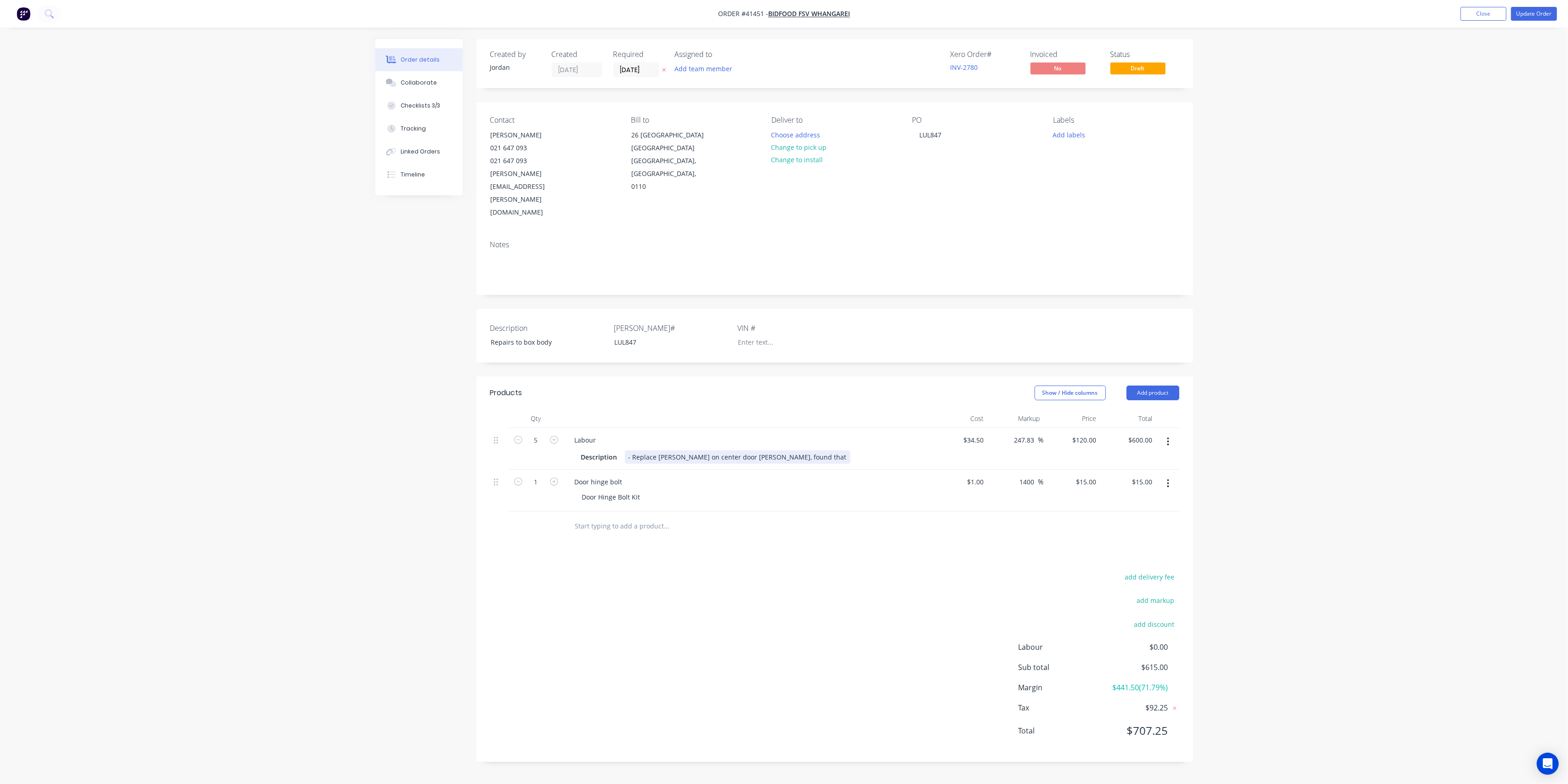
drag, startPoint x: 695, startPoint y: 419, endPoint x: 715, endPoint y: 398, distance: 29.0
click at [695, 450] on div "- Replace [PERSON_NAME] on center door [PERSON_NAME], found that" at bounding box center [737, 457] width 226 height 13
click at [793, 450] on div "- Replace [PERSON_NAME] on center door [PERSON_NAME], found that" at bounding box center [737, 457] width 226 height 13
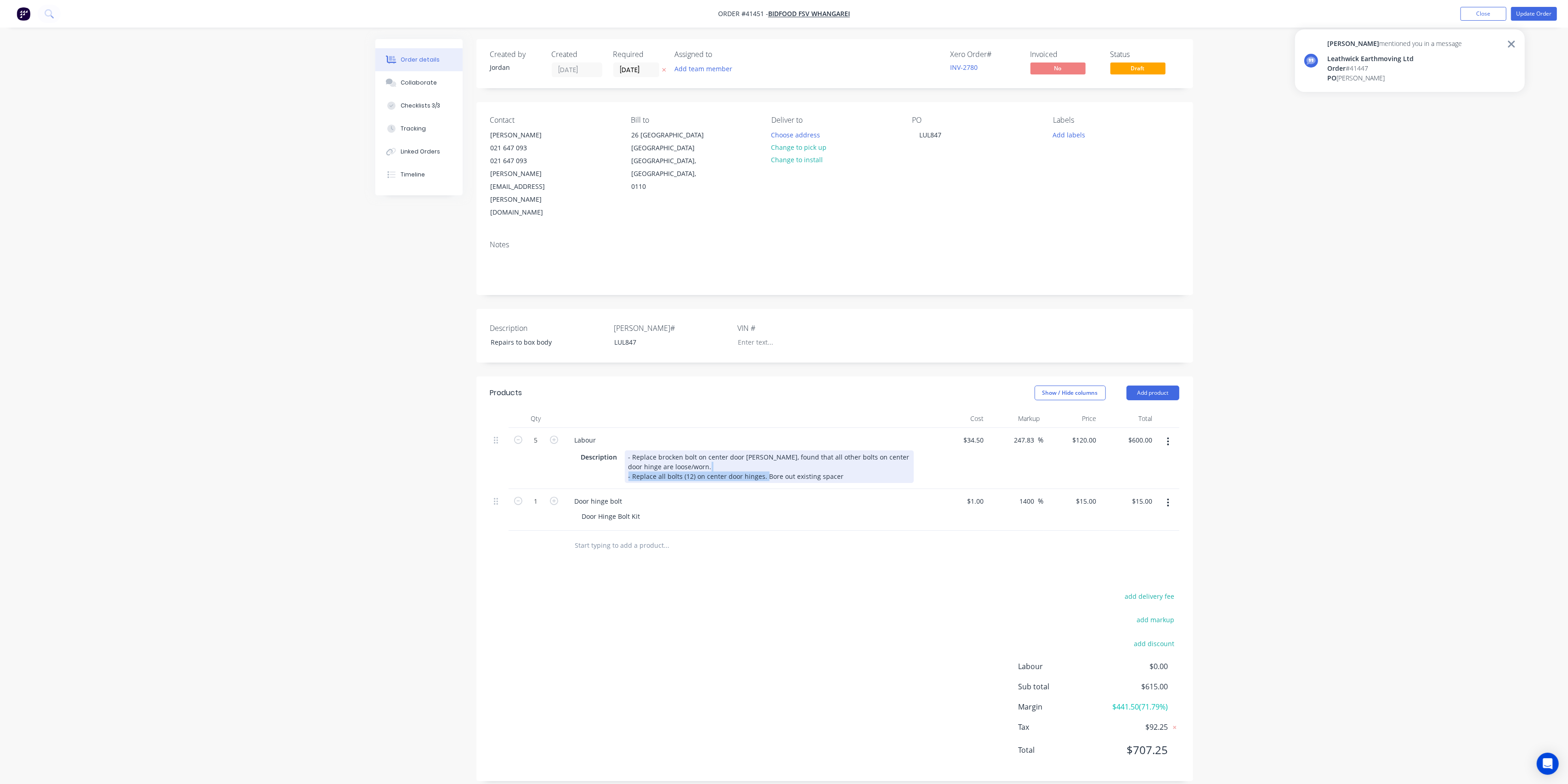
drag, startPoint x: 763, startPoint y: 436, endPoint x: 864, endPoint y: 430, distance: 101.2
click at [864, 450] on div "- Replace brocken bolt on center door [PERSON_NAME], found that all other bolts…" at bounding box center [769, 467] width 289 height 33
drag, startPoint x: 838, startPoint y: 434, endPoint x: 765, endPoint y: 435, distance: 73.0
click at [765, 450] on div "- Replace brocken bolt on center door [PERSON_NAME], found that all other bolts…" at bounding box center [769, 467] width 289 height 33
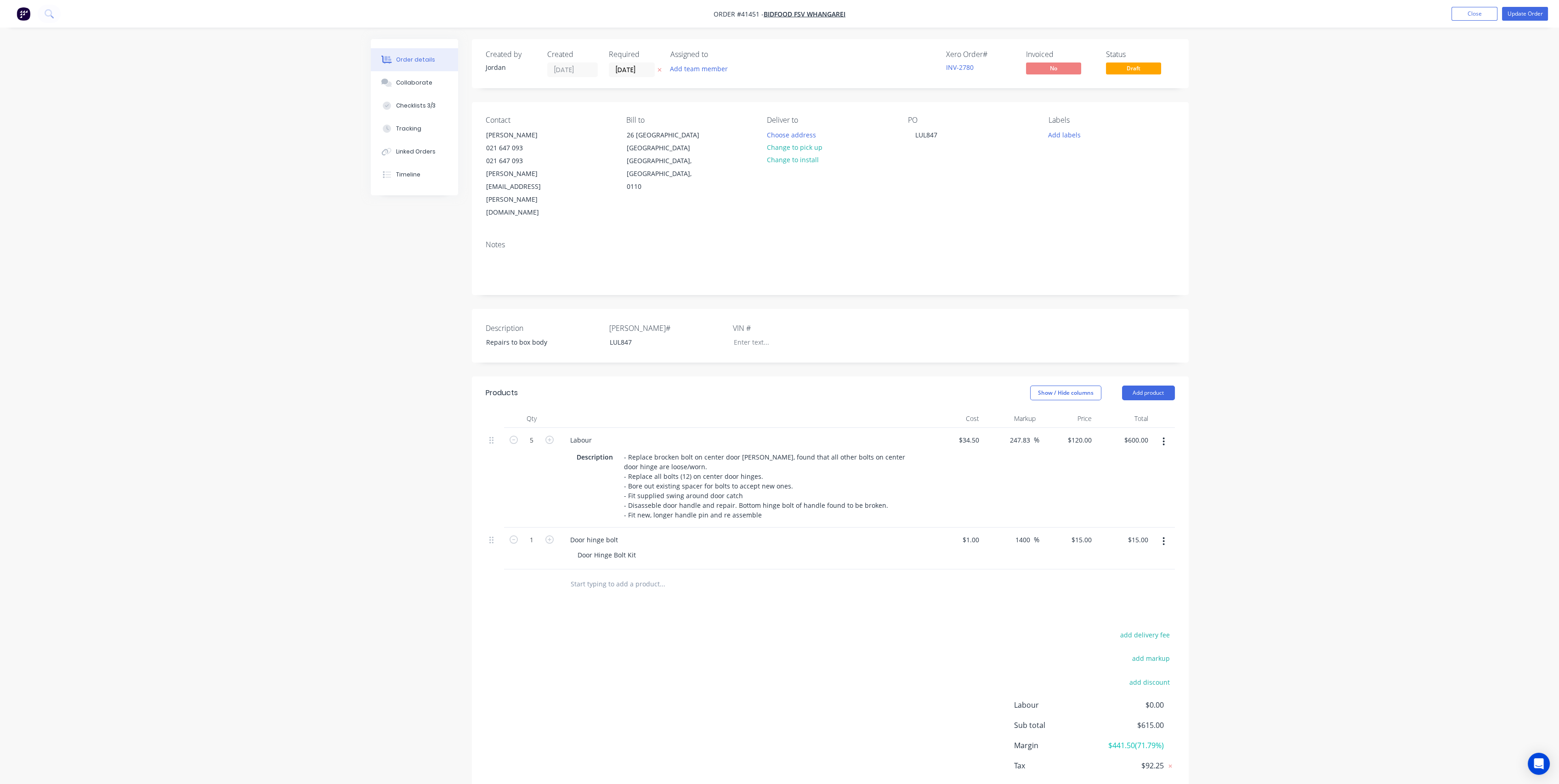
click at [694, 533] on div "Door hinge bolt" at bounding box center [743, 540] width 360 height 13
click at [413, 105] on div "Checklists 3/3" at bounding box center [416, 106] width 40 height 9
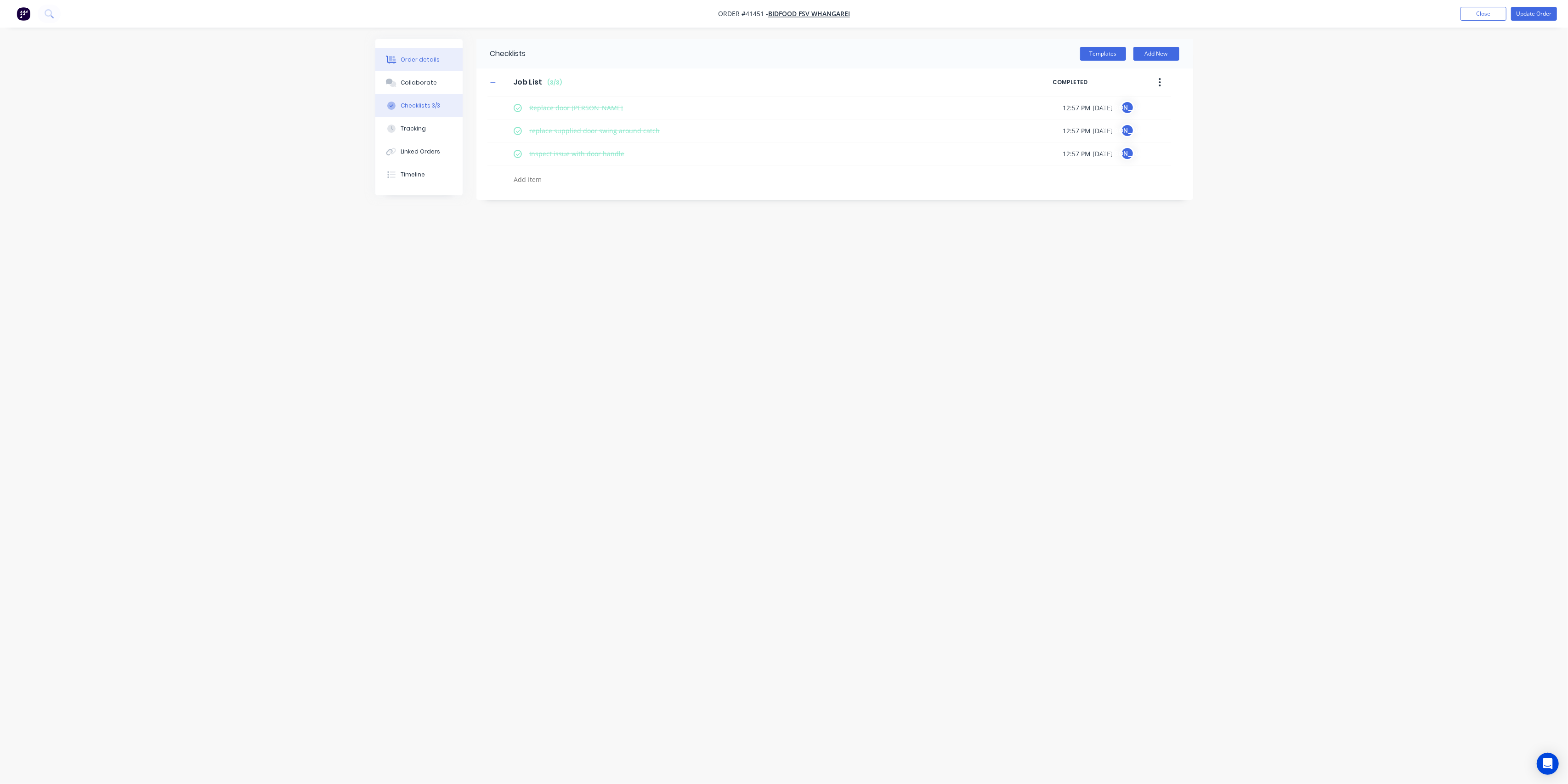
click at [416, 52] on button "Order details" at bounding box center [419, 60] width 87 height 23
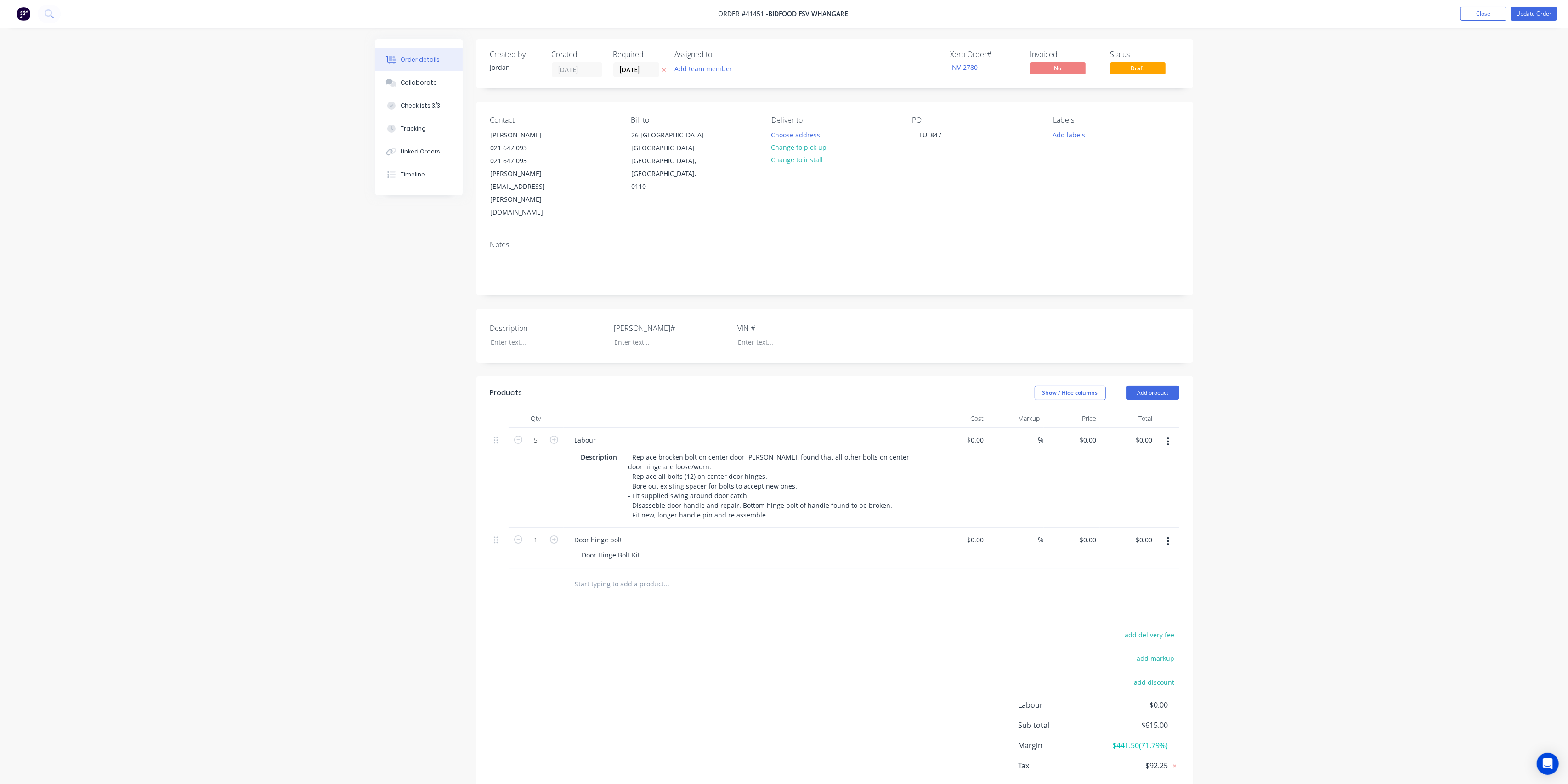
type input "$34.50"
type input "247.83"
type input "$120.00"
type input "$600.00"
type input "$1.00"
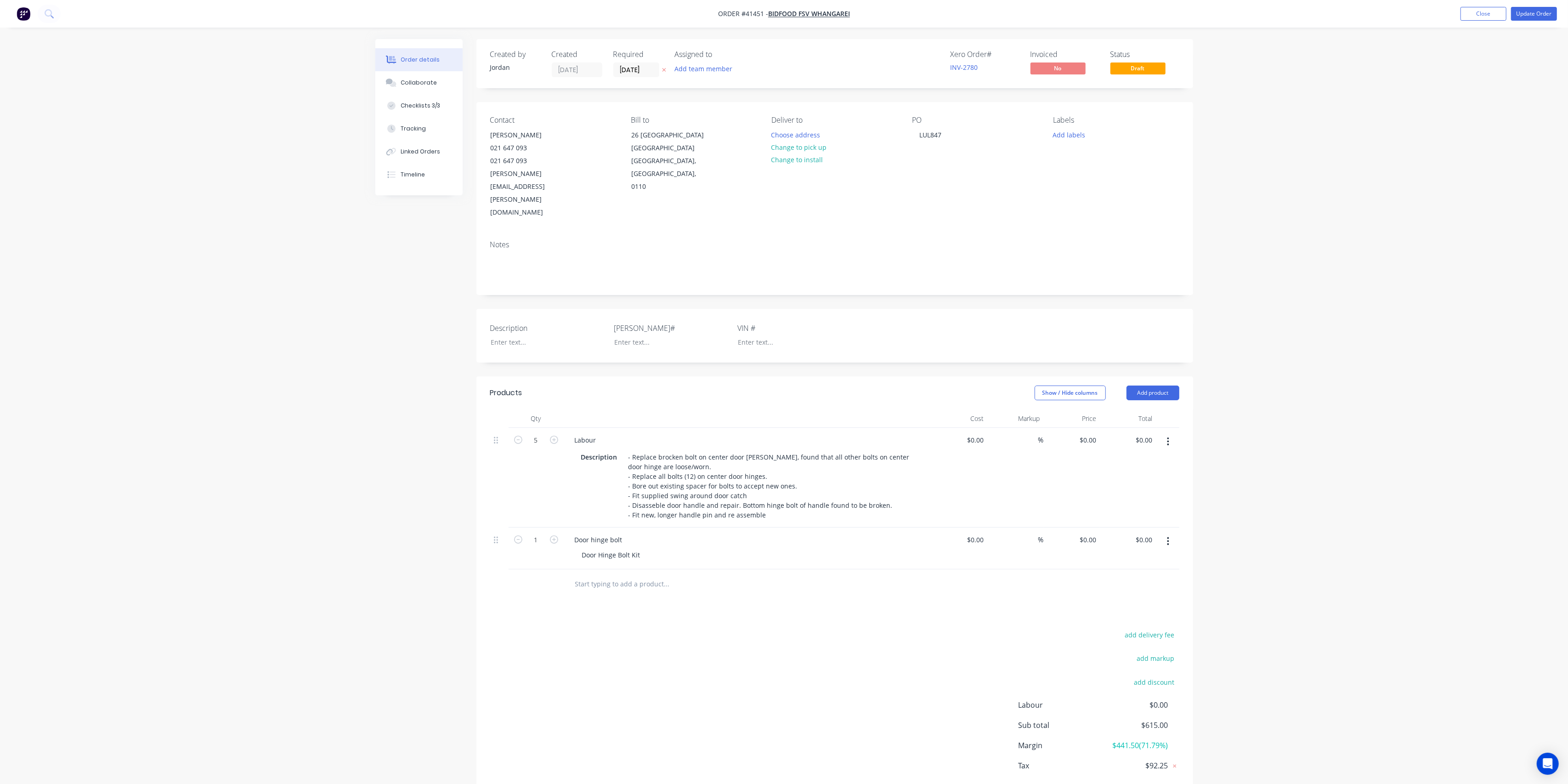
type input "1400"
type input "$15.00"
click at [402, 75] on button "Collaborate" at bounding box center [414, 83] width 87 height 23
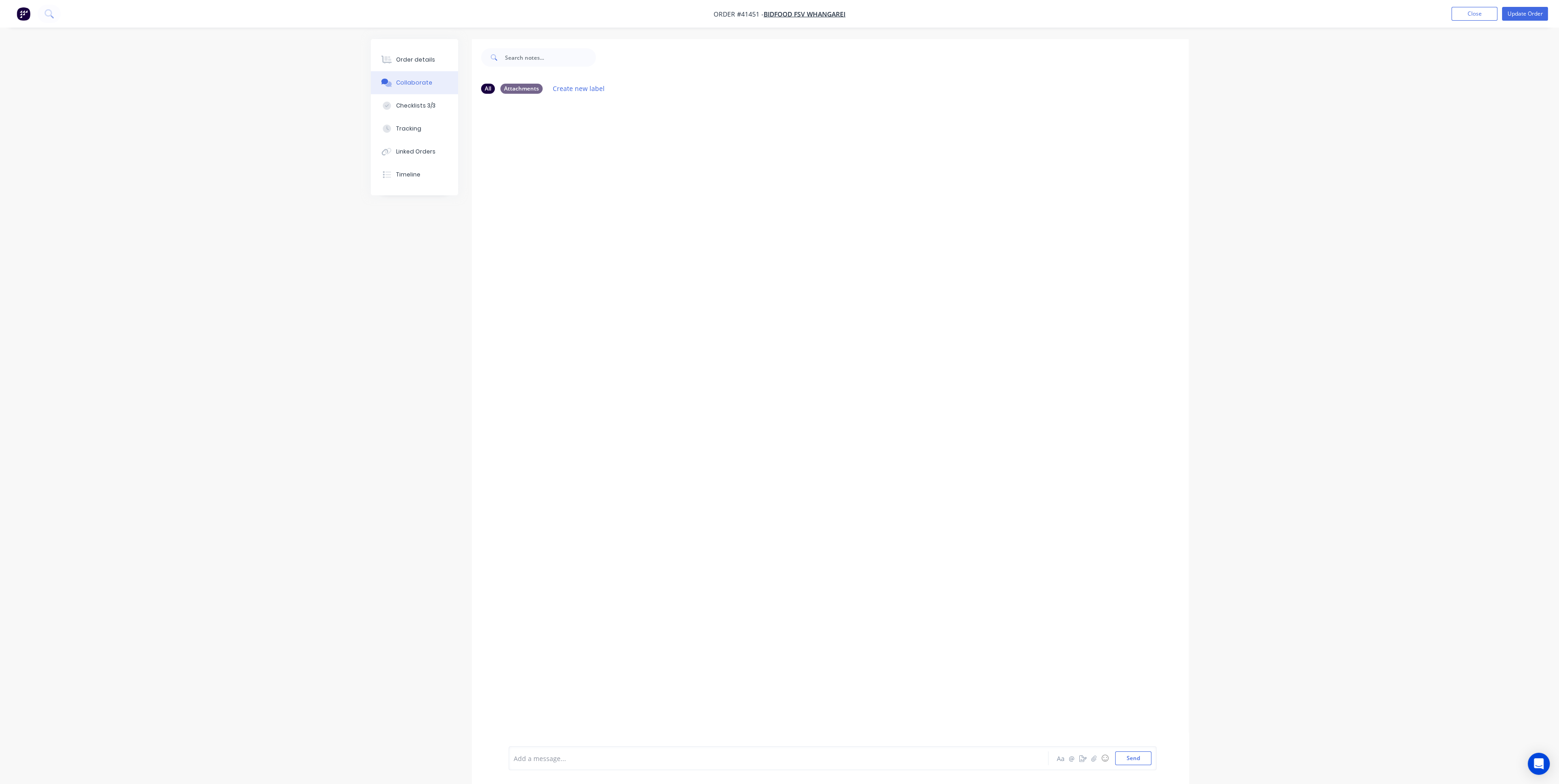
click at [602, 760] on div at bounding box center [753, 758] width 478 height 10
click at [1535, 13] on button "Update Order" at bounding box center [1524, 13] width 46 height 14
click at [1421, 18] on button "Close" at bounding box center [1423, 13] width 46 height 14
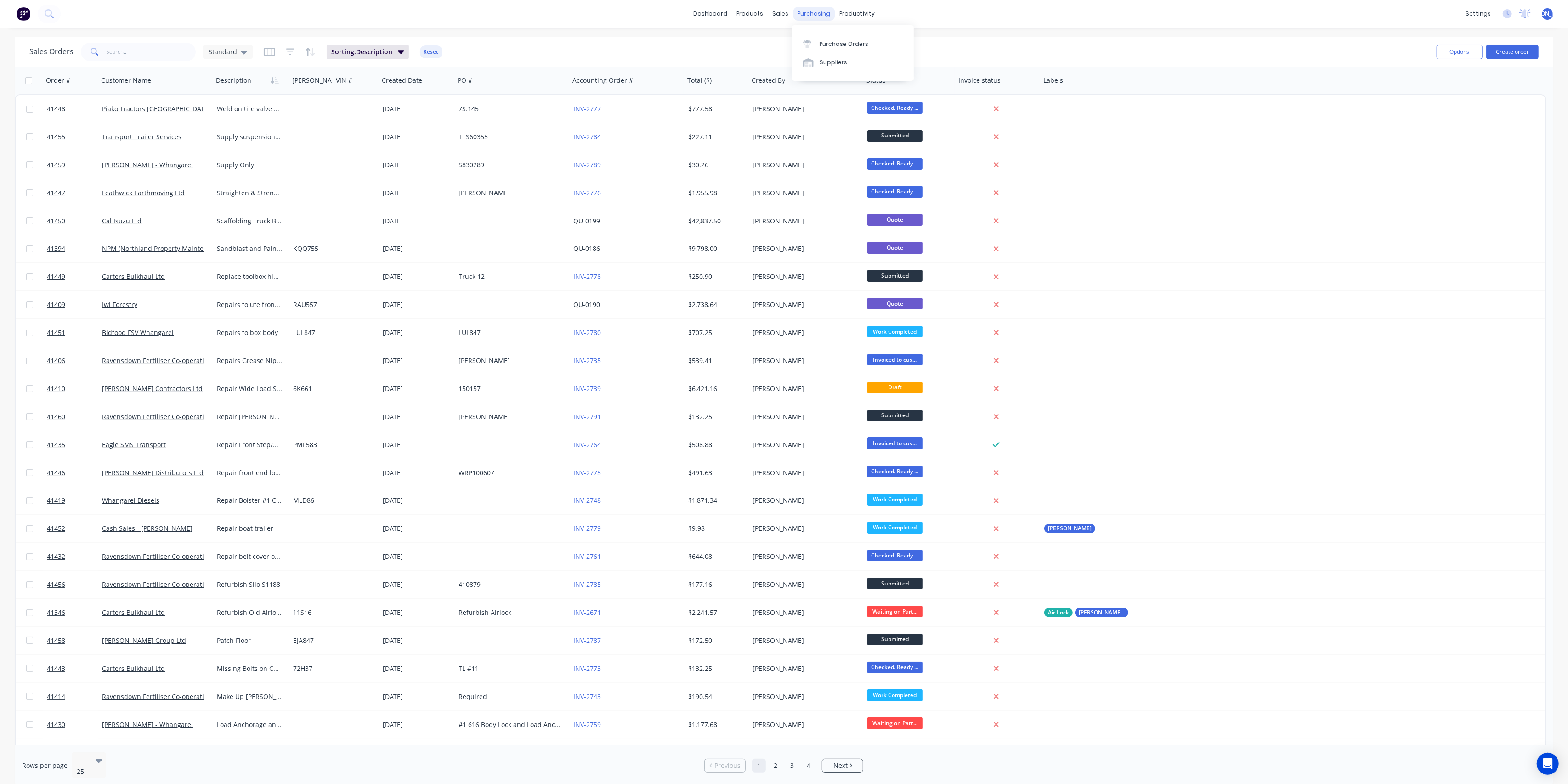
click at [807, 16] on div "purchasing" at bounding box center [814, 13] width 42 height 14
click at [867, 46] on div "Workflow" at bounding box center [873, 44] width 27 height 9
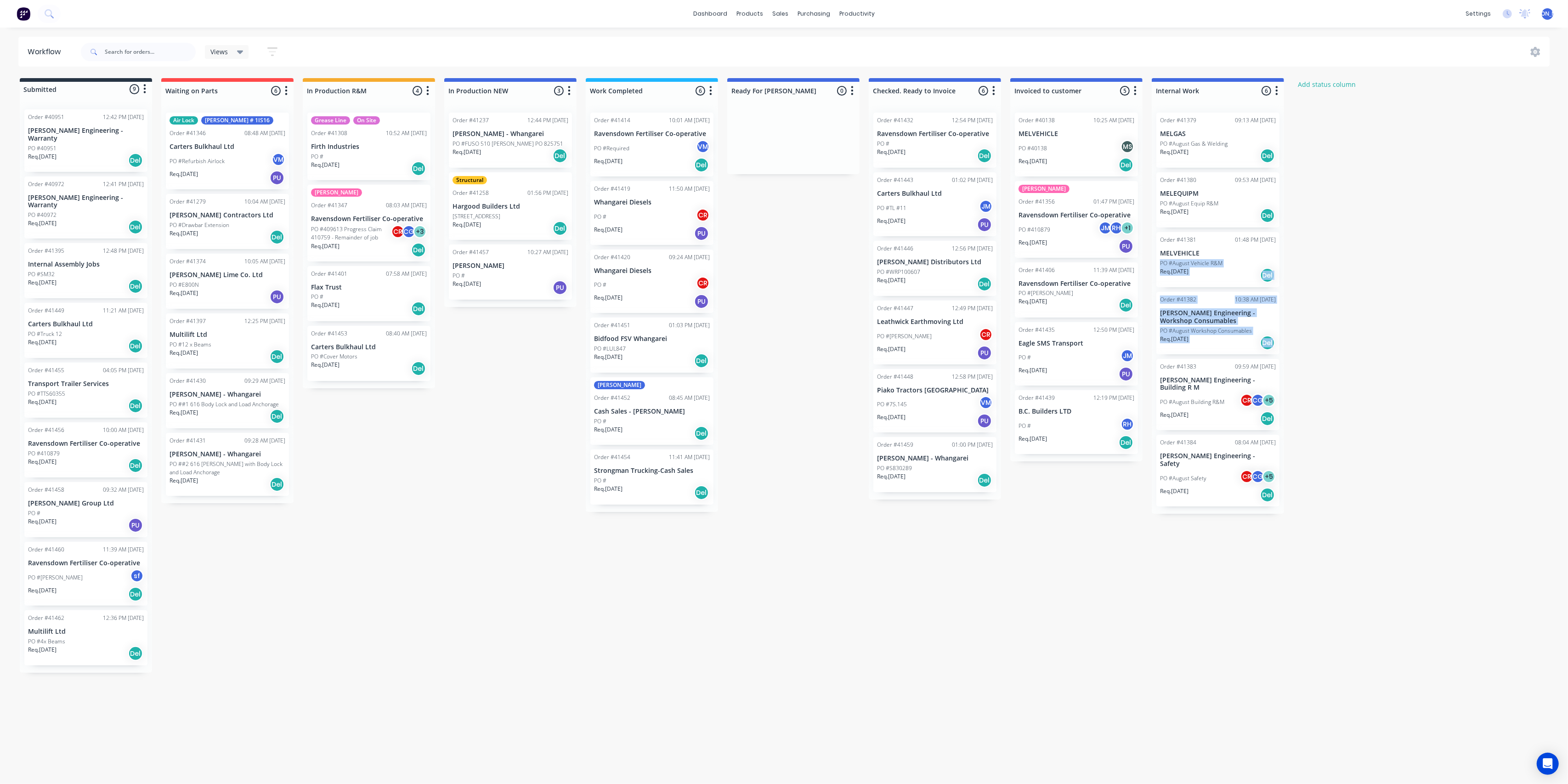
drag, startPoint x: 1369, startPoint y: 300, endPoint x: 1687, endPoint y: 369, distance: 325.4
click at [1567, 369] on html "dashboard products sales purchasing productivity dashboard products Product Cat…" at bounding box center [784, 364] width 1568 height 729
click at [792, 391] on div "Submitted 9 Status colour #273444 hex #273444 Save Cancel Summaries Total order…" at bounding box center [759, 375] width 1532 height 595
click at [656, 425] on div "Req. [DATE] Del" at bounding box center [652, 433] width 116 height 16
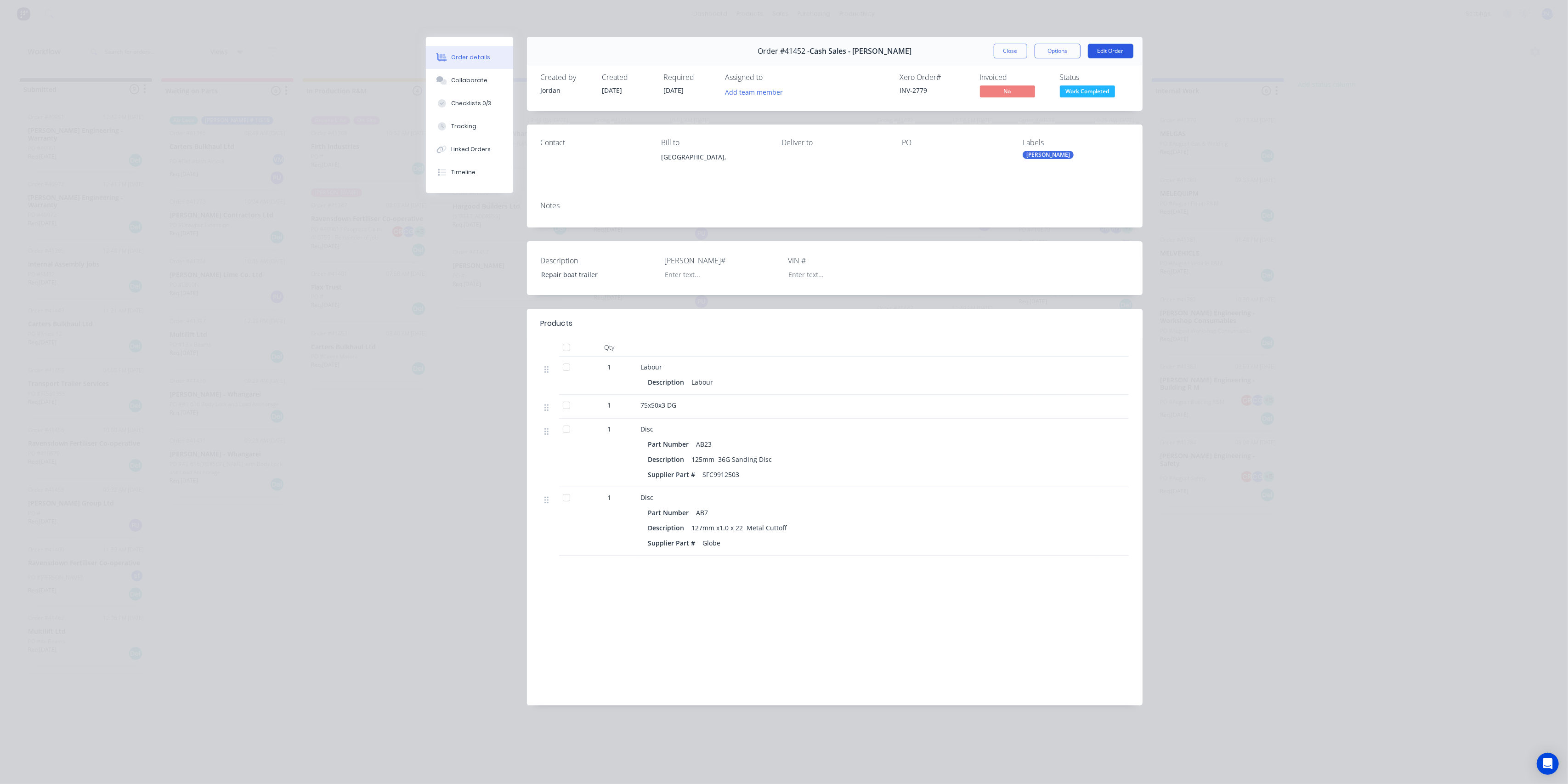
click at [1112, 50] on button "Edit Order" at bounding box center [1110, 51] width 46 height 15
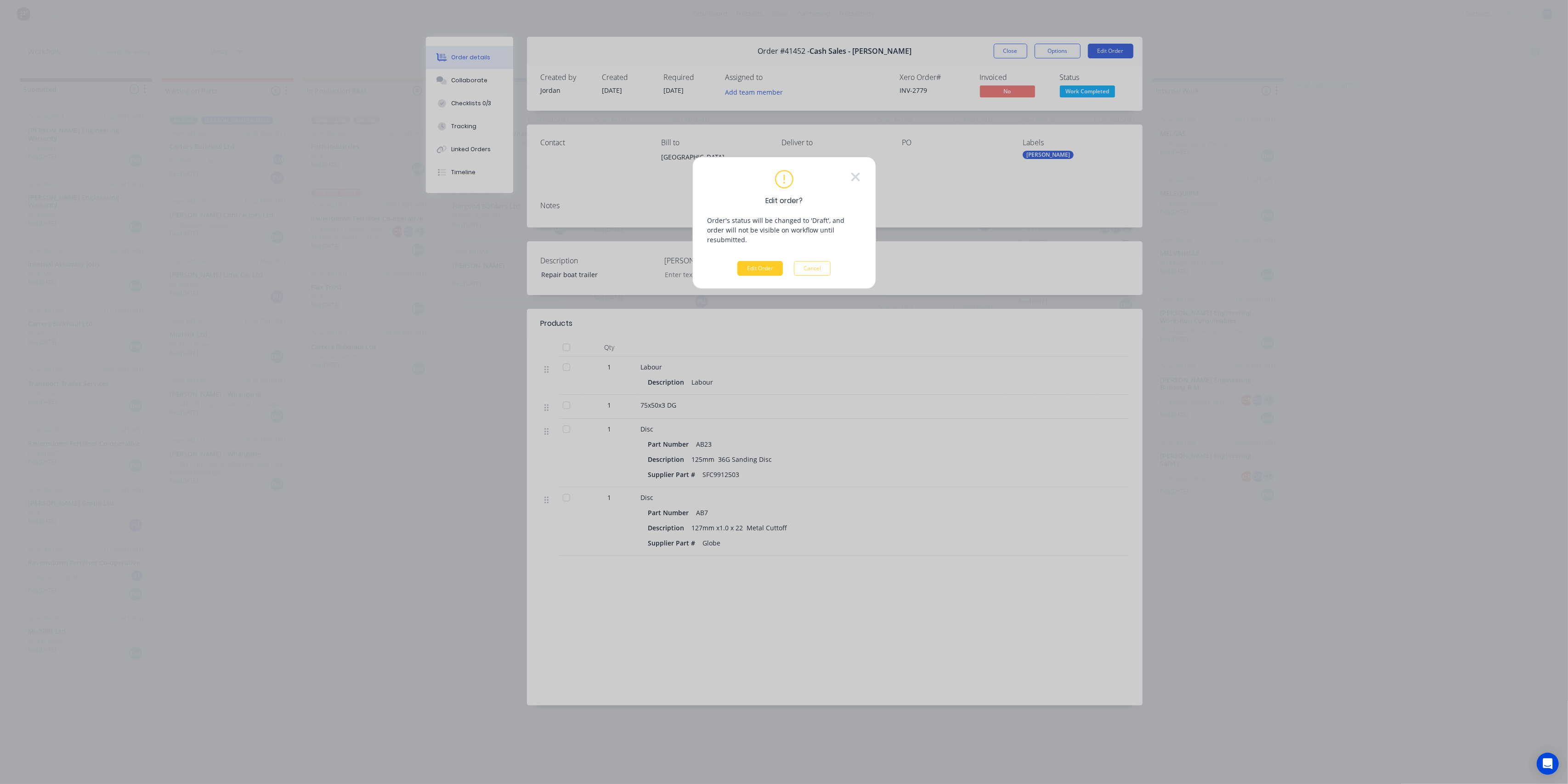
click at [761, 261] on button "Edit Order" at bounding box center [760, 268] width 46 height 15
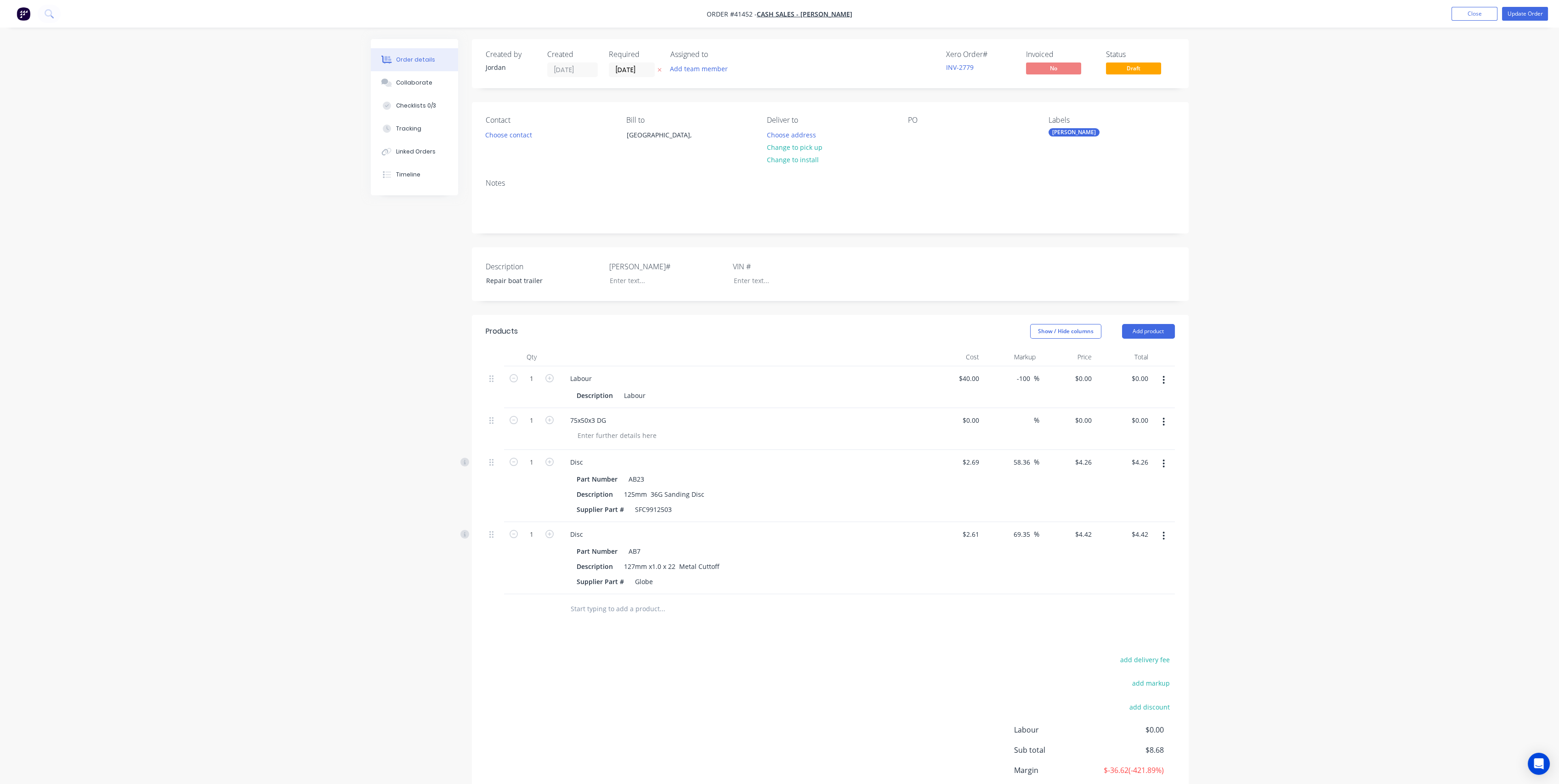
click at [514, 142] on div "Contact Choose contact" at bounding box center [548, 136] width 126 height 42
click at [514, 139] on button "Choose contact" at bounding box center [508, 135] width 57 height 12
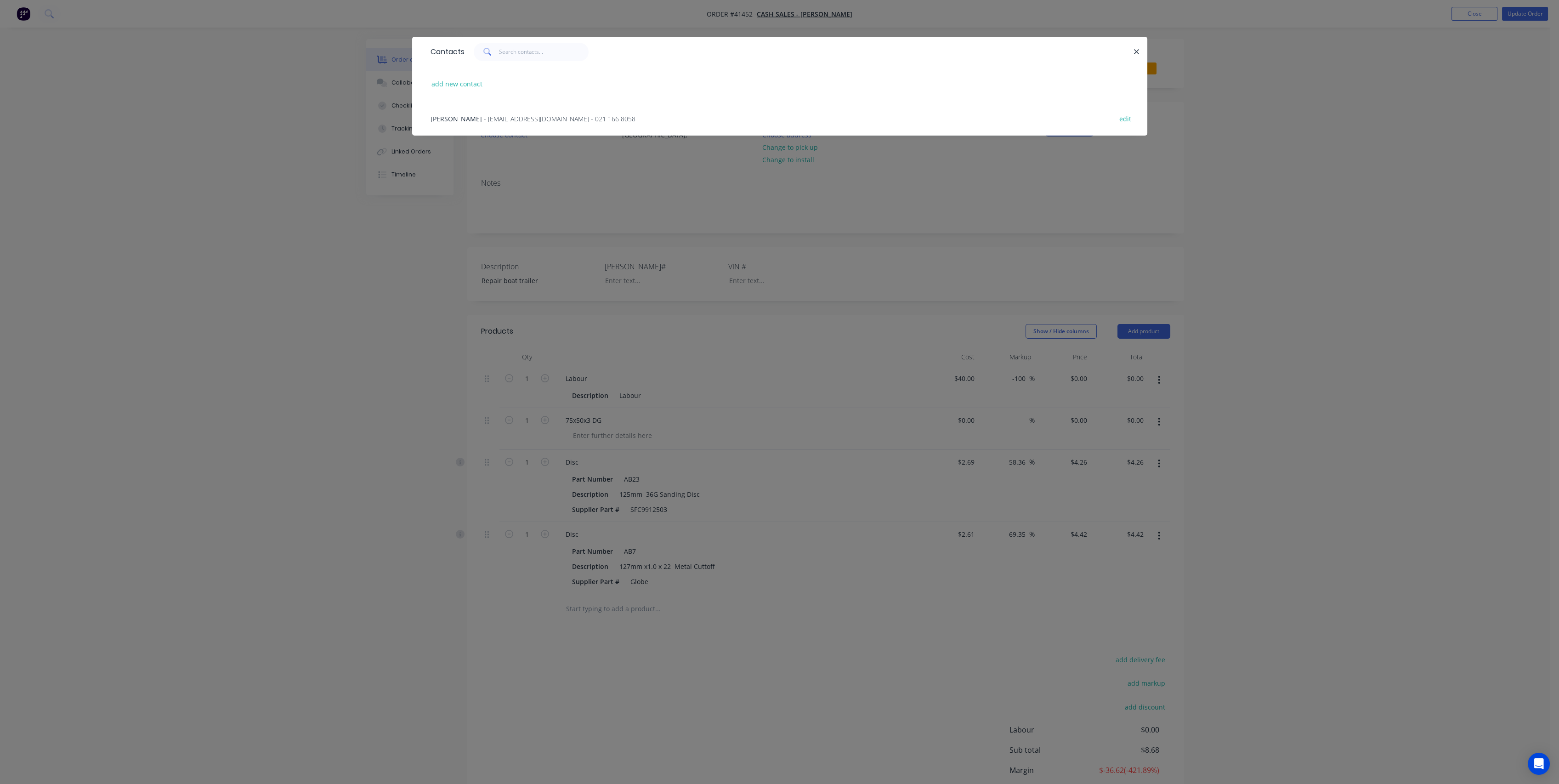
click at [564, 127] on div "[PERSON_NAME] - [EMAIL_ADDRESS][DOMAIN_NAME] - 021 166 8058 edit" at bounding box center [780, 118] width 707 height 35
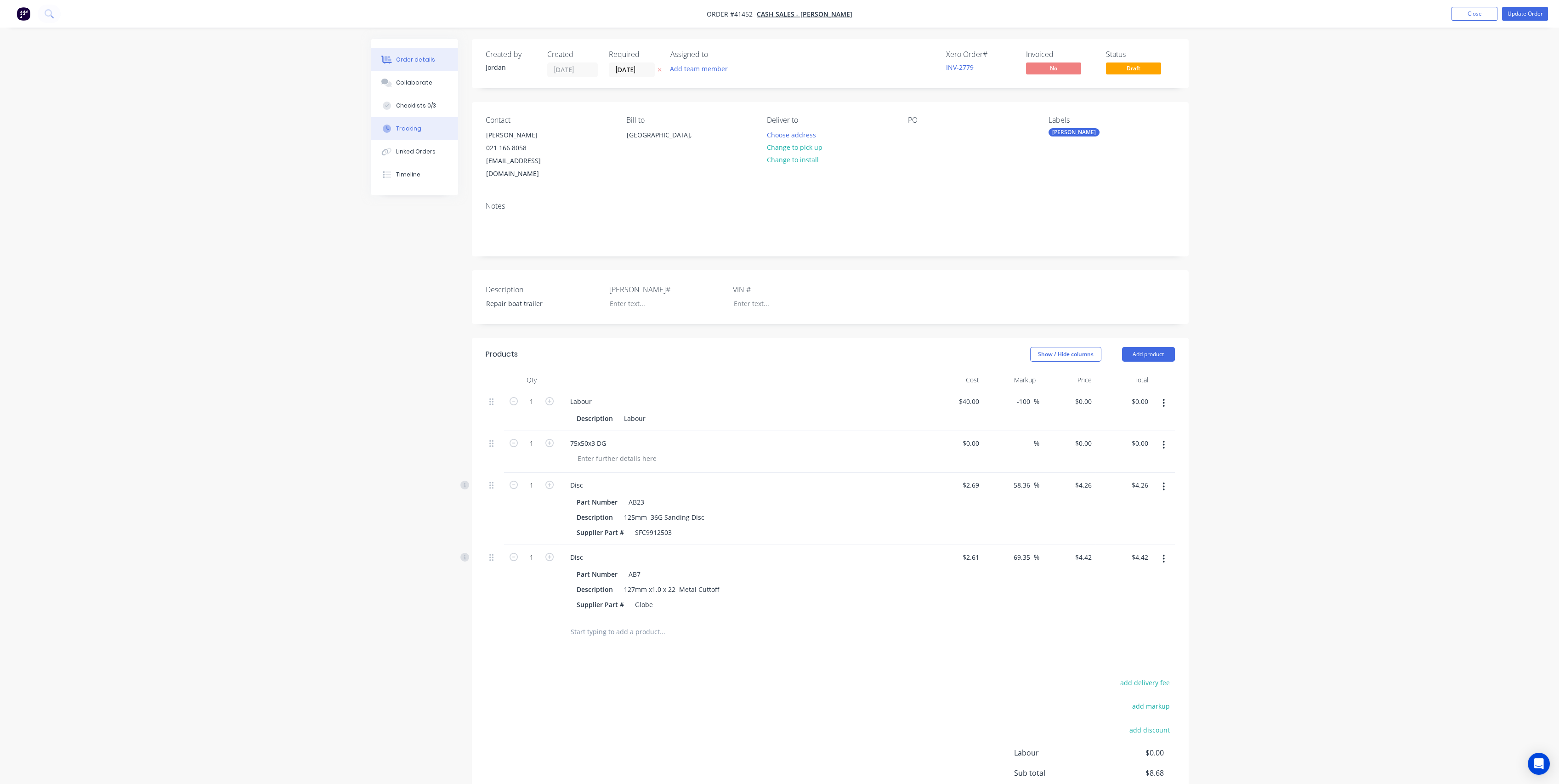
click at [416, 123] on button "Tracking" at bounding box center [414, 128] width 87 height 23
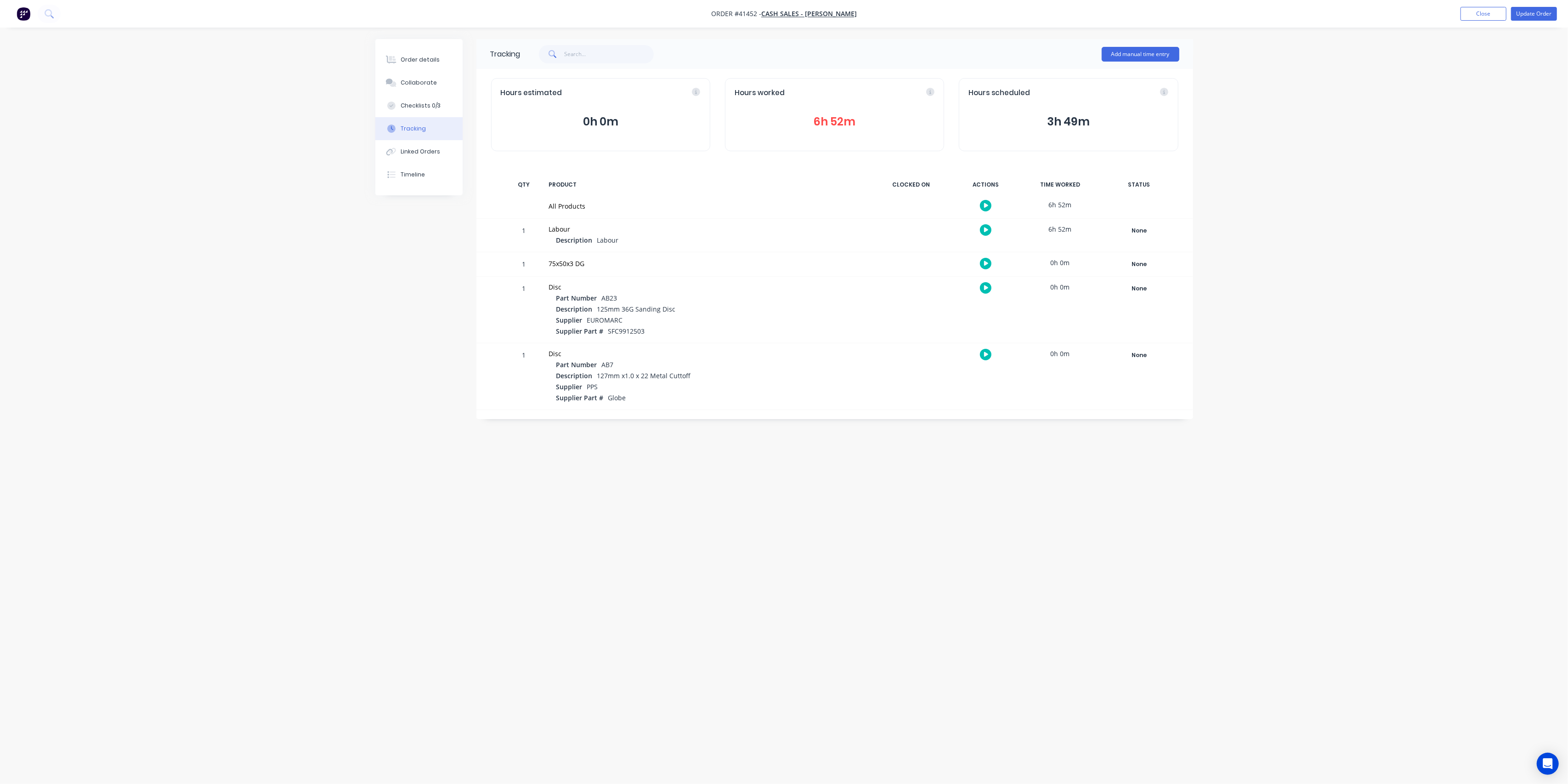
click at [816, 113] on button "6h 52m" at bounding box center [835, 122] width 200 height 18
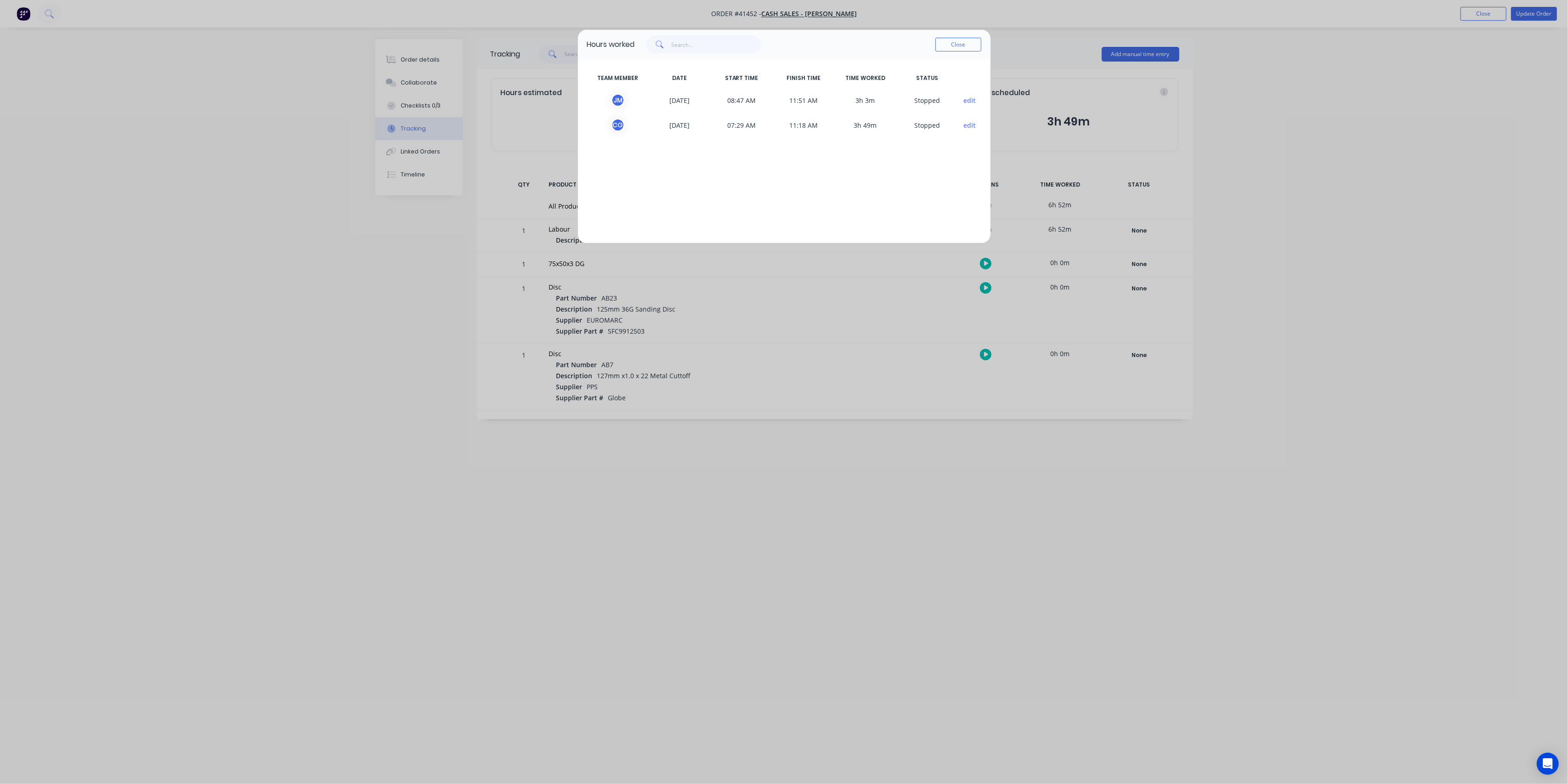
click at [825, 123] on span "11:18 AM" at bounding box center [804, 125] width 62 height 14
click at [956, 47] on button "Close" at bounding box center [958, 44] width 46 height 14
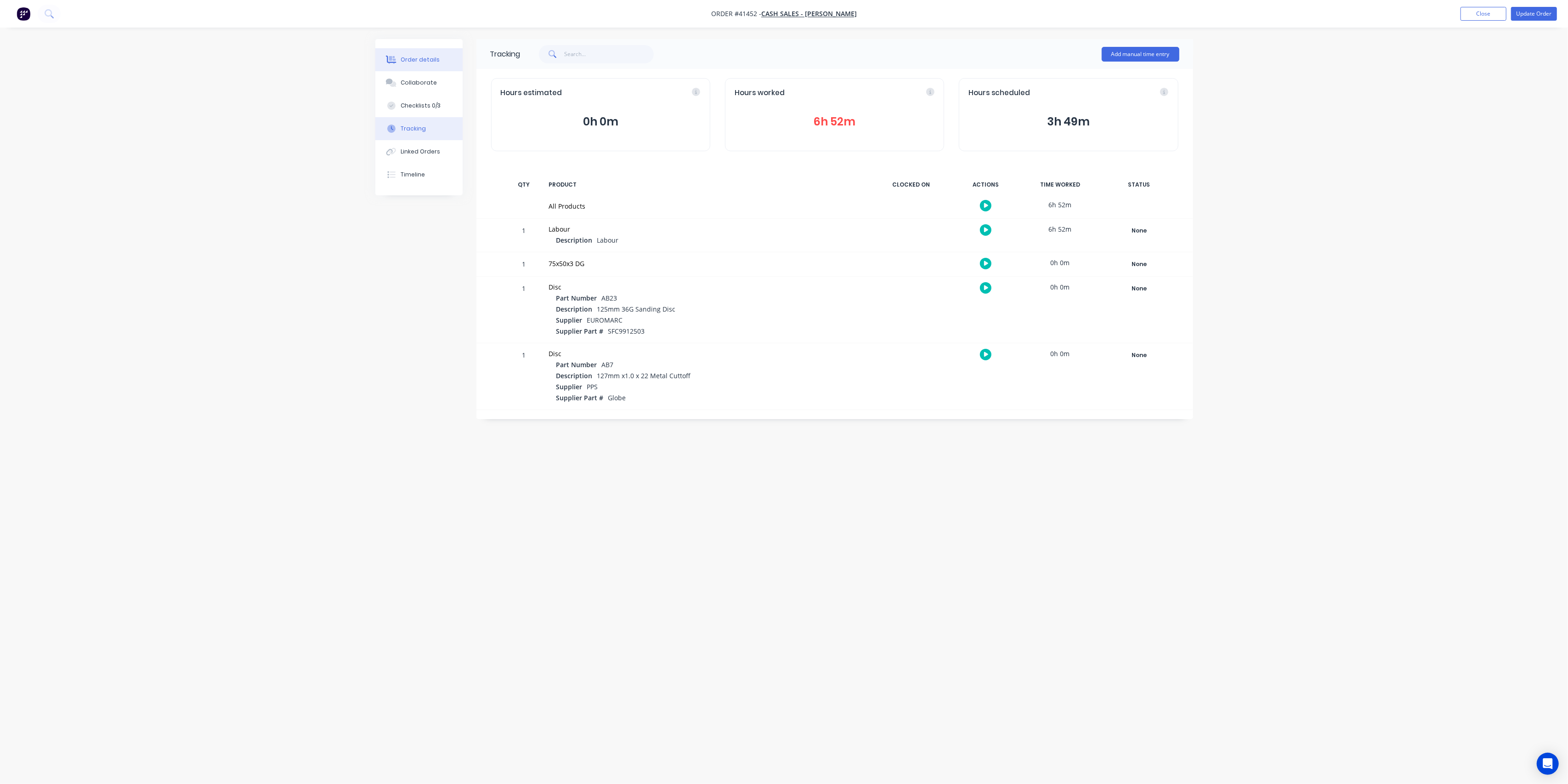
click at [429, 65] on button "Order details" at bounding box center [419, 60] width 87 height 23
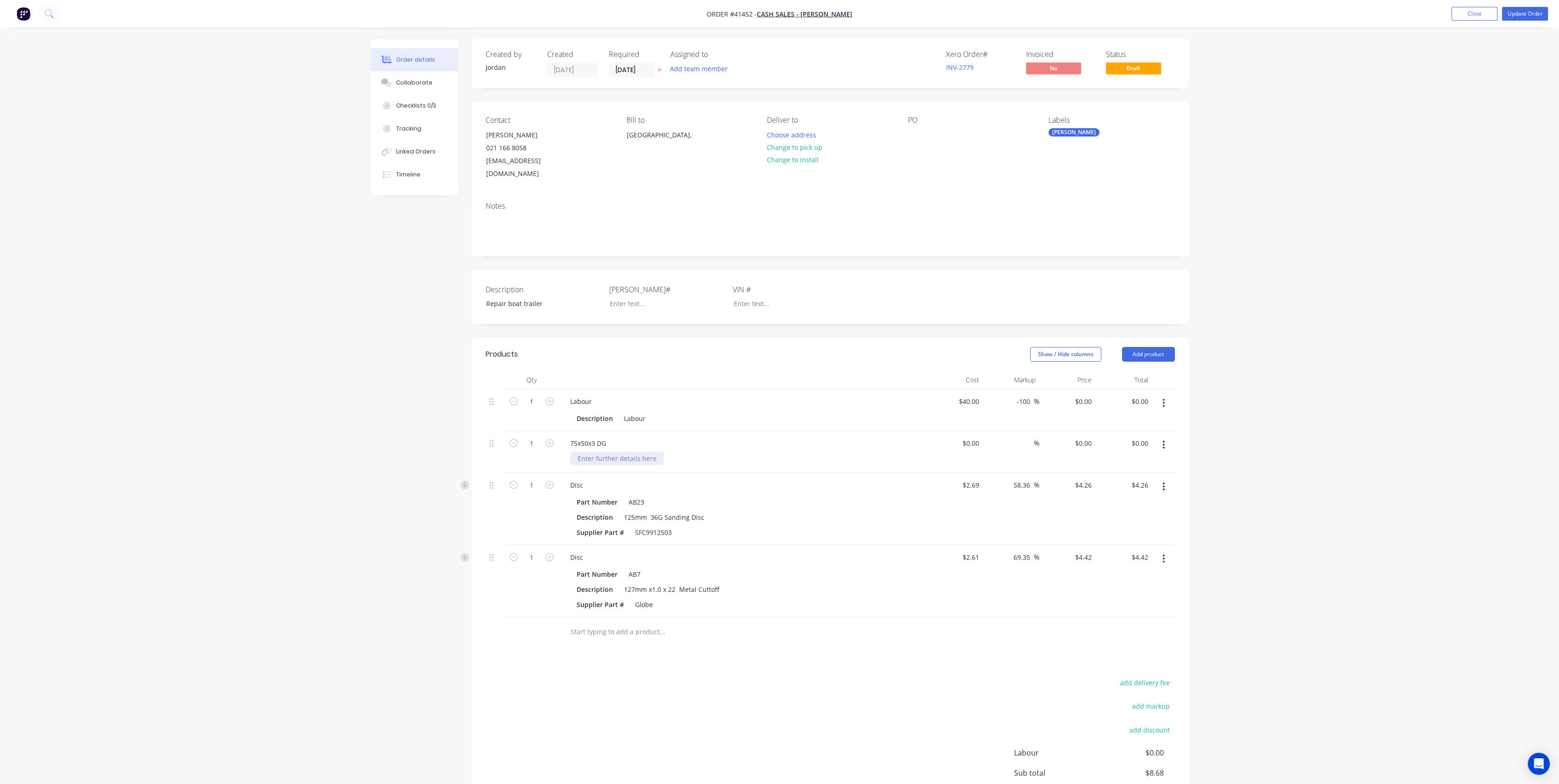
click at [617, 454] on div at bounding box center [617, 458] width 94 height 13
click at [844, 436] on div "75x50x3 DG" at bounding box center [743, 443] width 360 height 13
drag, startPoint x: 531, startPoint y: 400, endPoint x: 555, endPoint y: 388, distance: 26.8
click at [532, 399] on input "1" at bounding box center [531, 401] width 24 height 14
type input "6"
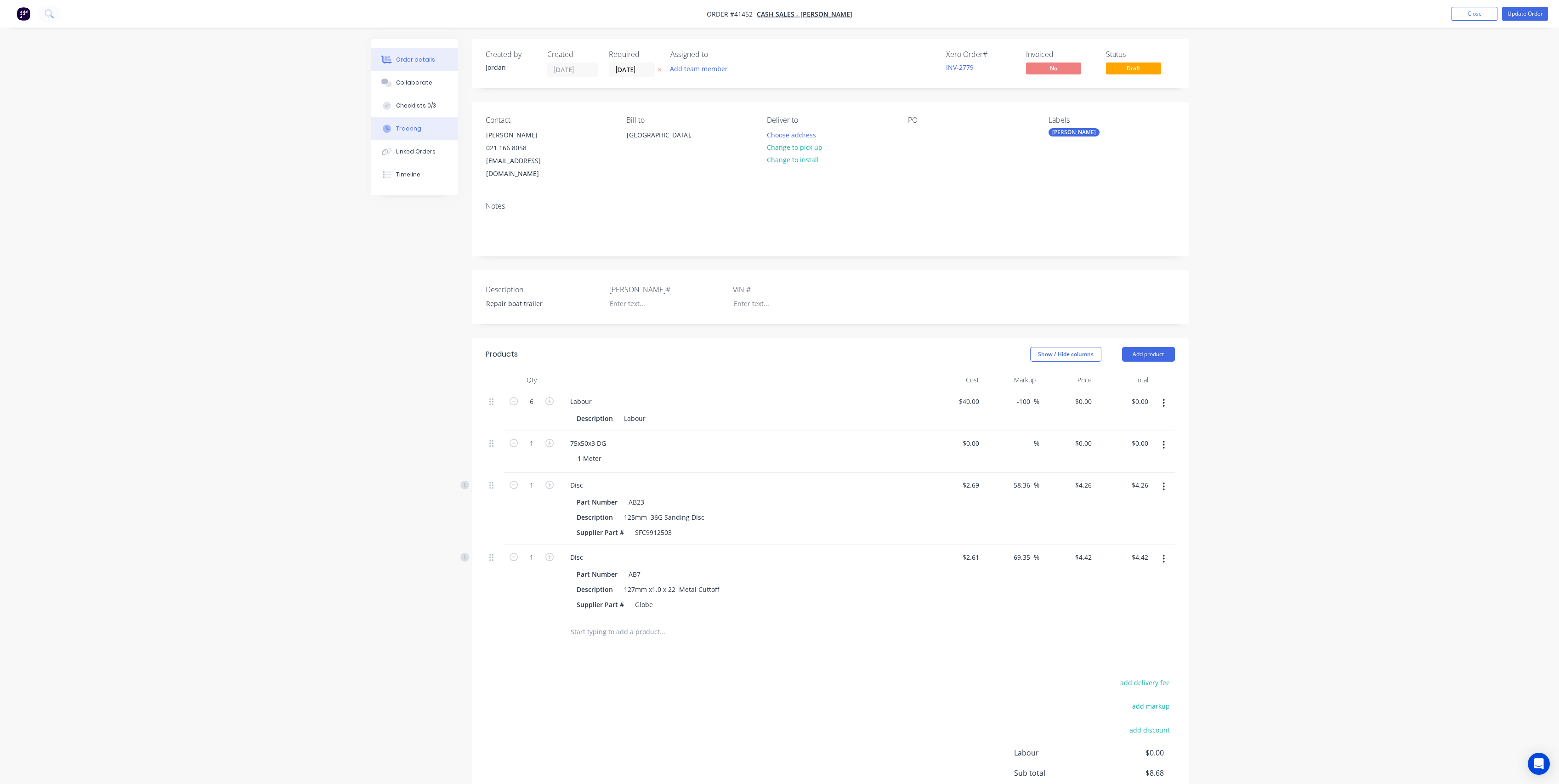
click at [416, 130] on div "Tracking" at bounding box center [409, 129] width 26 height 9
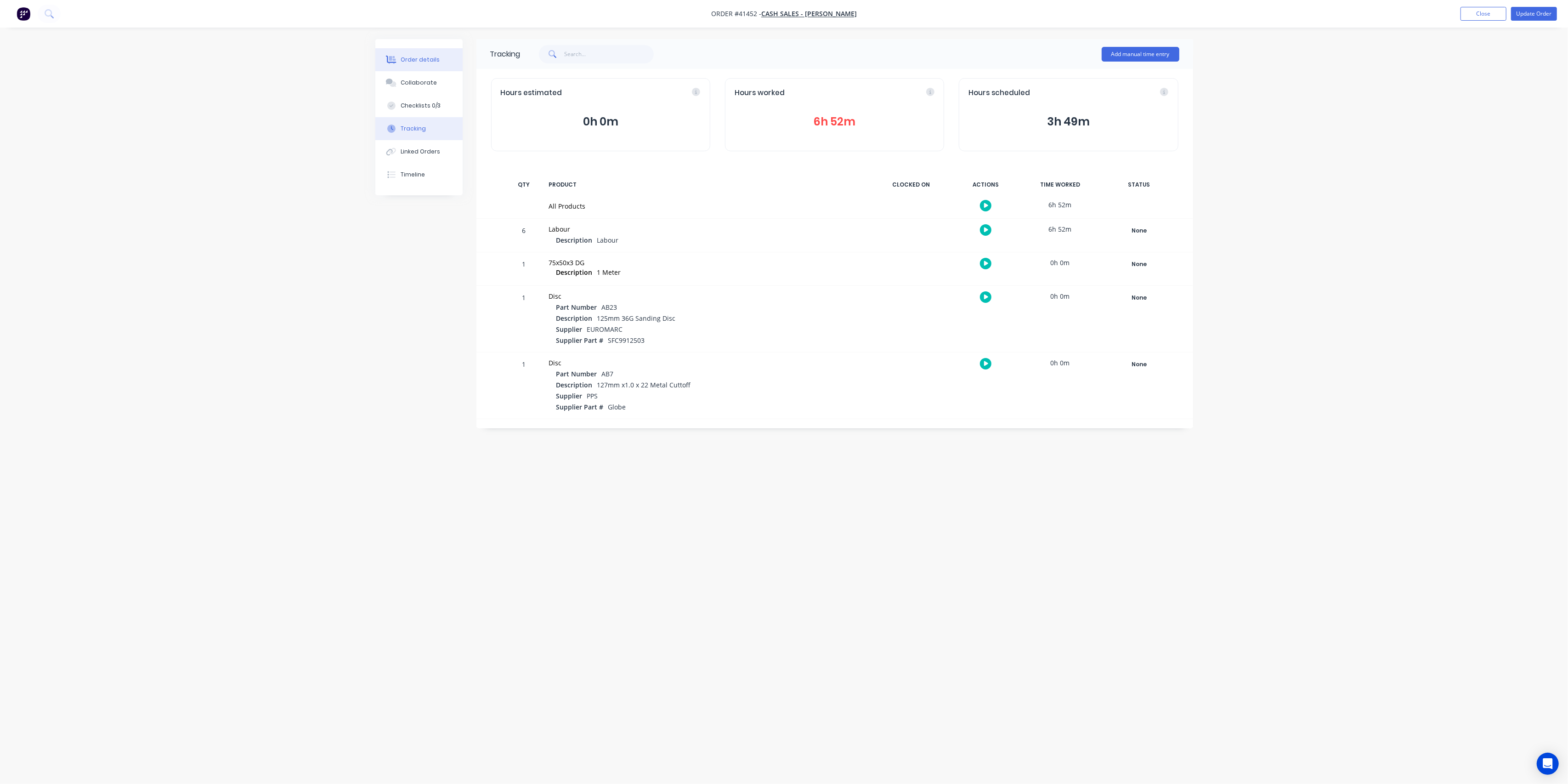
click at [416, 57] on div "Order details" at bounding box center [420, 60] width 39 height 9
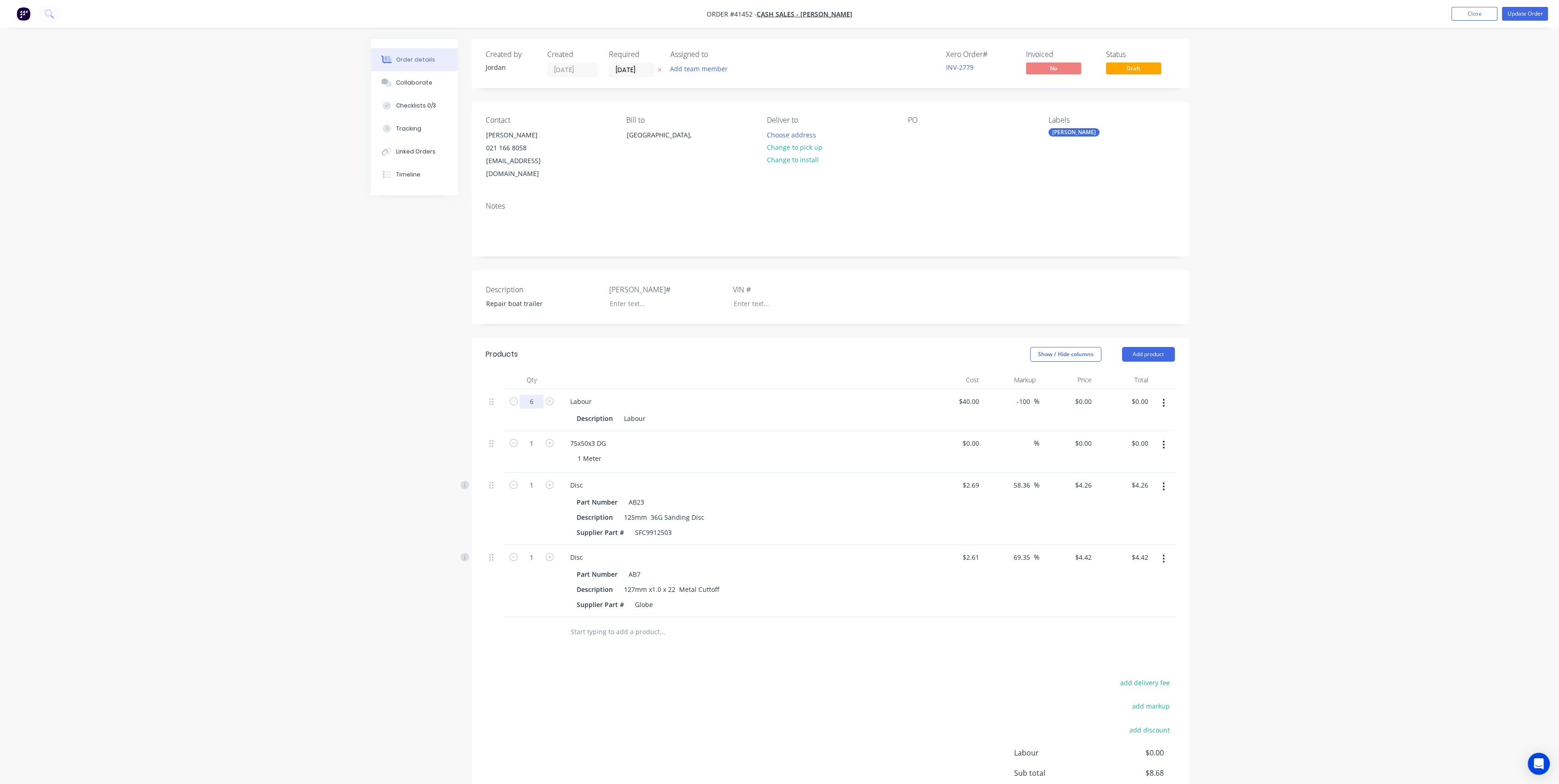
click at [539, 399] on input "6" at bounding box center [531, 401] width 24 height 14
type input "7"
click at [791, 458] on div "1 Meter" at bounding box center [747, 458] width 353 height 13
click at [1090, 397] on input "0" at bounding box center [1090, 401] width 10 height 13
type input "115"
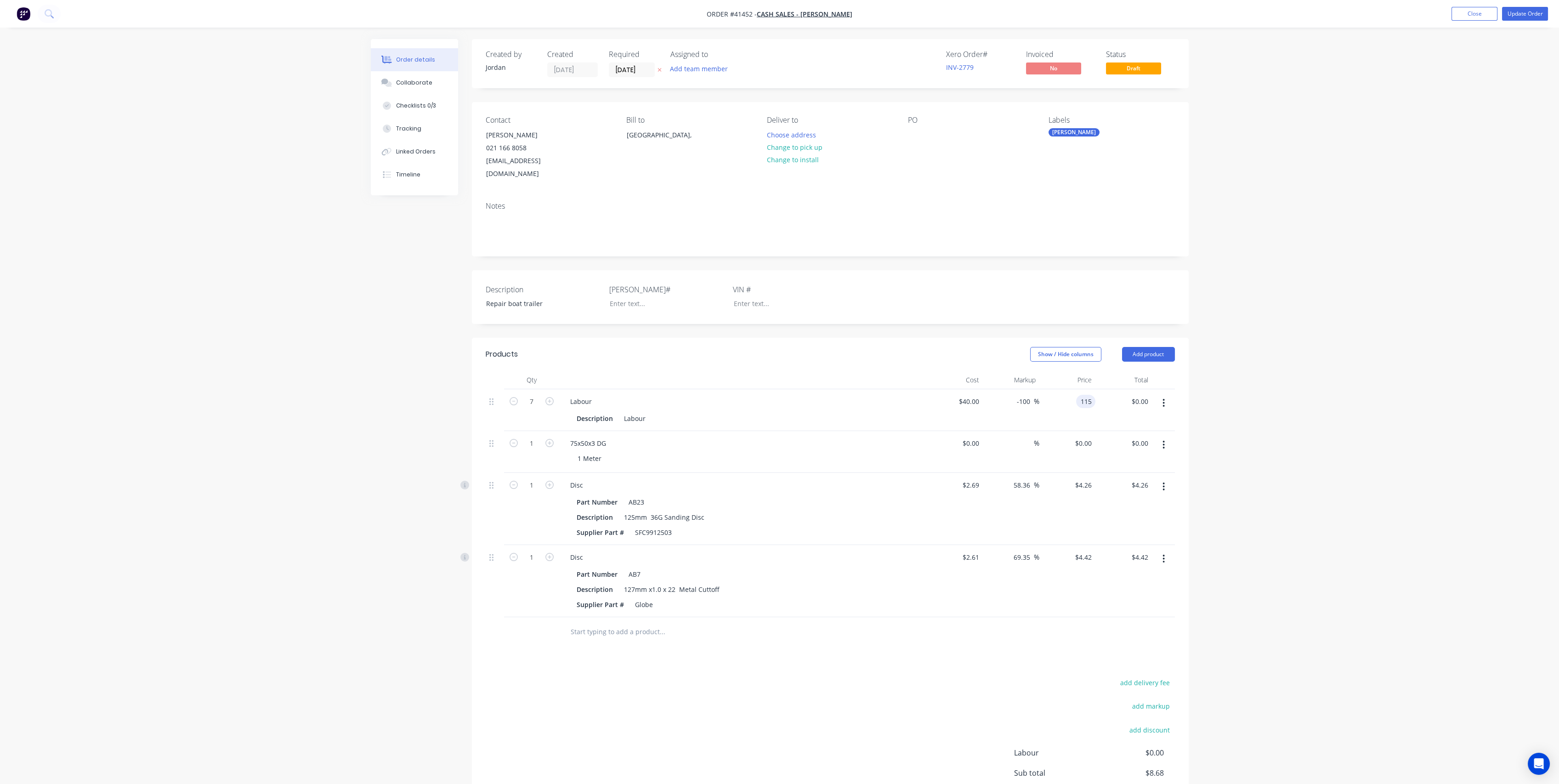
type input "187.5"
type input "$115.00"
type input "$805.00"
click at [758, 366] on header "Products Show / Hide columns Add product" at bounding box center [830, 354] width 716 height 33
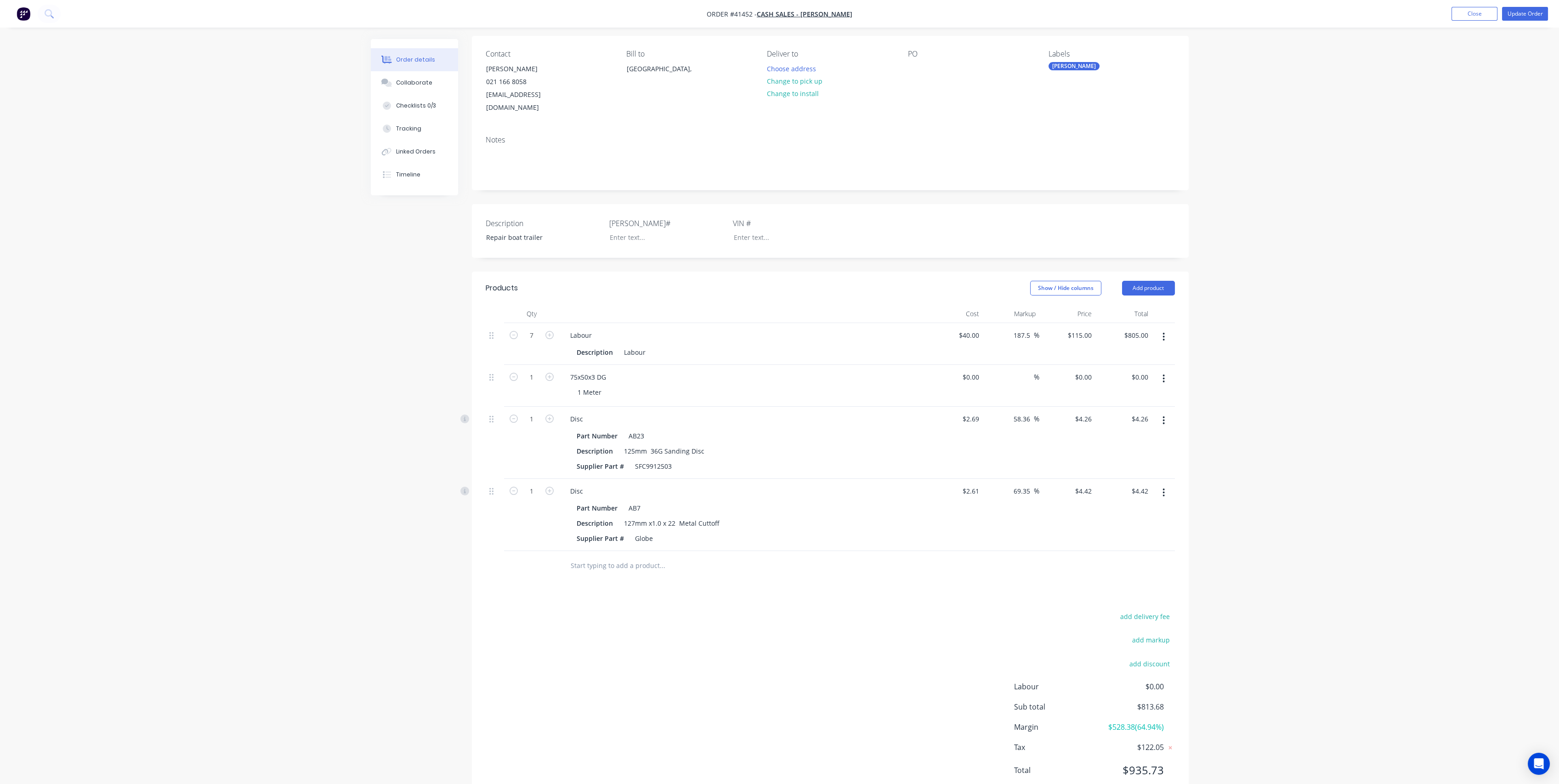
scroll to position [93, 0]
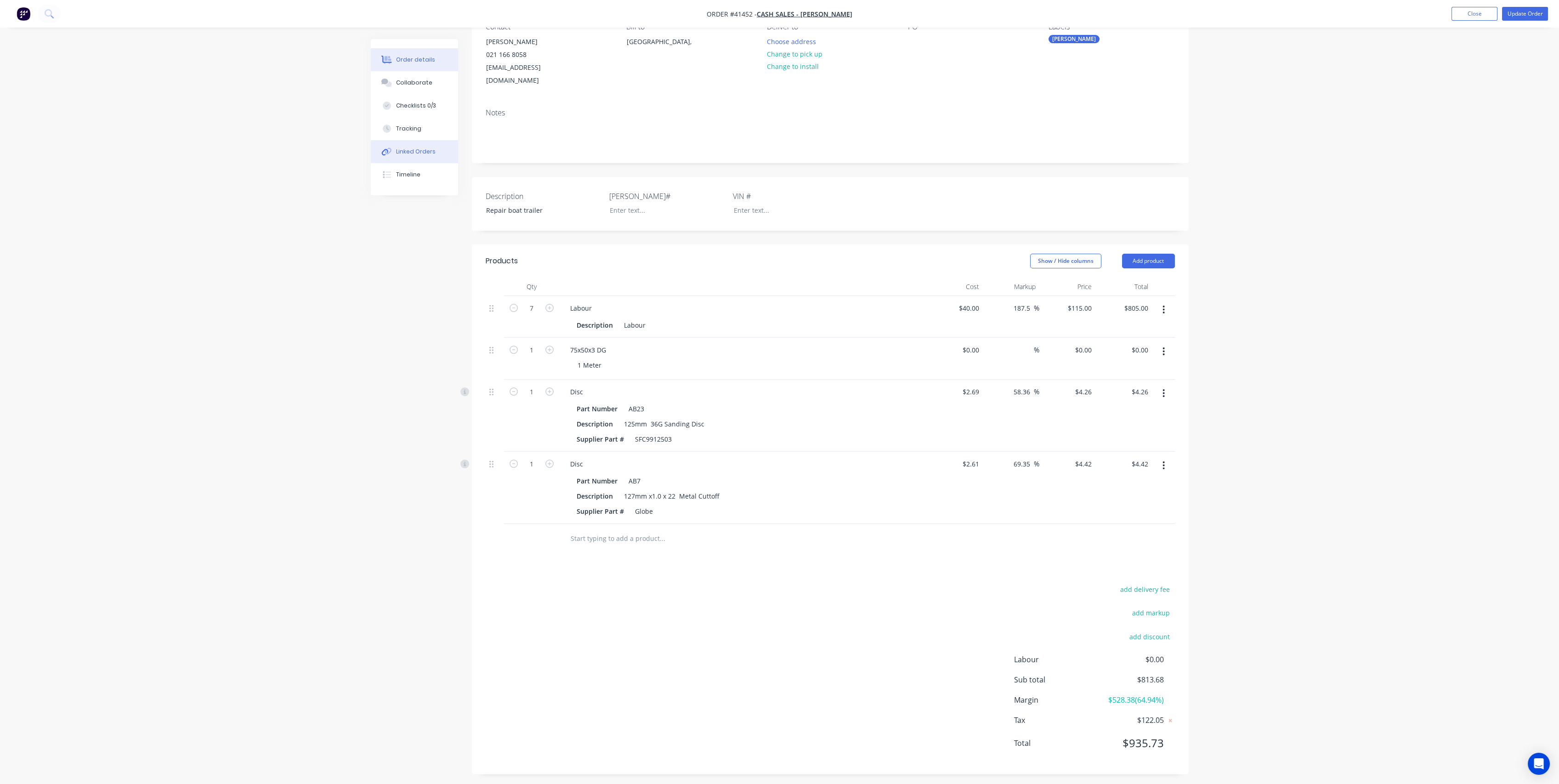
click at [424, 156] on button "Linked Orders" at bounding box center [414, 152] width 87 height 23
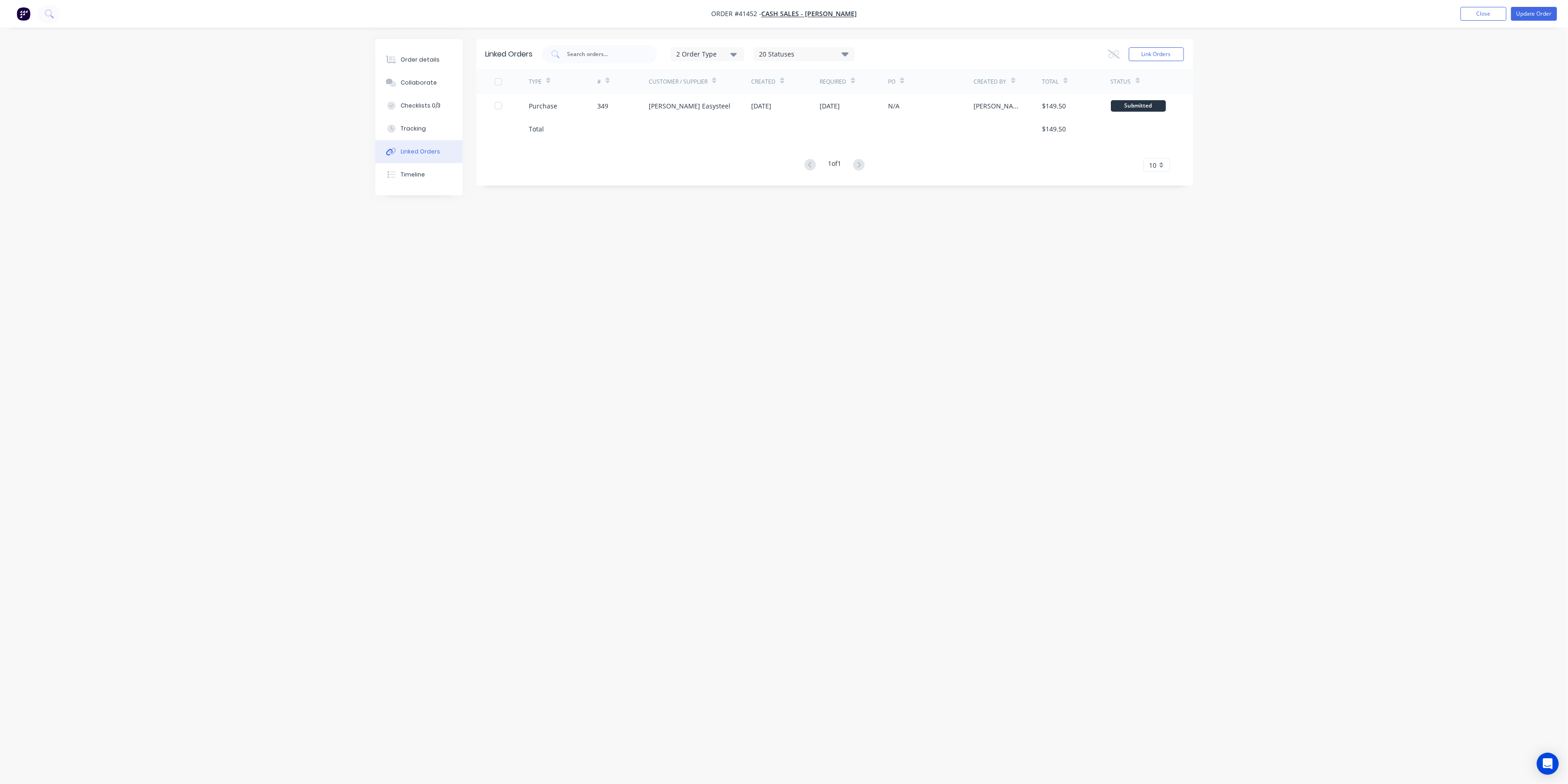
drag, startPoint x: 547, startPoint y: 275, endPoint x: 528, endPoint y: 242, distance: 38.1
click at [547, 274] on div "Linked Orders 2 Order Type 20 Statuses Sales Order Status All Archived Draft Qu…" at bounding box center [784, 374] width 817 height 671
click at [419, 51] on button "Order details" at bounding box center [419, 60] width 87 height 23
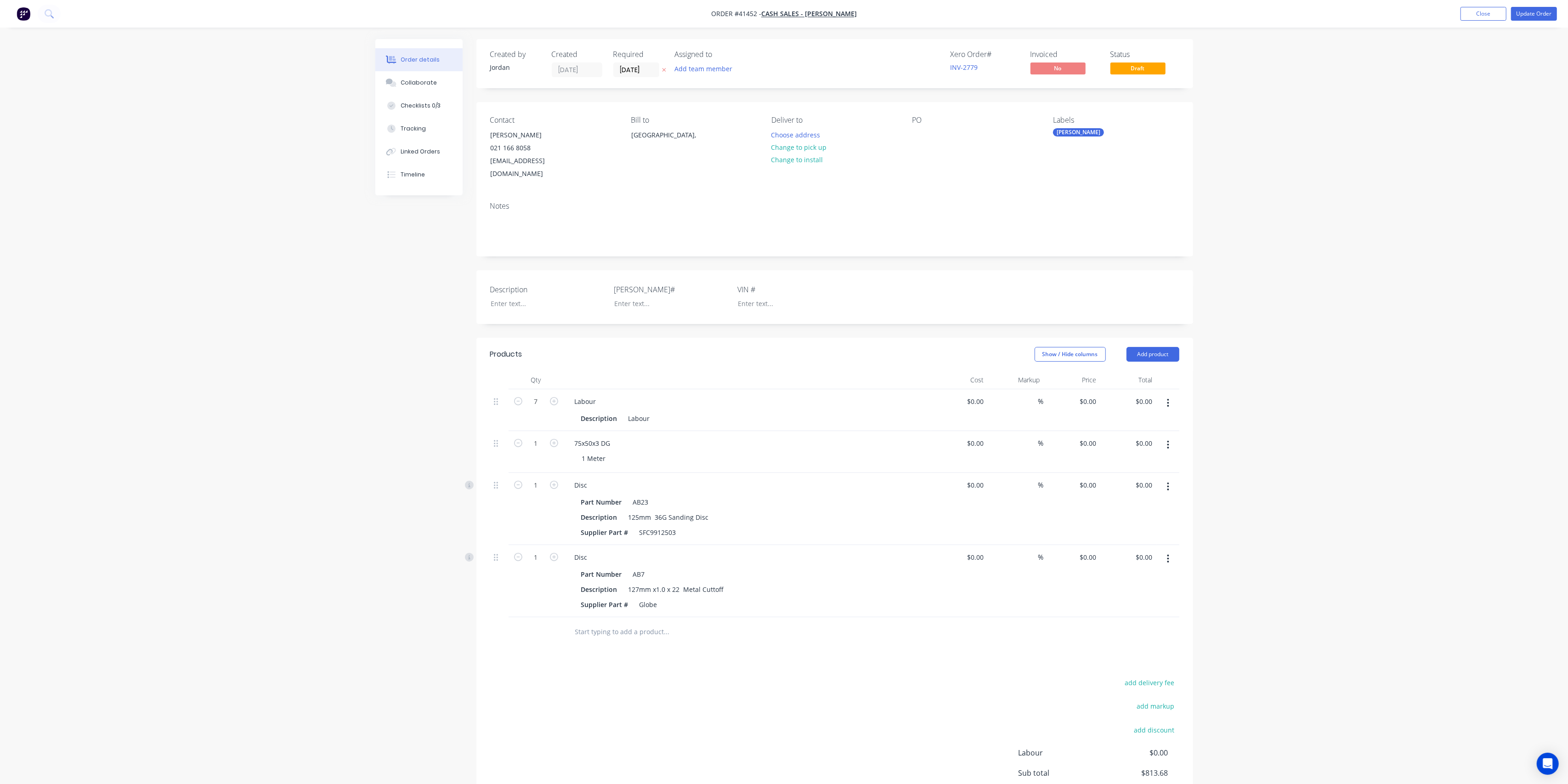
type input "$40.00"
type input "187.5"
type input "$115.00"
type input "$805.00"
type input "$2.69"
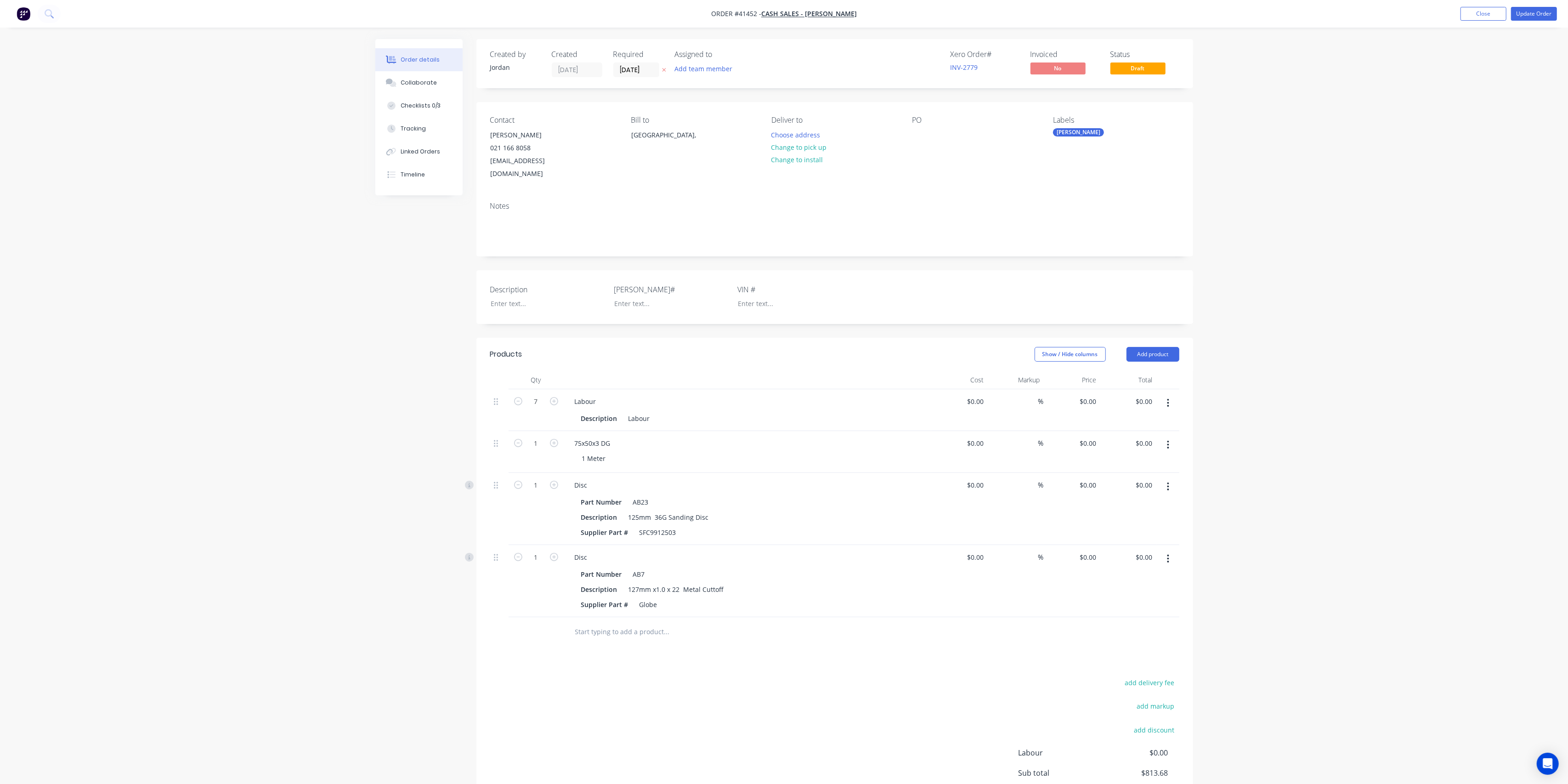
type input "58.36"
type input "$4.26"
type input "$2.61"
type input "69.35"
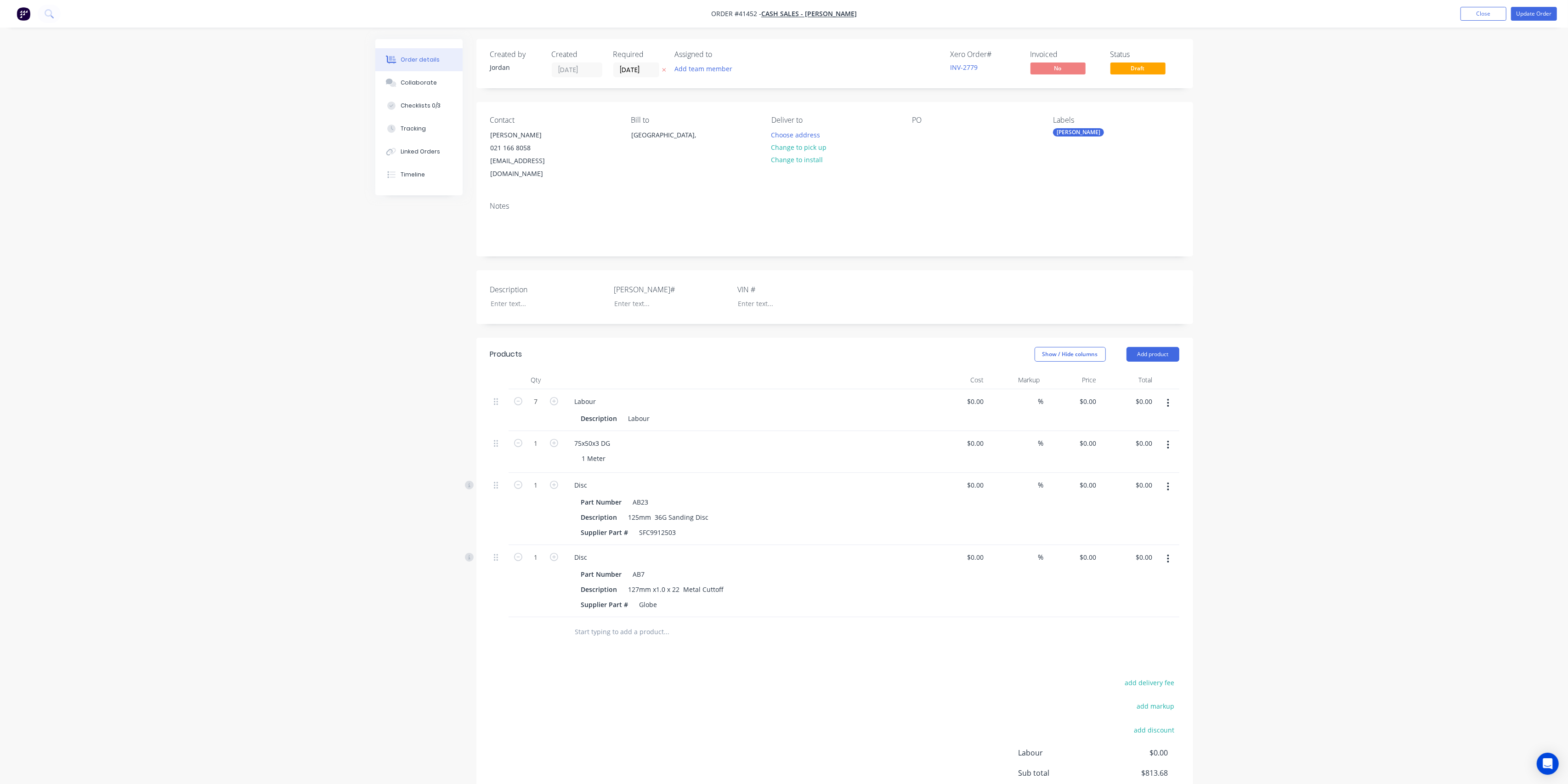
type input "$4.42"
click at [1023, 439] on input at bounding box center [1028, 443] width 10 height 13
click at [418, 154] on div "Linked Orders" at bounding box center [416, 152] width 40 height 9
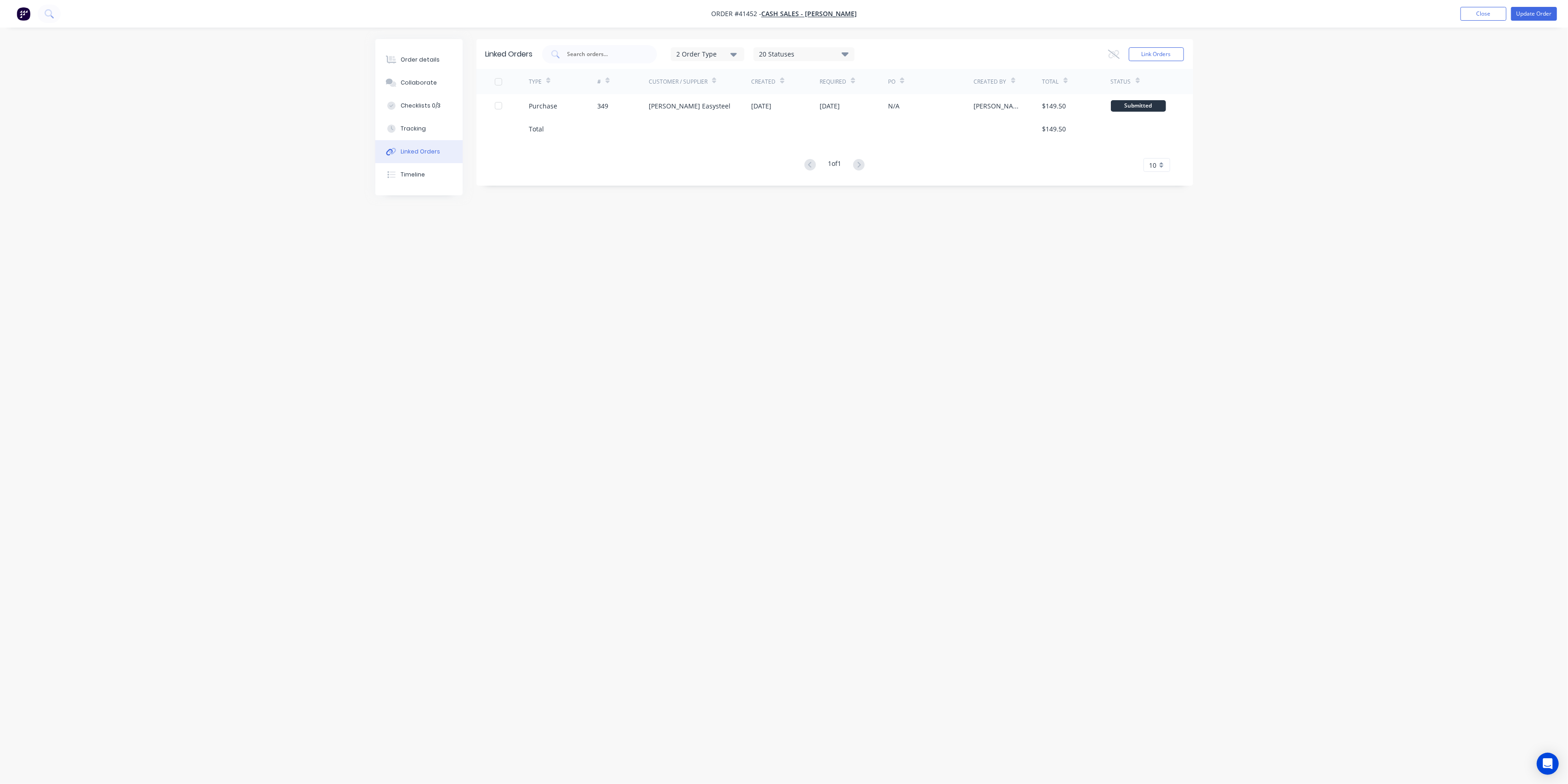
click at [418, 154] on div "Linked Orders" at bounding box center [420, 152] width 40 height 9
click at [405, 61] on div "Order details" at bounding box center [420, 60] width 39 height 9
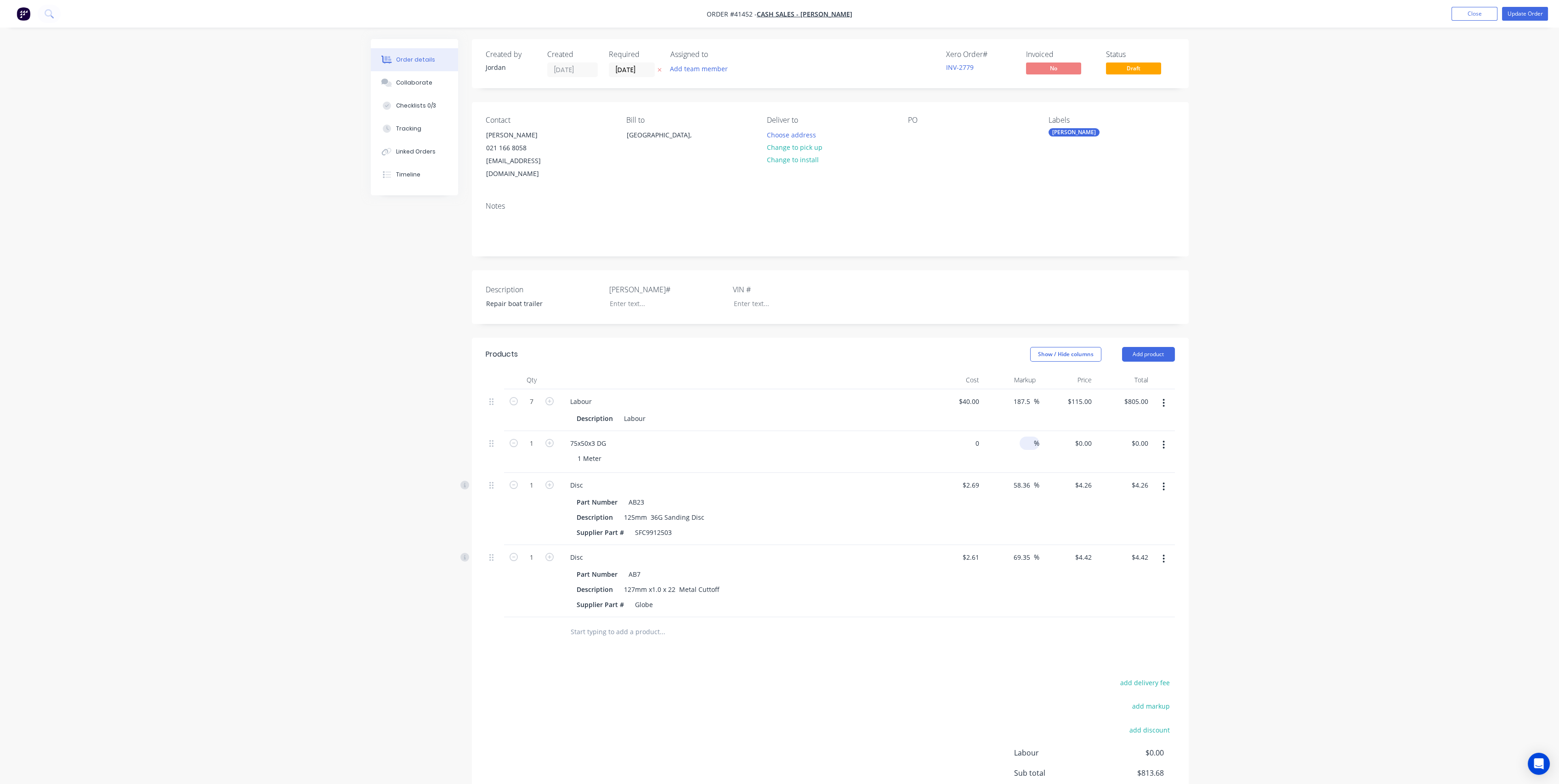
click at [971, 443] on div "0 $0.00" at bounding box center [970, 443] width 25 height 13
type input "$149.50"
type input "80"
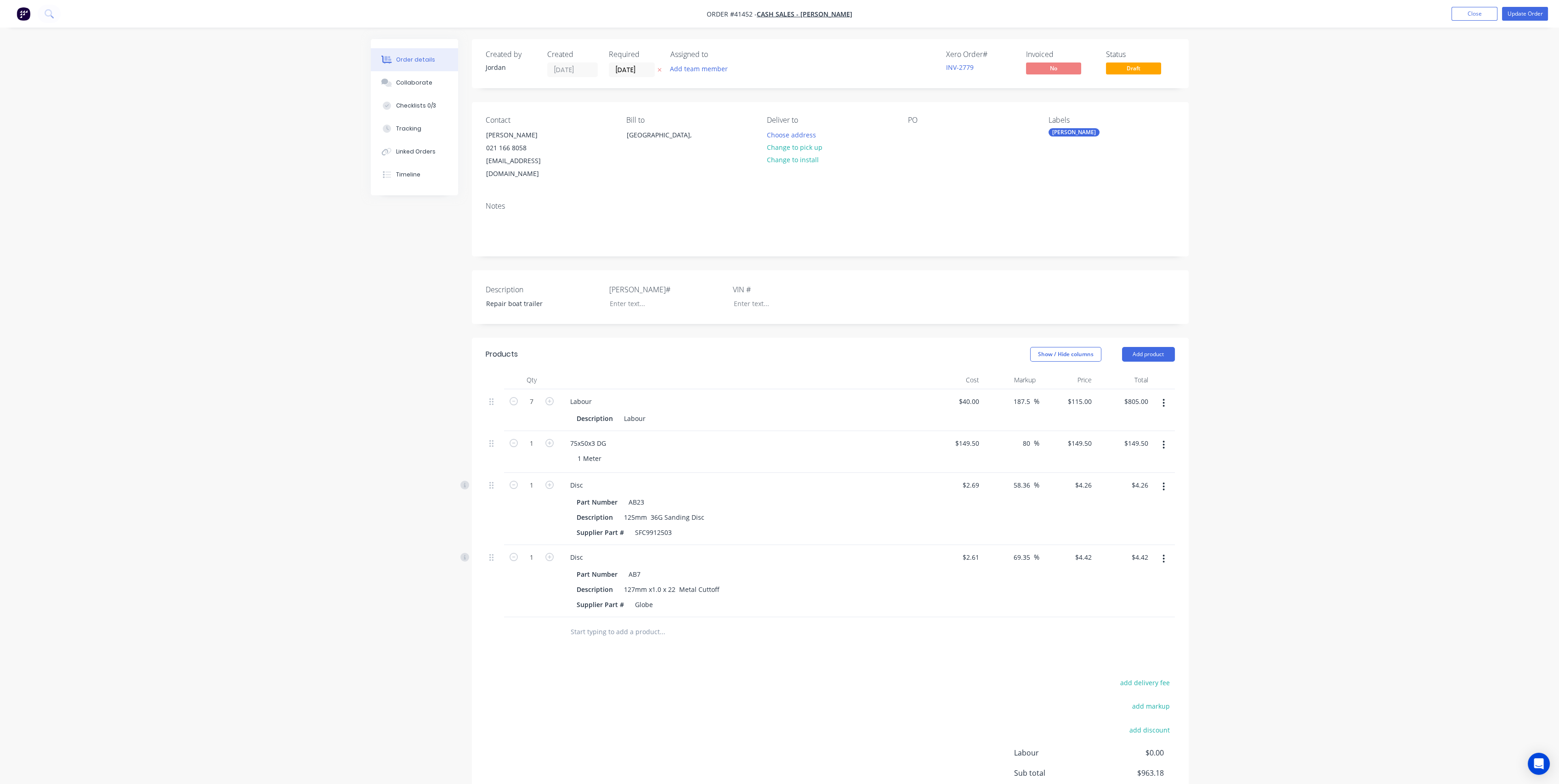
type input "$269.10"
click at [698, 452] on div "1 Meter" at bounding box center [747, 458] width 353 height 13
click at [537, 408] on input "1" at bounding box center [531, 401] width 24 height 14
type input "0.125"
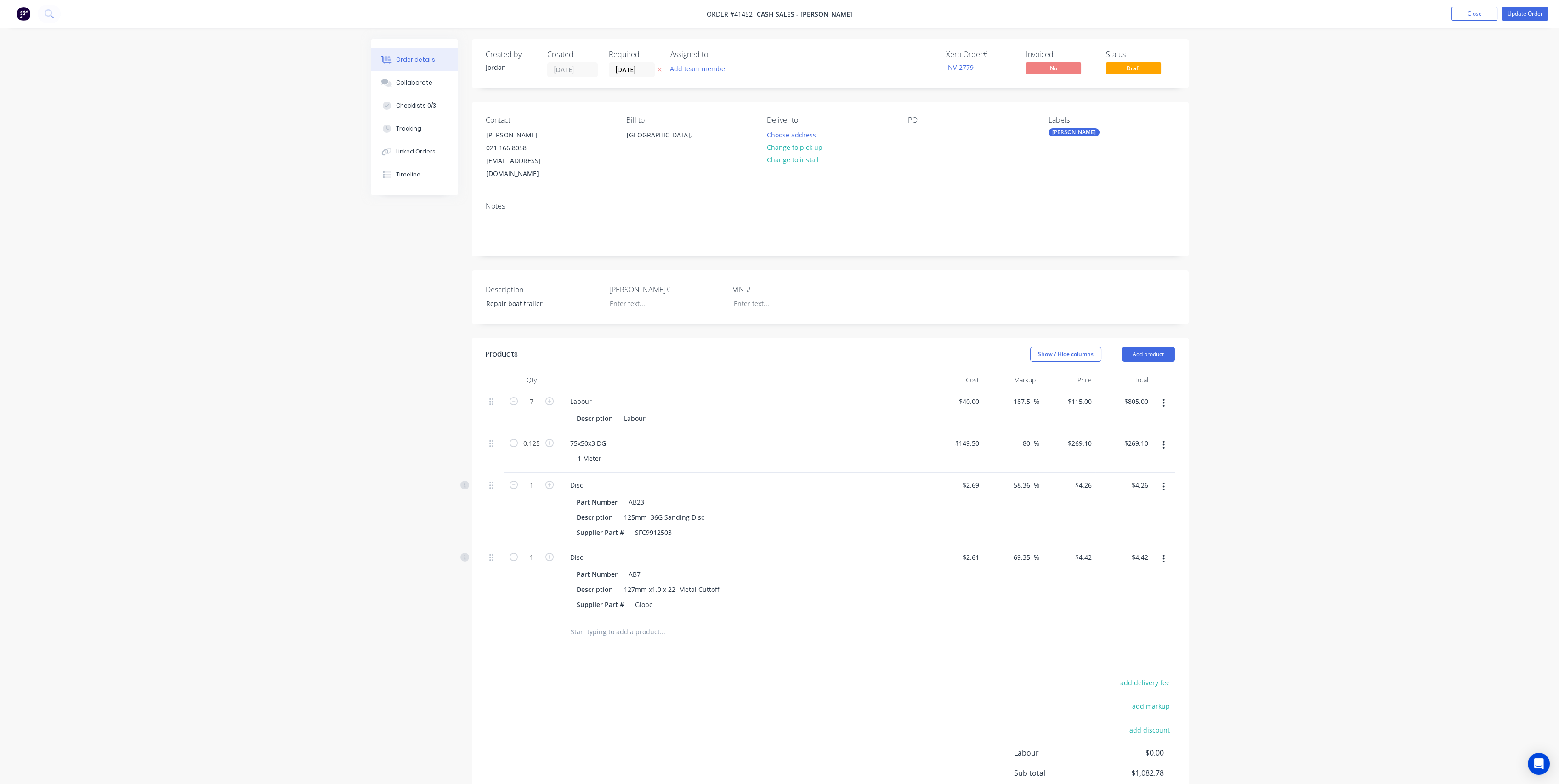
type input "$33.64"
click at [805, 396] on div "Labour" at bounding box center [743, 401] width 360 height 13
click at [623, 629] on input "text" at bounding box center [662, 632] width 184 height 18
type input "Paint"
click at [656, 662] on button "Add Paint to order" at bounding box center [712, 667] width 276 height 29
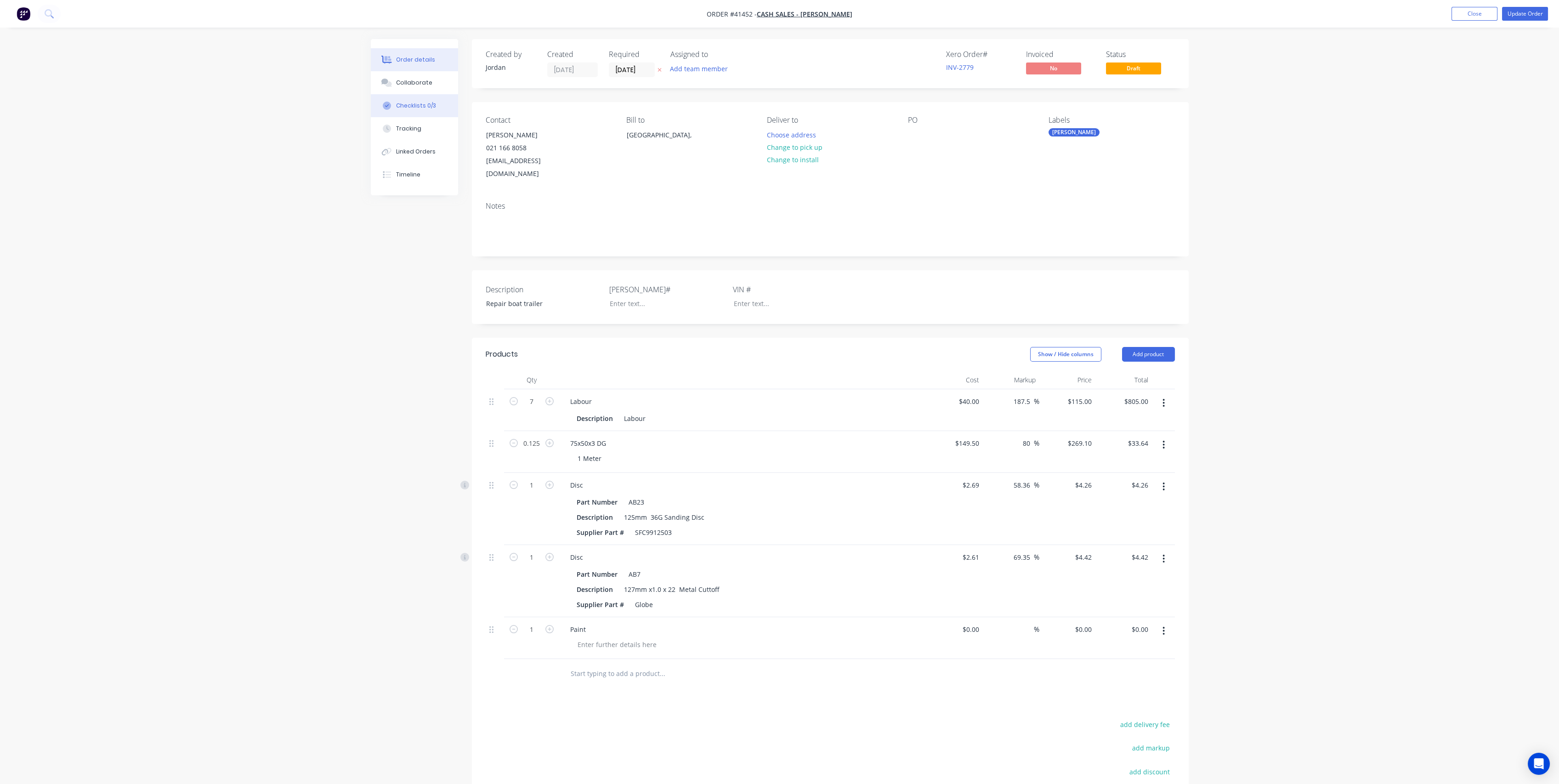
click at [413, 103] on div "Checklists 0/3" at bounding box center [416, 106] width 40 height 9
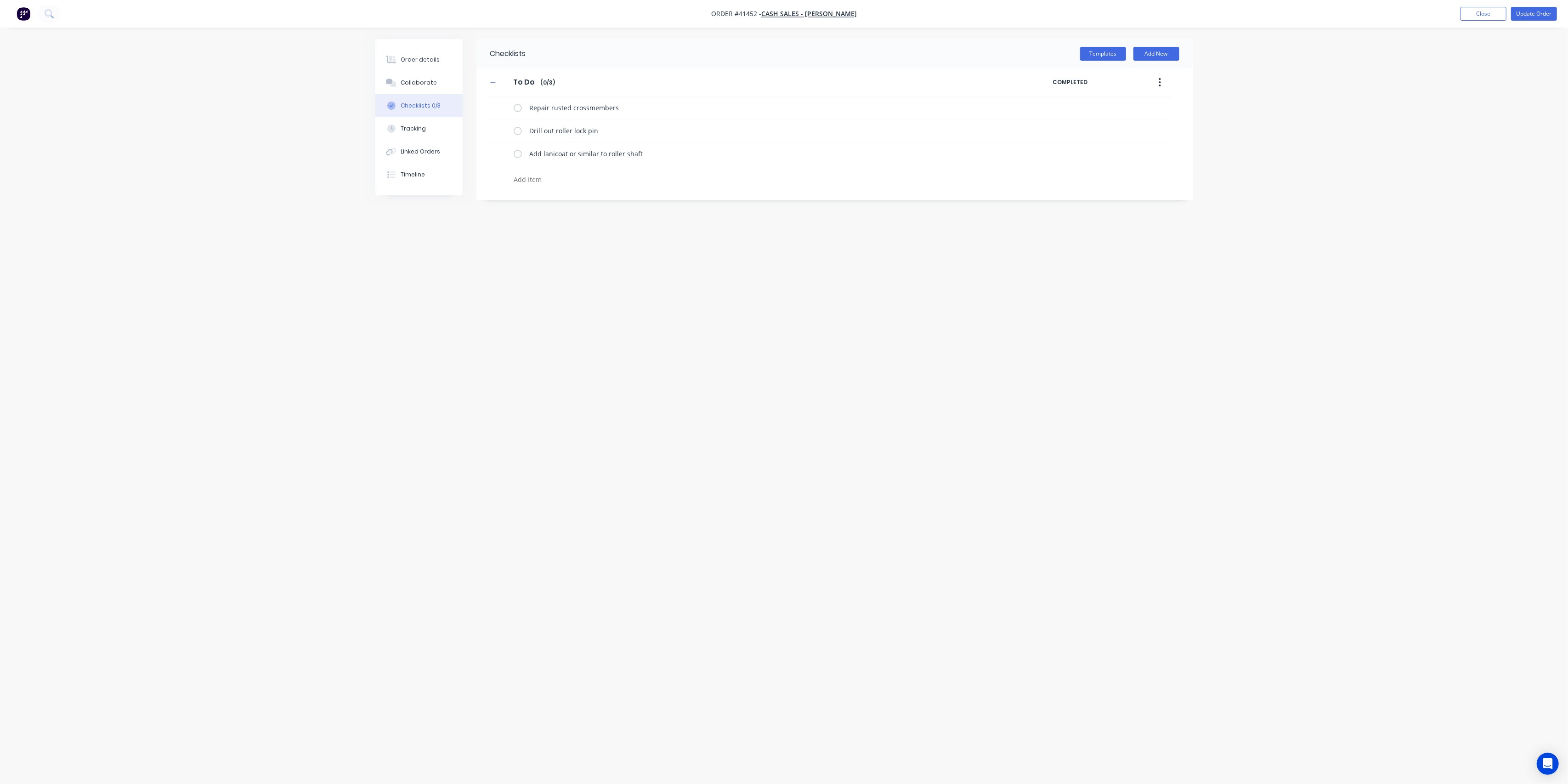
click at [544, 293] on div "Checklists Templates Add New To Do To Do Enter Checklist name ( 0 / 3 ) COMPLET…" at bounding box center [784, 374] width 817 height 671
drag, startPoint x: 621, startPoint y: 236, endPoint x: 624, endPoint y: 229, distance: 7.6
click at [623, 235] on div "Checklists Templates Add New To Do To Do Enter Checklist name ( 0 / 3 ) COMPLET…" at bounding box center [784, 374] width 817 height 671
click at [421, 52] on button "Order details" at bounding box center [419, 60] width 87 height 23
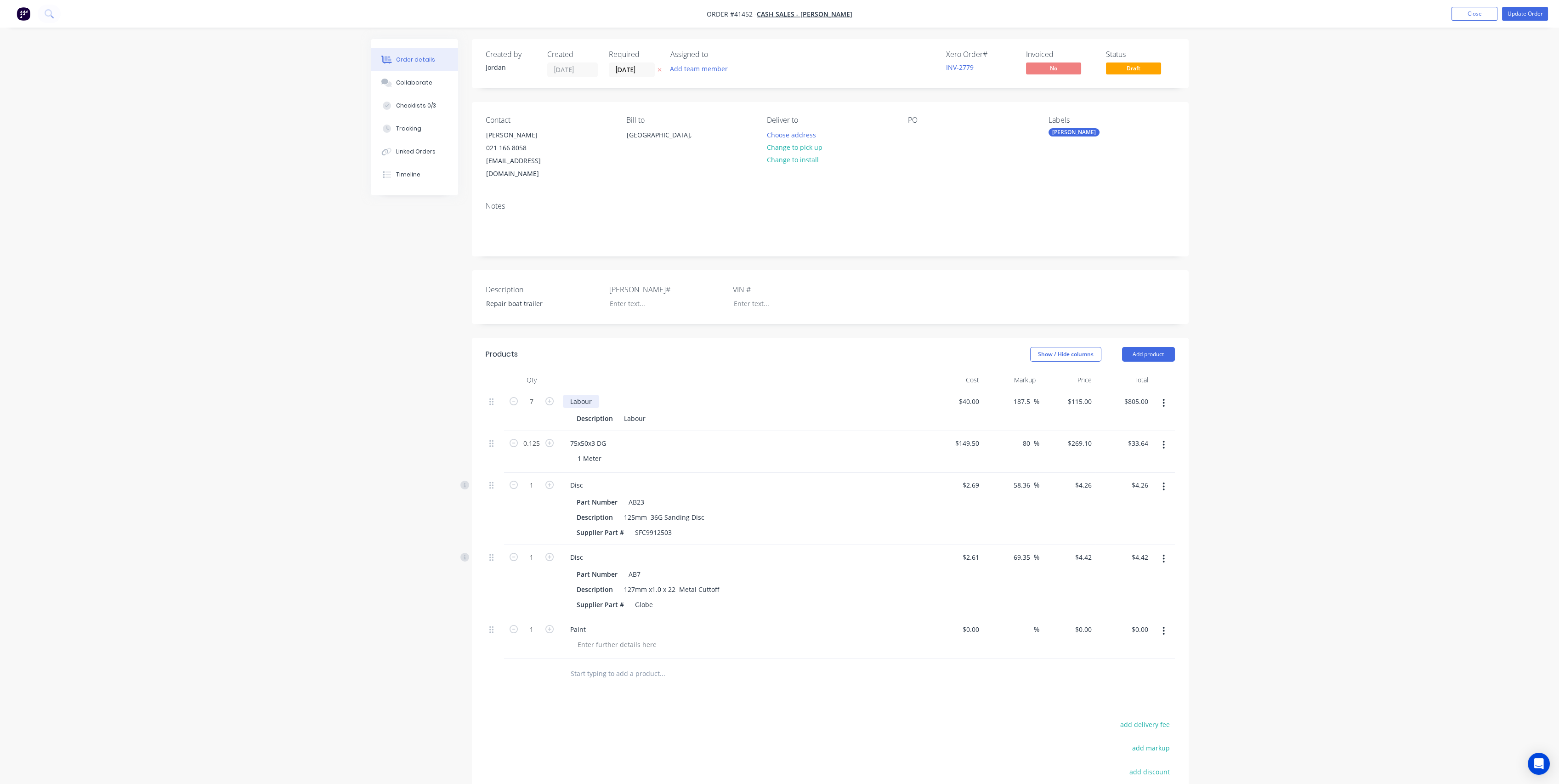
click at [592, 397] on div "Labour" at bounding box center [581, 401] width 37 height 13
drag, startPoint x: 647, startPoint y: 417, endPoint x: 622, endPoint y: 417, distance: 25.0
click at [622, 417] on div "Labour" at bounding box center [635, 418] width 29 height 13
click at [702, 404] on div "Labour - Repairs to boat trailer Description Labour" at bounding box center [743, 410] width 368 height 42
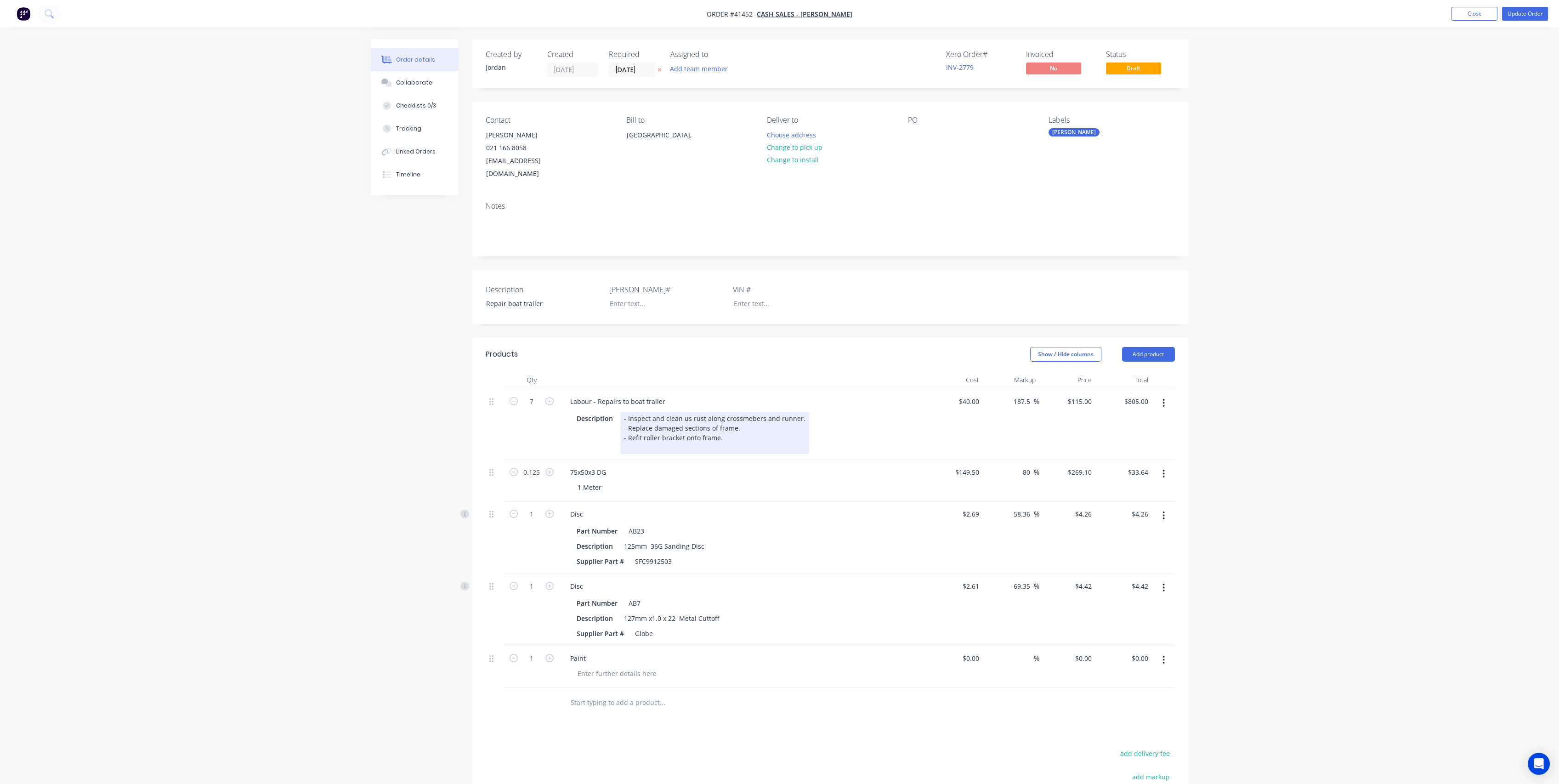
click at [626, 411] on div "- Inspect and clean us rust along crossmebers and runner. - Replace damaged sec…" at bounding box center [715, 432] width 189 height 42
click at [724, 443] on div "- Lift boat off trailer to allow access to frame - Inspect and clean us rust al…" at bounding box center [765, 437] width 289 height 52
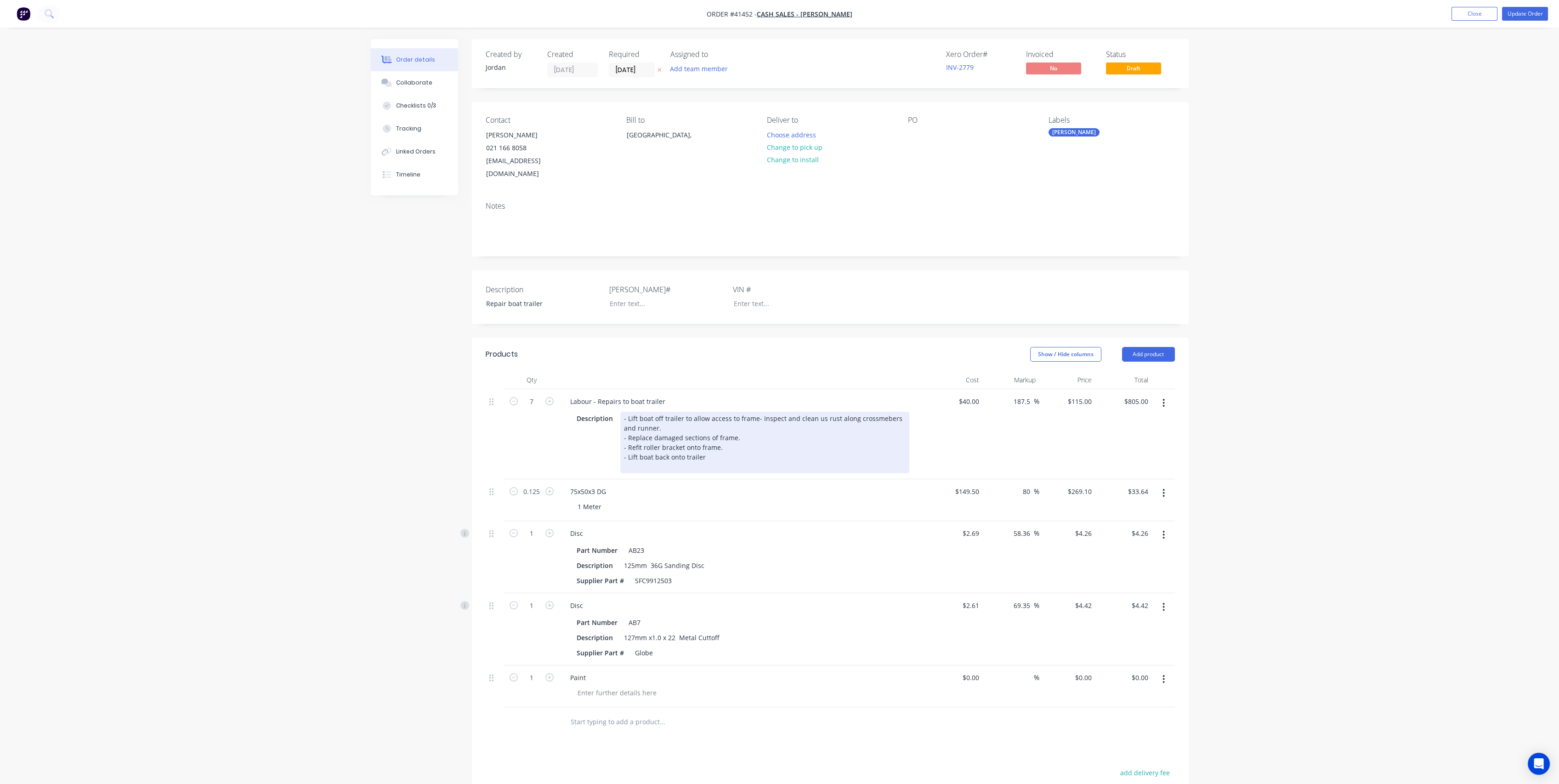
click at [746, 443] on div "- Lift boat off trailer to allow access to frame - Inspect and clean us rust al…" at bounding box center [765, 442] width 289 height 61
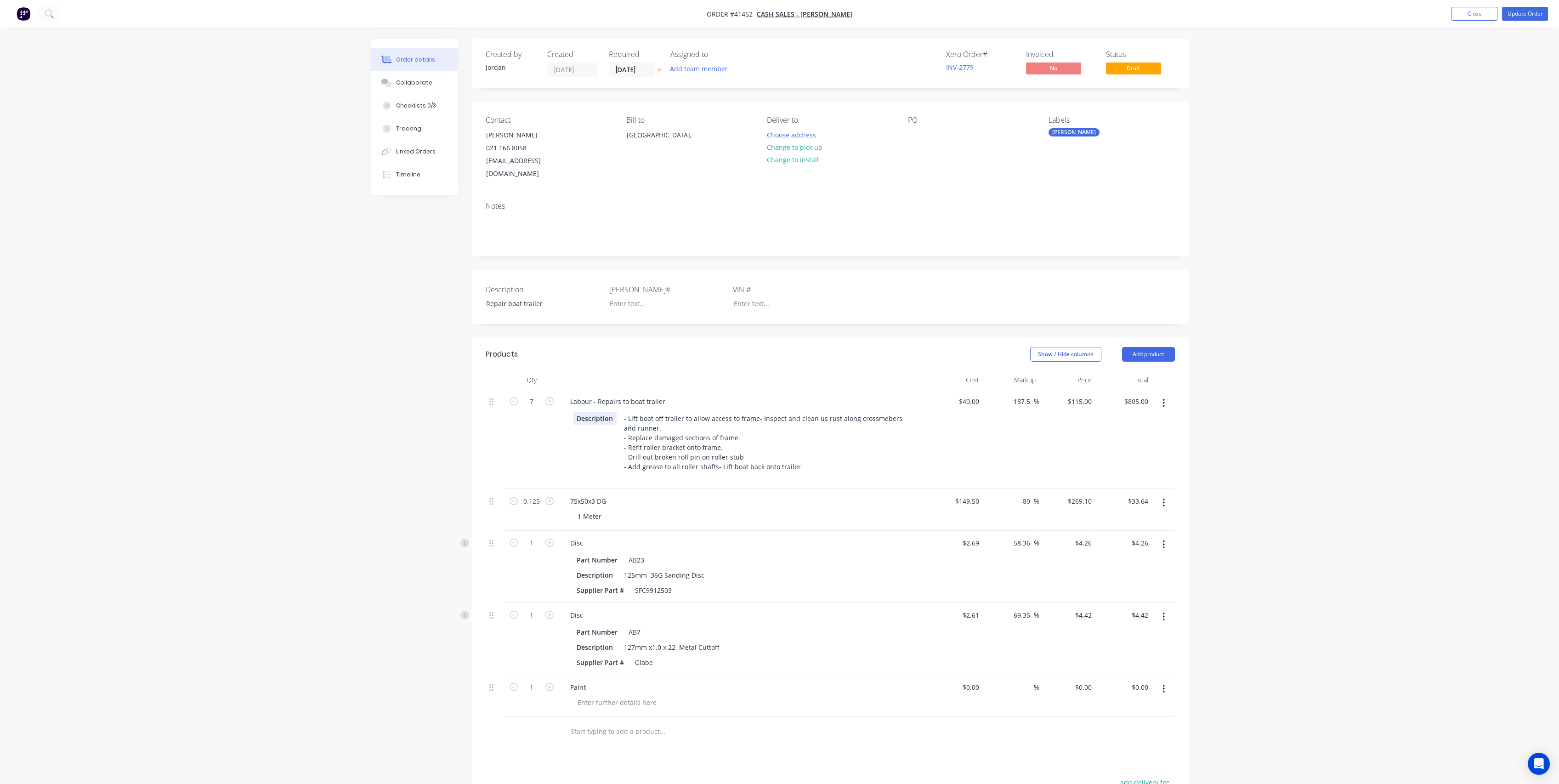
click at [565, 453] on div "Description - Lift boat off trailer to allow access to frame - Inspect and clea…" at bounding box center [743, 446] width 360 height 73
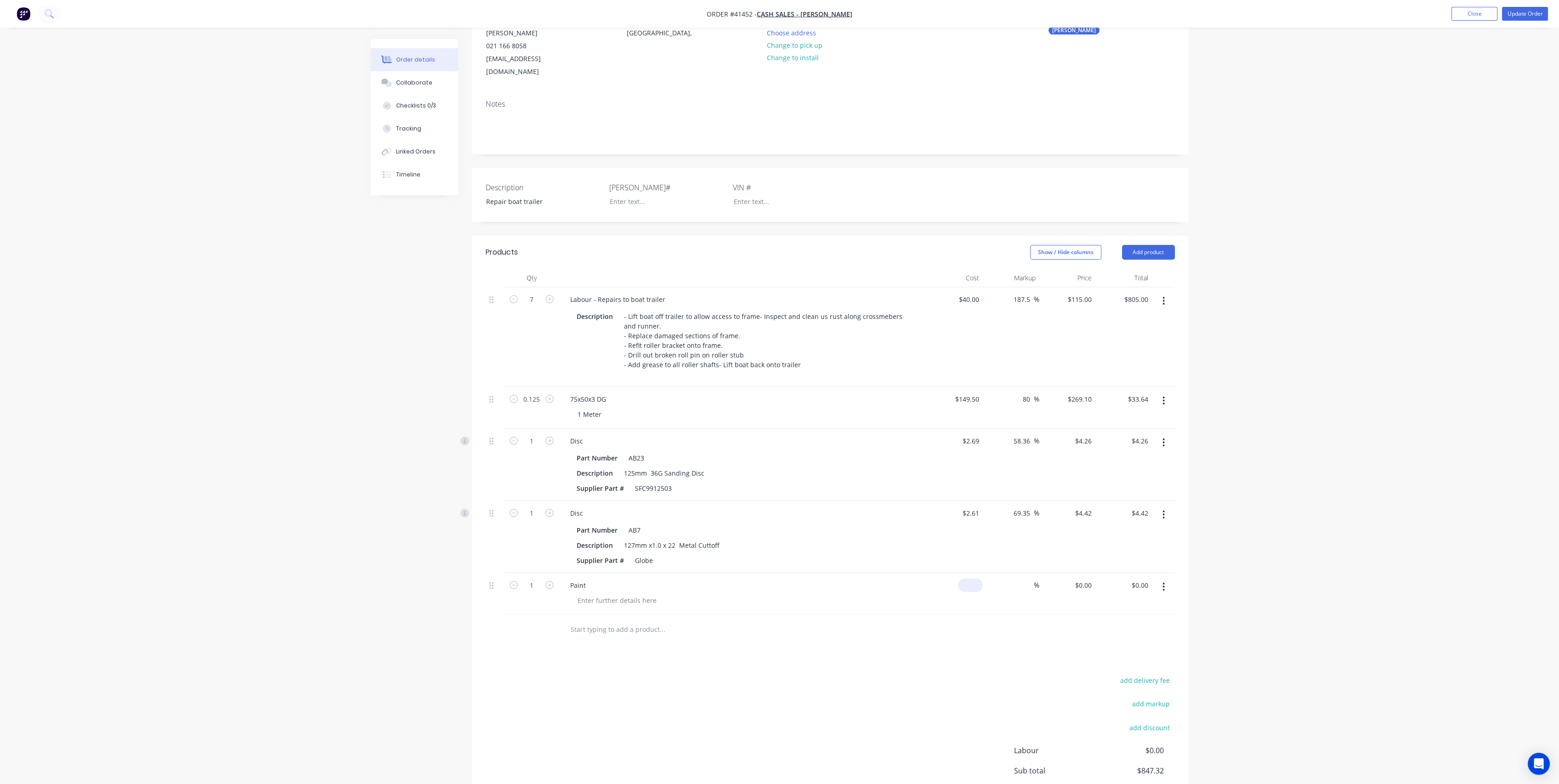
click at [979, 592] on input at bounding box center [972, 585] width 21 height 13
type input "$10.00"
type input "100"
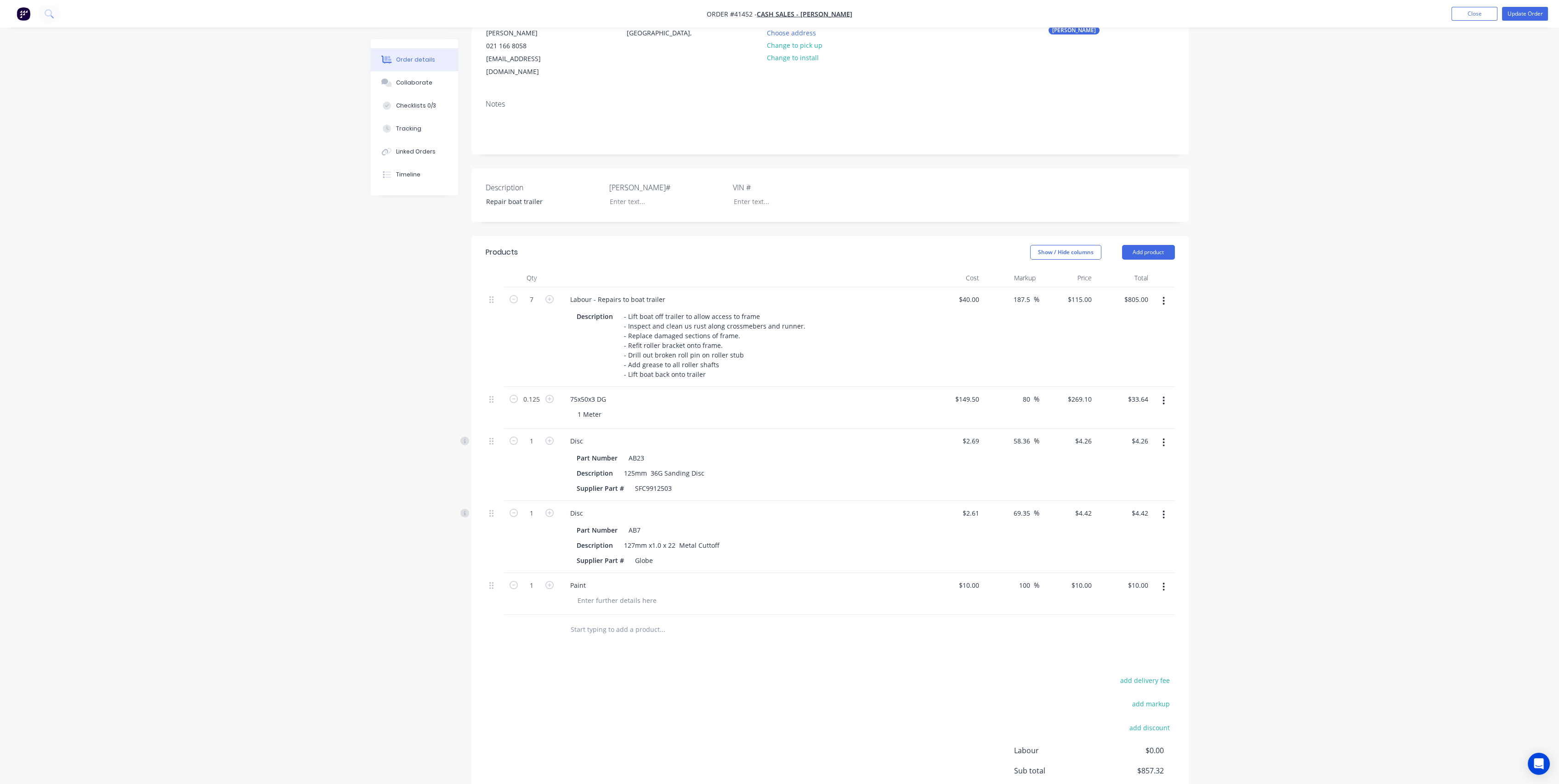
type input "20"
type input "$20.00"
click at [853, 359] on div "Description - Lift boat off trailer to allow access to frame - Inspect and clea…" at bounding box center [741, 345] width 336 height 71
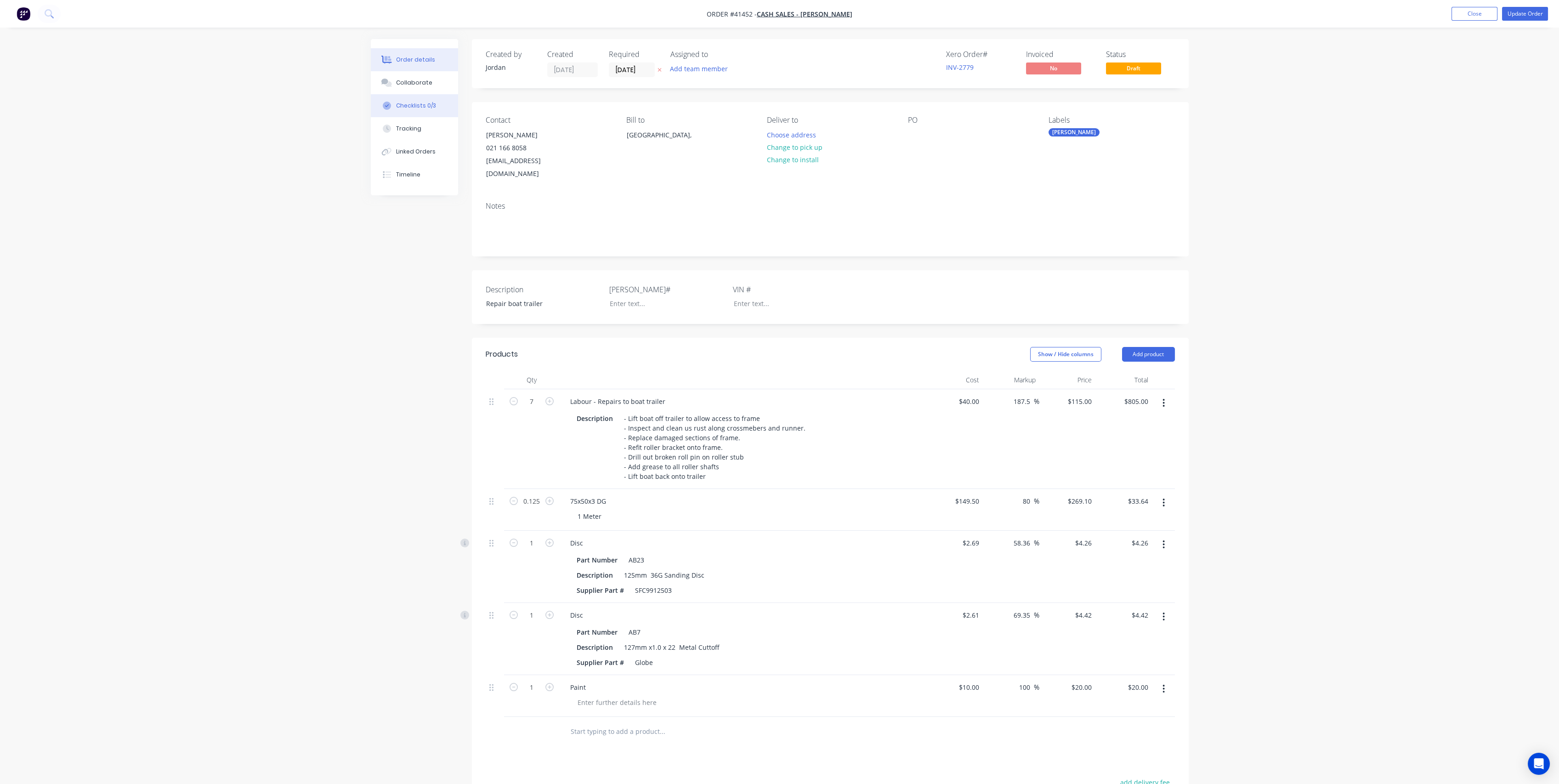
click at [412, 99] on button "Checklists 0/3" at bounding box center [414, 106] width 87 height 23
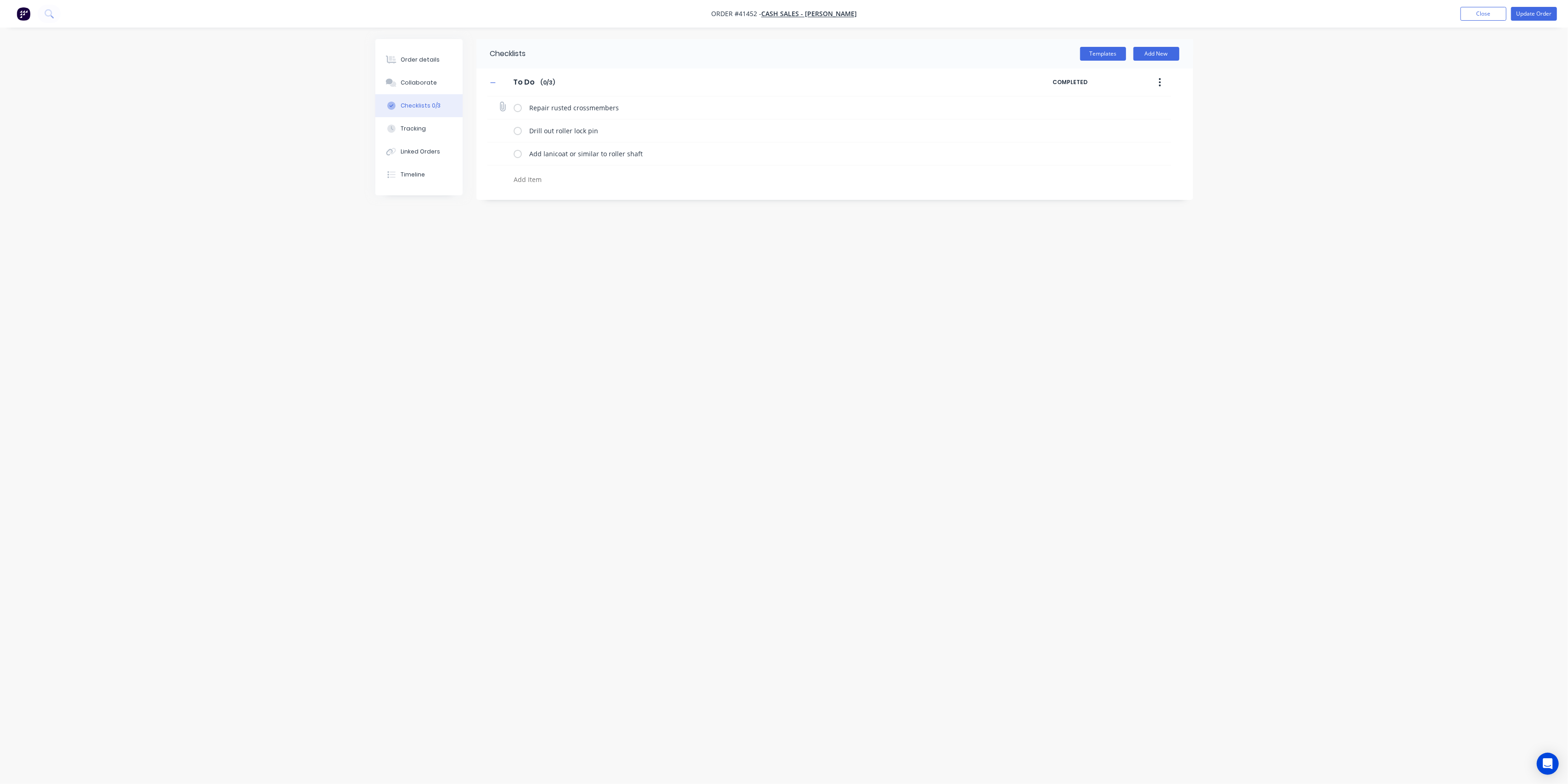
click at [518, 106] on label at bounding box center [518, 108] width 9 height 10
click at [0, 0] on input "checkbox" at bounding box center [0, 0] width 0 height 0
drag, startPoint x: 518, startPoint y: 131, endPoint x: 518, endPoint y: 141, distance: 10.0
click at [518, 131] on label at bounding box center [518, 131] width 9 height 10
click at [0, 0] on input "checkbox" at bounding box center [0, 0] width 0 height 0
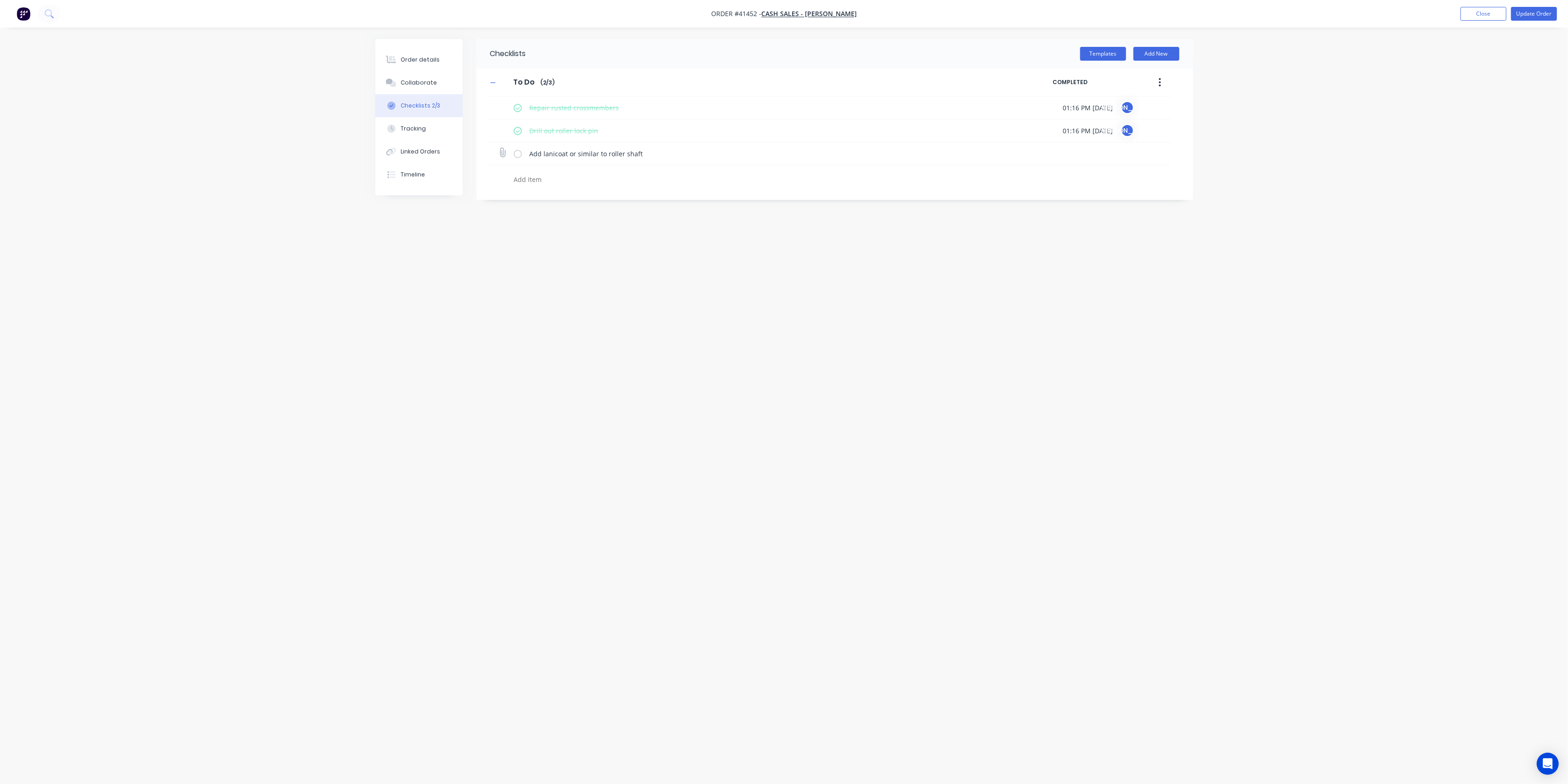
click at [518, 153] on label at bounding box center [518, 154] width 9 height 10
click at [0, 0] on input "checkbox" at bounding box center [0, 0] width 0 height 0
click at [424, 61] on div "Order details" at bounding box center [420, 60] width 39 height 9
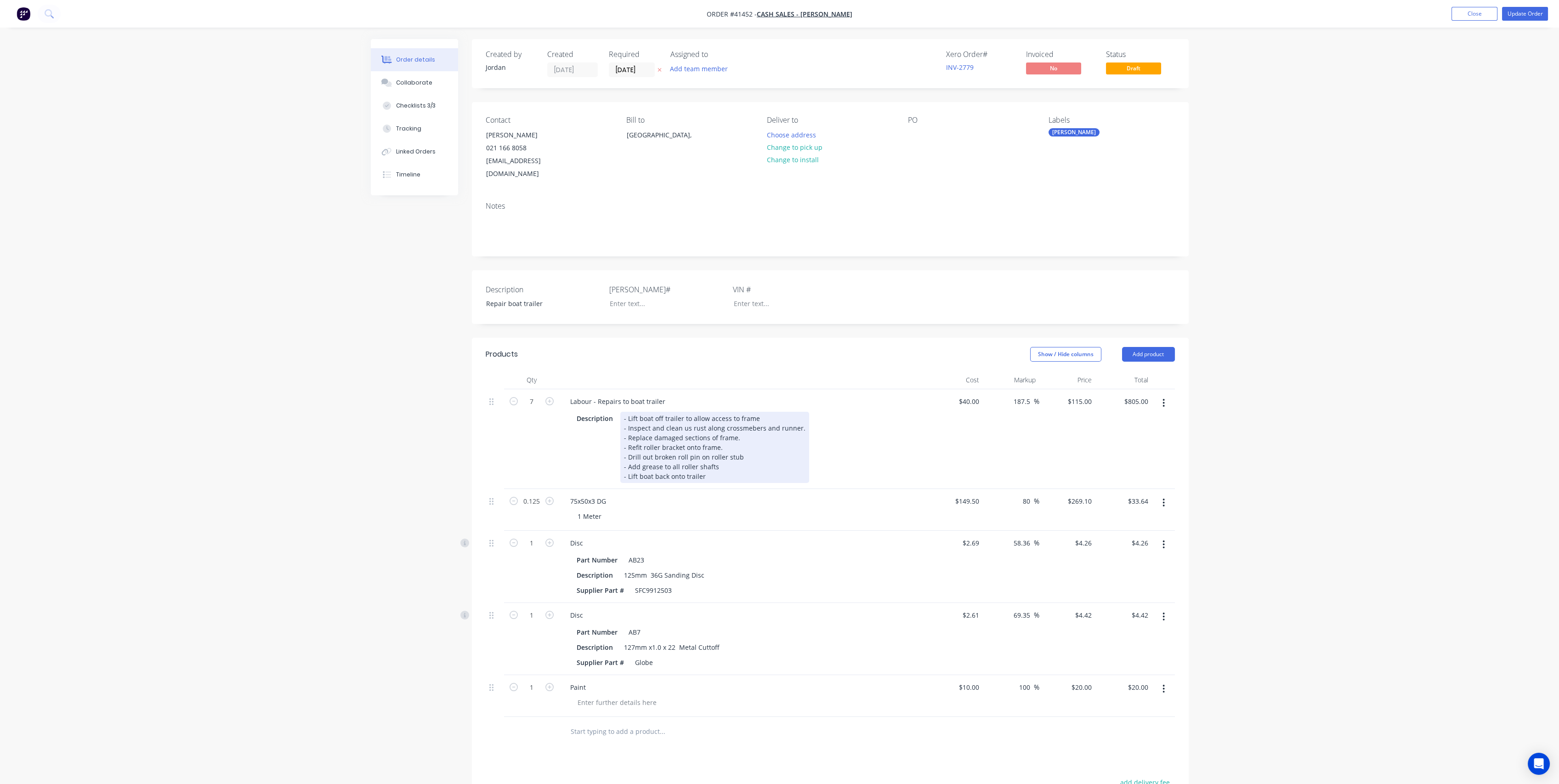
click at [722, 461] on div "- Lift boat off trailer to allow access to frame - Inspect and clean us rust al…" at bounding box center [715, 447] width 189 height 71
click at [741, 450] on div "- Lift boat off trailer to allow access to frame - Inspect and clean us rust al…" at bounding box center [715, 447] width 189 height 71
click at [522, 443] on div "7" at bounding box center [531, 439] width 55 height 100
click at [1540, 13] on button "Update Order" at bounding box center [1524, 13] width 46 height 14
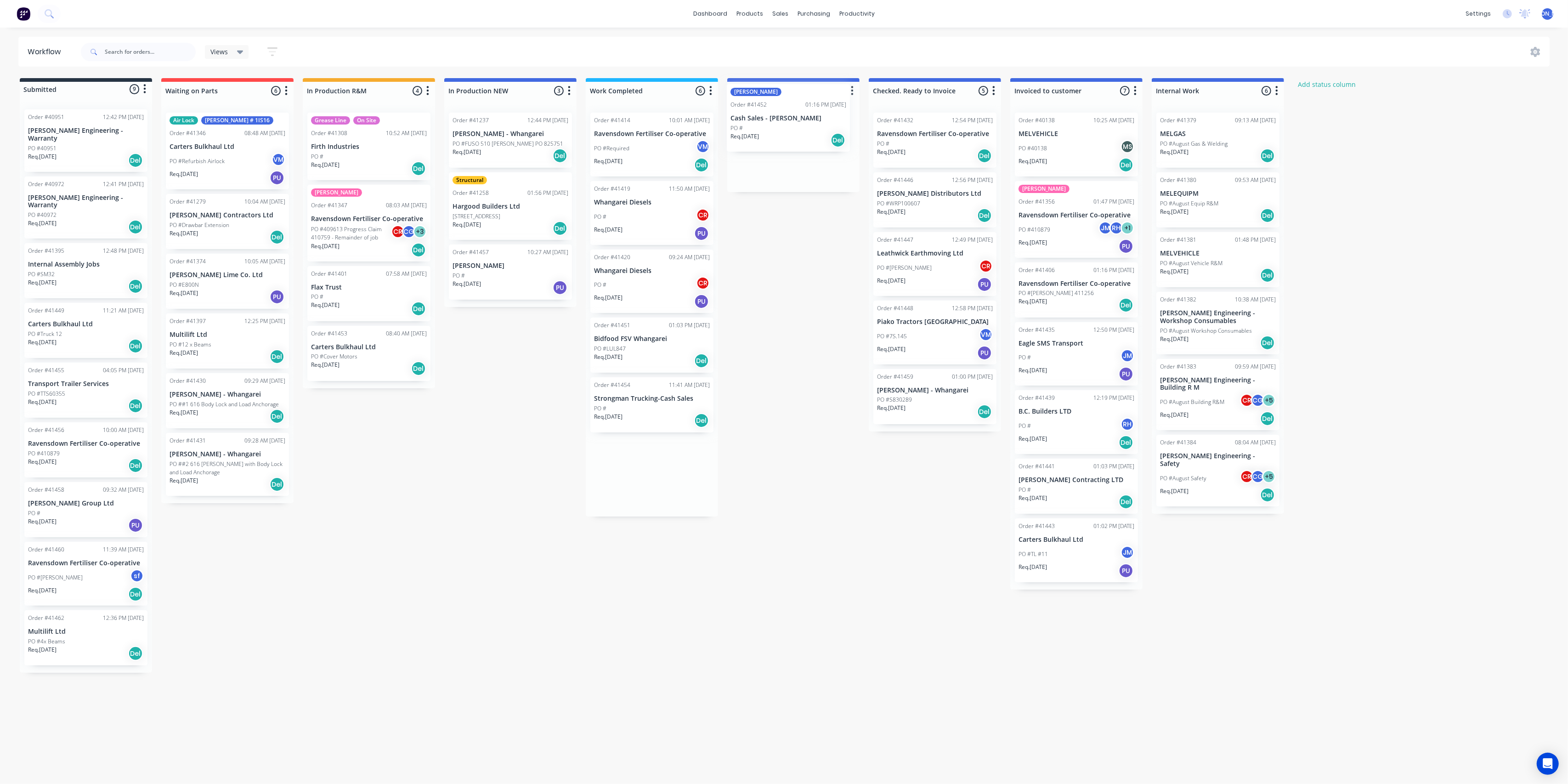
drag, startPoint x: 677, startPoint y: 408, endPoint x: 816, endPoint y: 116, distance: 323.4
click at [816, 116] on div "Submitted 9 Status colour #273444 hex #273444 Save Cancel Summaries Total order…" at bounding box center [759, 375] width 1532 height 595
click at [655, 214] on div "PO # CR" at bounding box center [652, 217] width 116 height 18
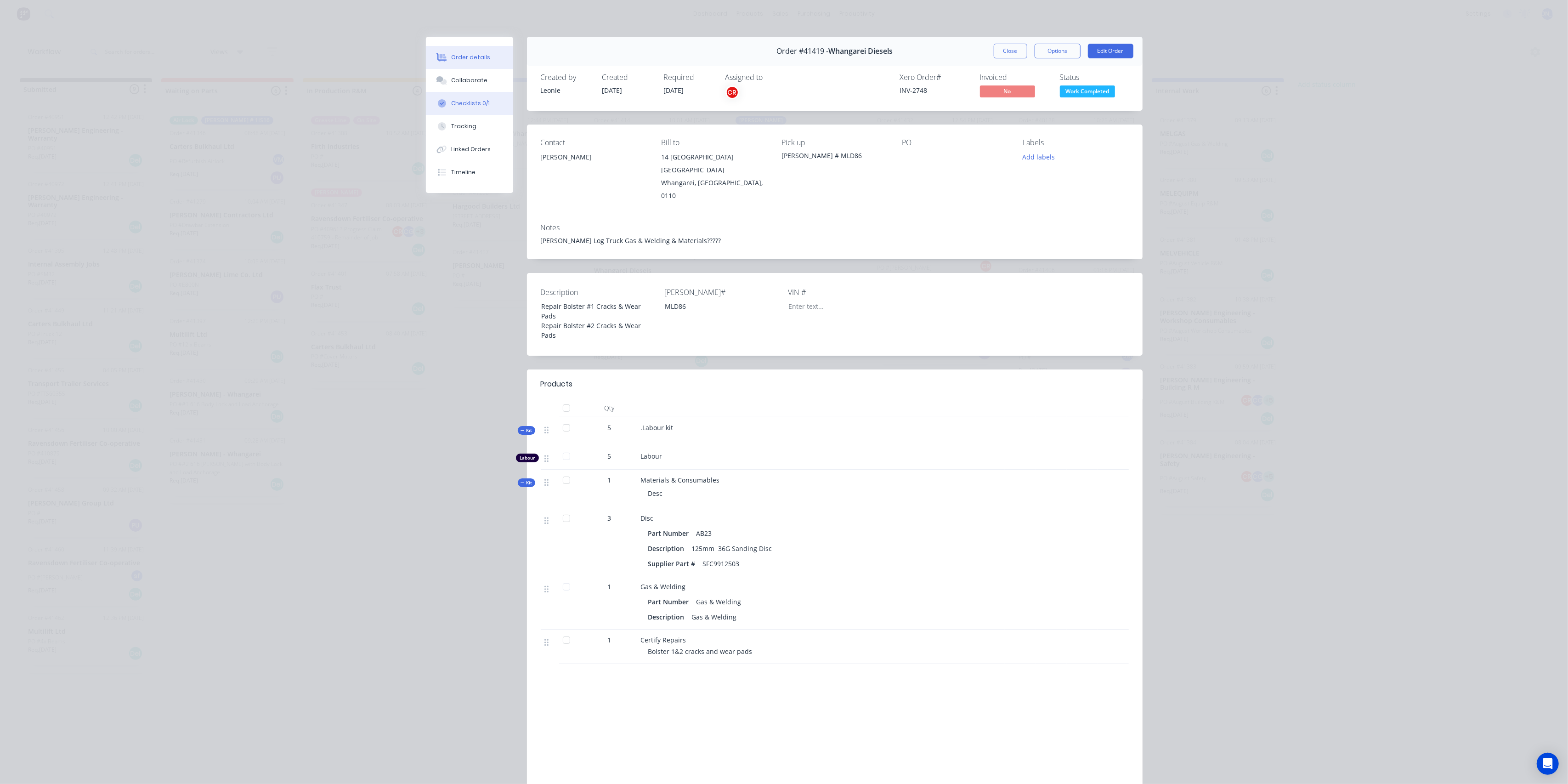
click at [458, 99] on div "Checklists 0/1" at bounding box center [470, 103] width 38 height 9
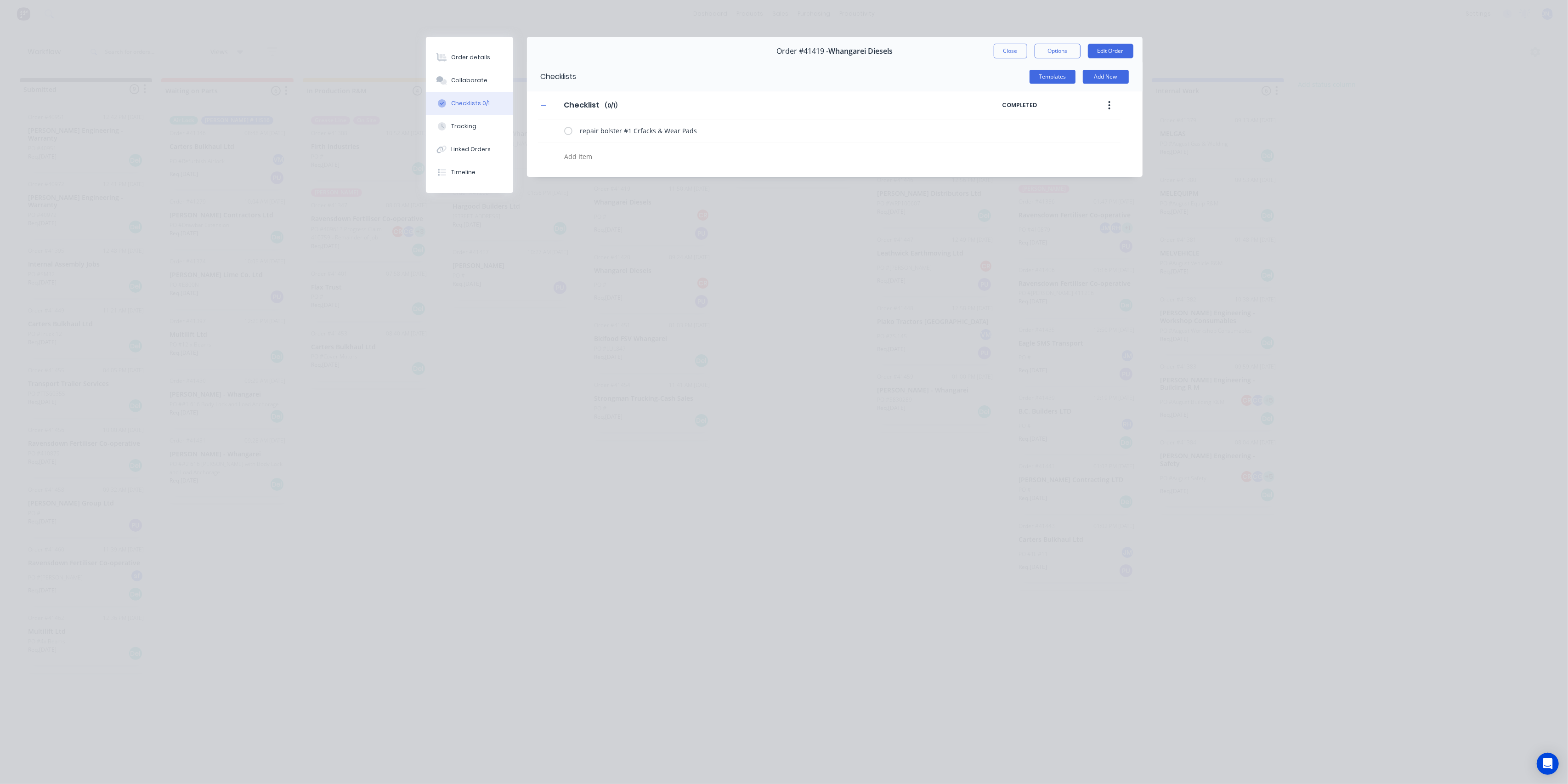
click at [459, 99] on div "Checklists 0/1" at bounding box center [470, 103] width 38 height 9
click at [460, 52] on button "Order details" at bounding box center [469, 57] width 87 height 23
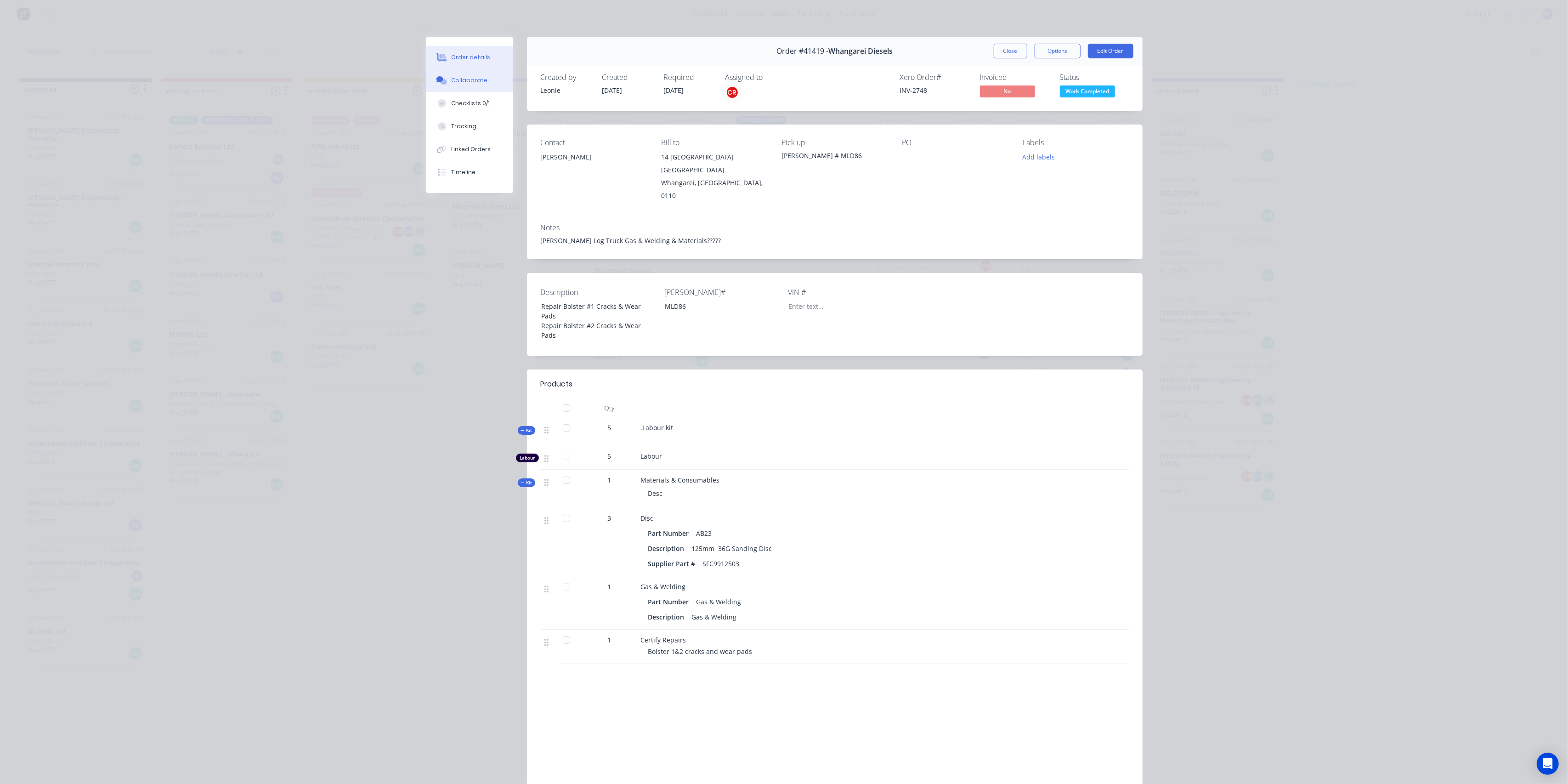
click at [473, 83] on div "Collaborate" at bounding box center [469, 80] width 37 height 9
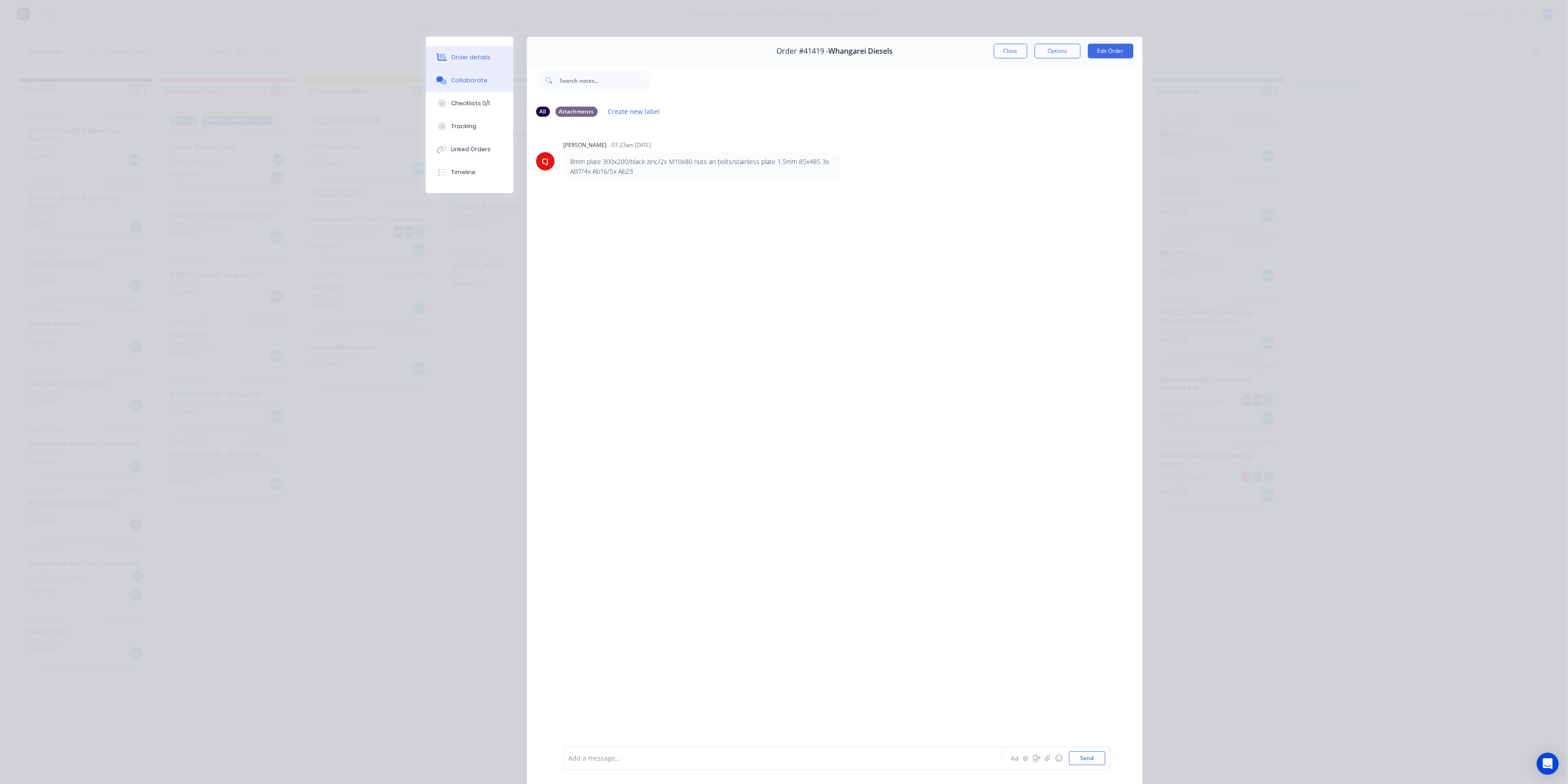
click at [455, 54] on div "Order details" at bounding box center [471, 58] width 39 height 9
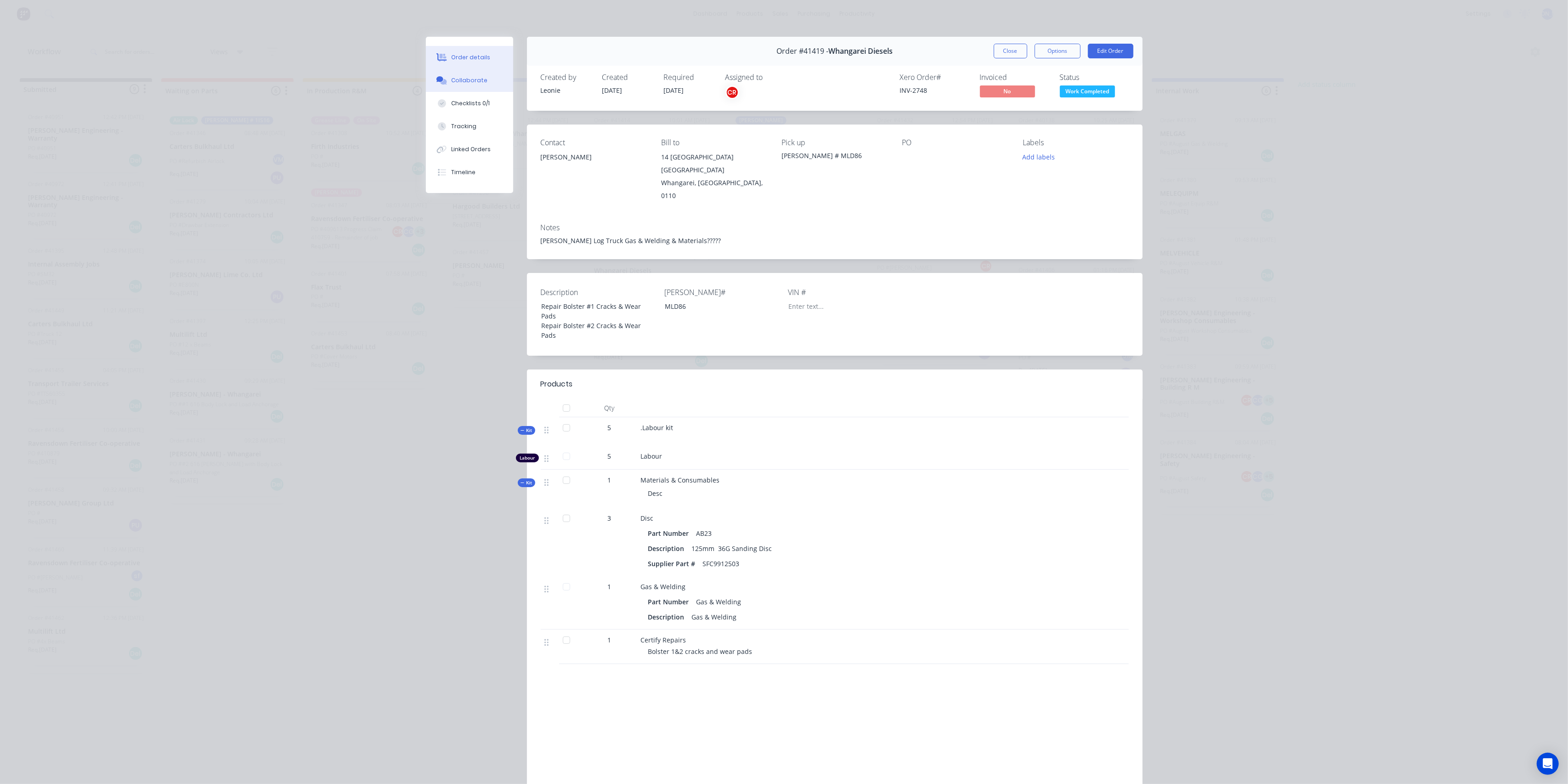
click at [474, 78] on div "Collaborate" at bounding box center [469, 80] width 37 height 9
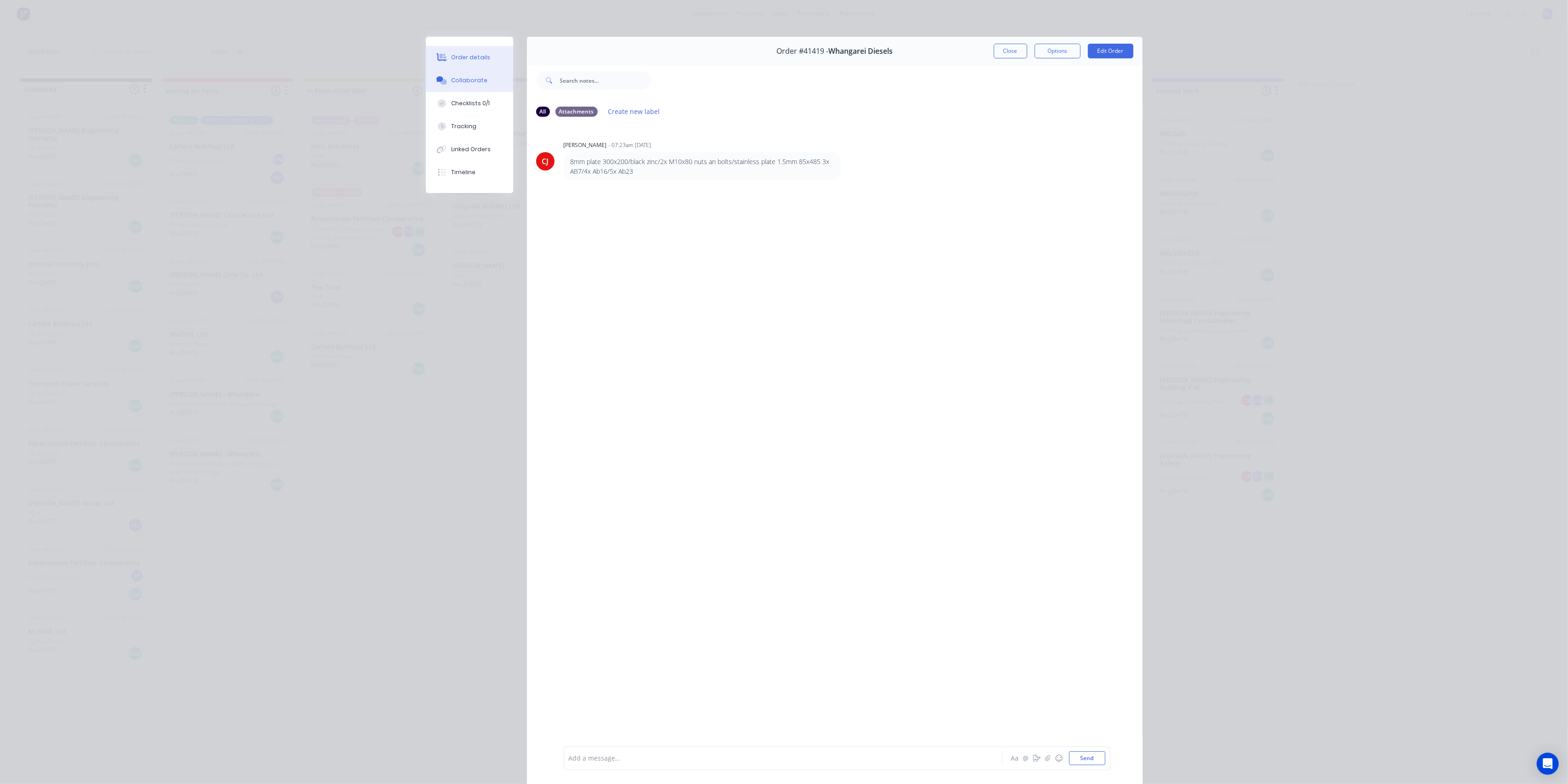
click at [471, 62] on button "Order details" at bounding box center [469, 57] width 87 height 23
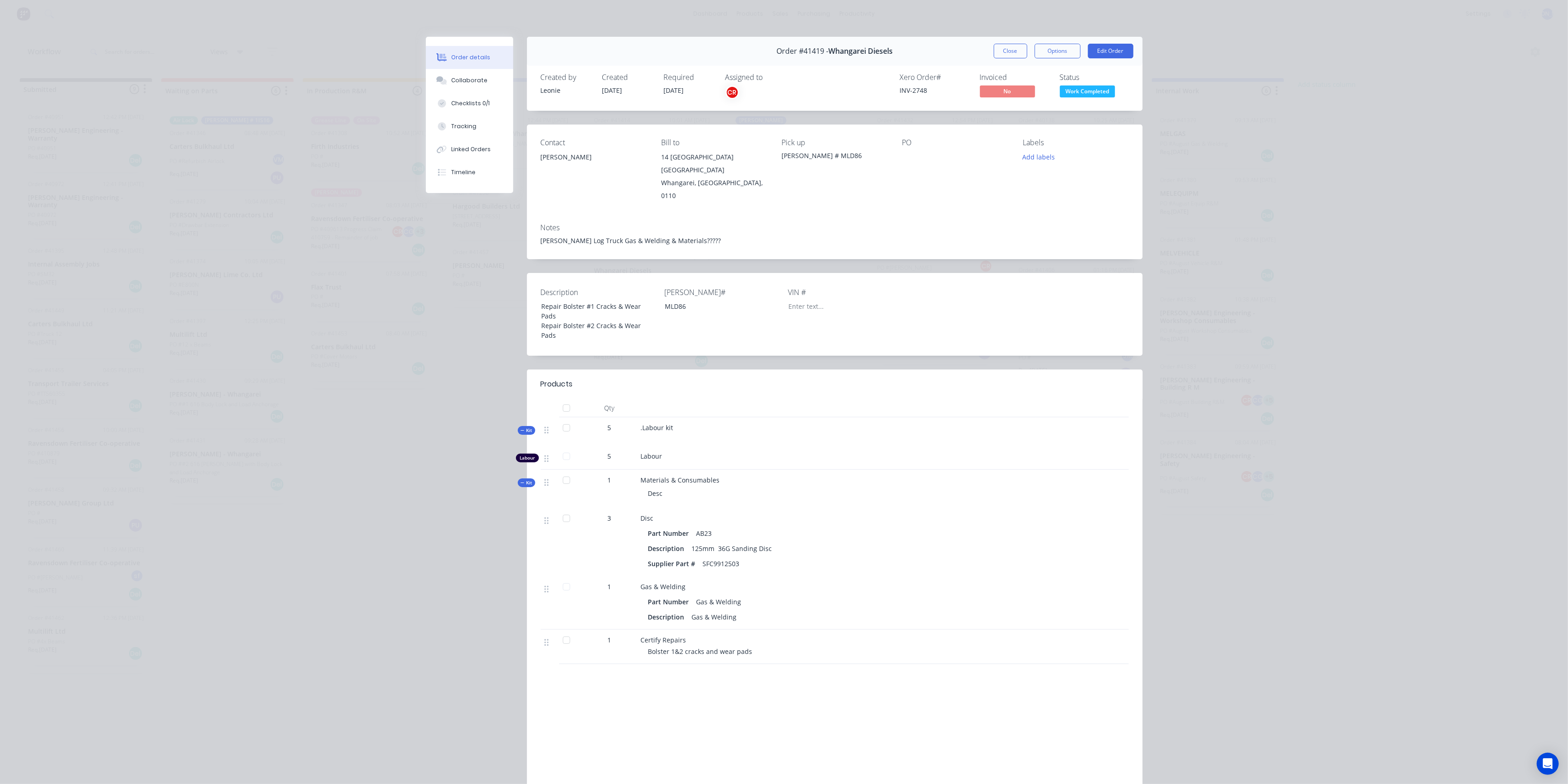
click at [471, 62] on button "Order details" at bounding box center [469, 57] width 87 height 23
click at [477, 83] on div "Collaborate" at bounding box center [469, 80] width 37 height 9
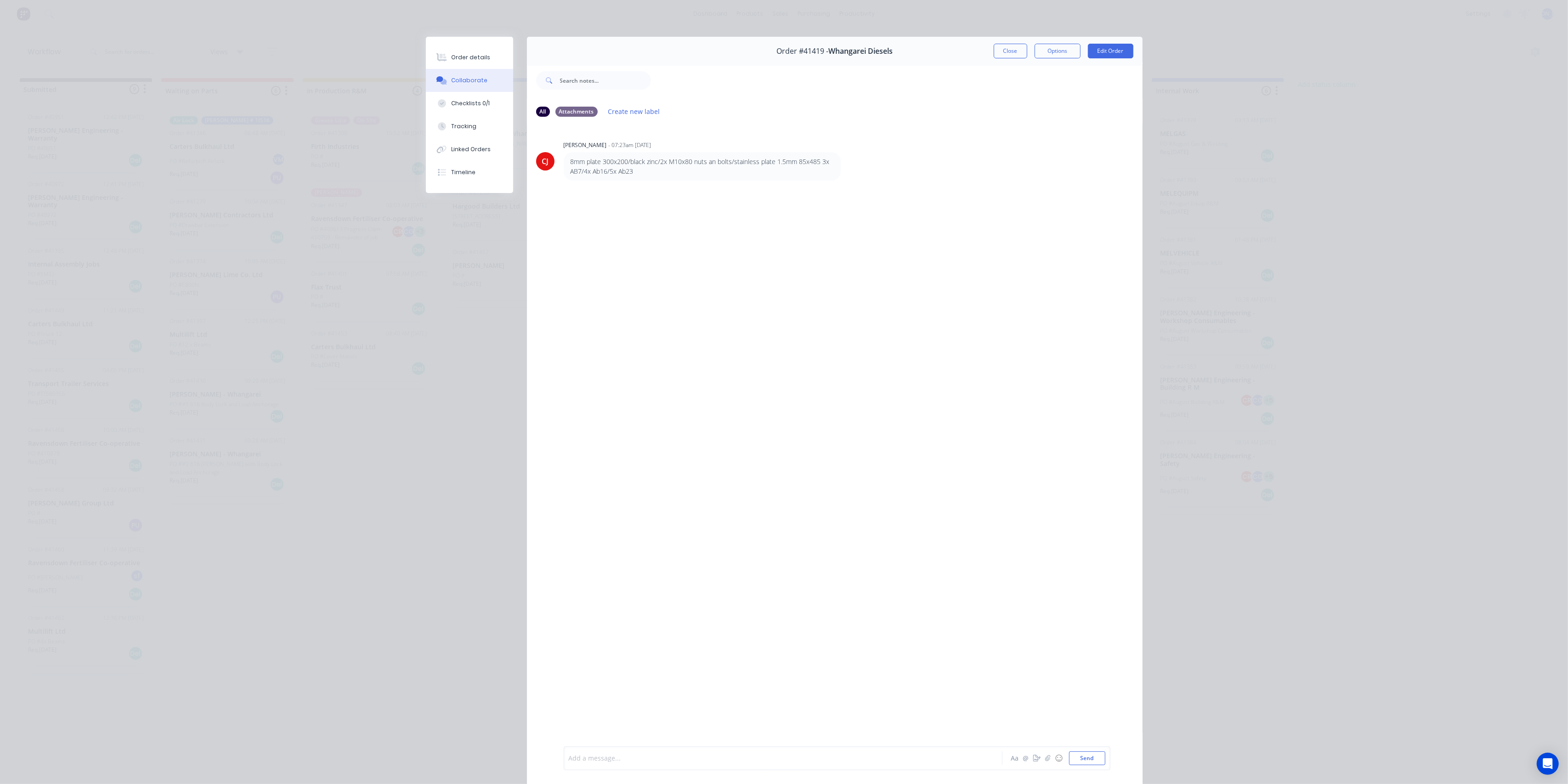
click at [682, 759] on div at bounding box center [770, 758] width 402 height 10
click at [904, 256] on div "[PERSON_NAME] [PERSON_NAME] - 07:23am [DATE] 8mm plate 300x200/black zinc/2x M1…" at bounding box center [835, 435] width 615 height 621
click at [456, 54] on div "Order details" at bounding box center [471, 58] width 39 height 9
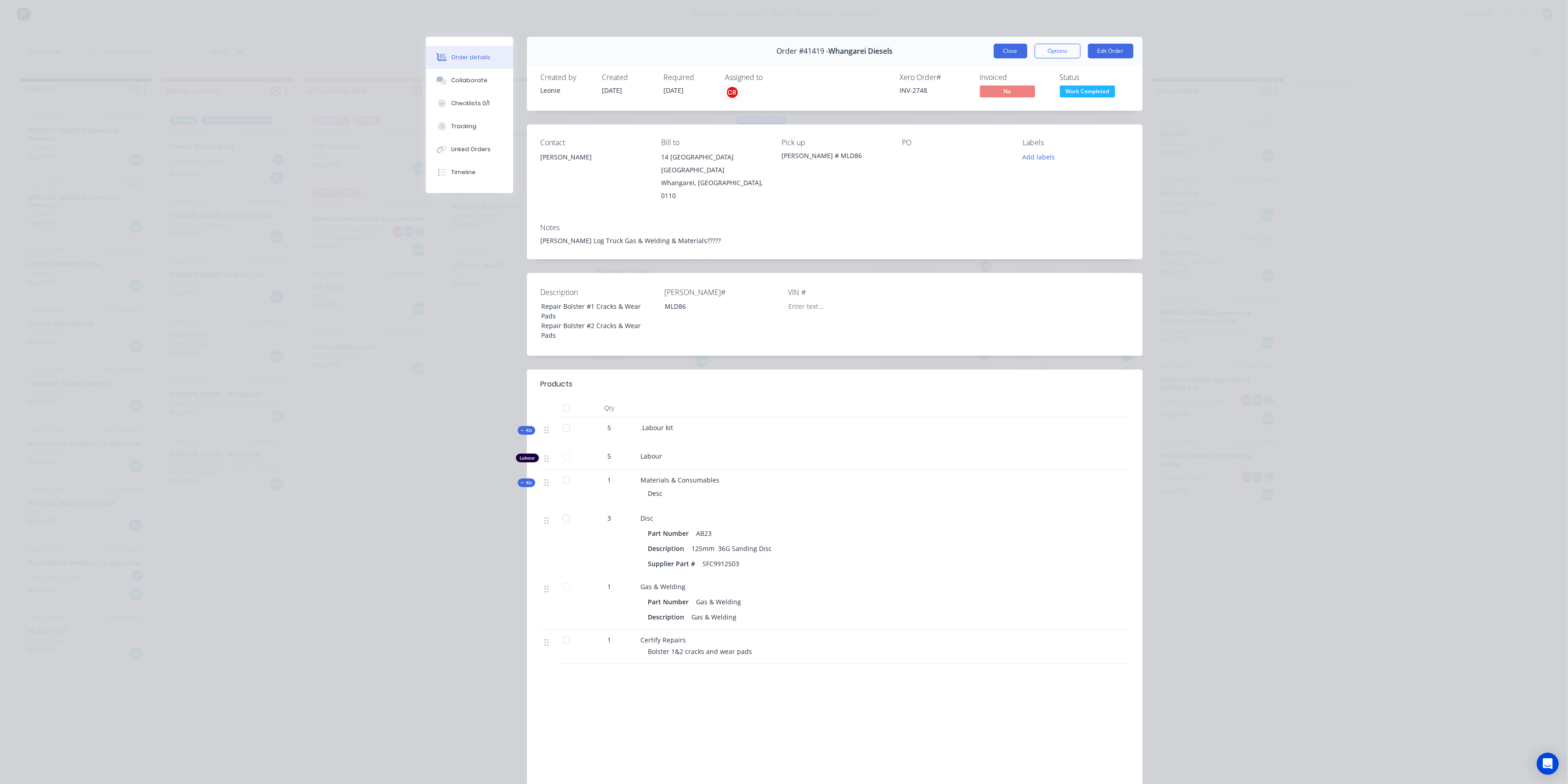
click at [1007, 54] on button "Close" at bounding box center [1010, 51] width 33 height 15
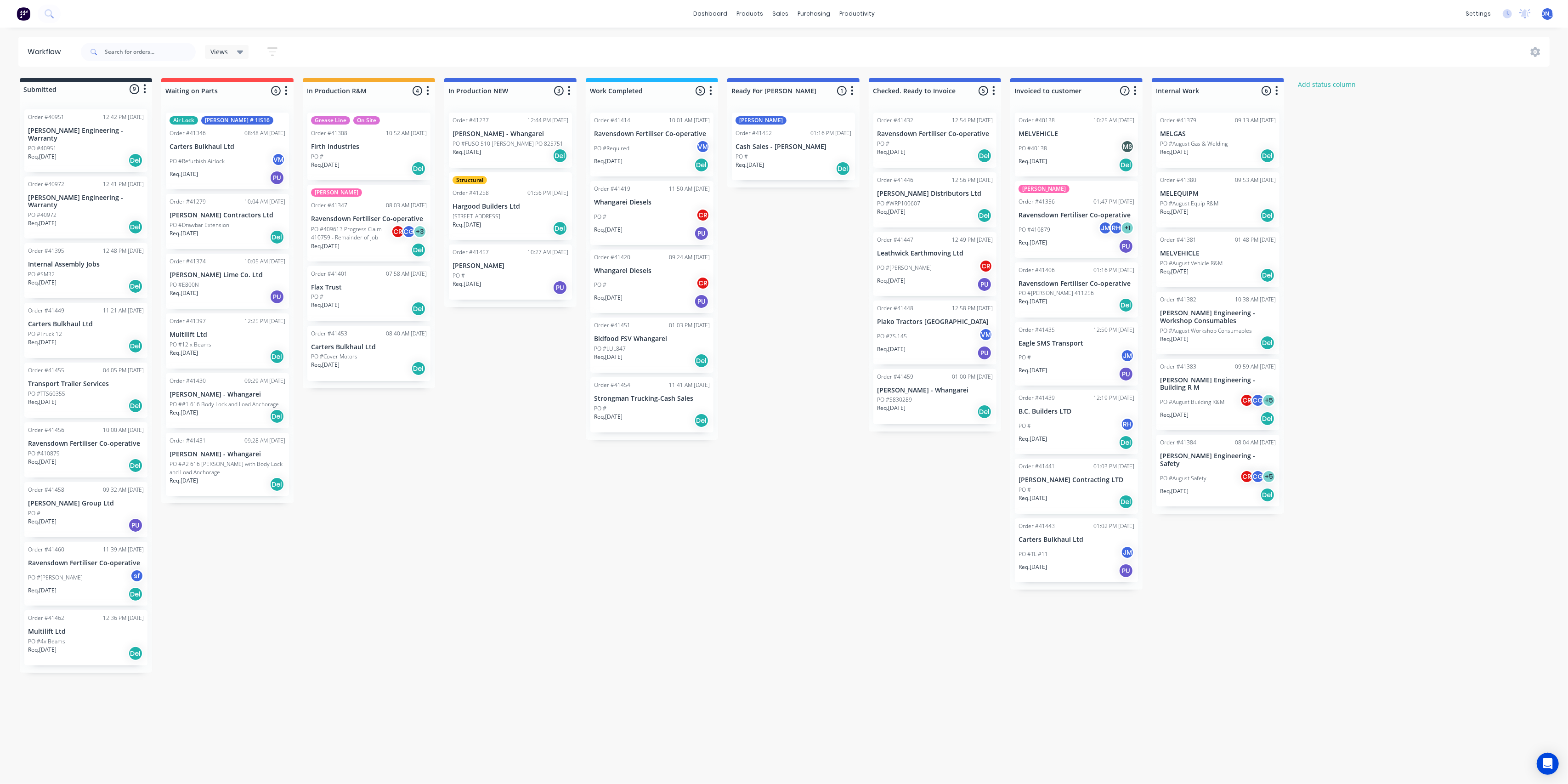
click at [917, 203] on p "PO #WRP100607" at bounding box center [898, 204] width 43 height 9
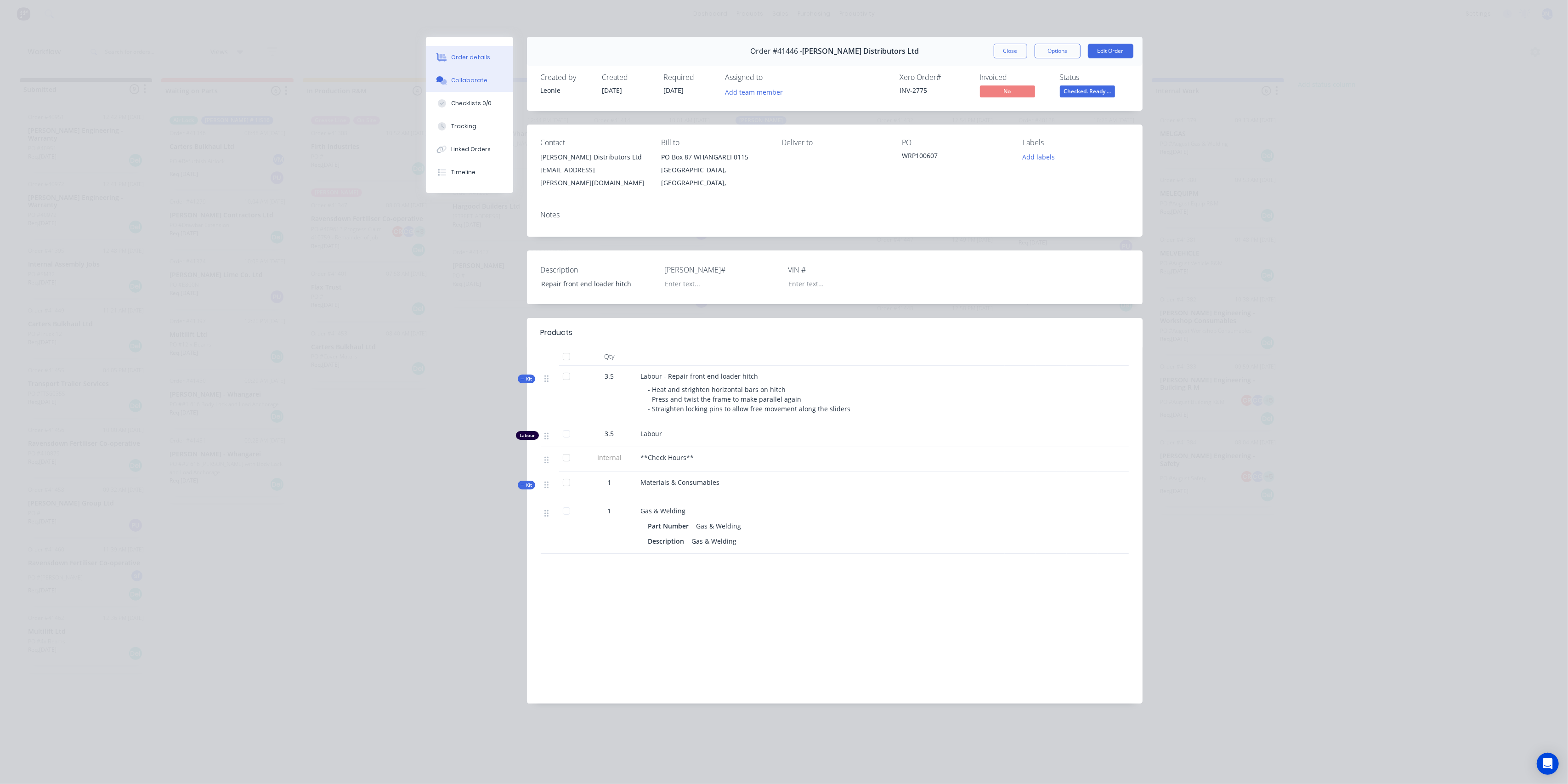
click at [461, 80] on div "Collaborate" at bounding box center [469, 80] width 37 height 9
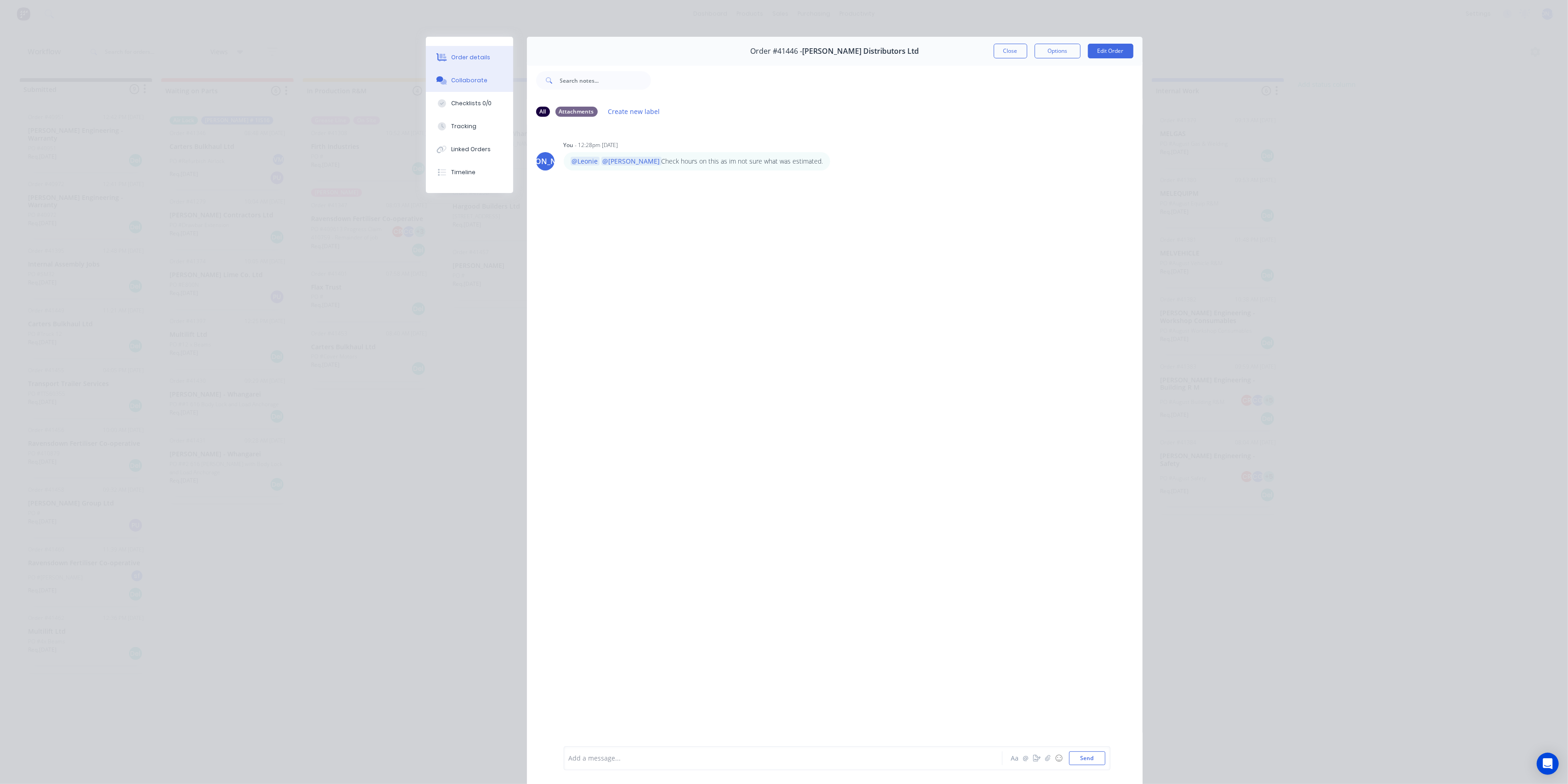
click at [451, 55] on div "Order details" at bounding box center [471, 58] width 39 height 9
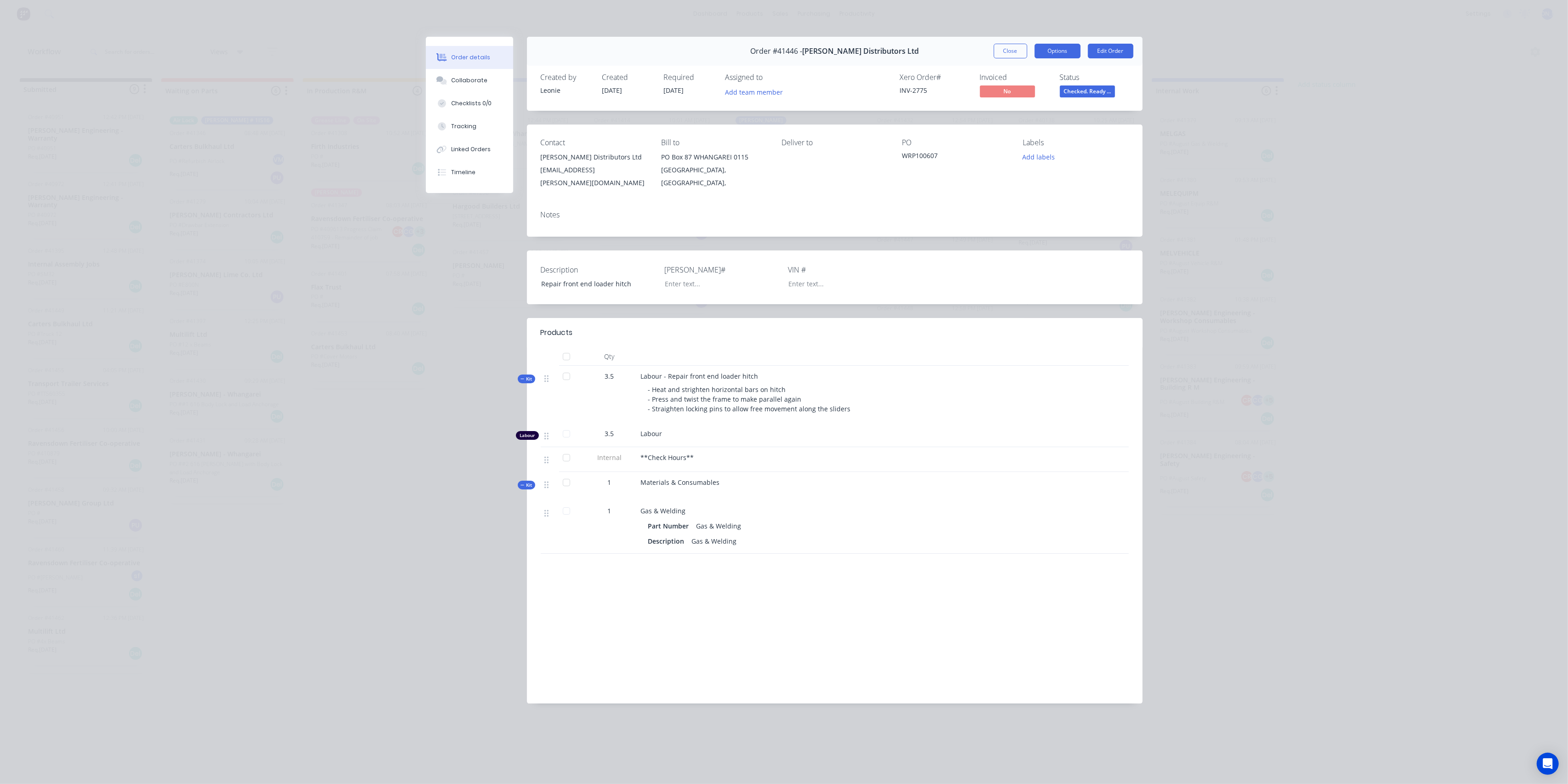
click at [1054, 49] on button "Options" at bounding box center [1057, 51] width 46 height 15
click at [1232, 99] on div "Order details Collaborate Checklists 0/0 Tracking Linked Orders Timeline Order …" at bounding box center [784, 392] width 1568 height 784
click at [1043, 52] on button "Options" at bounding box center [1057, 51] width 46 height 15
click at [1018, 94] on div "Work Order" at bounding box center [1032, 93] width 80 height 13
click at [1035, 108] on div "Standard" at bounding box center [1032, 111] width 80 height 13
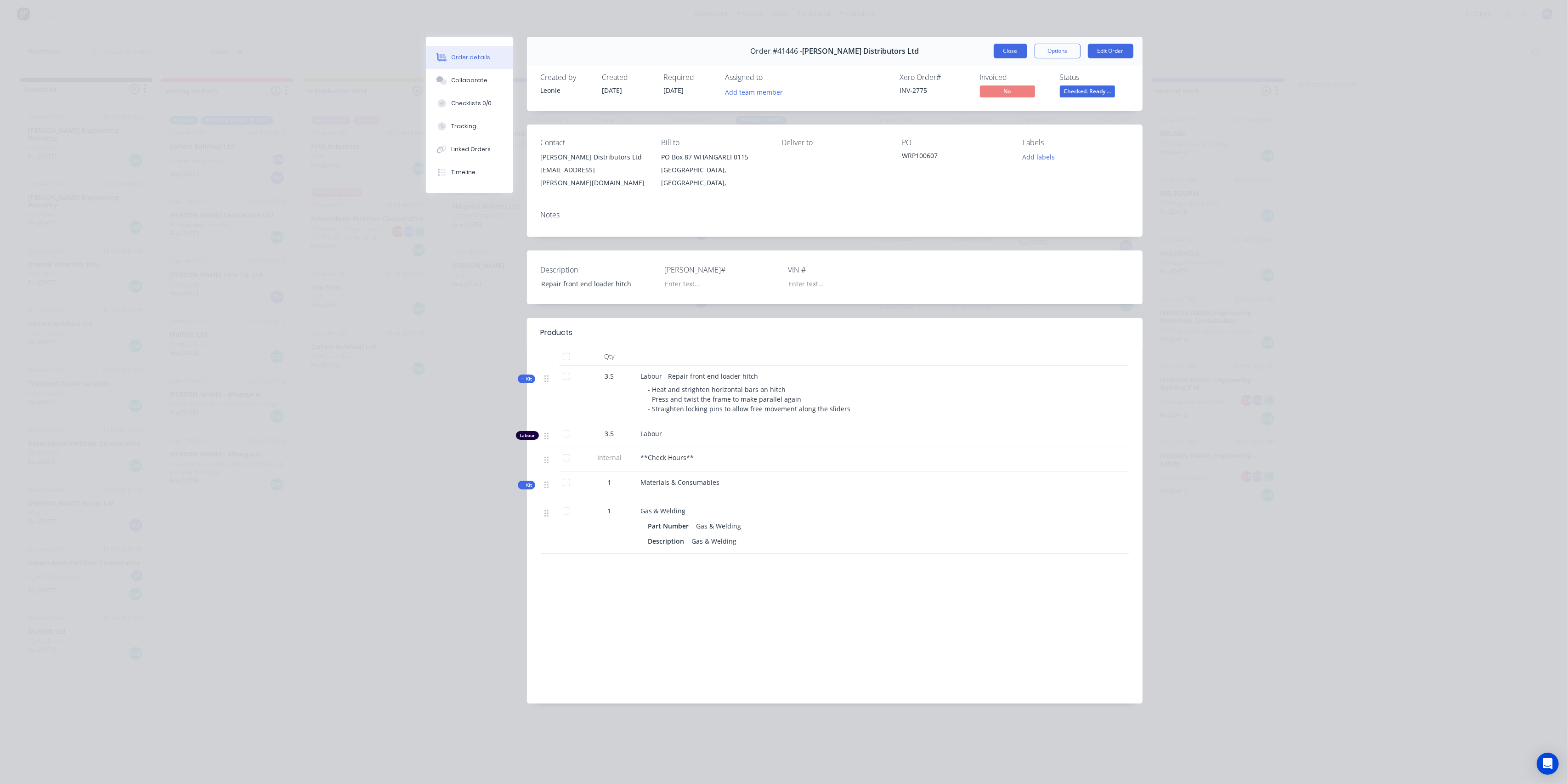
click at [996, 51] on button "Close" at bounding box center [1010, 51] width 33 height 15
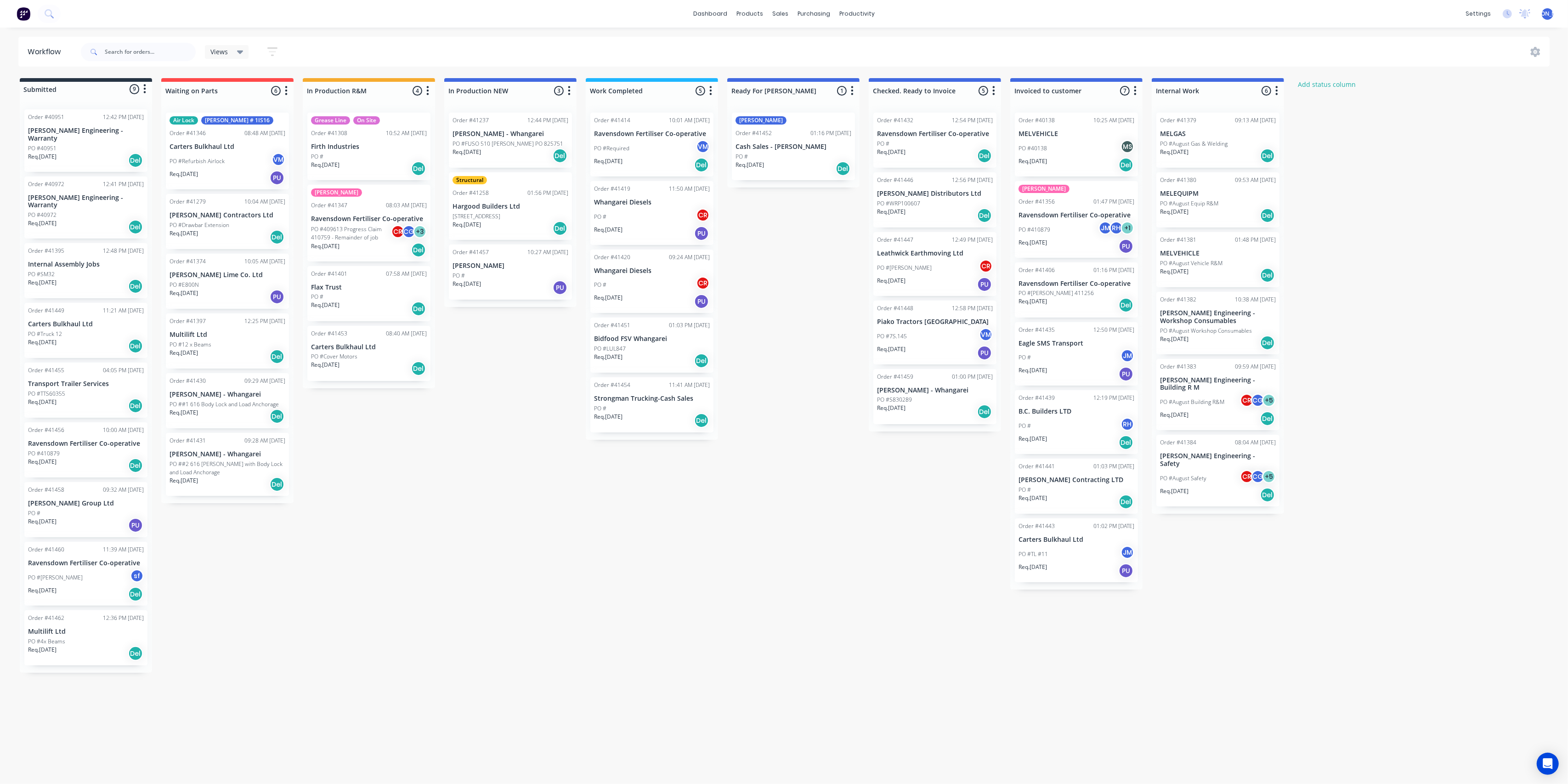
click at [662, 398] on p "Strongman Trucking-Cash Sales" at bounding box center [652, 398] width 116 height 8
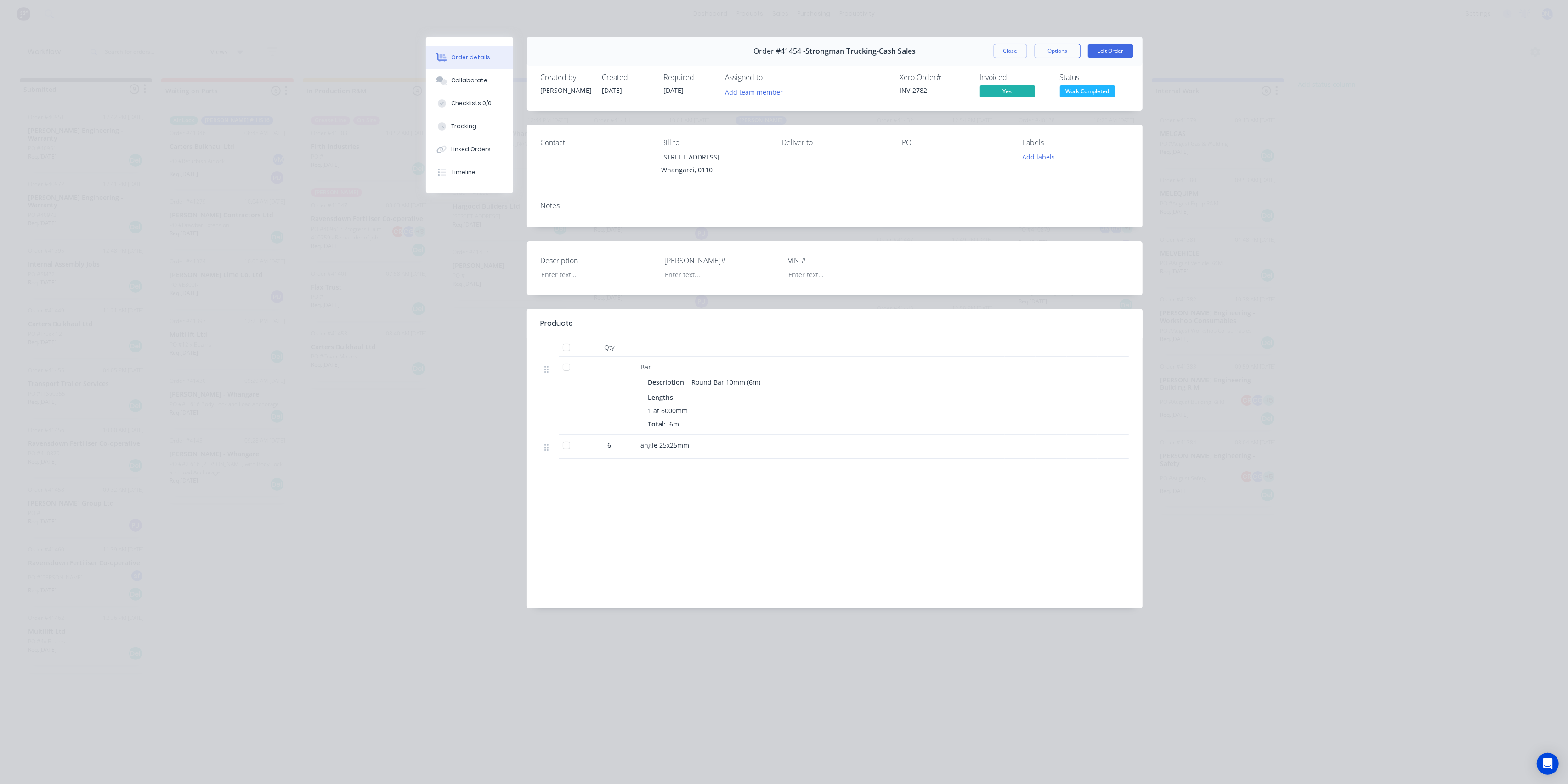
click at [700, 494] on div "Labour $0.00 Sub total $54.35 Margin $24.17 ( 44.47 %) Tax $8.15 Total $62.50" at bounding box center [835, 541] width 588 height 107
click at [1087, 91] on span "Work Completed" at bounding box center [1087, 91] width 55 height 12
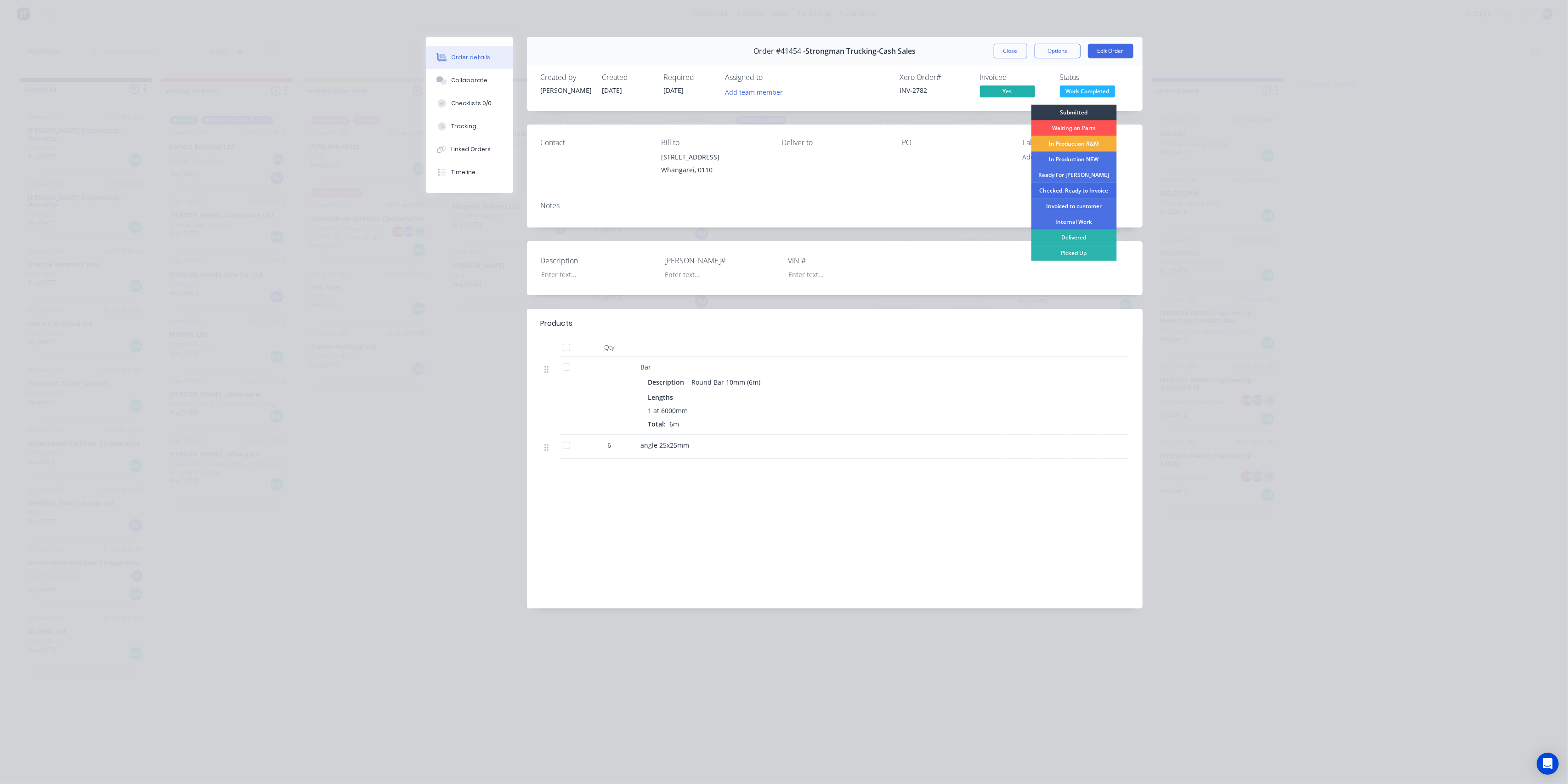
click at [1093, 189] on div "Checked. Ready to Invoice" at bounding box center [1074, 191] width 85 height 16
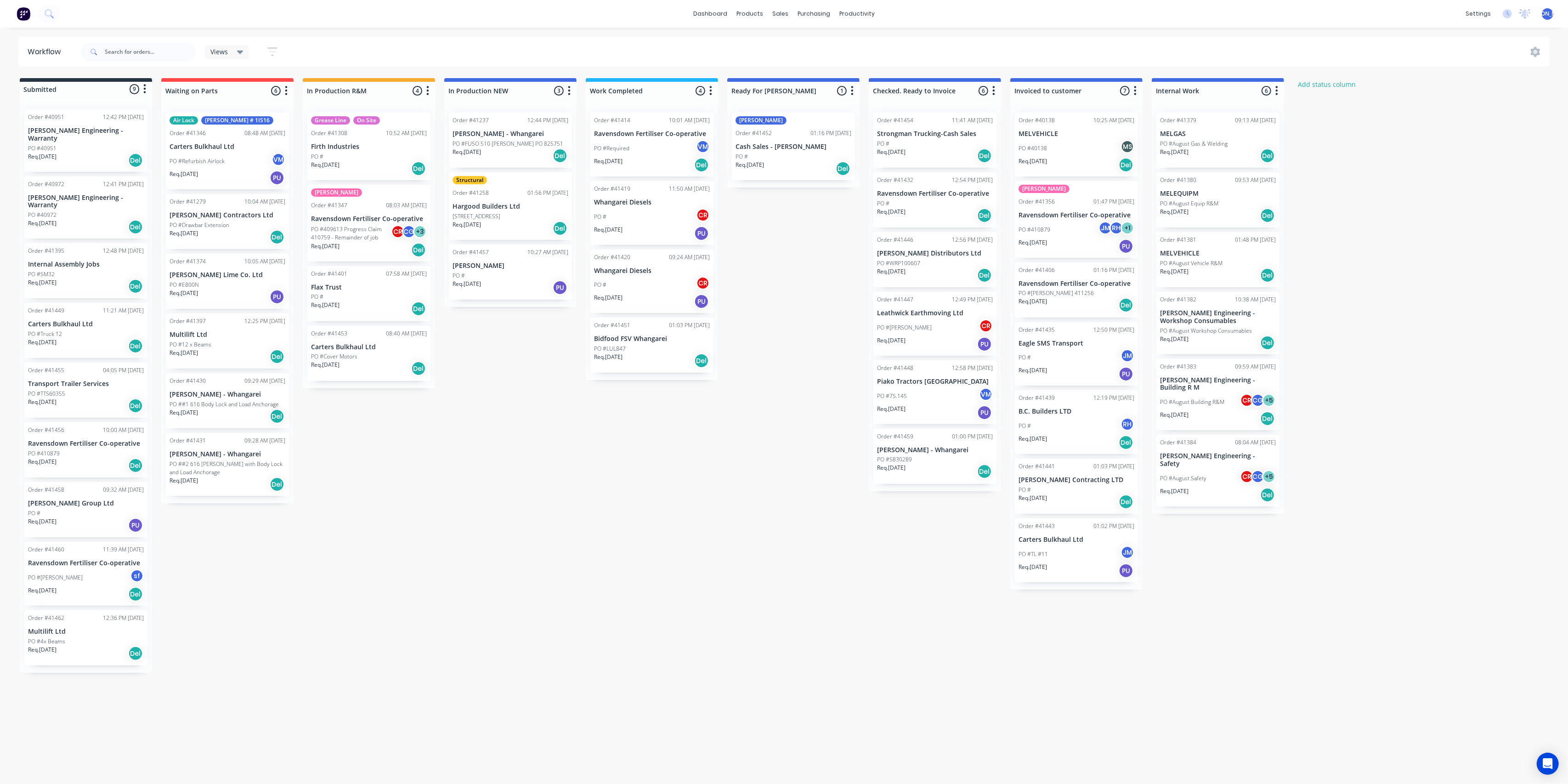
drag, startPoint x: 689, startPoint y: 436, endPoint x: 702, endPoint y: 418, distance: 22.2
click at [690, 433] on div "Submitted 9 Status colour #273444 hex #273444 Save Cancel Summaries Total order…" at bounding box center [759, 375] width 1532 height 595
click at [372, 352] on div "PO #Cover Motors" at bounding box center [369, 357] width 116 height 9
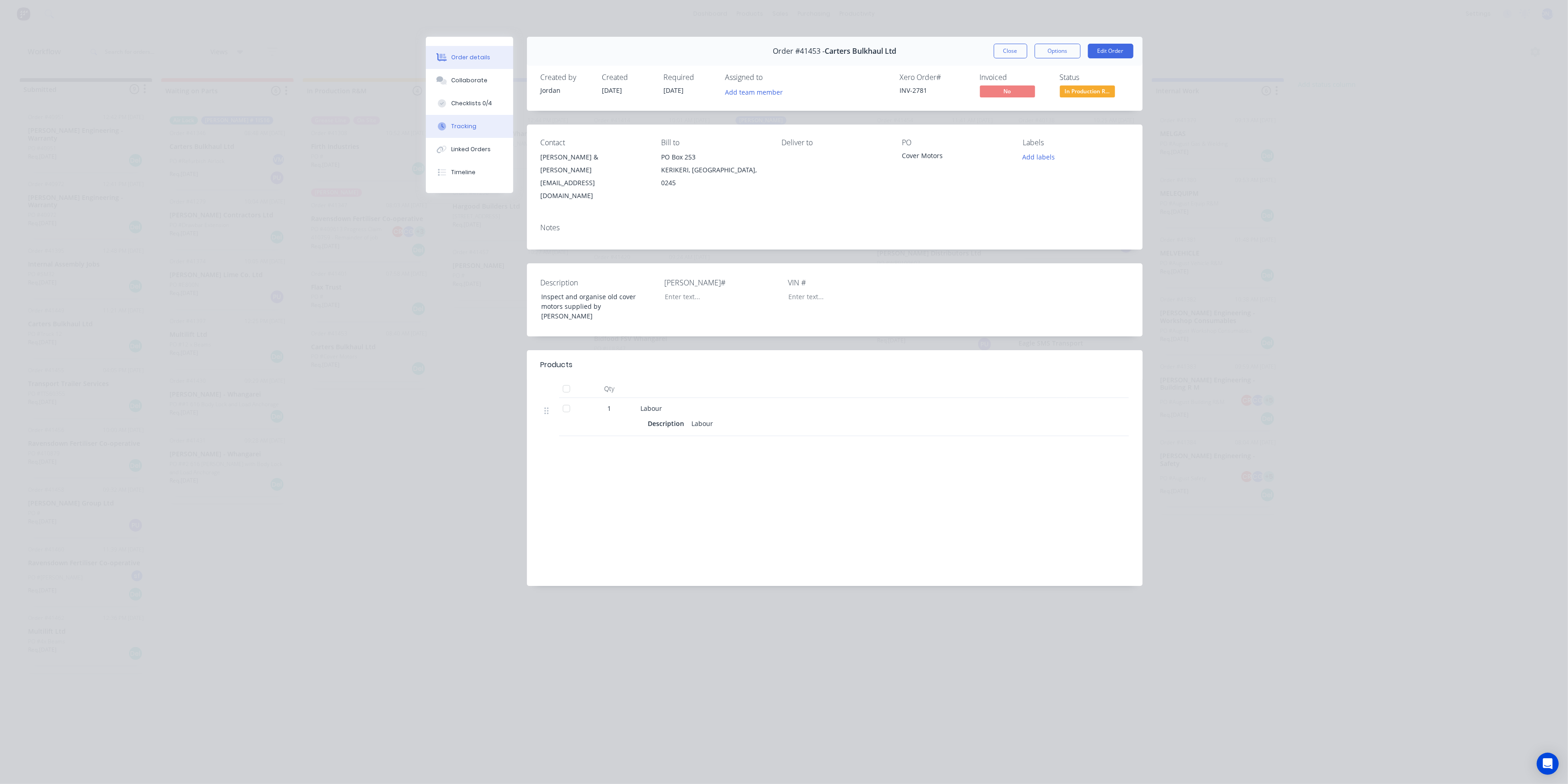
click at [466, 117] on button "Tracking" at bounding box center [469, 127] width 87 height 23
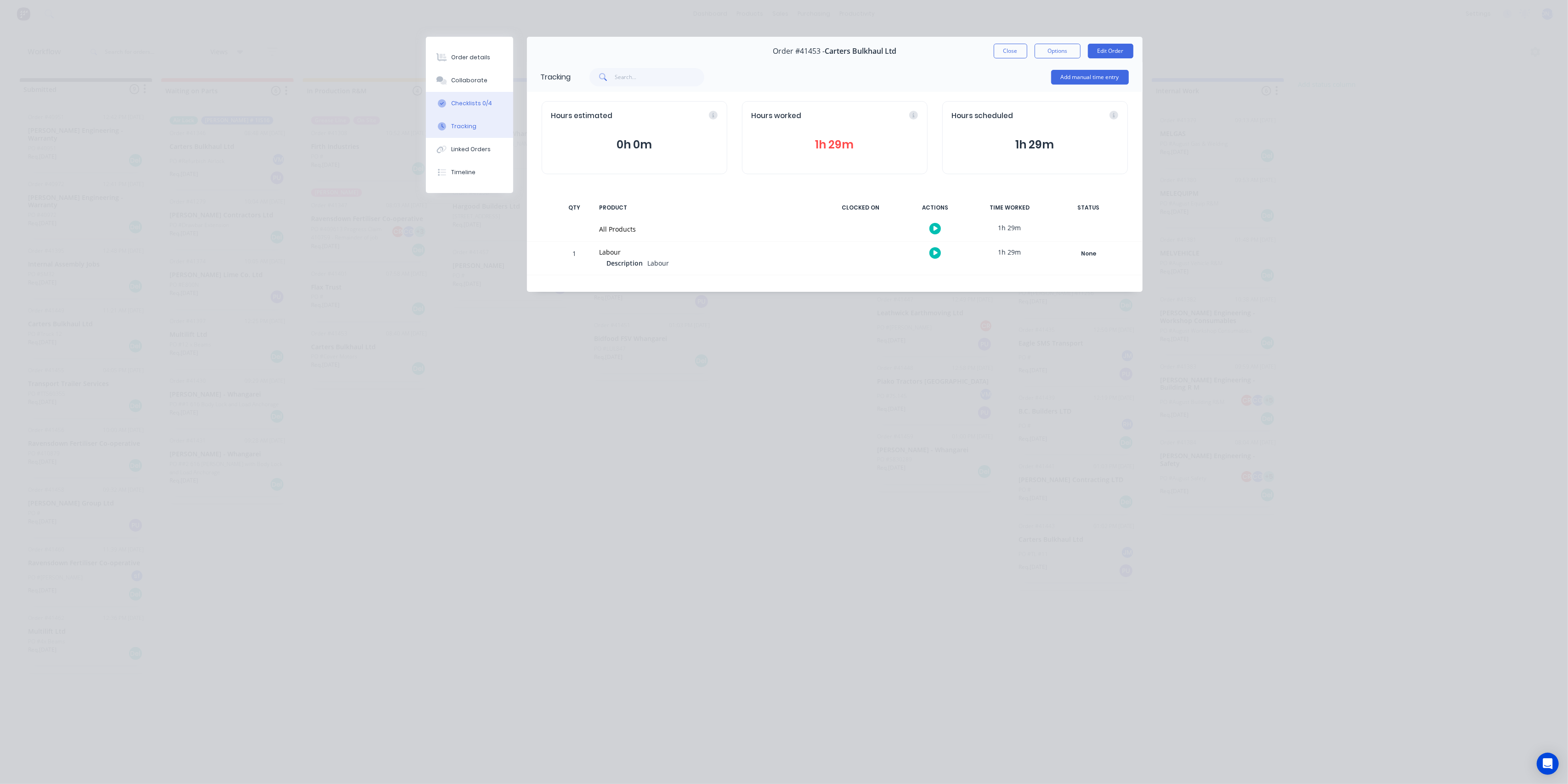
click at [474, 98] on button "Checklists 0/4" at bounding box center [469, 103] width 87 height 23
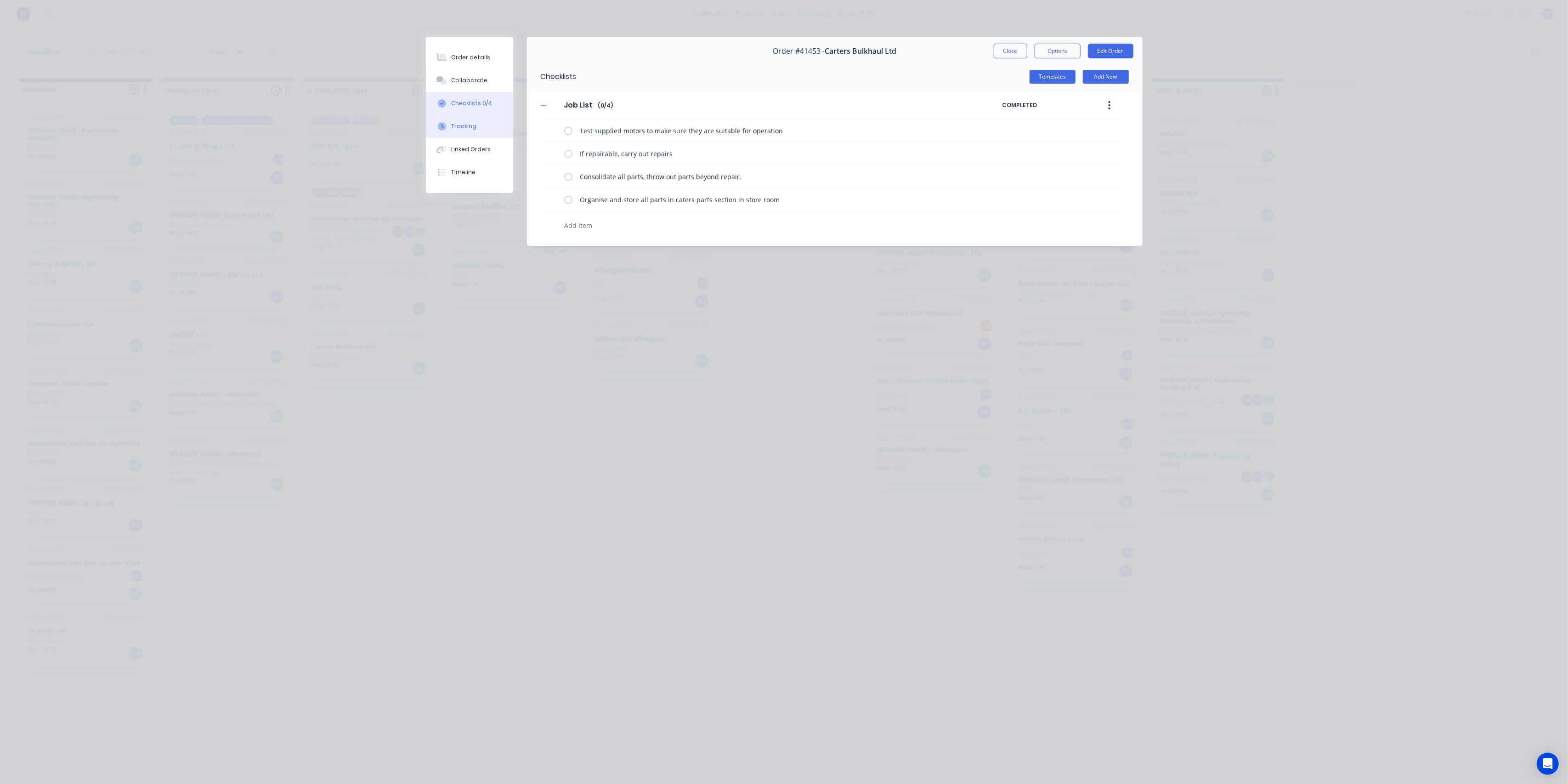
click at [469, 125] on div "Tracking" at bounding box center [464, 127] width 26 height 9
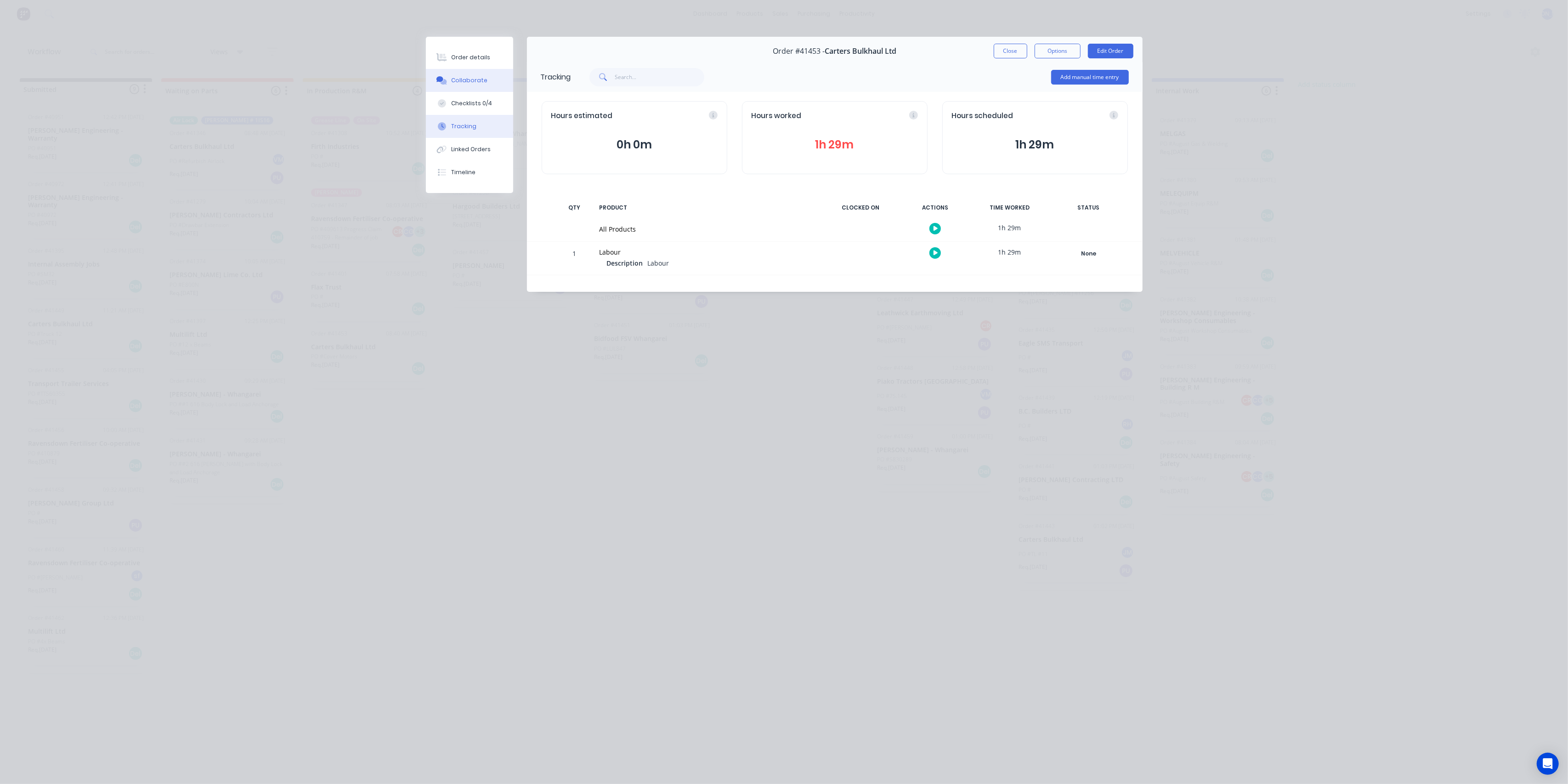
click at [457, 80] on div "Collaborate" at bounding box center [469, 80] width 37 height 9
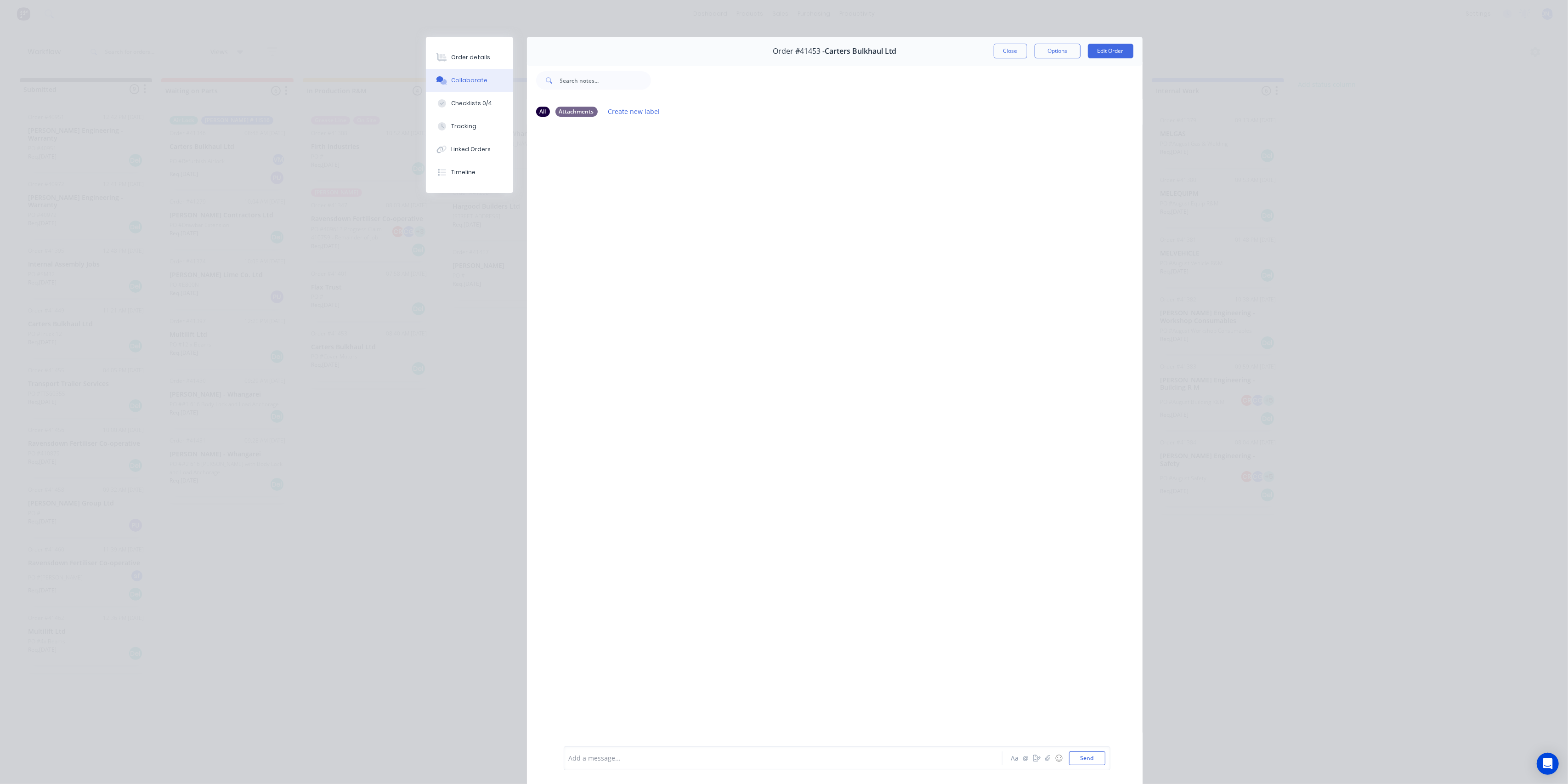
click at [619, 758] on div at bounding box center [770, 758] width 402 height 10
drag, startPoint x: 469, startPoint y: 59, endPoint x: 450, endPoint y: 55, distance: 19.4
click at [467, 59] on div "Order details" at bounding box center [471, 58] width 39 height 9
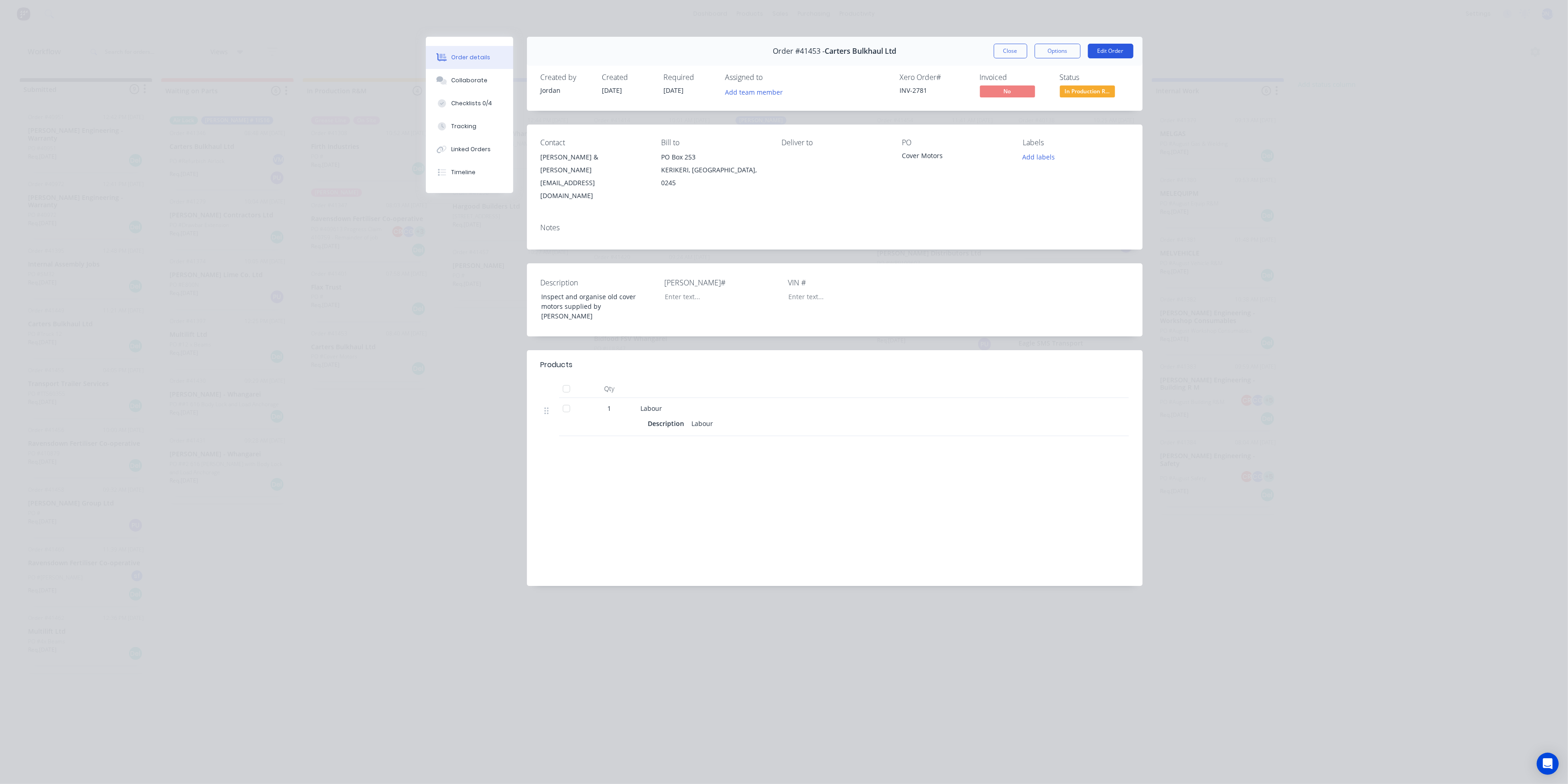
click at [1115, 47] on button "Edit Order" at bounding box center [1110, 51] width 46 height 15
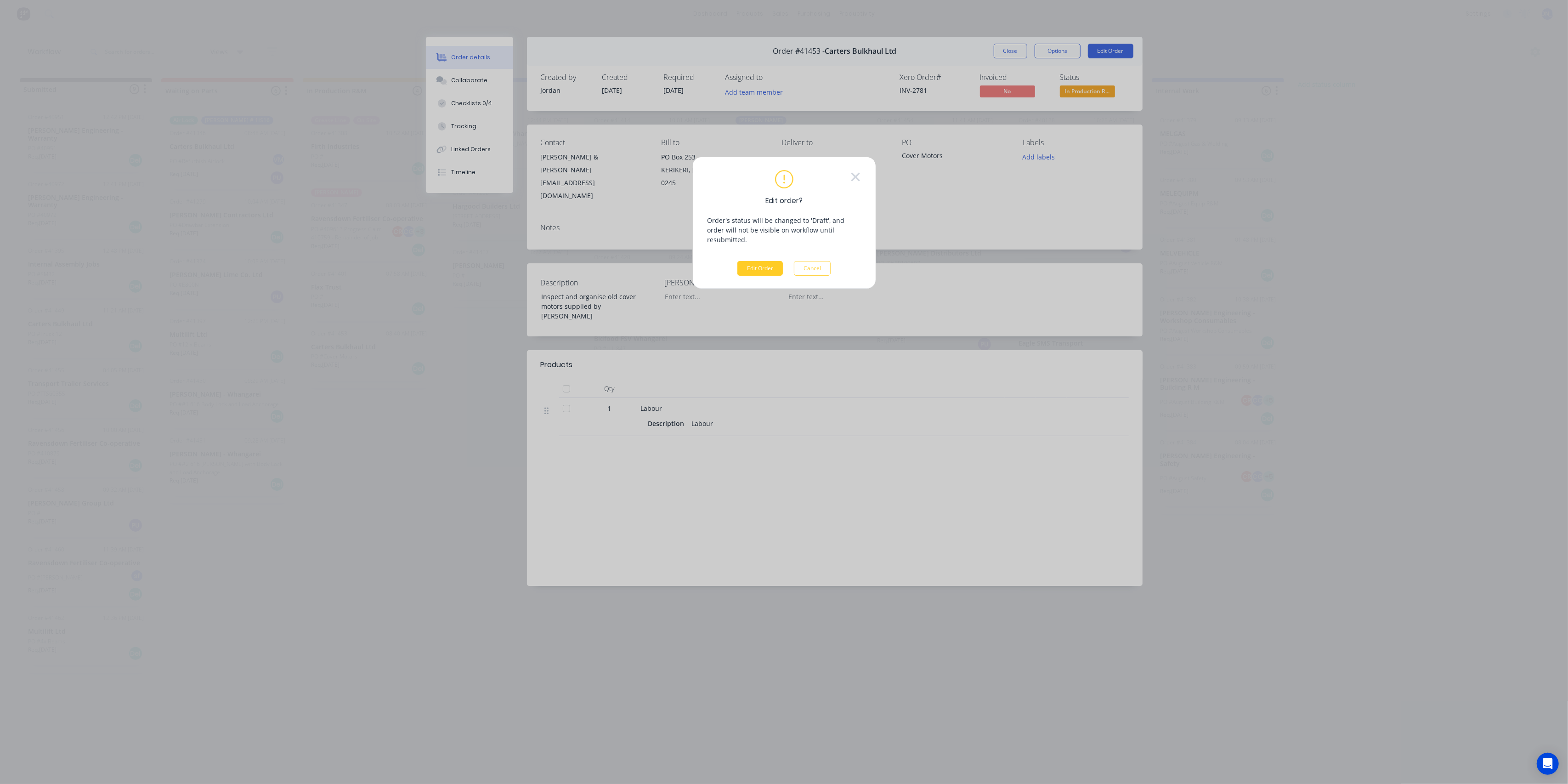
click at [766, 261] on button "Edit Order" at bounding box center [760, 268] width 46 height 15
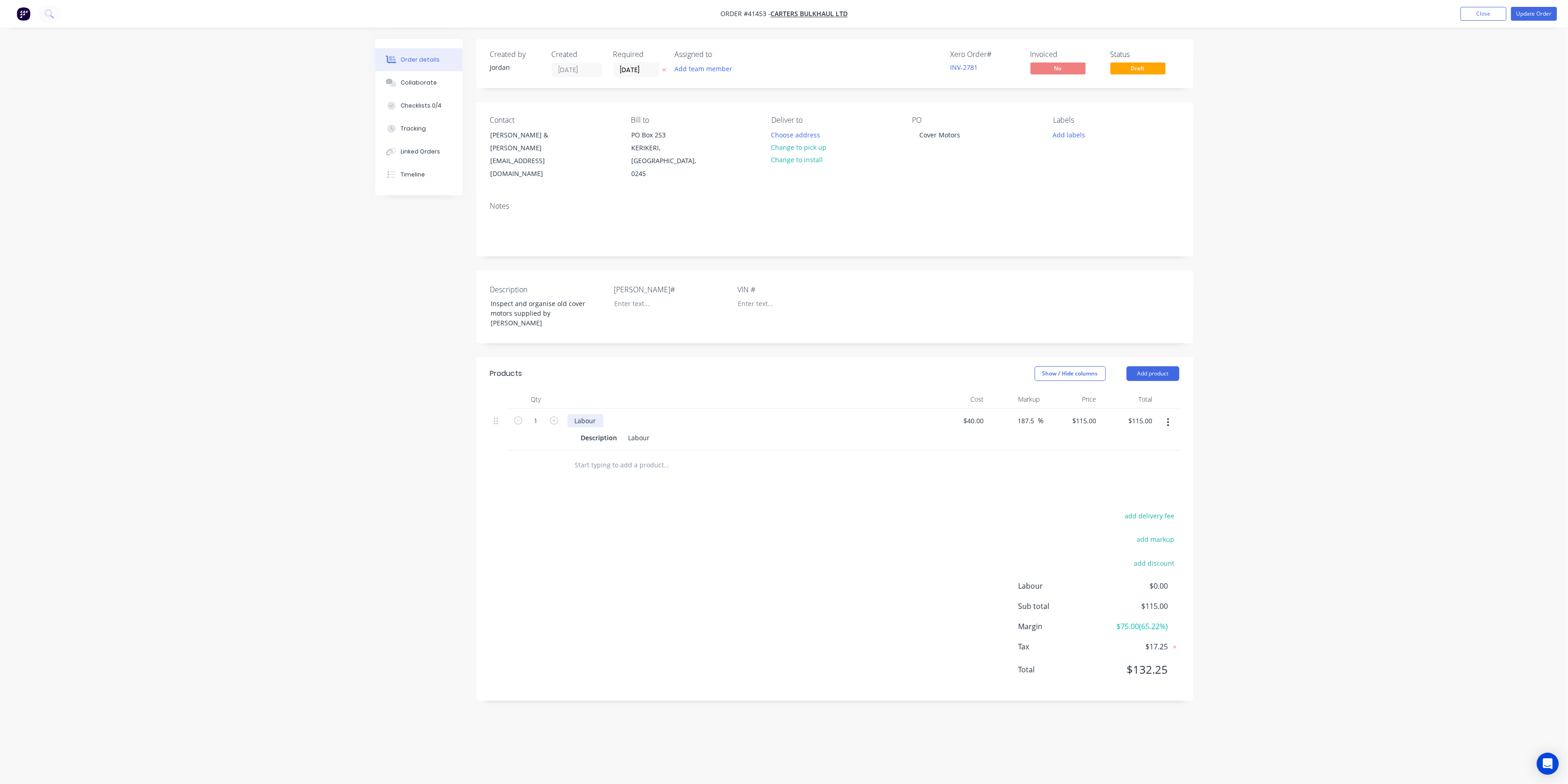
click at [597, 414] on div "Labour" at bounding box center [586, 421] width 37 height 13
drag, startPoint x: 646, startPoint y: 413, endPoint x: 657, endPoint y: 406, distance: 13.0
click at [646, 431] on div "Labour" at bounding box center [639, 438] width 29 height 13
drag, startPoint x: 651, startPoint y: 413, endPoint x: 609, endPoint y: 409, distance: 42.2
click at [609, 431] on div "Description Labour" at bounding box center [746, 438] width 336 height 13
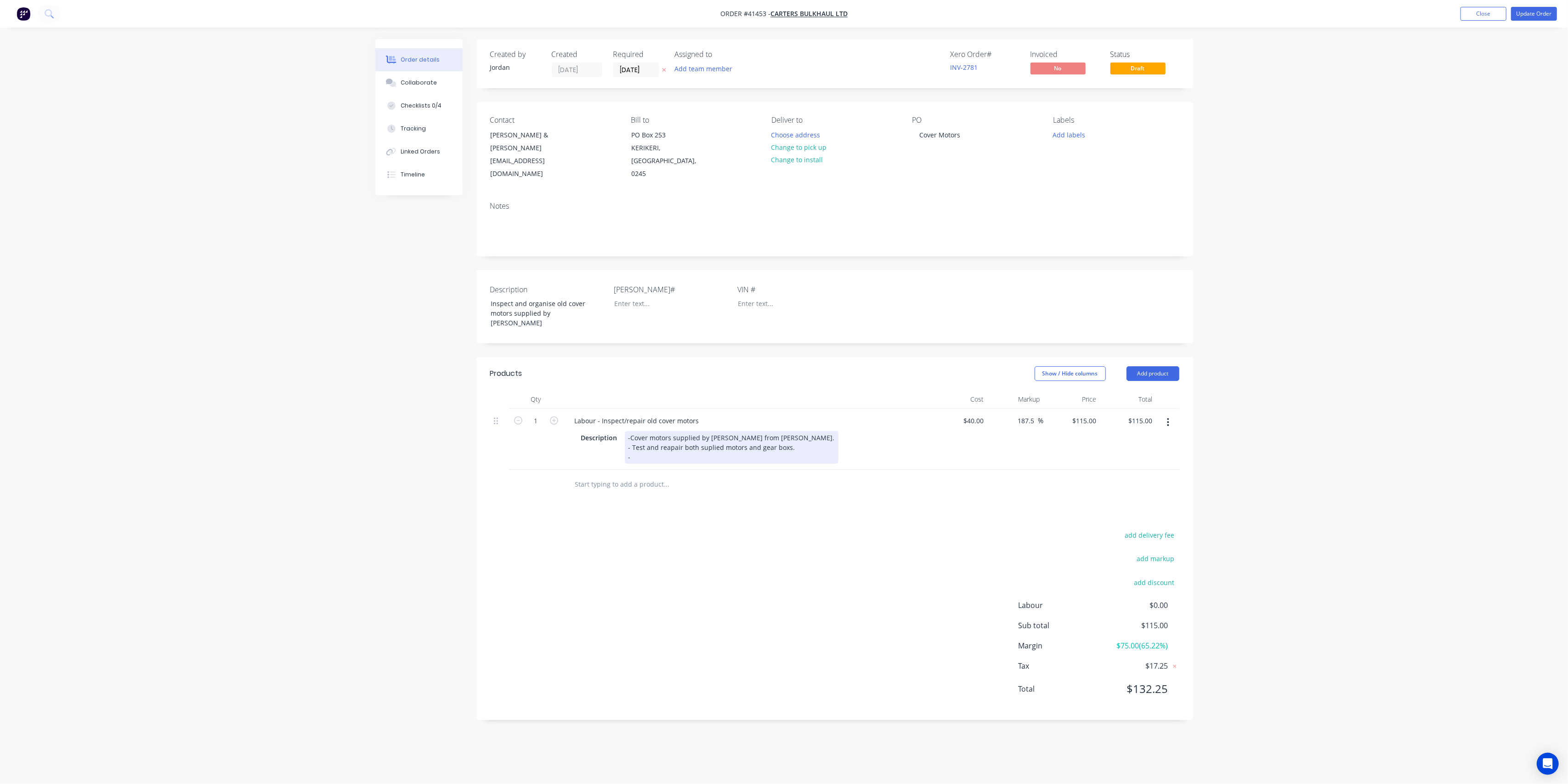
click at [789, 431] on div "-Cover motors supplied by [PERSON_NAME] from [PERSON_NAME]. - Test and reapair …" at bounding box center [731, 447] width 214 height 33
click at [643, 485] on input "text" at bounding box center [667, 494] width 184 height 18
click at [1139, 366] on button "Add product" at bounding box center [1153, 374] width 53 height 15
click at [1154, 519] on div "Notes (External)" at bounding box center [1136, 525] width 71 height 13
click at [613, 485] on div at bounding box center [600, 491] width 66 height 13
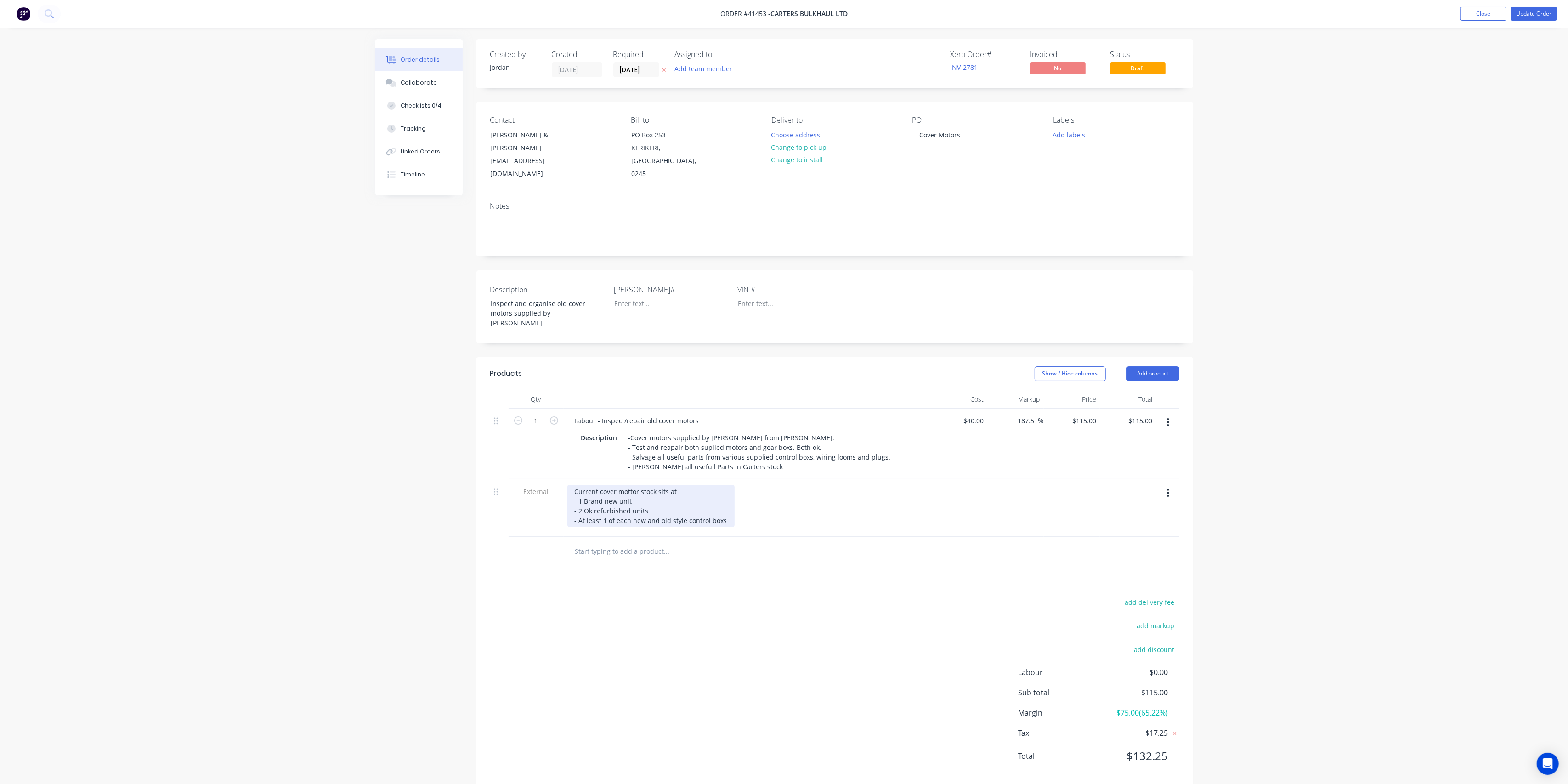
click at [633, 495] on div "Current cover mottor stock sits at - 1 Brand new unit - 2 Ok refurbished units …" at bounding box center [651, 505] width 167 height 42
click at [631, 494] on div "Current cover mottor stock sits at - 1 Brand new unit - 2 Ok refurbished units …" at bounding box center [651, 505] width 167 height 42
click at [724, 498] on div "Current cover mottor stock sits at - 1 Brand new unit - 2 Ok refurbished units …" at bounding box center [651, 505] width 167 height 42
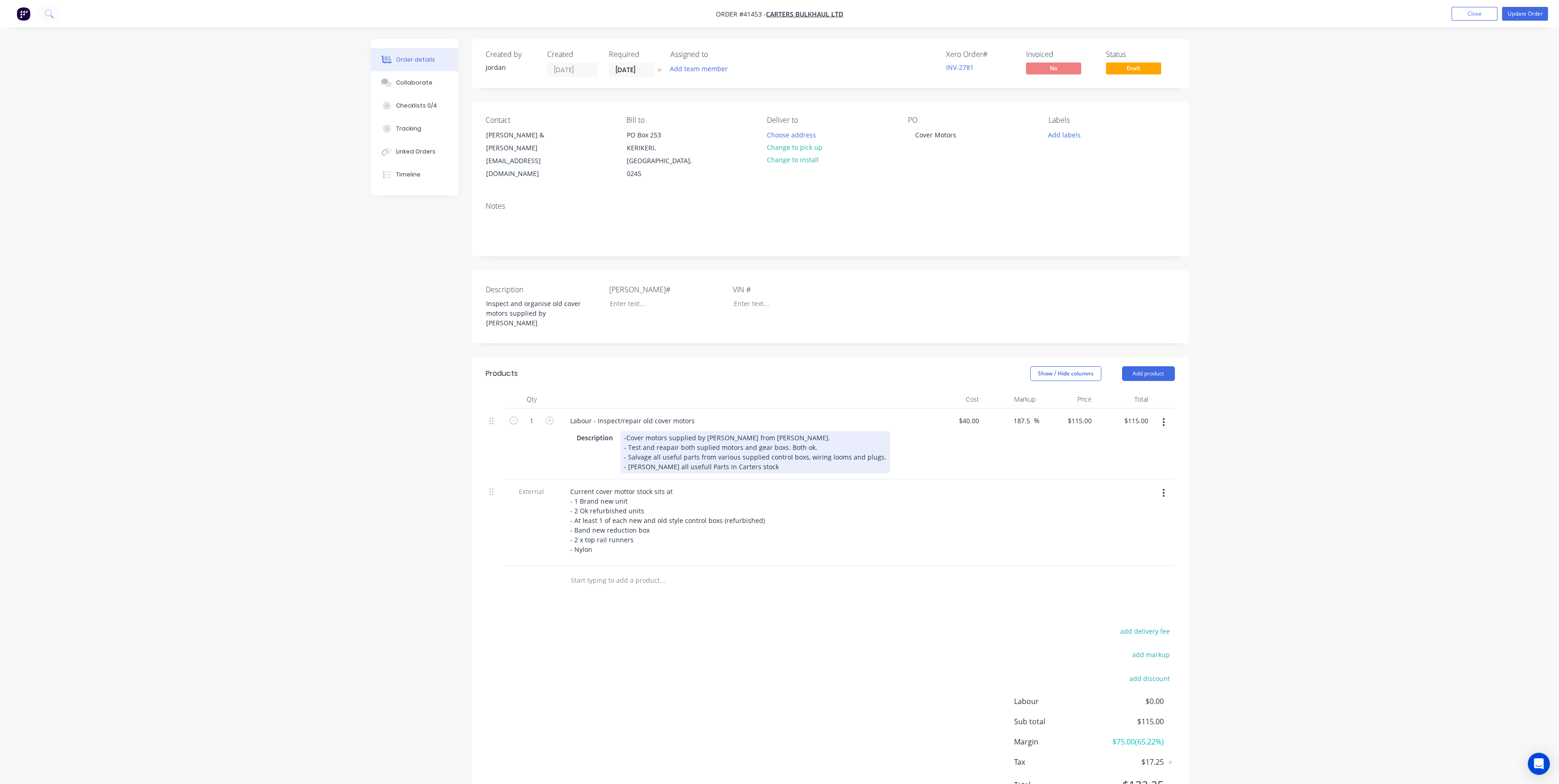
click at [640, 443] on div "-Cover motors supplied by [PERSON_NAME] from [PERSON_NAME]. - Test and reapair …" at bounding box center [755, 452] width 270 height 42
click at [835, 431] on div "-Cover motors supplied by [PERSON_NAME] from [PERSON_NAME]. - Test and reapair …" at bounding box center [755, 452] width 270 height 42
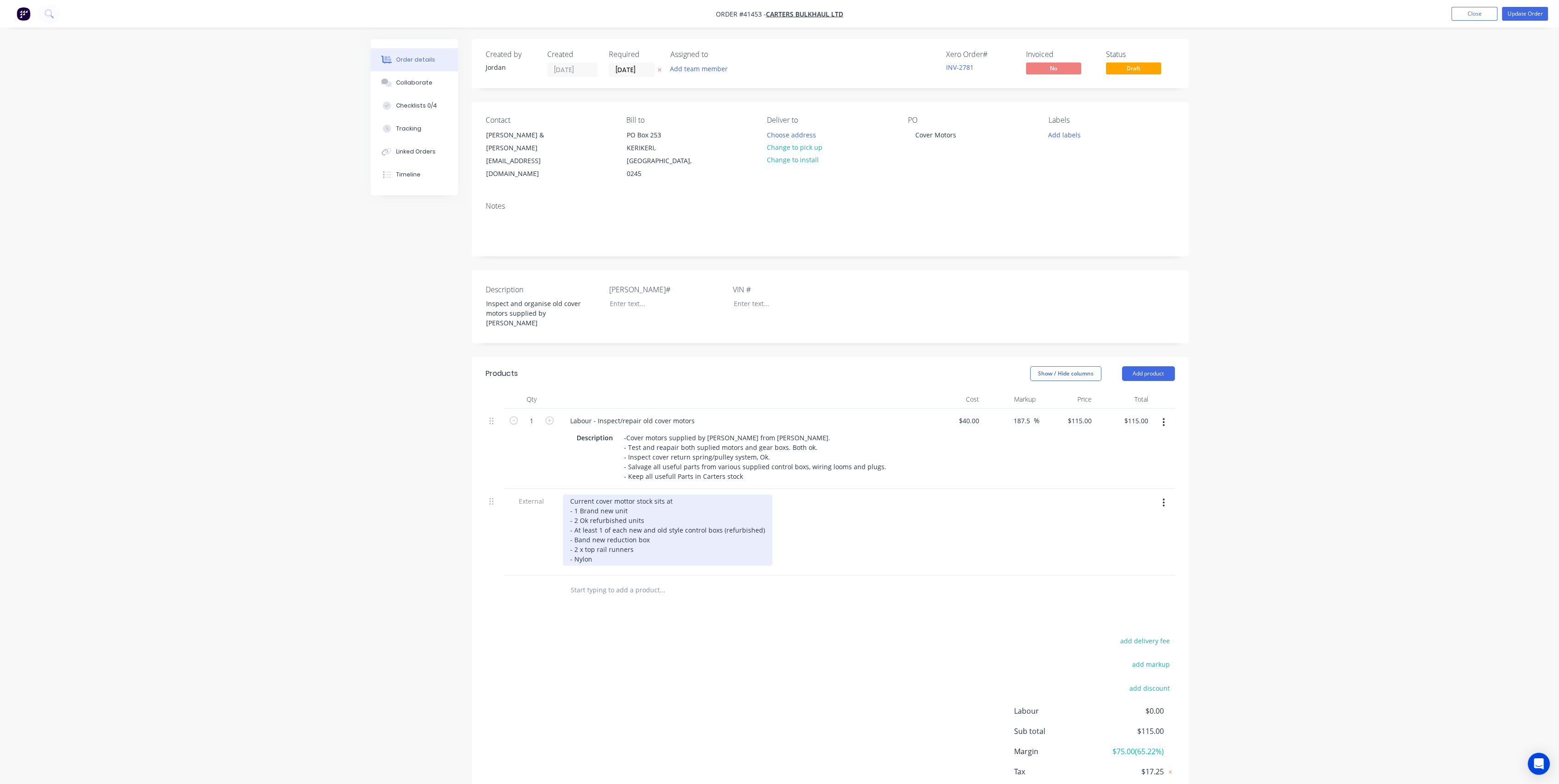
click at [681, 522] on div "Current cover mottor stock sits at - 1 Brand new unit - 2 Ok refurbished units …" at bounding box center [668, 530] width 209 height 71
click at [636, 494] on div "Current cover mottor stock sits at - 1 Brand new unit - 2 Ok refurbished units …" at bounding box center [668, 530] width 209 height 71
click at [648, 497] on div "Current cover mottor stock sits at - 1 Brand new unit (new style) - 2 Ok refurb…" at bounding box center [668, 530] width 209 height 71
click at [606, 526] on div "Current cover mottor stock sits at - 1 Brand new unit (new style) - 2 Ok refurb…" at bounding box center [668, 530] width 209 height 71
click at [592, 537] on div "Current cover mottor stock sits at - 1 Brand new unit (new style) - 2 Ok refurb…" at bounding box center [668, 530] width 209 height 71
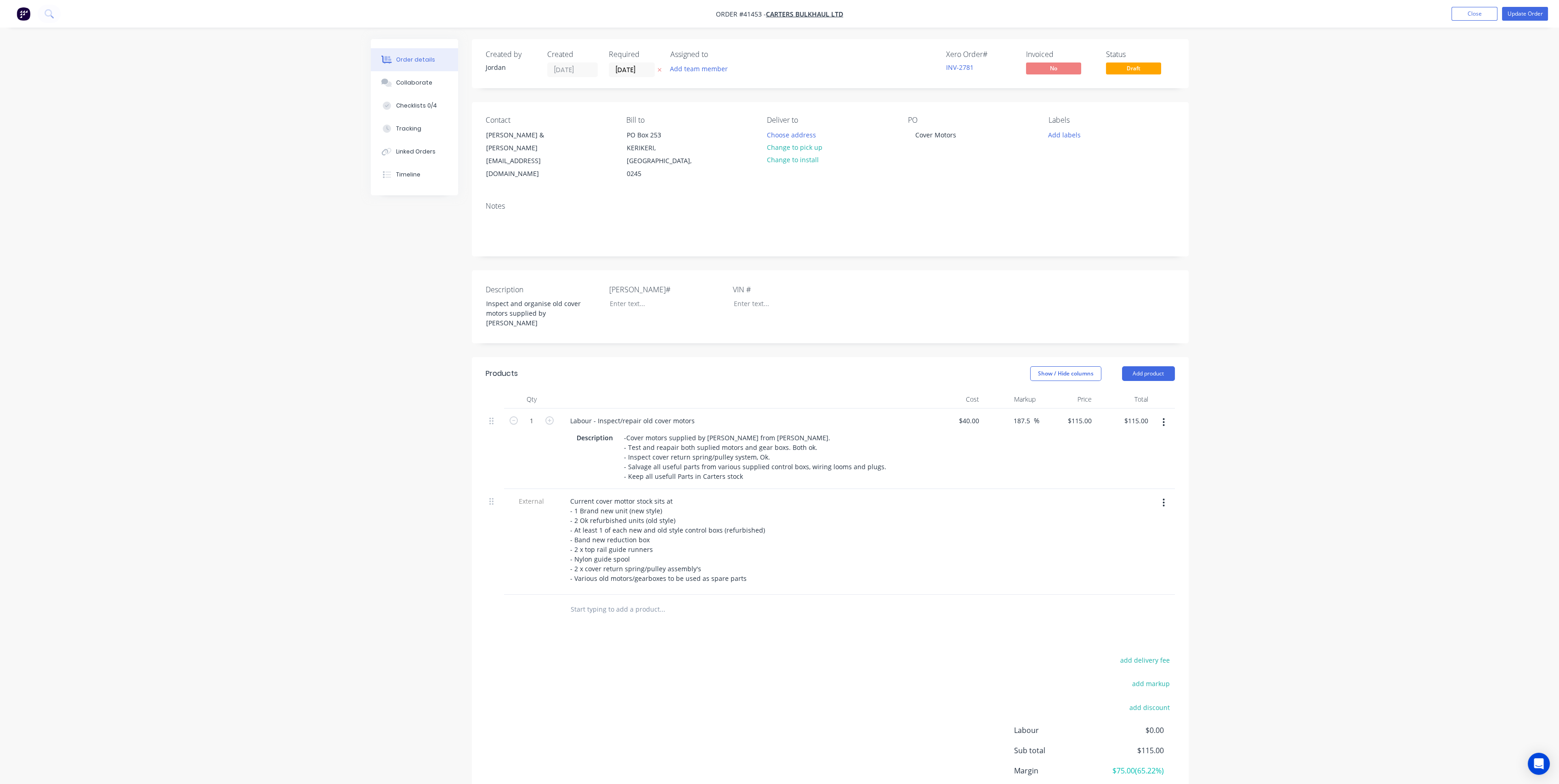
click at [1151, 357] on header "Products Show / Hide columns Add product" at bounding box center [830, 373] width 716 height 33
click at [1149, 366] on button "Add product" at bounding box center [1148, 374] width 53 height 15
click at [1146, 519] on div "Notes (External)" at bounding box center [1131, 525] width 71 height 13
click at [608, 600] on div at bounding box center [596, 607] width 66 height 13
click at [572, 600] on div "Carters stock items have been moved from [GEOGRAPHIC_DATA] in old store room to…" at bounding box center [743, 612] width 360 height 23
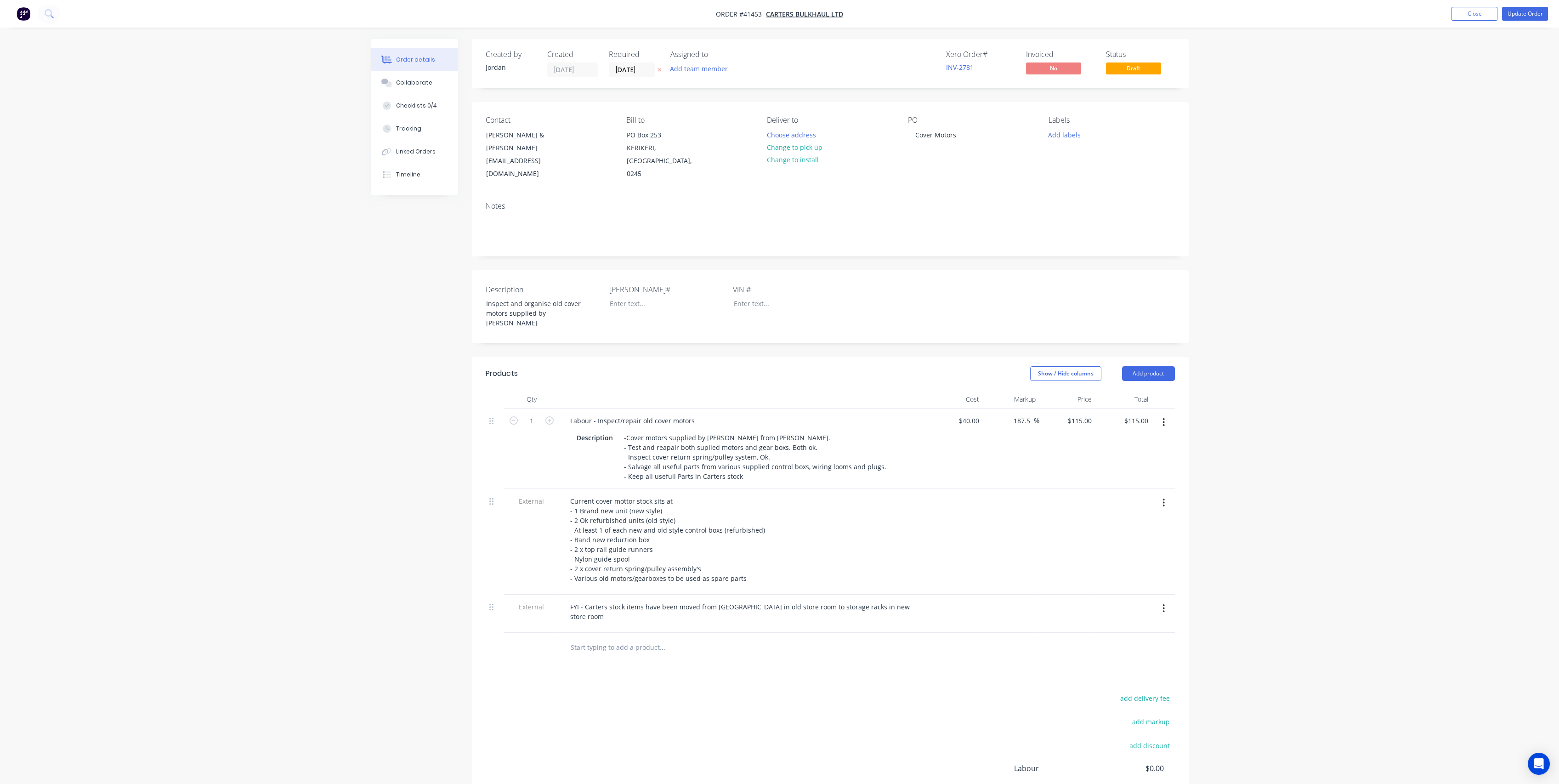
click at [797, 638] on div at bounding box center [701, 647] width 276 height 18
click at [712, 600] on div "FYI - Carters stock items have been moved from [GEOGRAPHIC_DATA] in old store r…" at bounding box center [743, 612] width 360 height 23
drag, startPoint x: 807, startPoint y: 582, endPoint x: 644, endPoint y: 583, distance: 163.0
click at [644, 600] on div "FYI - Carters stock items have been moved from the cubard in old store room to …" at bounding box center [743, 607] width 360 height 13
click at [867, 629] on div at bounding box center [724, 638] width 323 height 18
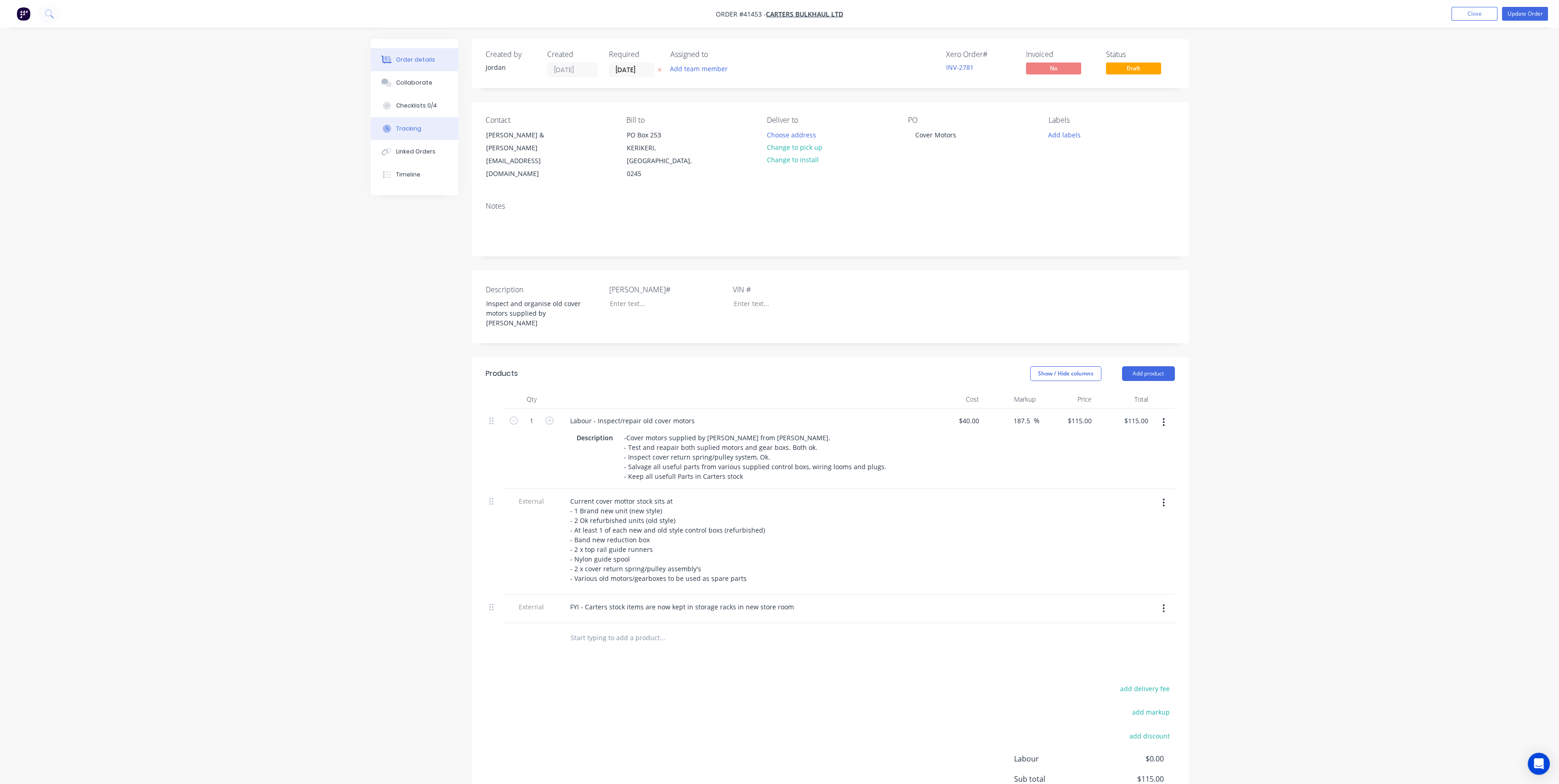
click at [422, 121] on button "Tracking" at bounding box center [414, 128] width 87 height 23
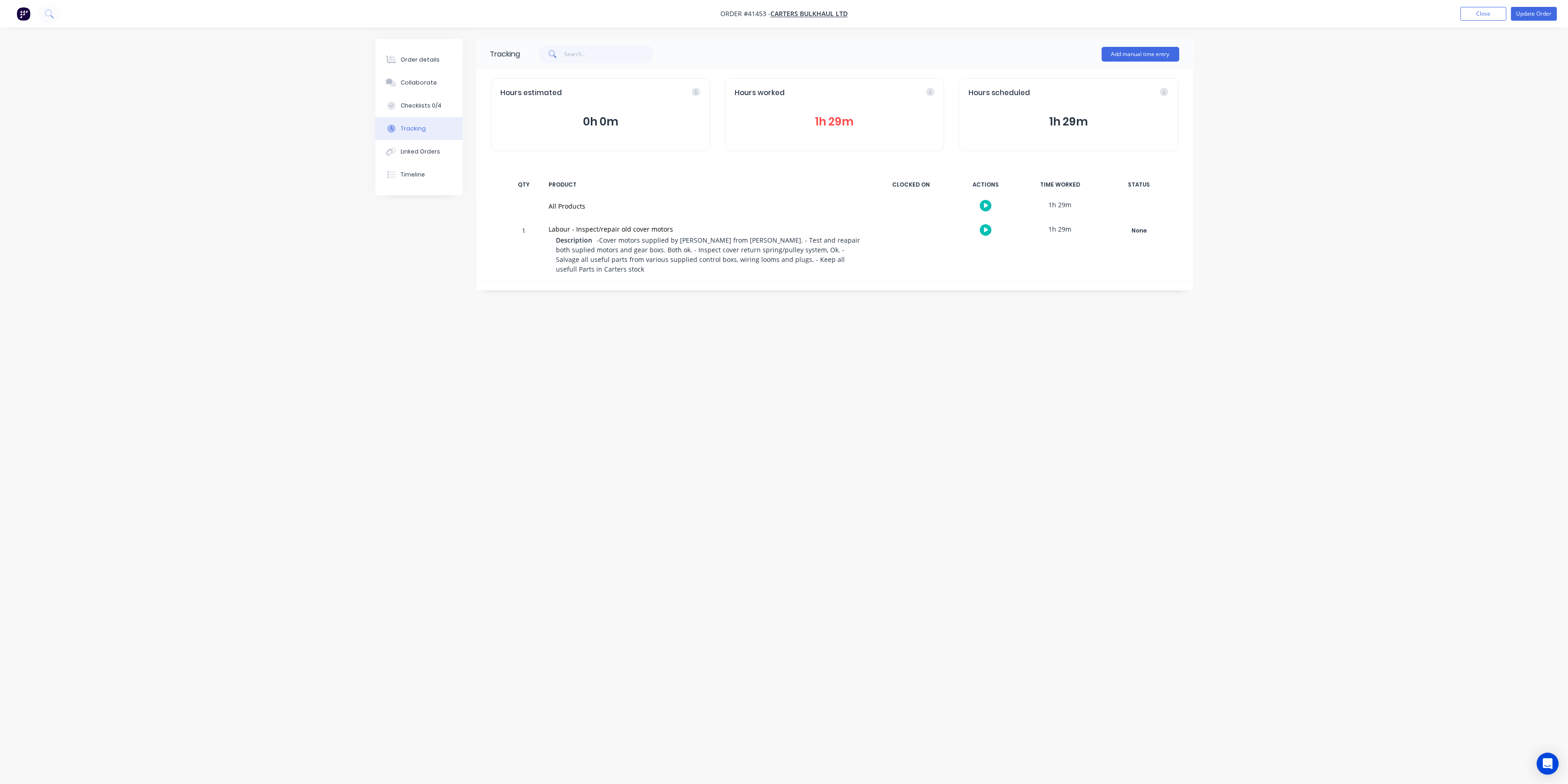
click at [422, 121] on button "Tracking" at bounding box center [419, 128] width 87 height 23
click at [408, 64] on button "Order details" at bounding box center [419, 60] width 87 height 23
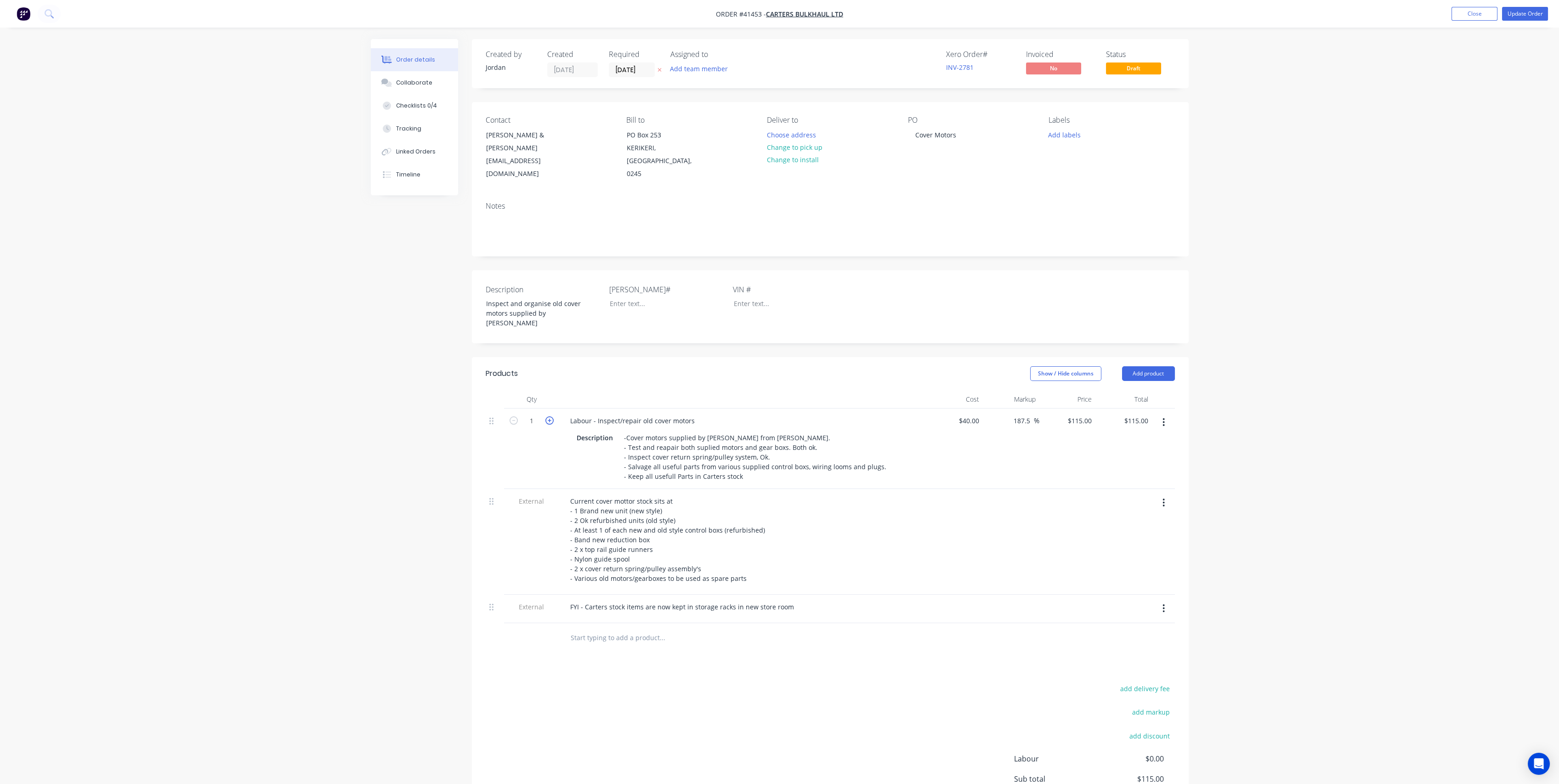
click at [549, 416] on icon "button" at bounding box center [550, 421] width 9 height 9
type input "2"
type input "$230.00"
click at [986, 428] on div "187.5 187.5 %" at bounding box center [1011, 449] width 57 height 80
click at [1520, 15] on button "Update Order" at bounding box center [1524, 13] width 46 height 14
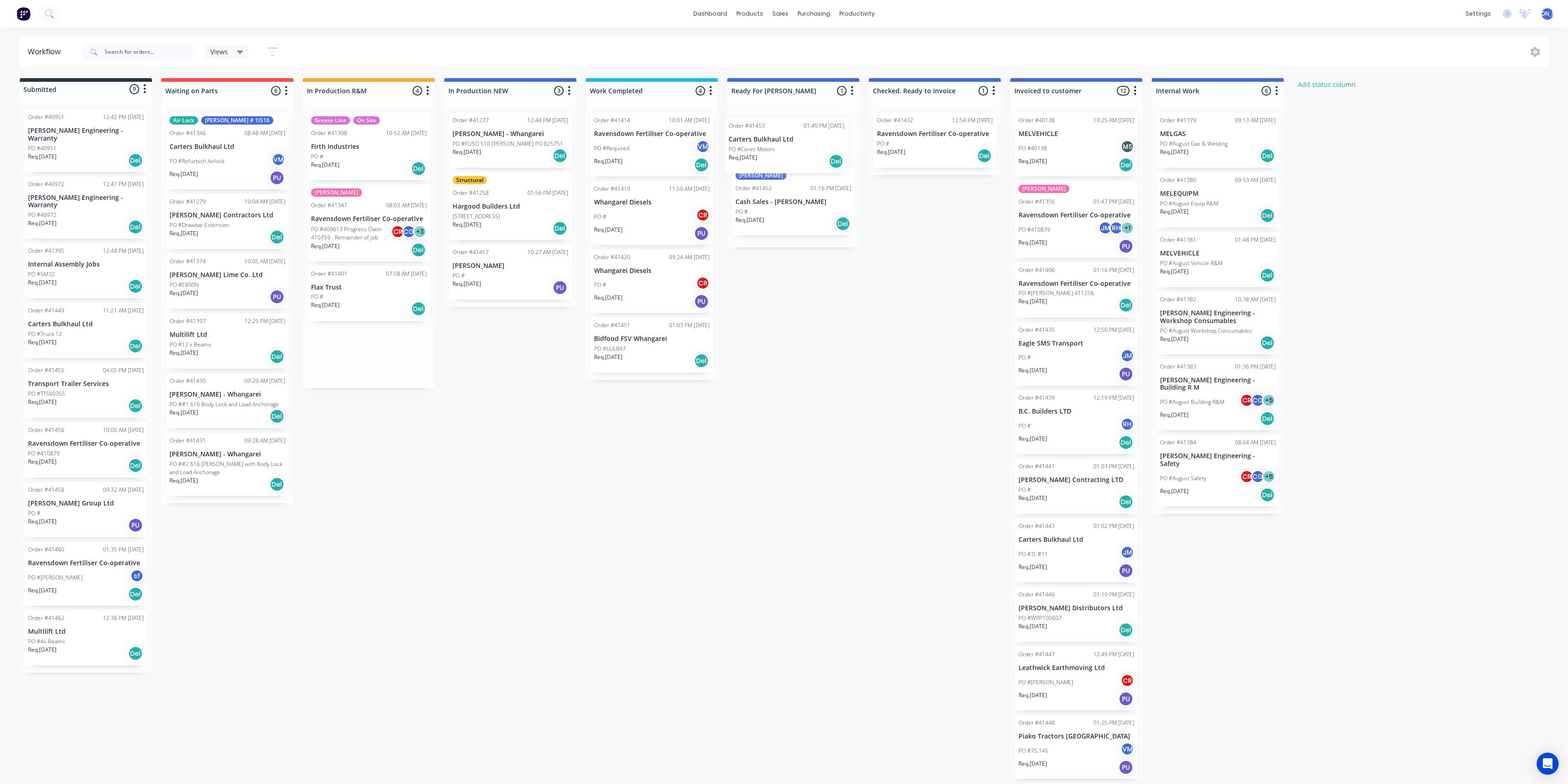
drag, startPoint x: 368, startPoint y: 350, endPoint x: 793, endPoint y: 148, distance: 470.6
click at [793, 148] on div "Submitted 9 Status colour #273444 hex #273444 Save Cancel Summaries Total order…" at bounding box center [759, 428] width 1532 height 701
click at [771, 212] on div "PO #" at bounding box center [793, 217] width 116 height 9
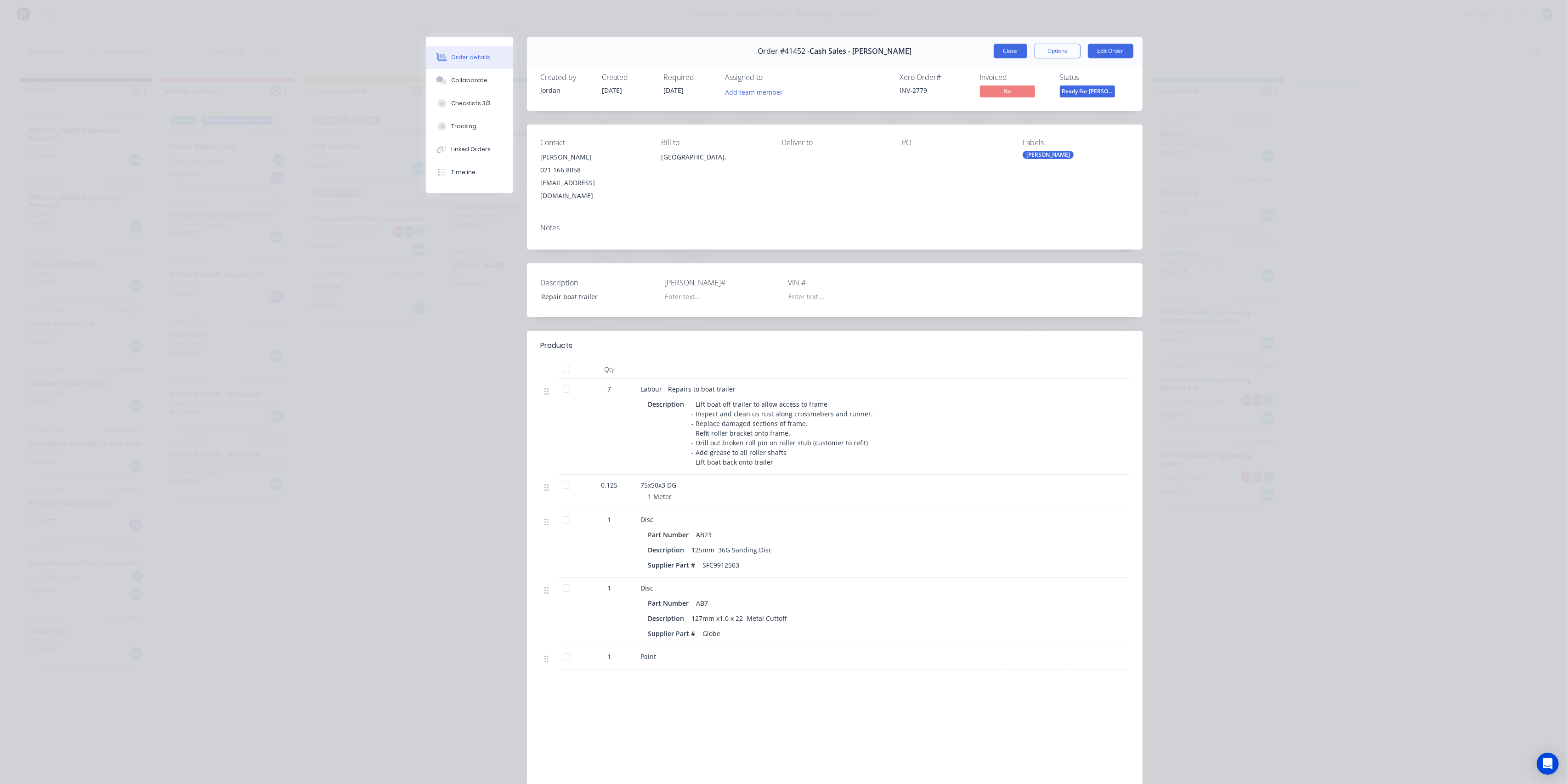
click at [1007, 51] on button "Close" at bounding box center [1010, 51] width 33 height 15
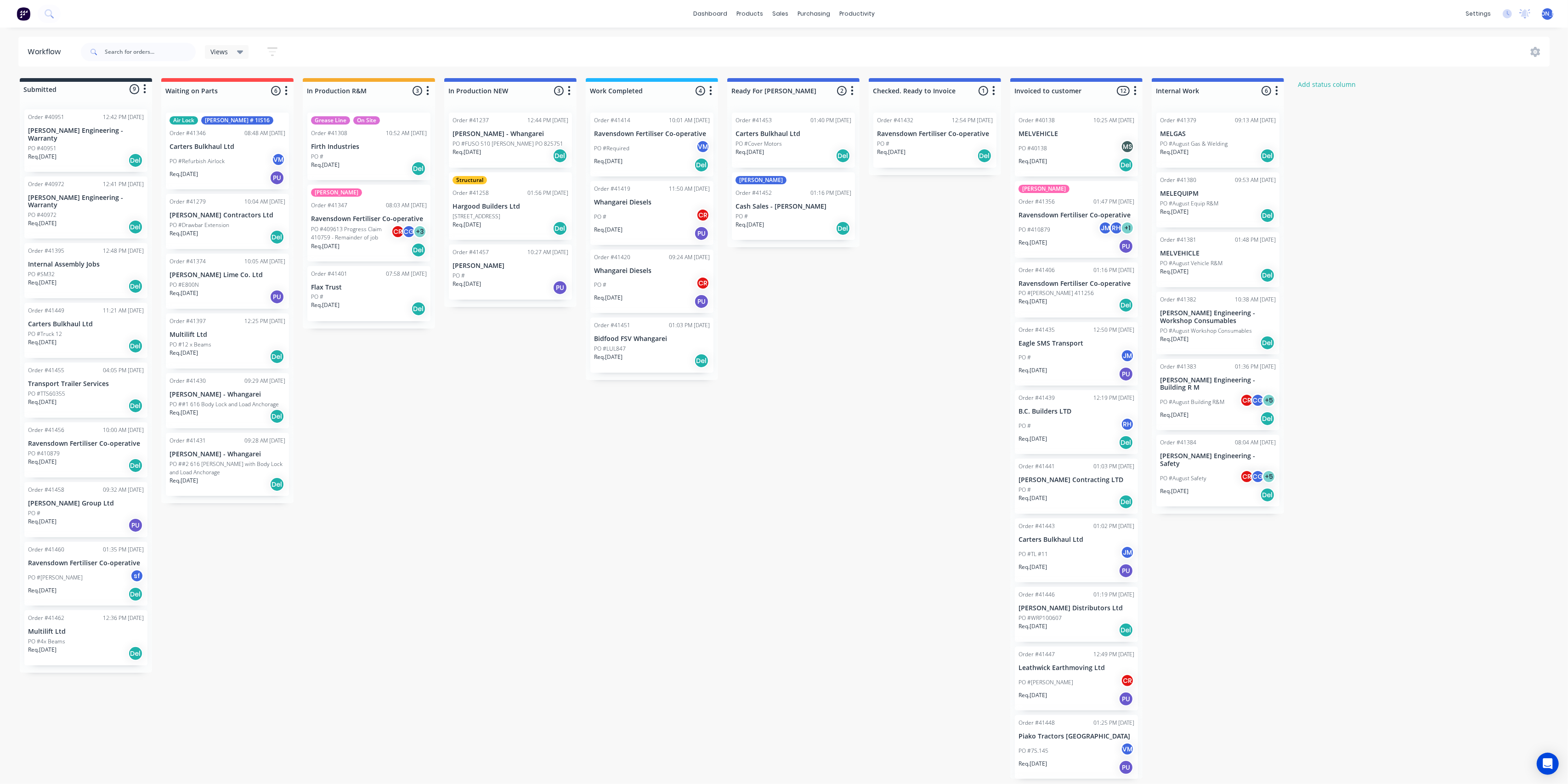
click at [756, 199] on div "[PERSON_NAME] Order #41452 01:16 PM [DATE] Cash Sales - [PERSON_NAME] PO # Req.…" at bounding box center [793, 206] width 123 height 68
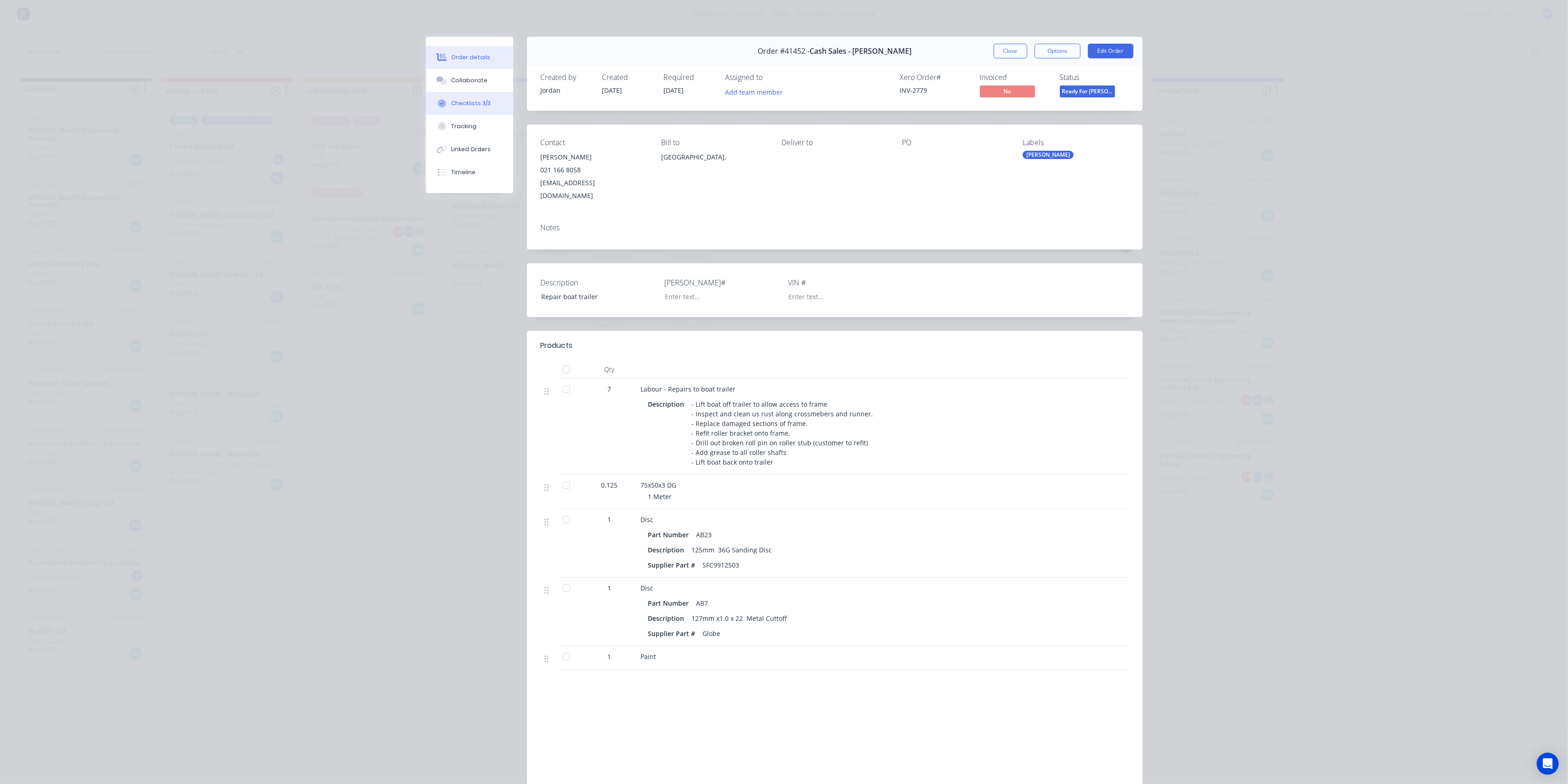
click at [457, 94] on button "Checklists 3/3" at bounding box center [469, 103] width 87 height 23
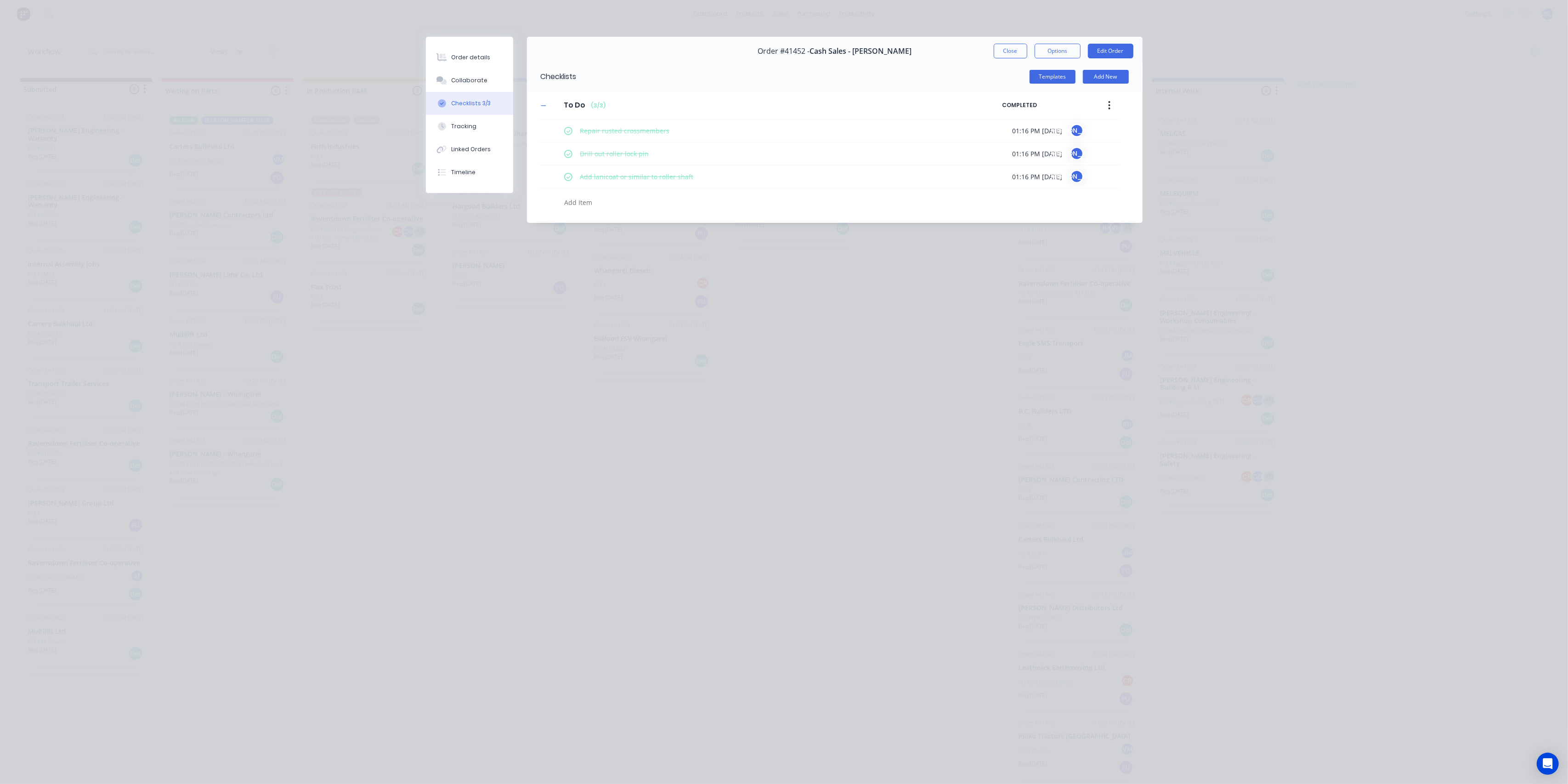
drag, startPoint x: 939, startPoint y: 359, endPoint x: 953, endPoint y: 295, distance: 65.5
click at [940, 357] on div "Order details Collaborate Checklists 3/3 Tracking Linked Orders Timeline Order …" at bounding box center [784, 392] width 1568 height 784
click at [999, 52] on button "Close" at bounding box center [1010, 51] width 33 height 15
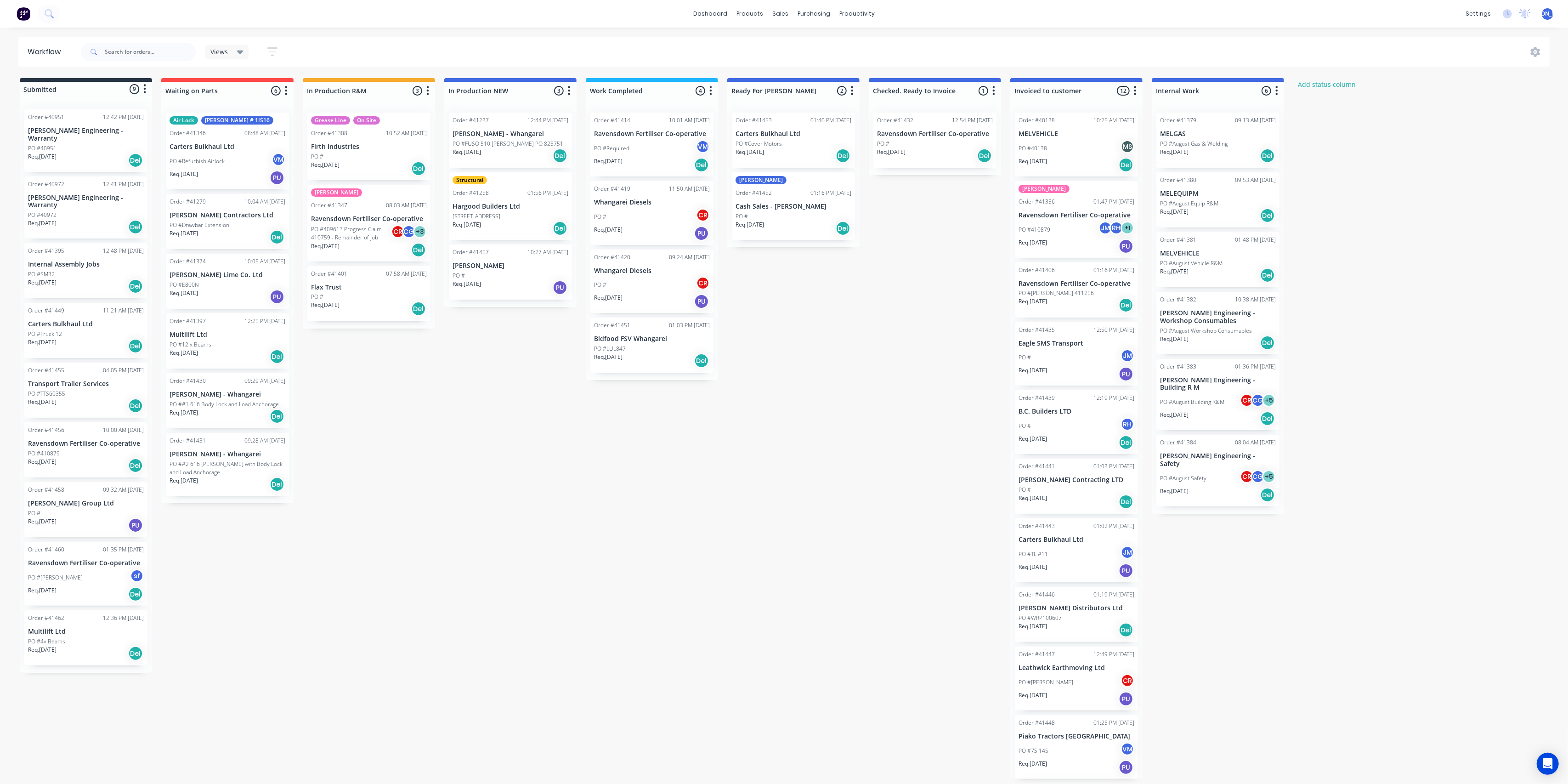
click at [409, 431] on div "Submitted 9 Status colour #273444 hex #273444 Save Cancel Summaries Total order…" at bounding box center [759, 428] width 1532 height 701
click at [242, 285] on div "PO #E800N" at bounding box center [228, 285] width 116 height 9
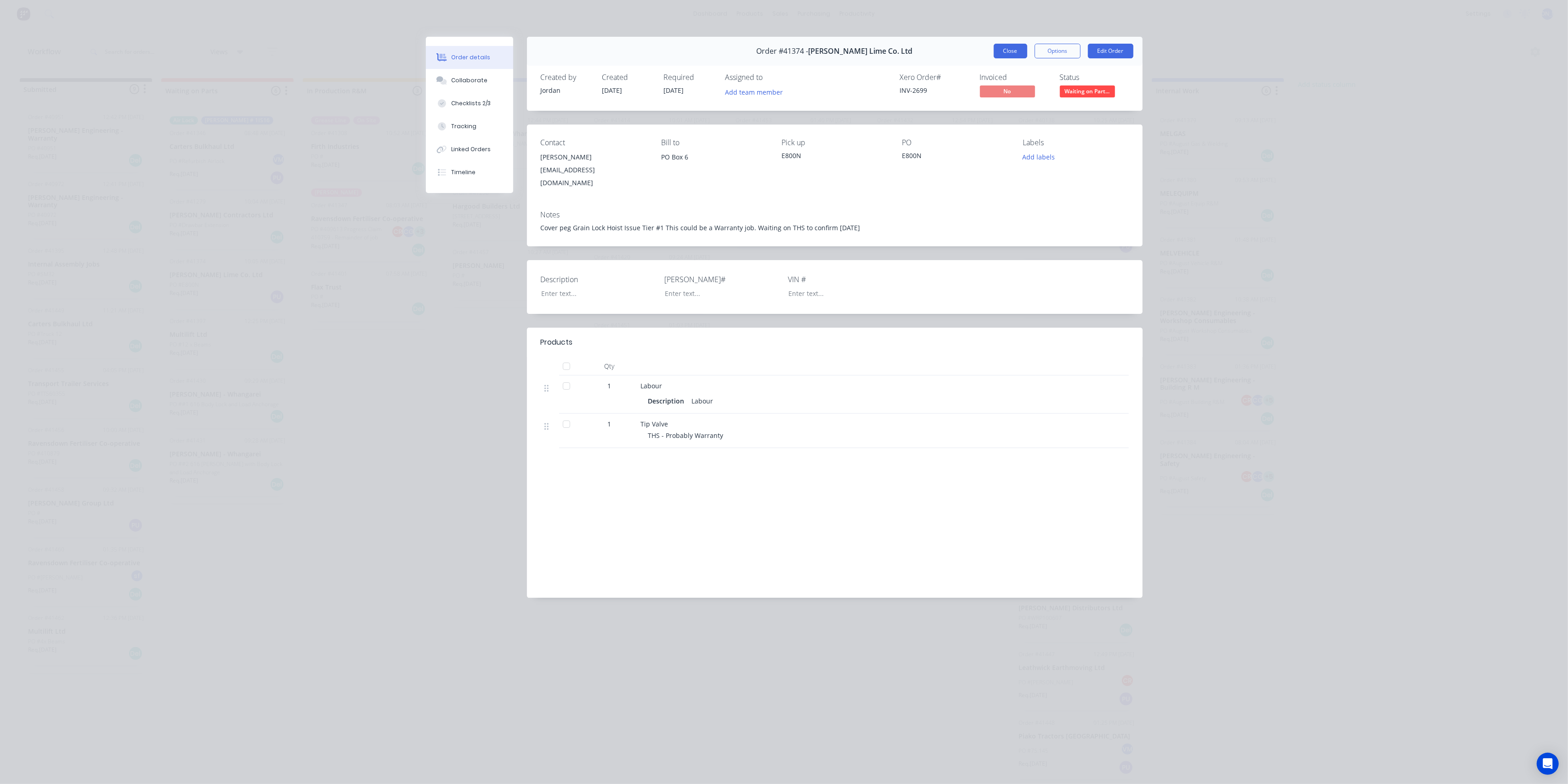
click at [1004, 47] on button "Close" at bounding box center [1010, 51] width 33 height 15
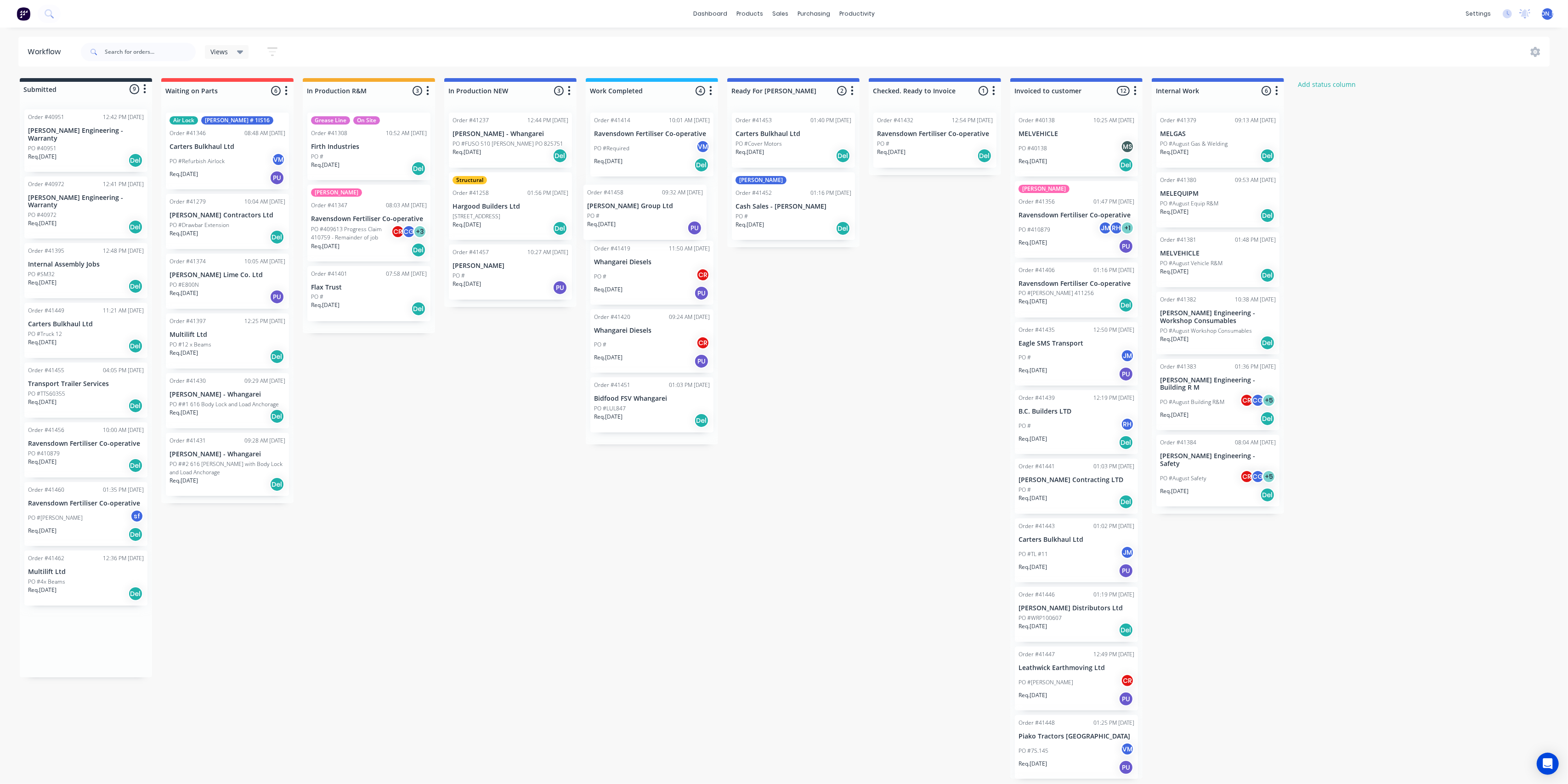
drag, startPoint x: 80, startPoint y: 502, endPoint x: 651, endPoint y: 214, distance: 639.5
click at [651, 214] on div "Submitted 9 Status colour #273444 hex #273444 Save Cancel Summaries Total order…" at bounding box center [759, 428] width 1532 height 701
click at [649, 215] on div "PO #" at bounding box center [652, 212] width 116 height 9
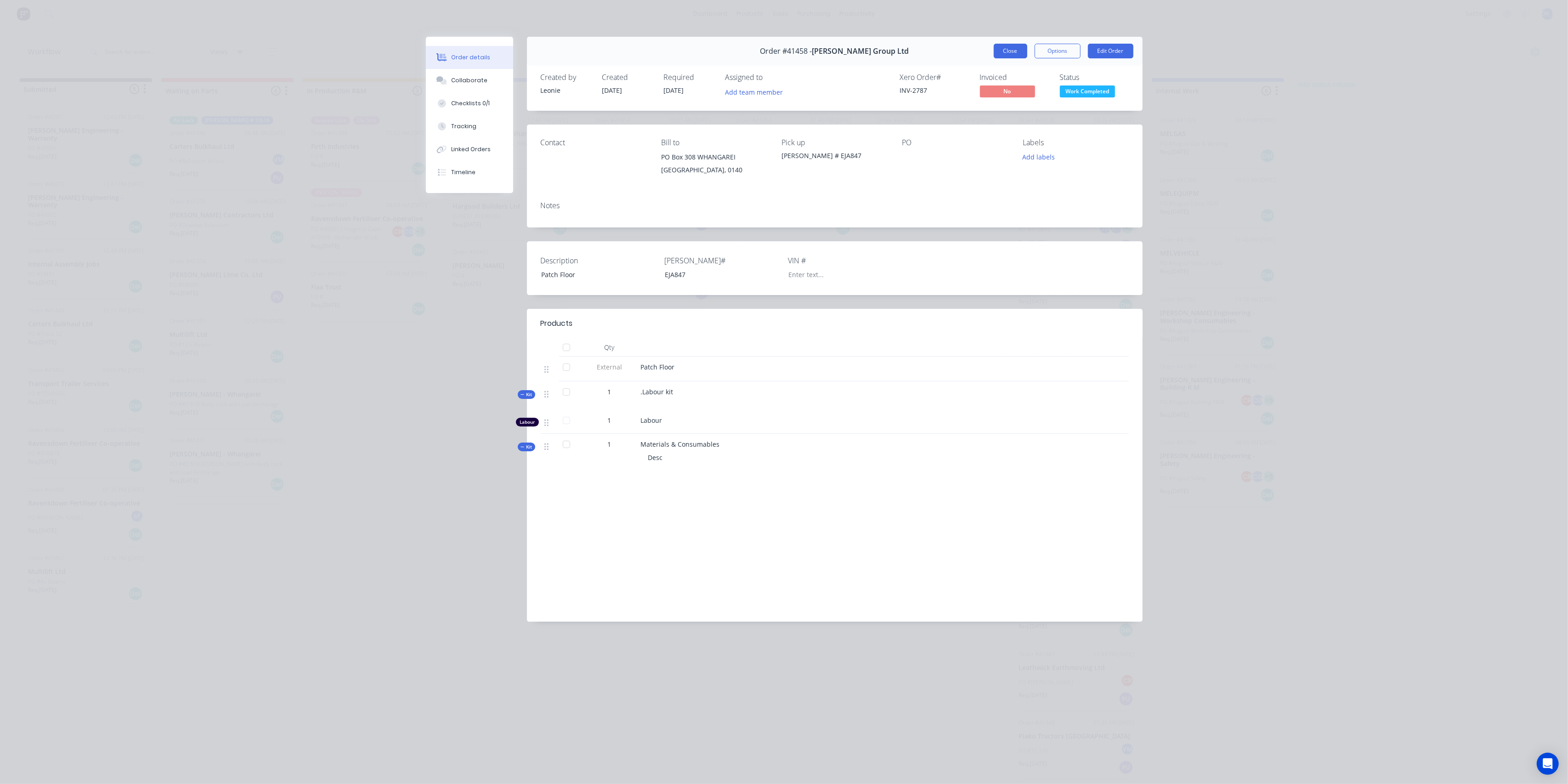
click at [1012, 52] on button "Close" at bounding box center [1010, 51] width 33 height 15
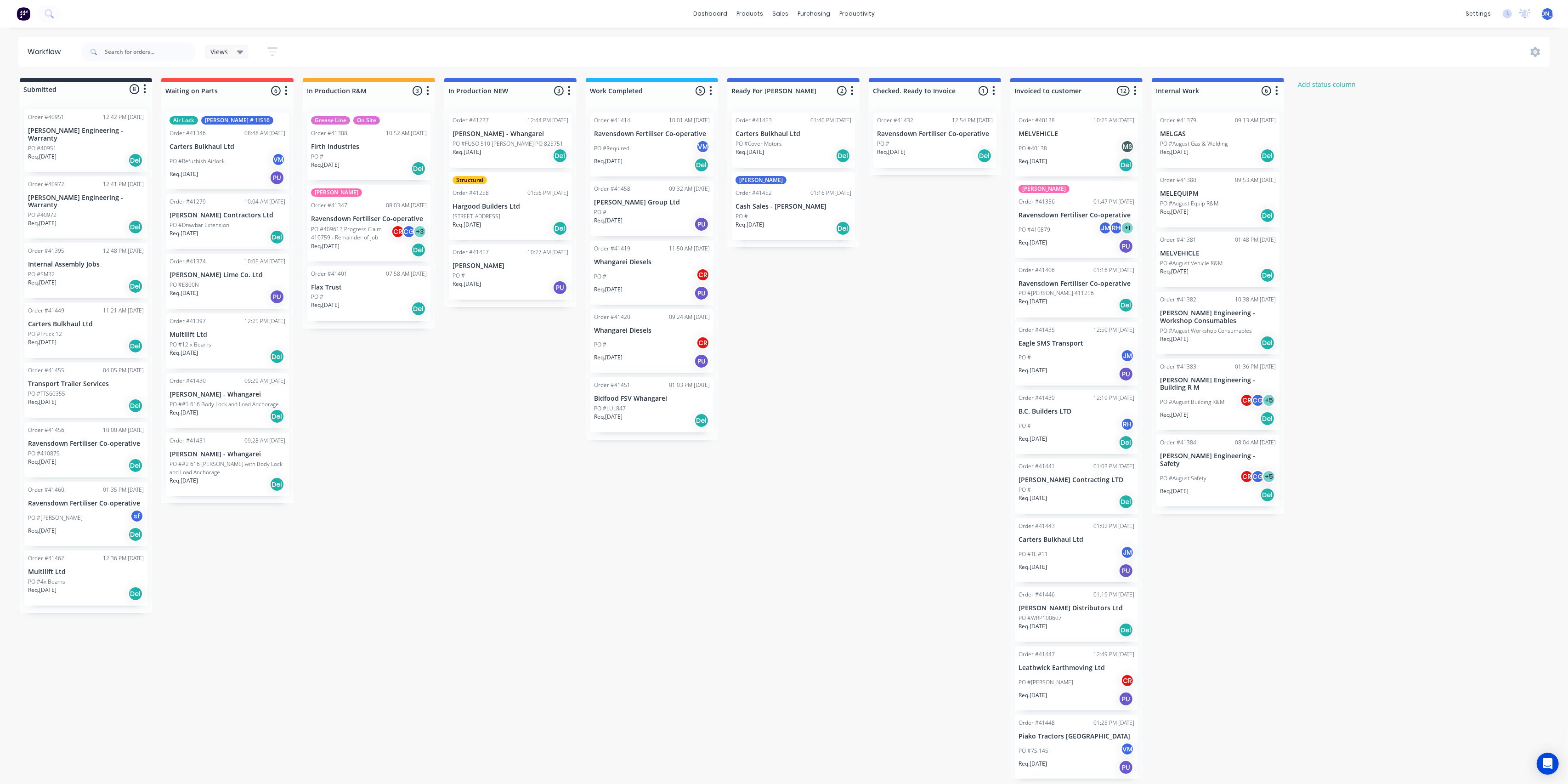
click at [653, 280] on div "PO # CR" at bounding box center [652, 276] width 116 height 18
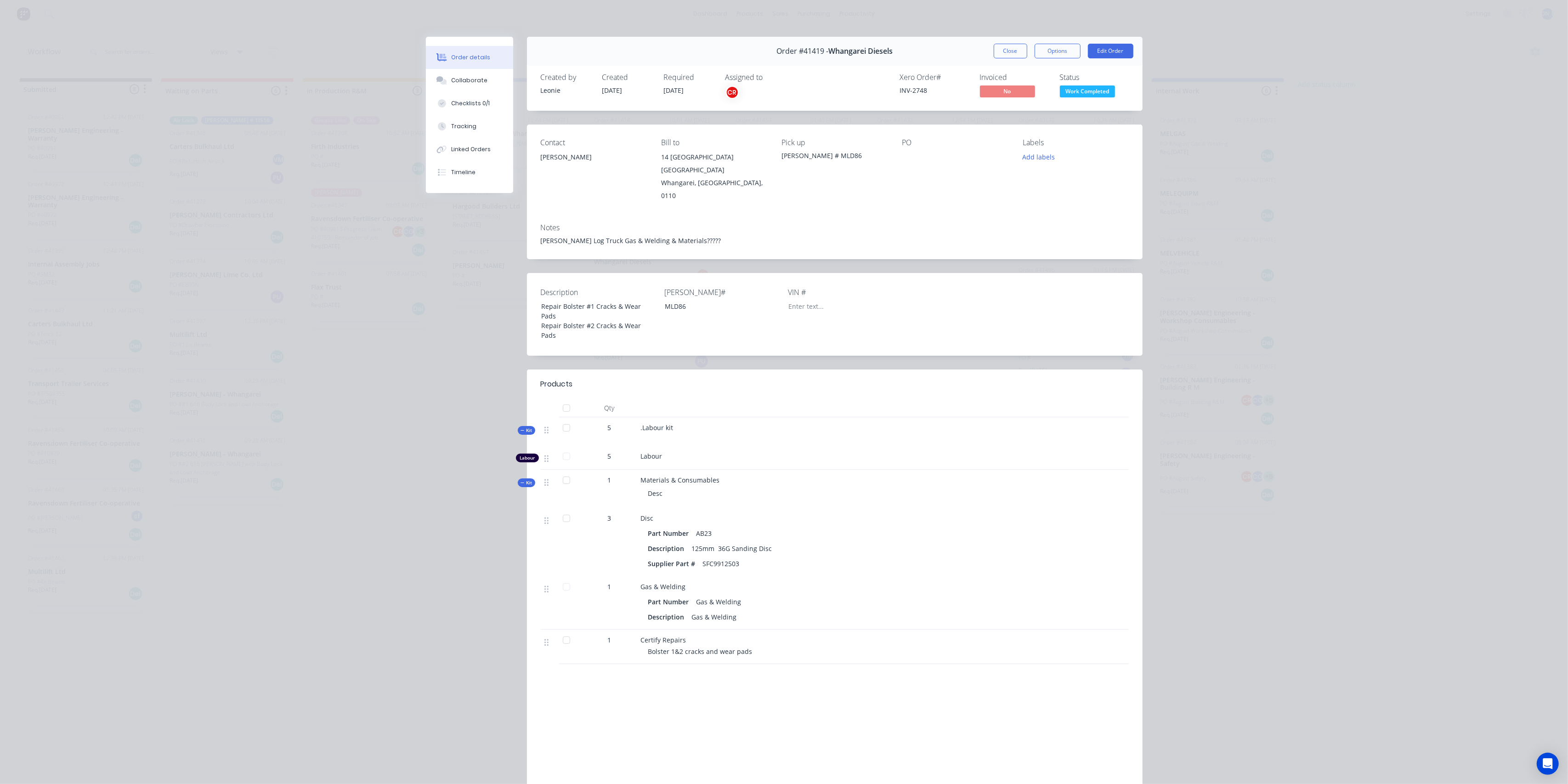
drag, startPoint x: 1007, startPoint y: 47, endPoint x: 1143, endPoint y: 21, distance: 138.5
click at [1007, 47] on button "Close" at bounding box center [1010, 51] width 33 height 15
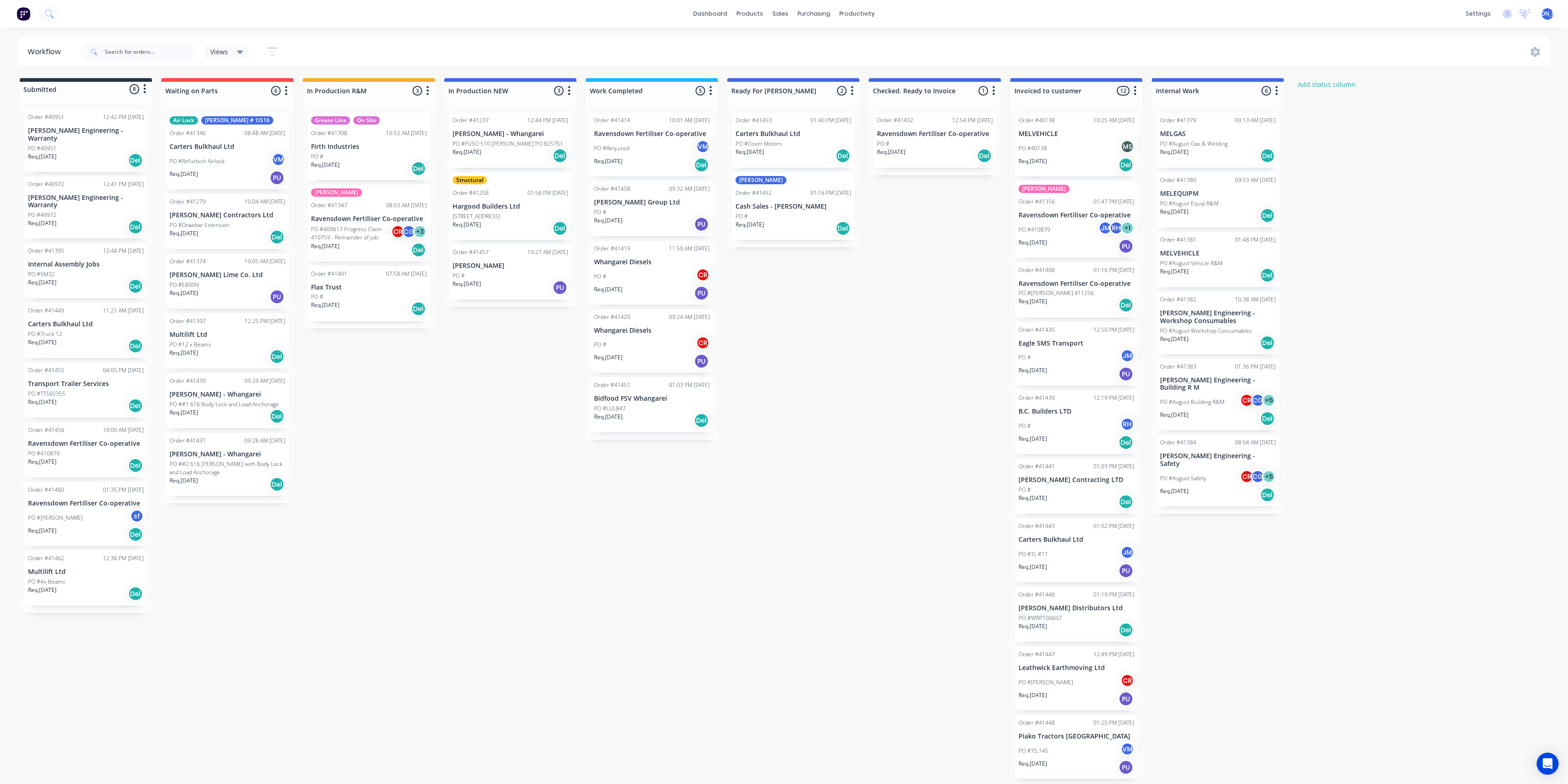
click at [516, 610] on div "Submitted 8 Status colour #273444 hex #273444 Save Cancel Summaries Total order…" at bounding box center [759, 428] width 1532 height 701
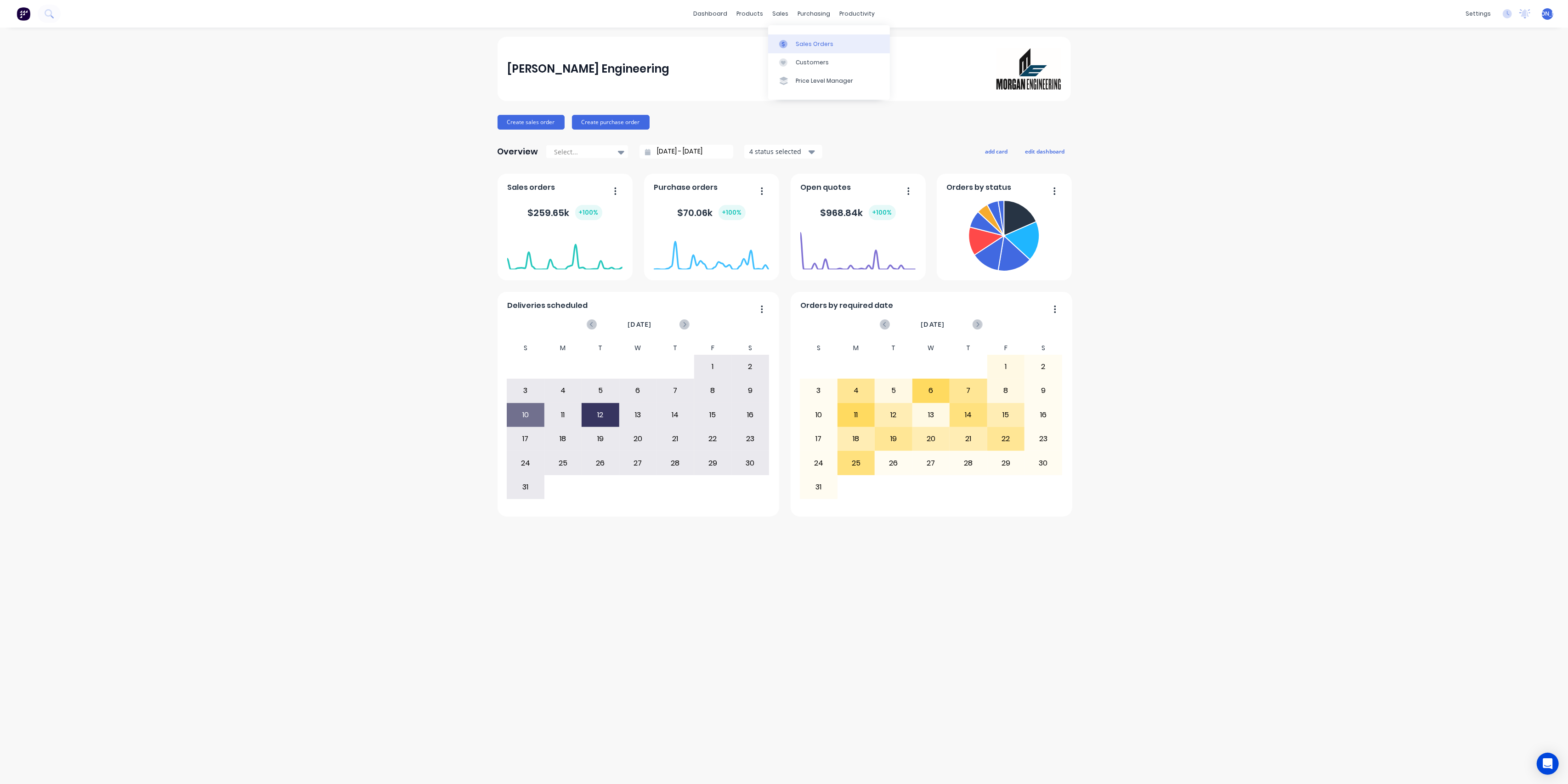
click at [808, 42] on div "Sales Orders" at bounding box center [814, 44] width 38 height 9
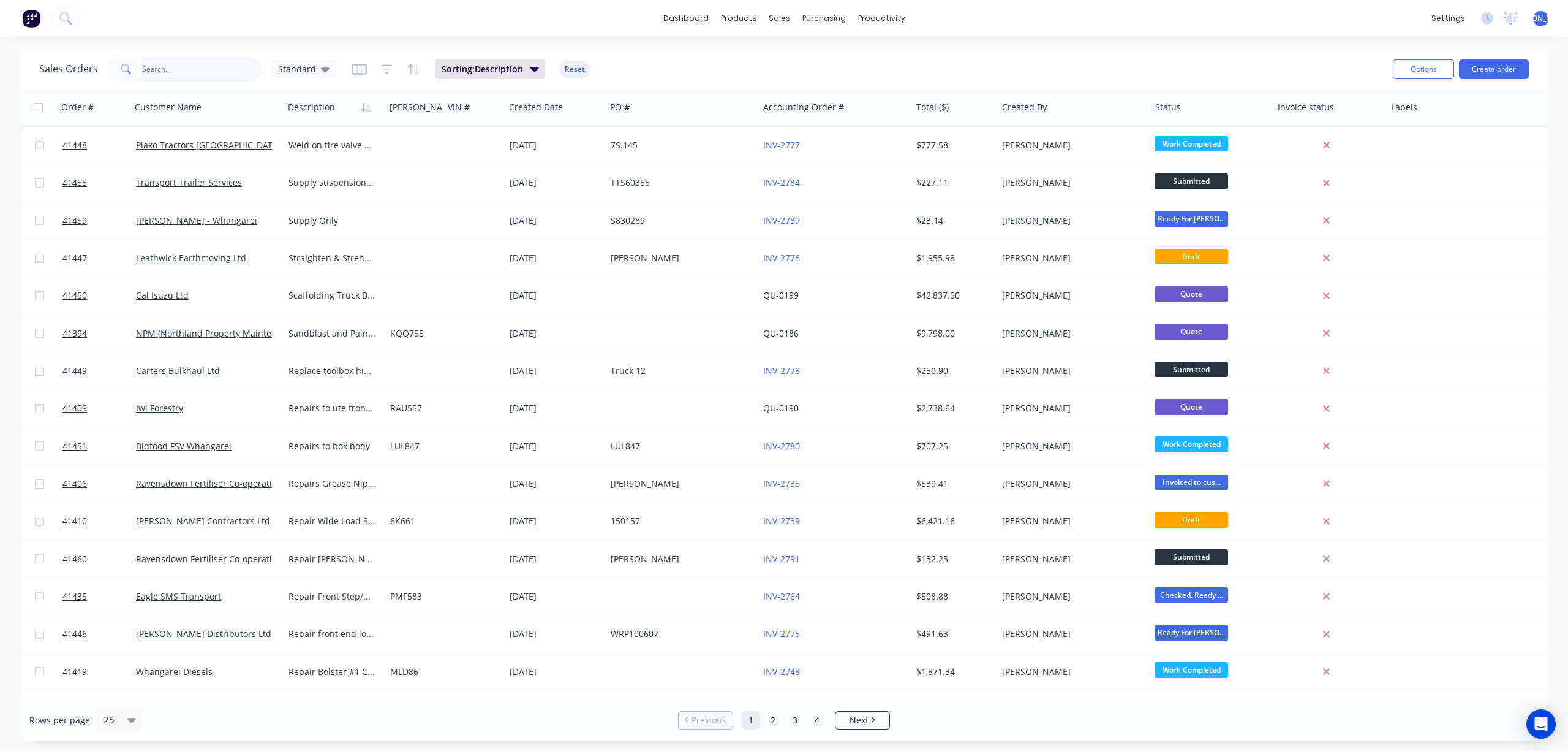
click at [162, 72] on input "text" at bounding box center [201, 69] width 119 height 24
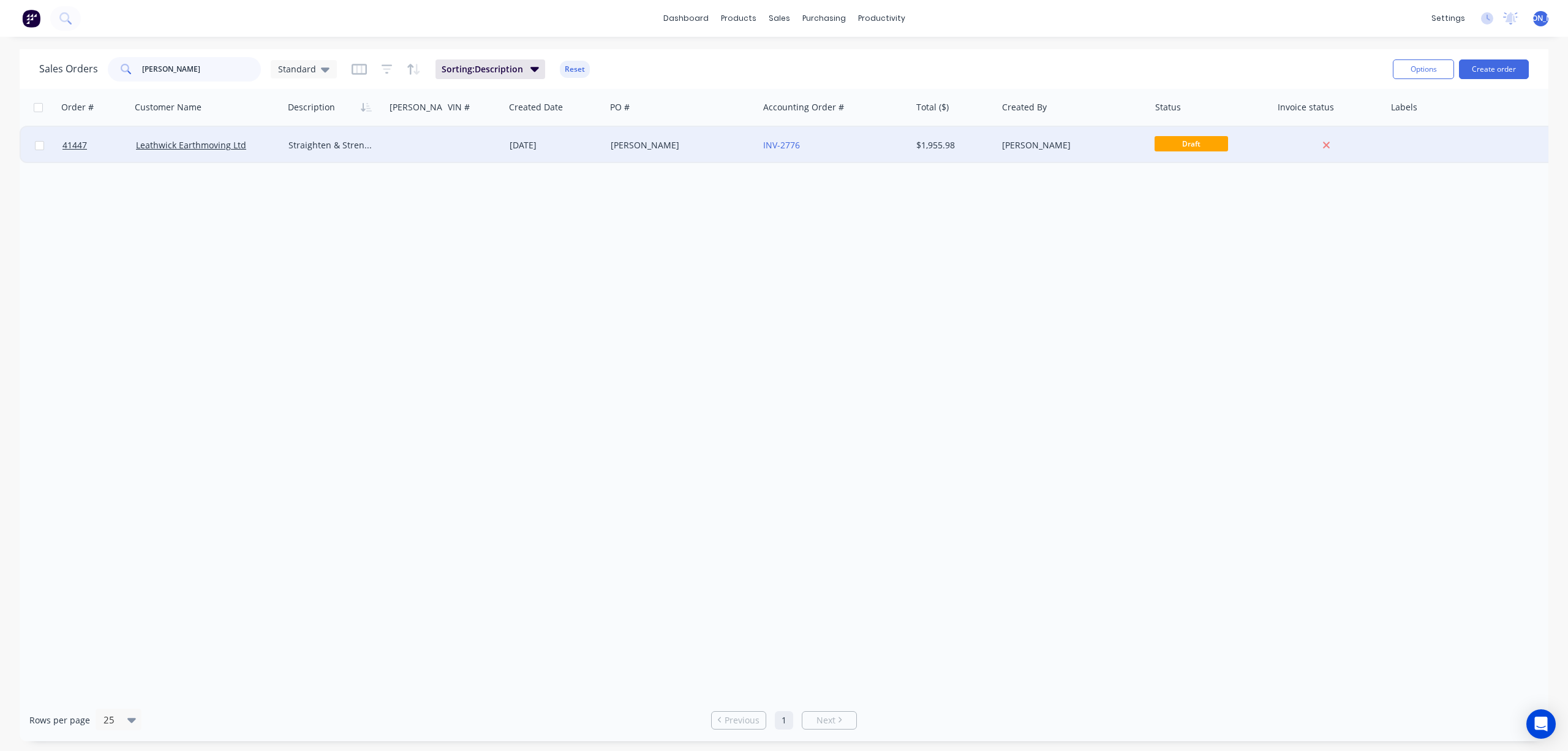
type input "leath"
click at [261, 153] on div "Leathwick Earthmoving Ltd" at bounding box center [208, 145] width 153 height 37
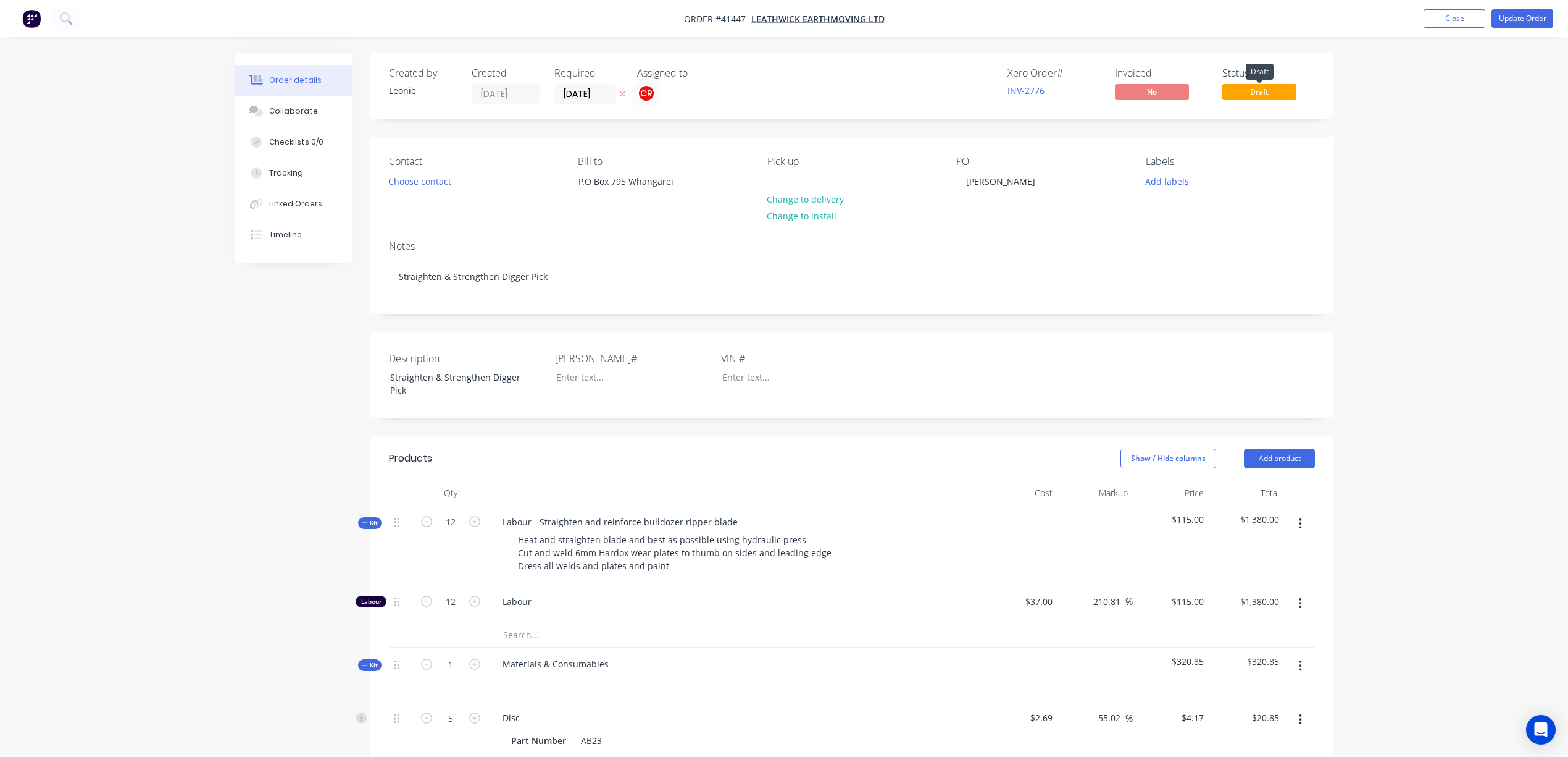
click at [1245, 94] on span "Draft" at bounding box center [1259, 92] width 74 height 16
click at [1442, 92] on div "Order details Collaborate Checklists 0/0 Tracking Linked Orders Timeline Order …" at bounding box center [784, 656] width 1568 height 1311
click at [1536, 16] on button "Update Order" at bounding box center [1522, 18] width 61 height 19
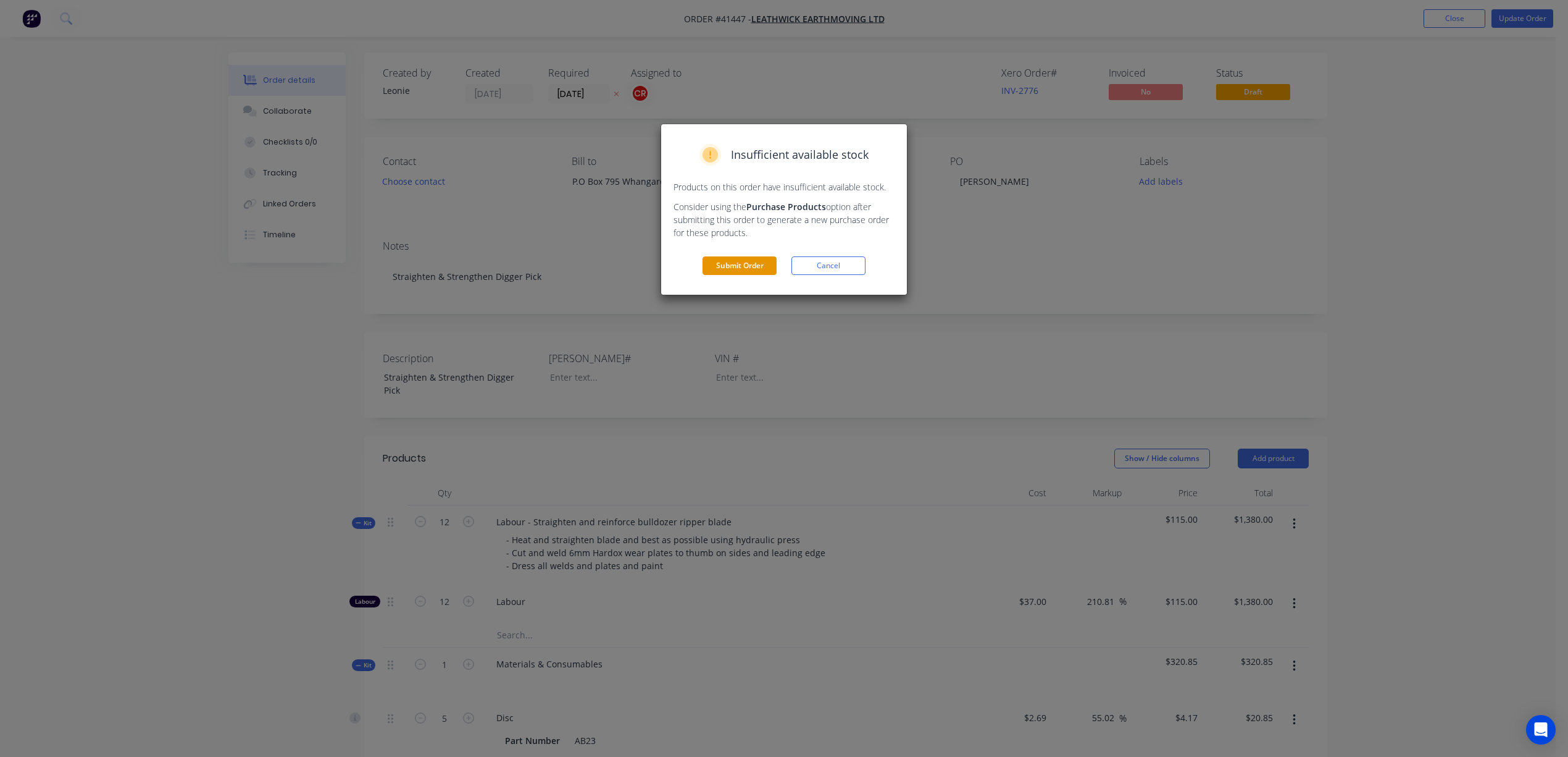
click at [724, 264] on button "Submit Order" at bounding box center [739, 265] width 74 height 19
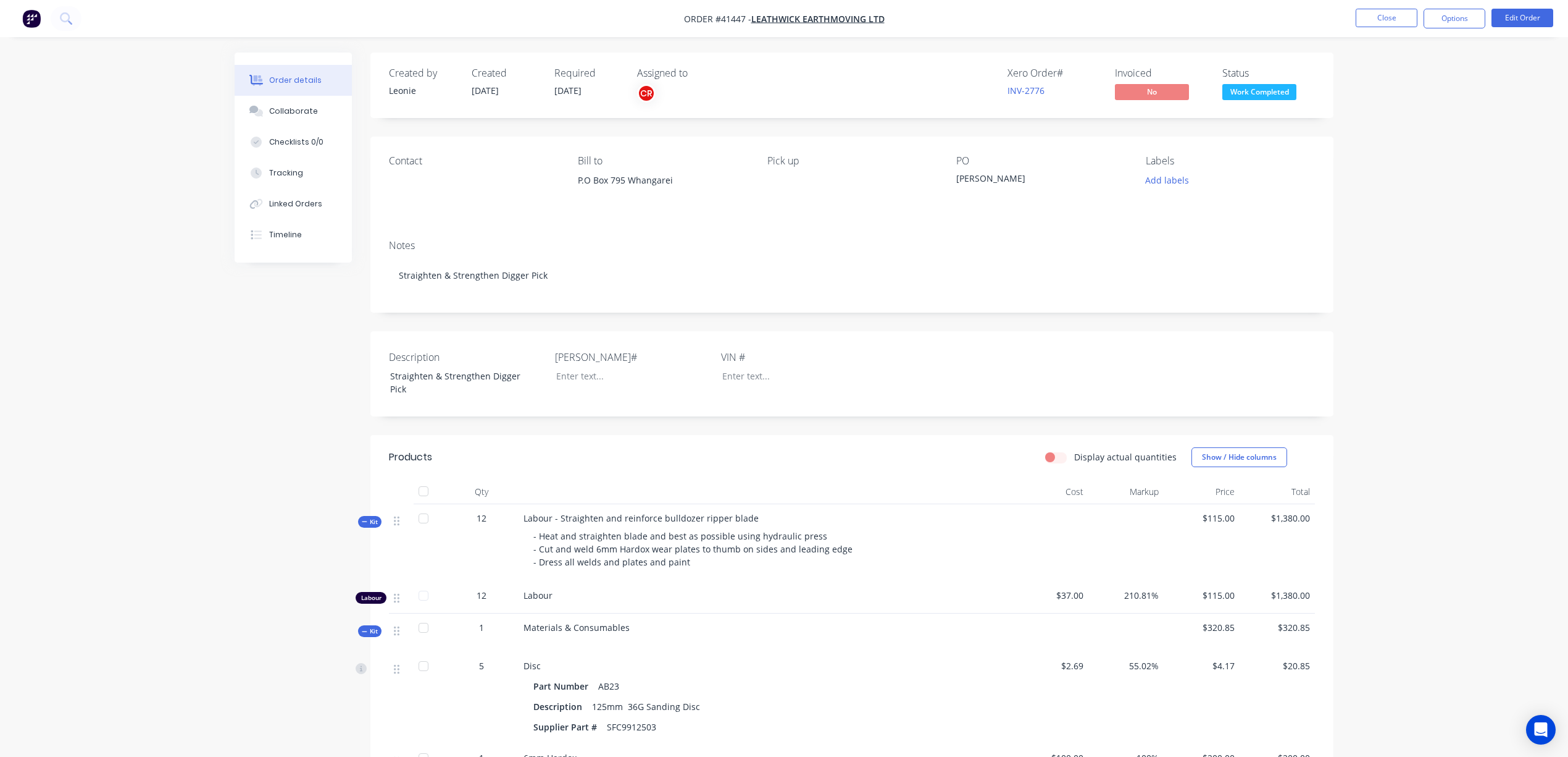
click at [1015, 253] on div "Notes Straighten & Strengthen Digger Pick" at bounding box center [851, 271] width 963 height 83
click at [1395, 10] on button "Close" at bounding box center [1386, 18] width 61 height 19
